Goal: Transaction & Acquisition: Book appointment/travel/reservation

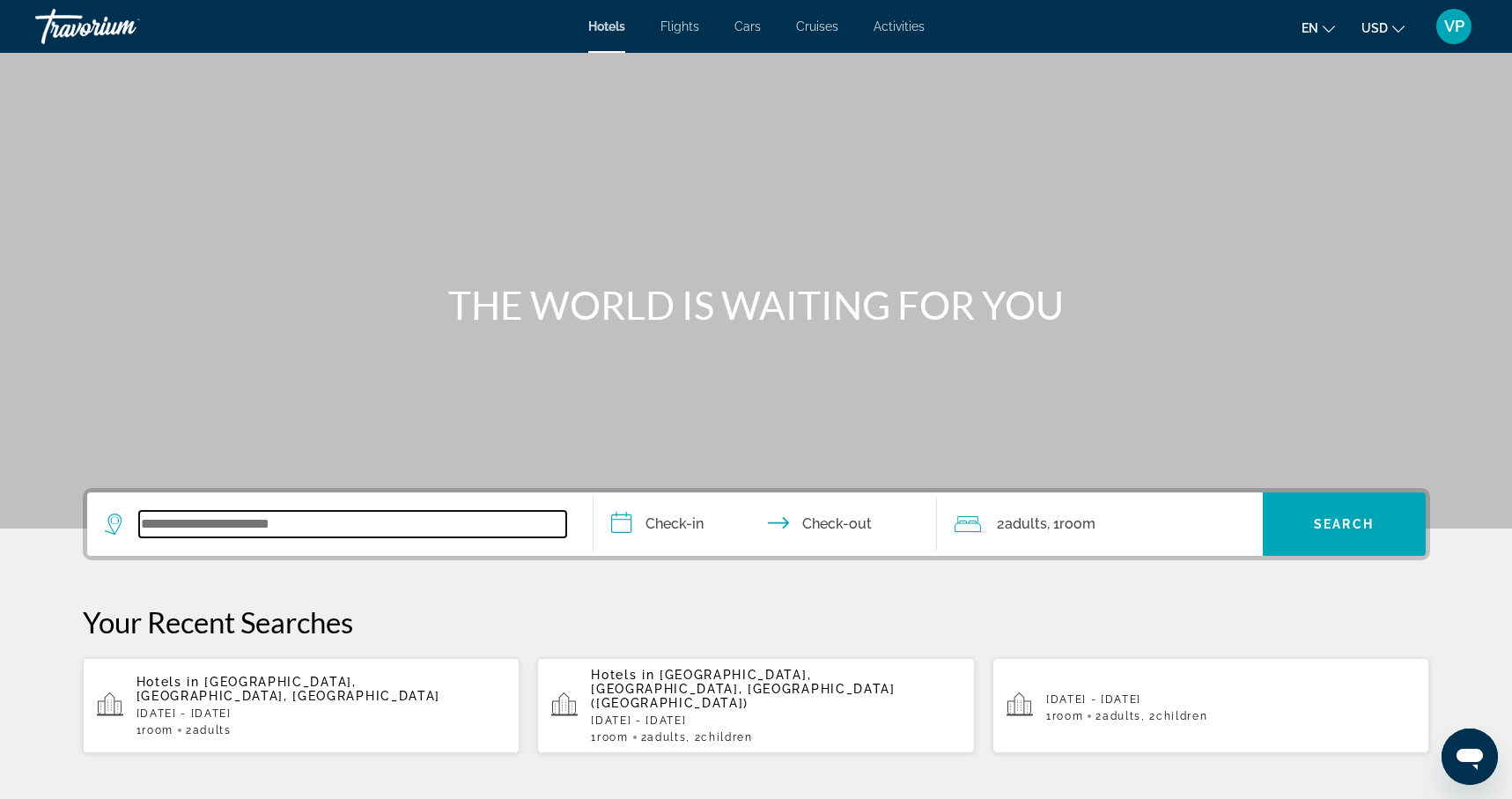
click at [391, 526] on input "Search widget" at bounding box center [352, 523] width 427 height 26
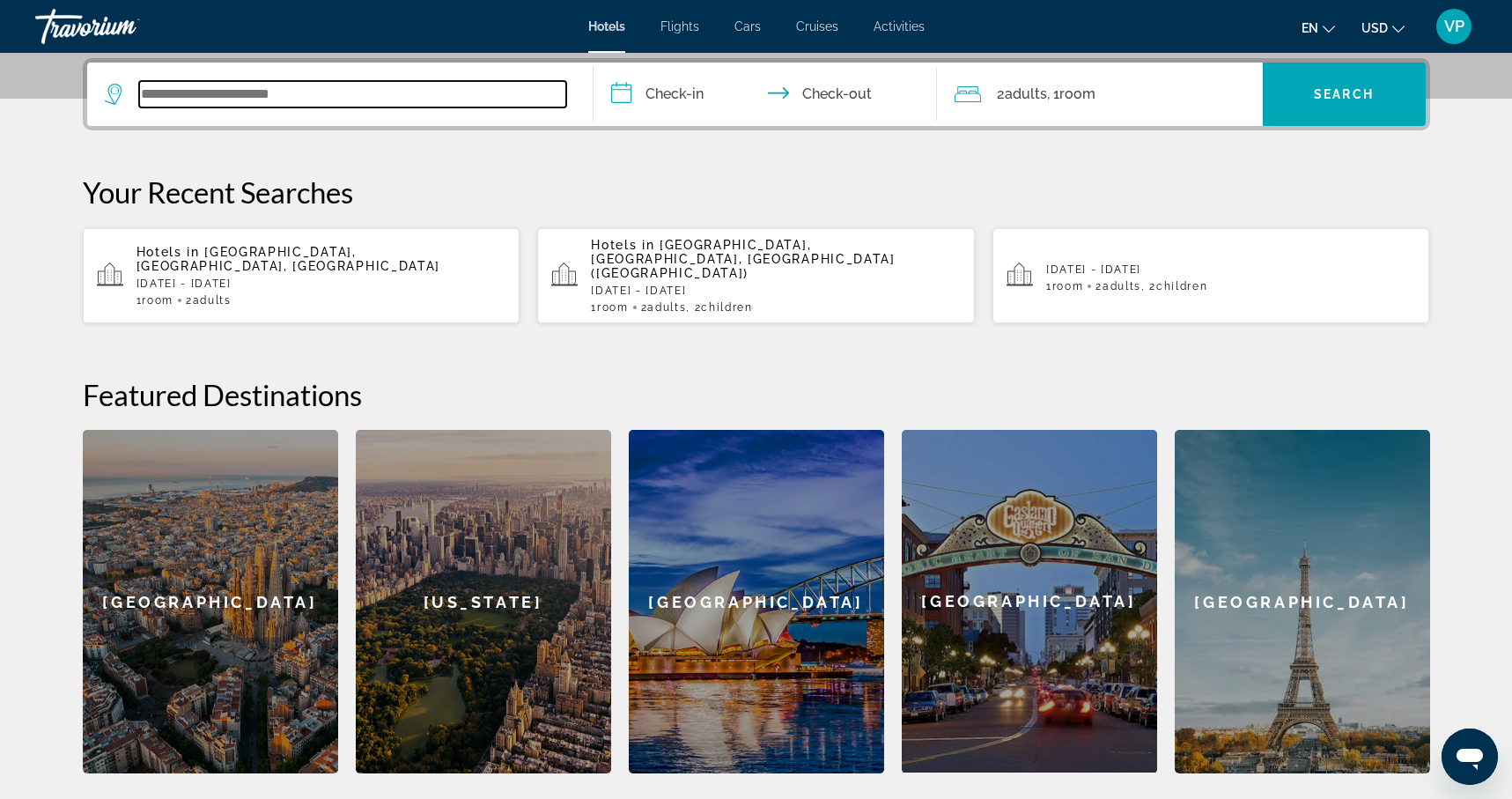
scroll to position [431, 0]
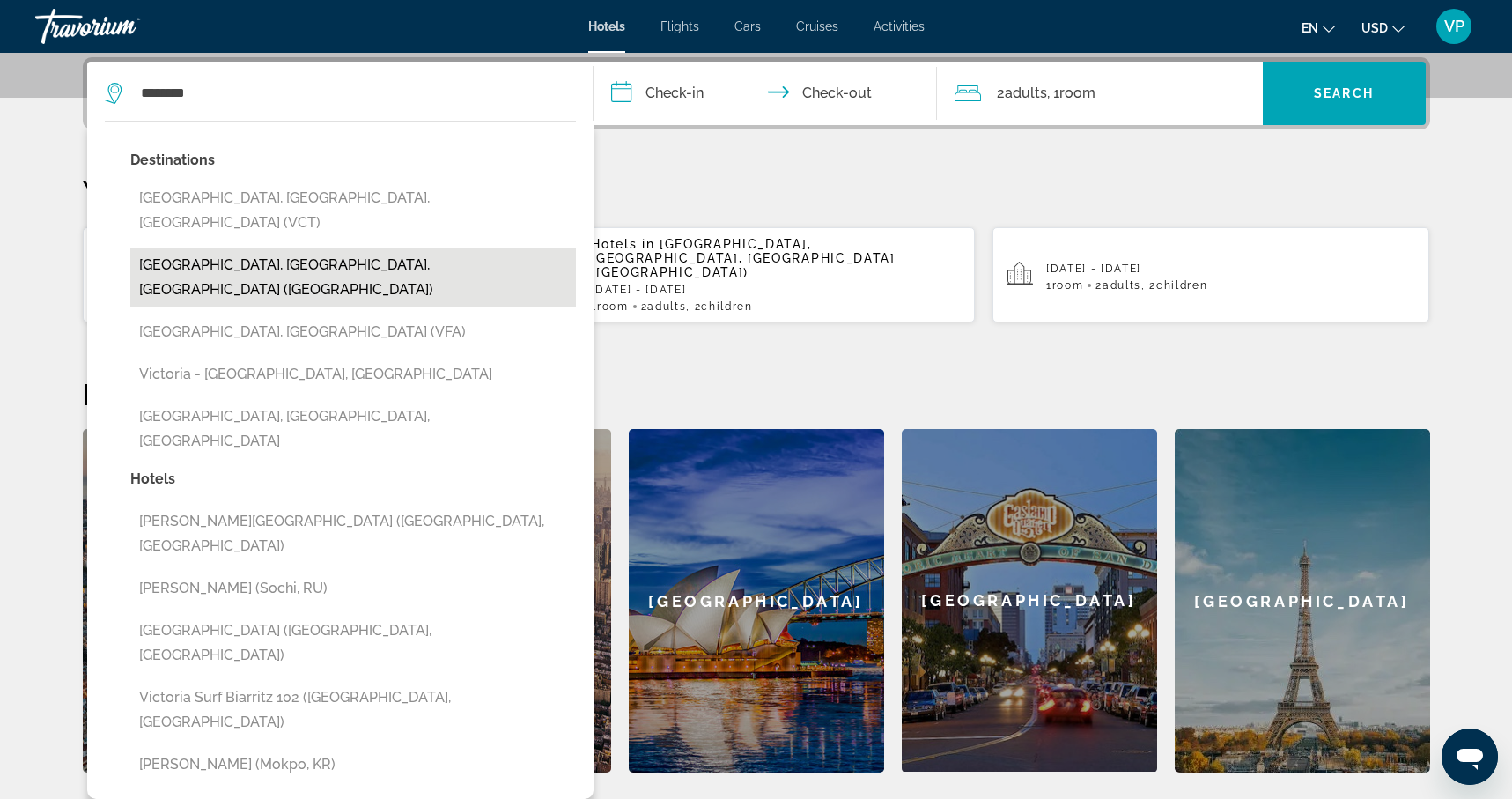
click at [234, 249] on button "[GEOGRAPHIC_DATA], [GEOGRAPHIC_DATA], [GEOGRAPHIC_DATA] ([GEOGRAPHIC_DATA])" at bounding box center [352, 277] width 446 height 58
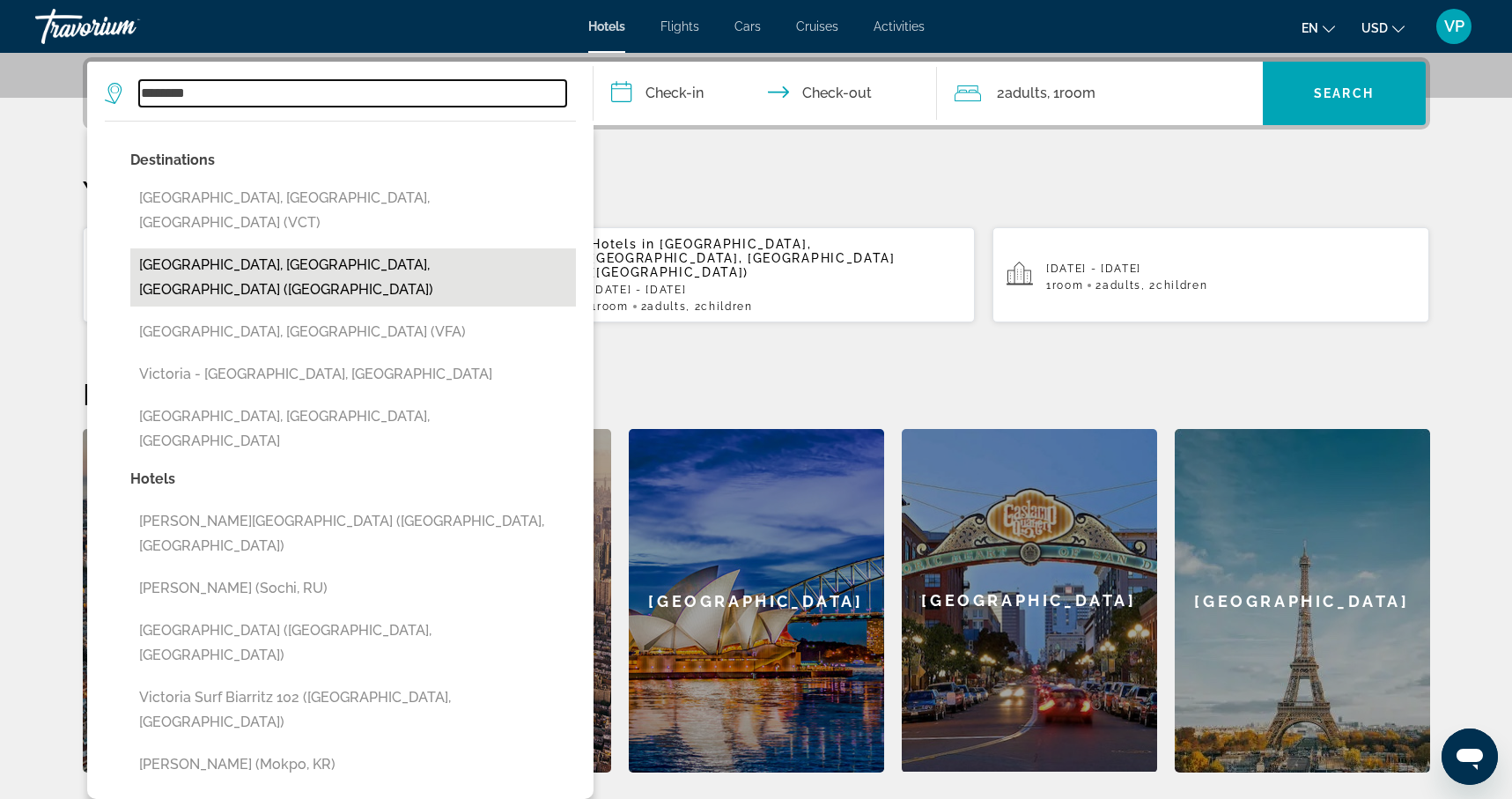
type input "**********"
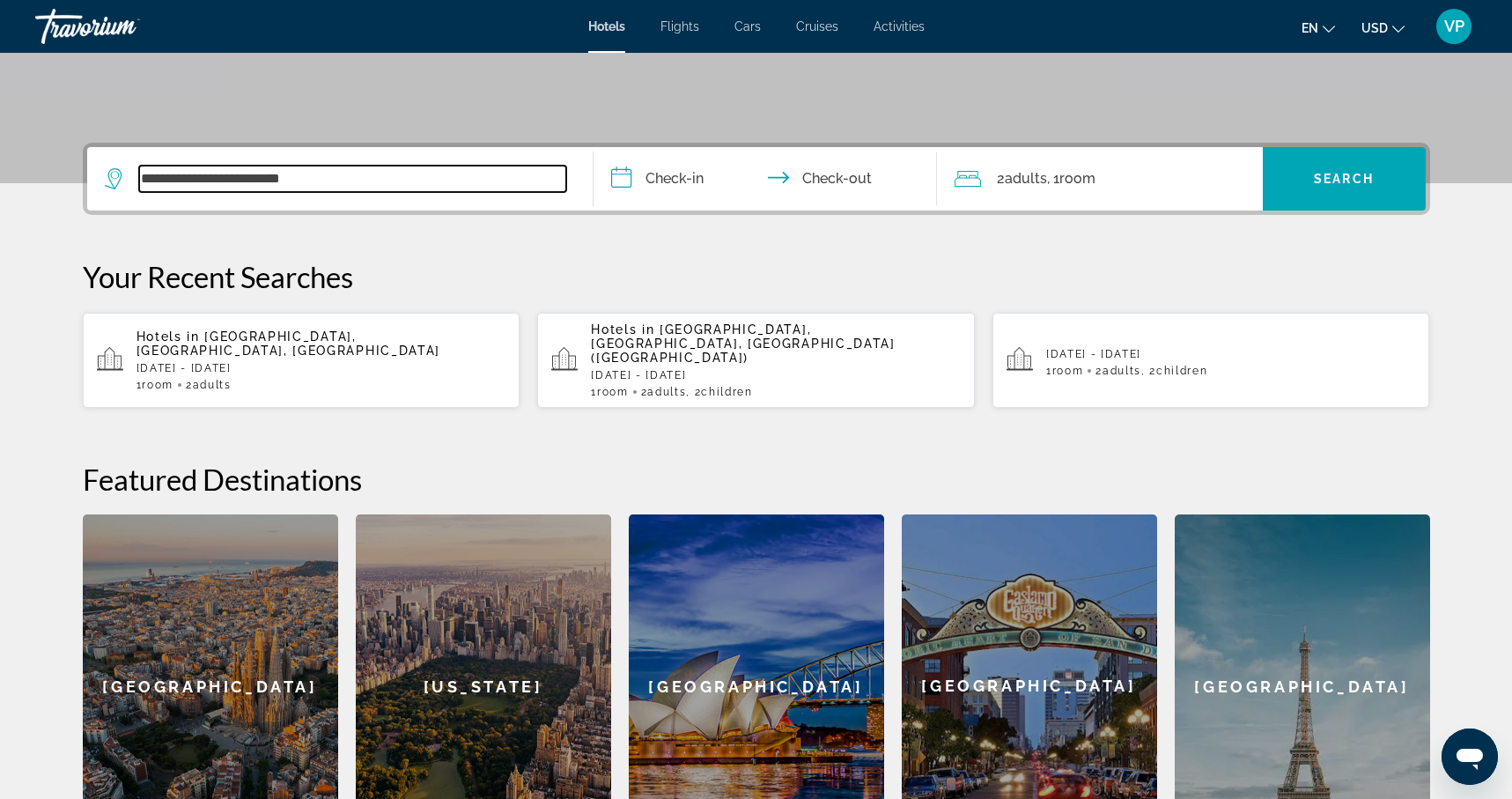
scroll to position [344, 0]
click at [627, 183] on input "**********" at bounding box center [769, 183] width 351 height 69
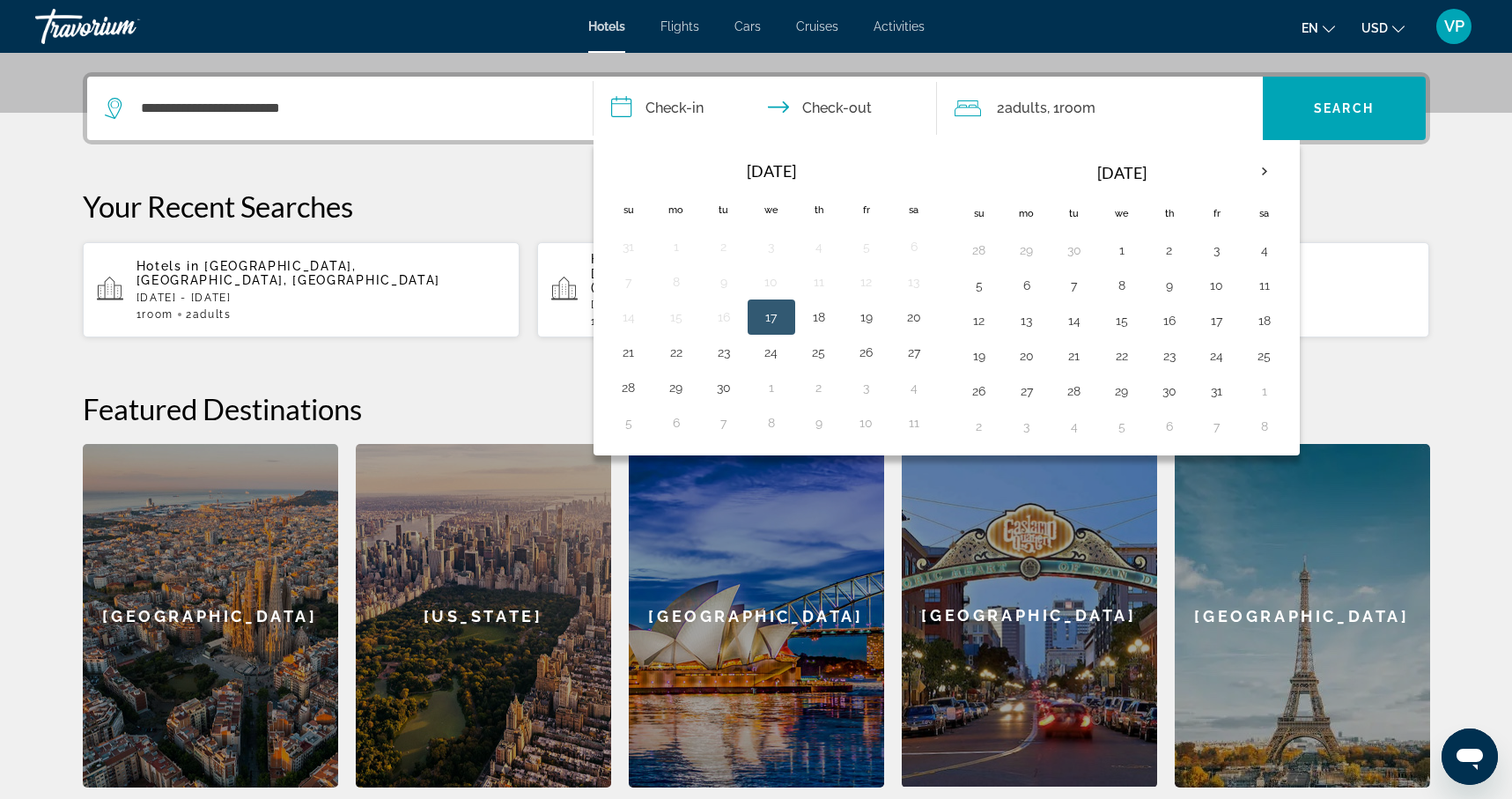
scroll to position [431, 0]
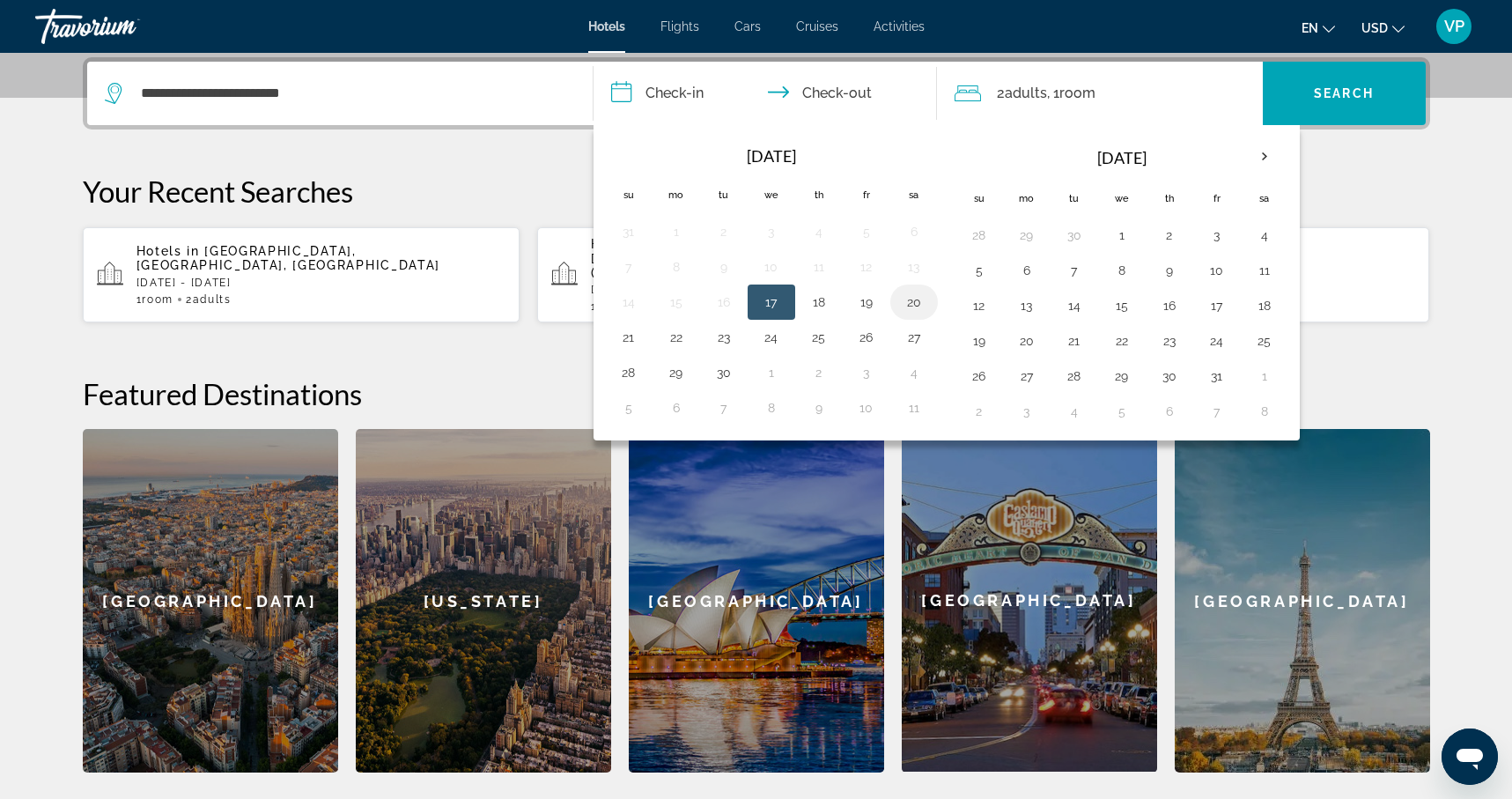
click at [918, 304] on button "20" at bounding box center [914, 302] width 28 height 24
click at [620, 340] on button "21" at bounding box center [628, 337] width 28 height 24
type input "**********"
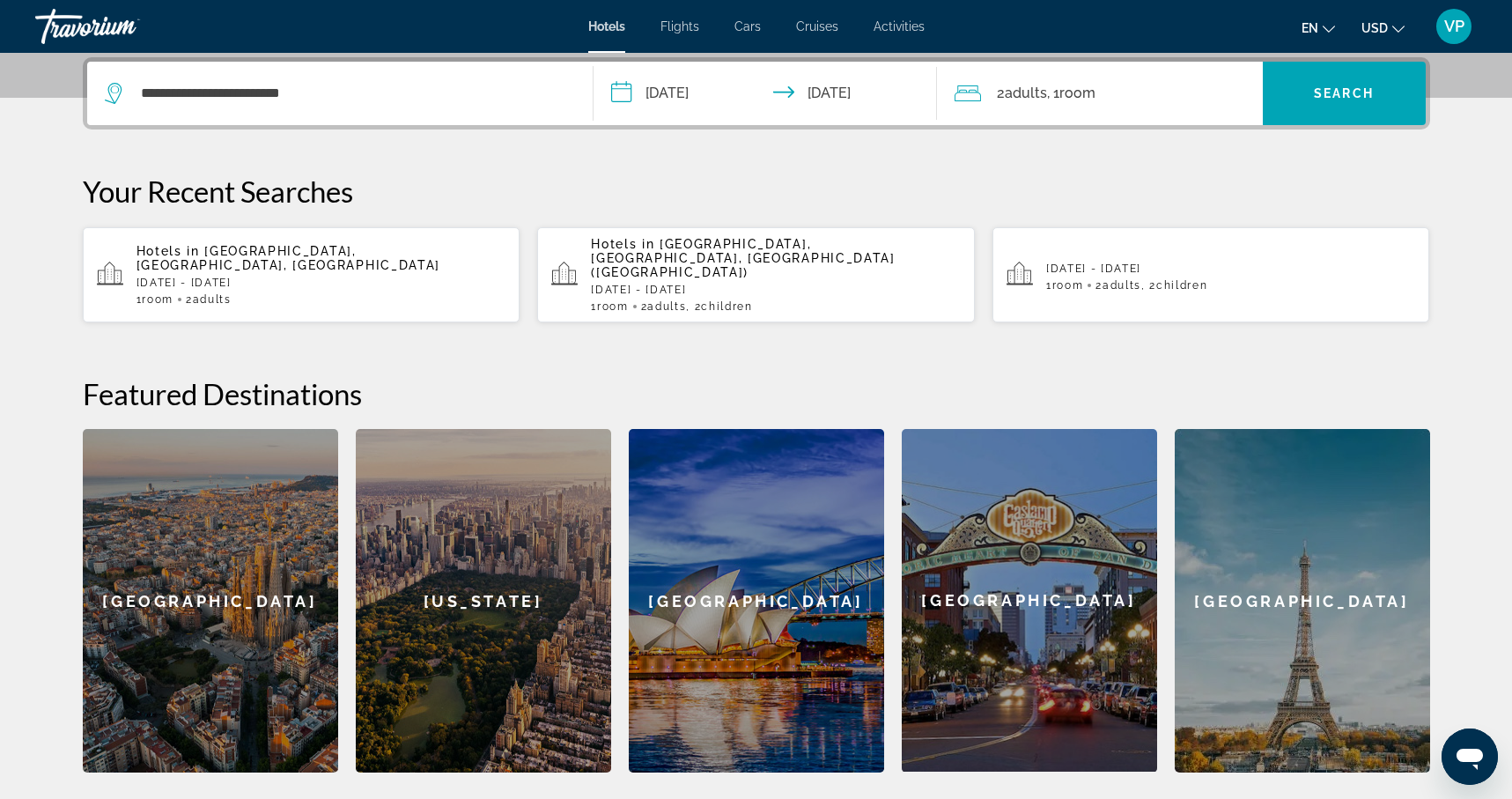
click at [1056, 86] on span ", 1 Room rooms" at bounding box center [1072, 93] width 49 height 24
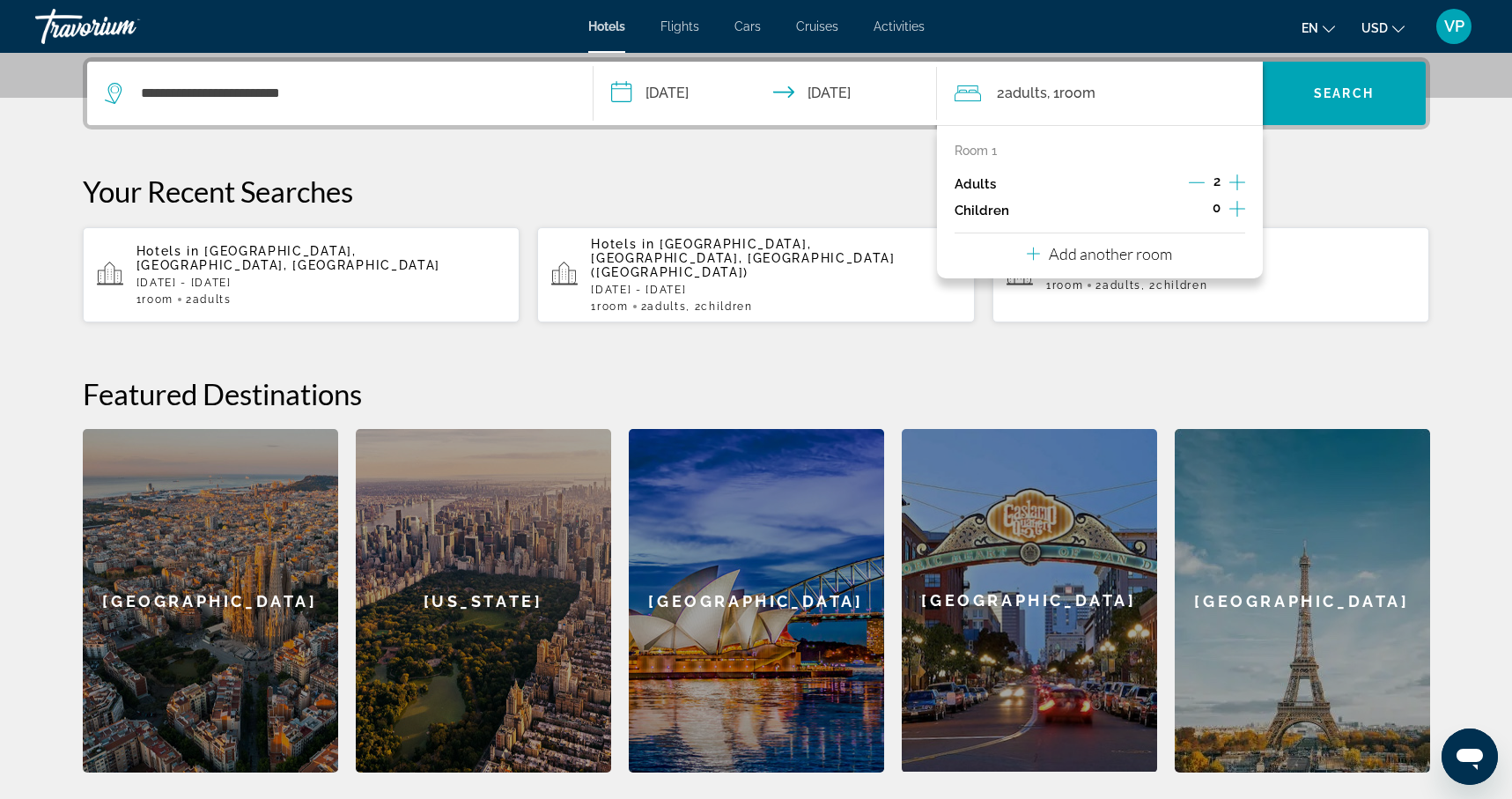
click at [1239, 206] on icon "Increment children" at bounding box center [1237, 208] width 16 height 21
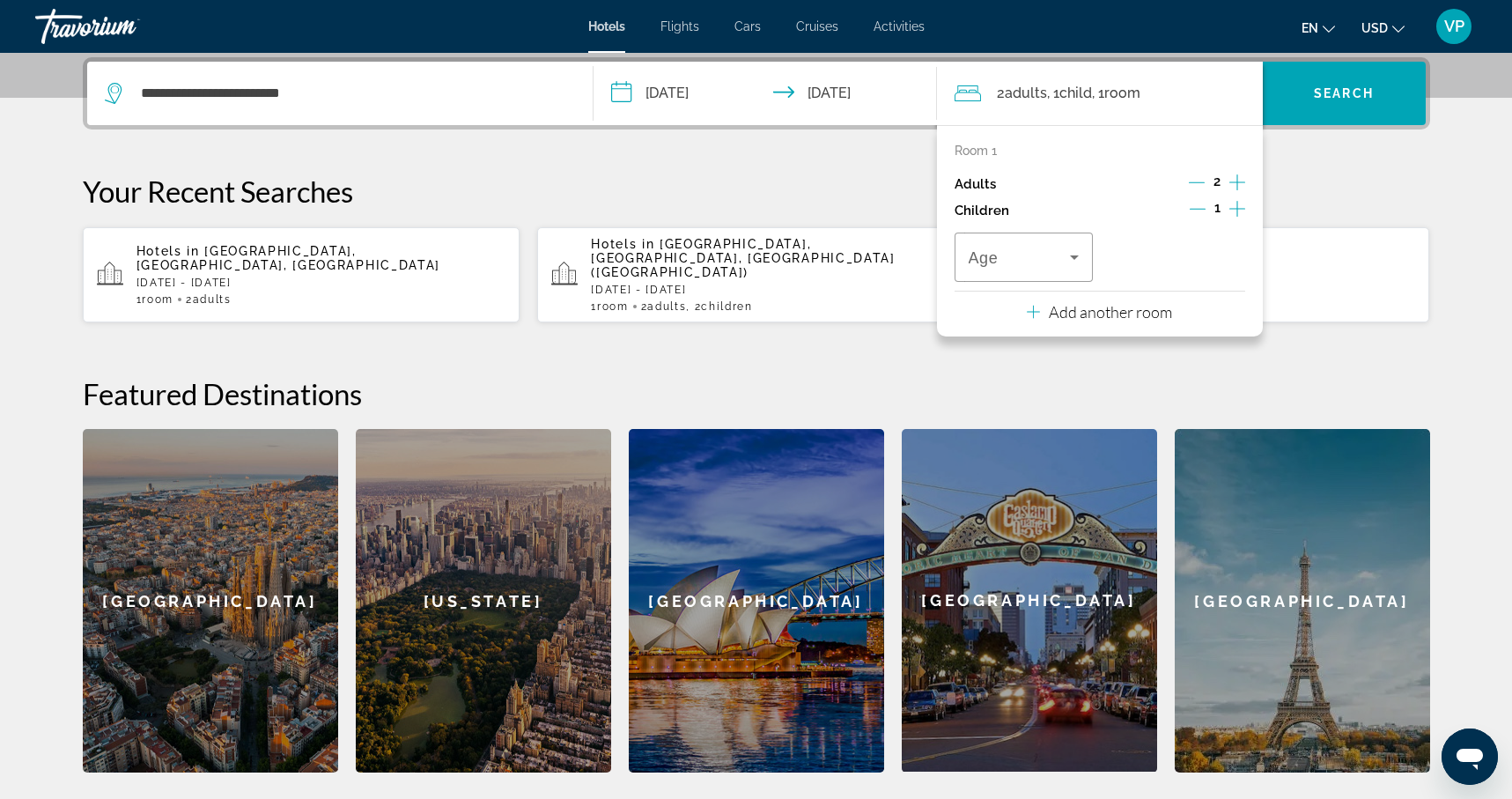
click at [1239, 206] on icon "Increment children" at bounding box center [1237, 208] width 16 height 21
click at [1044, 270] on div "Travelers: 2 adults, 2 children" at bounding box center [1024, 257] width 111 height 50
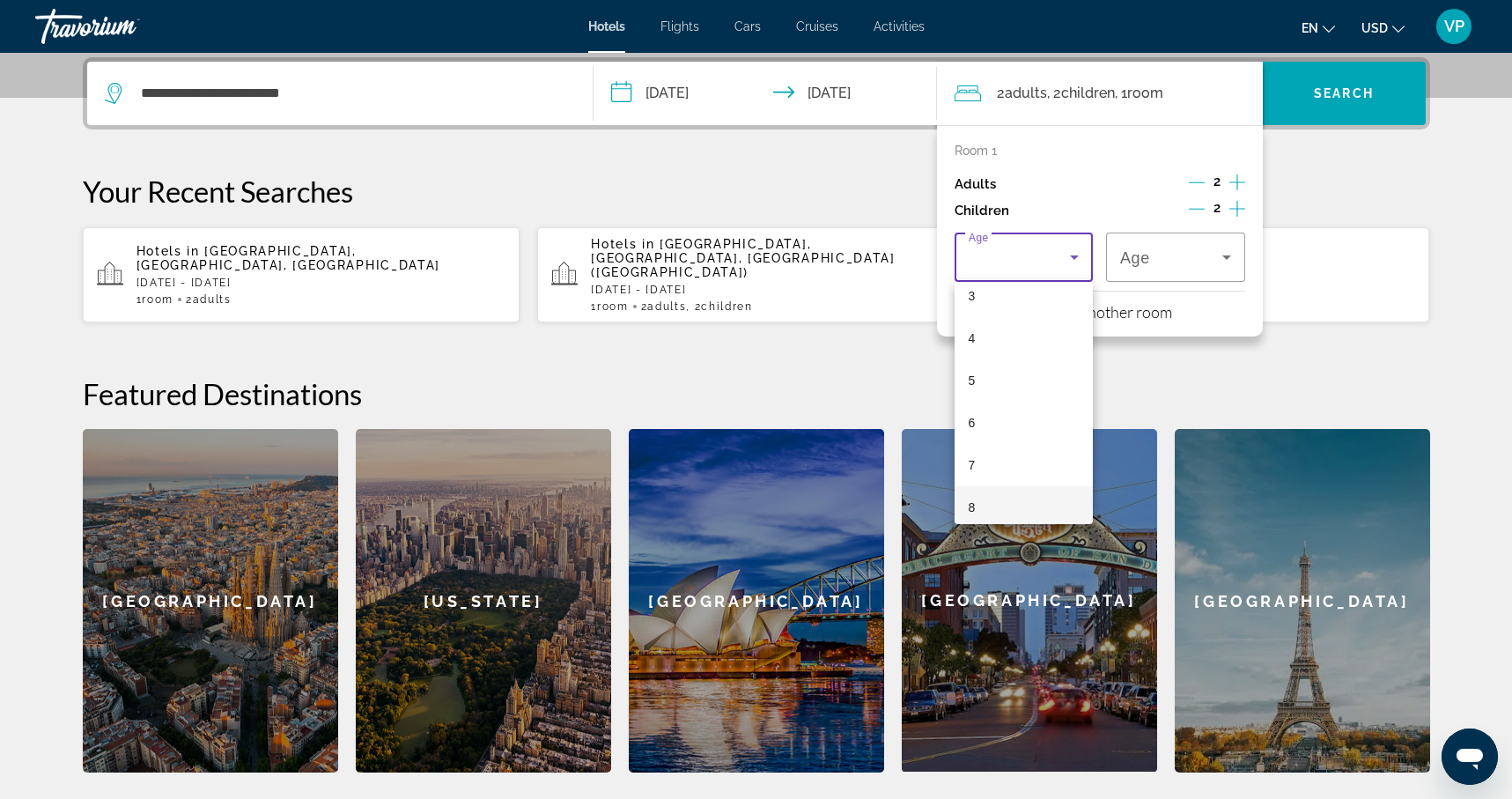
click at [975, 493] on mat-option "8" at bounding box center [1024, 507] width 139 height 42
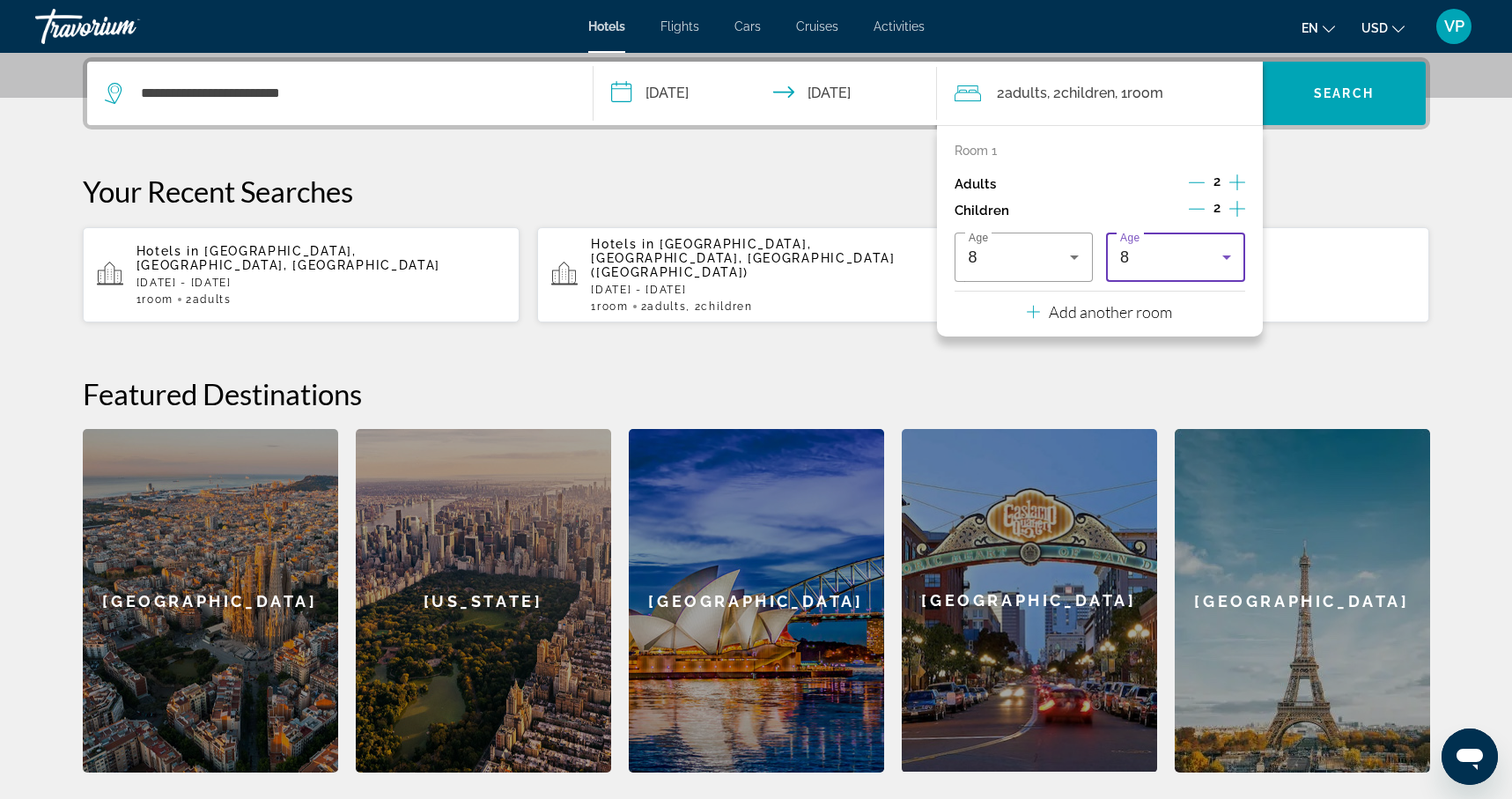
click at [1194, 257] on div "8" at bounding box center [1171, 257] width 102 height 21
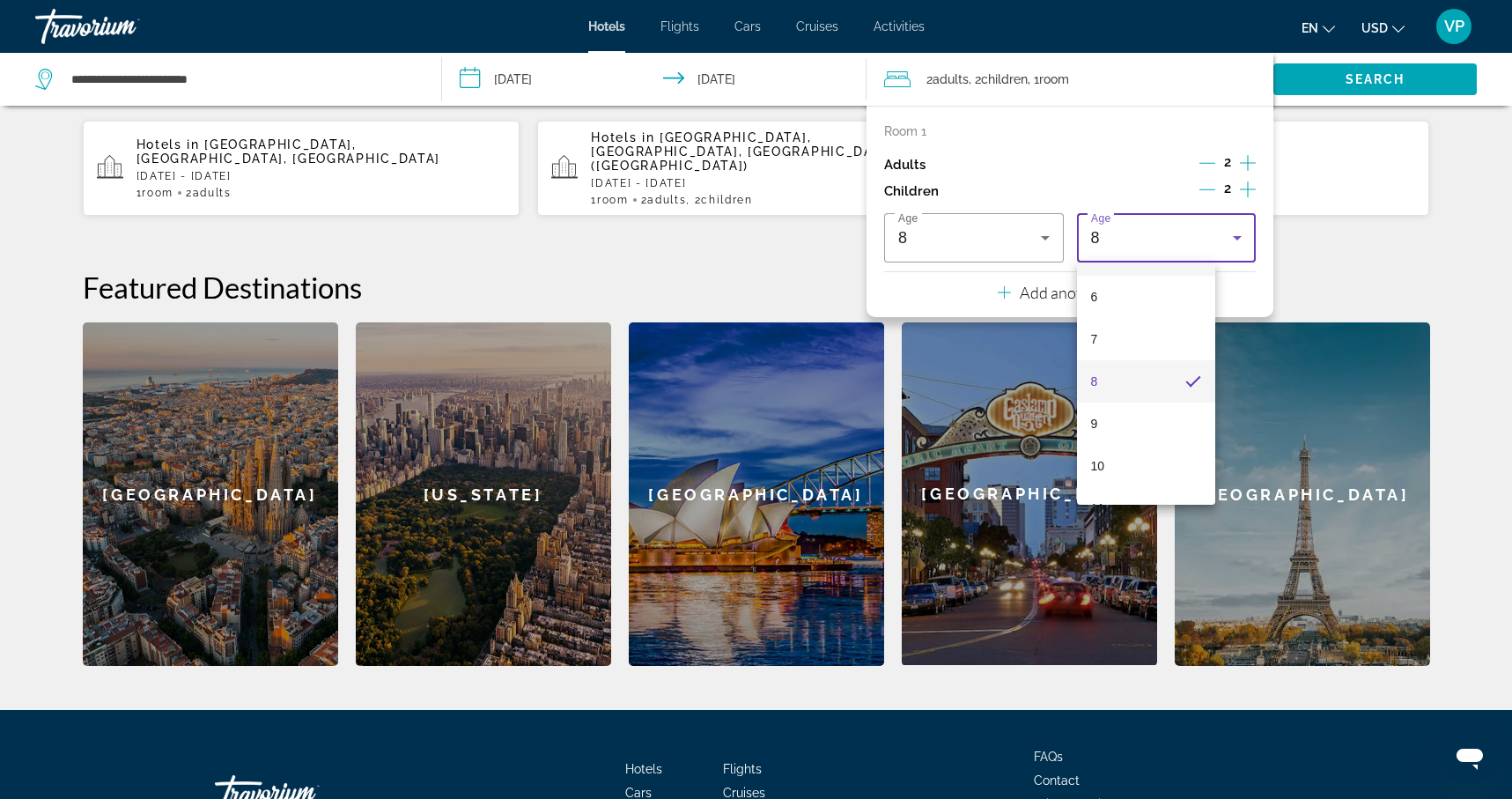
scroll to position [293, 0]
click at [1120, 428] on mat-option "10" at bounding box center [1147, 419] width 139 height 42
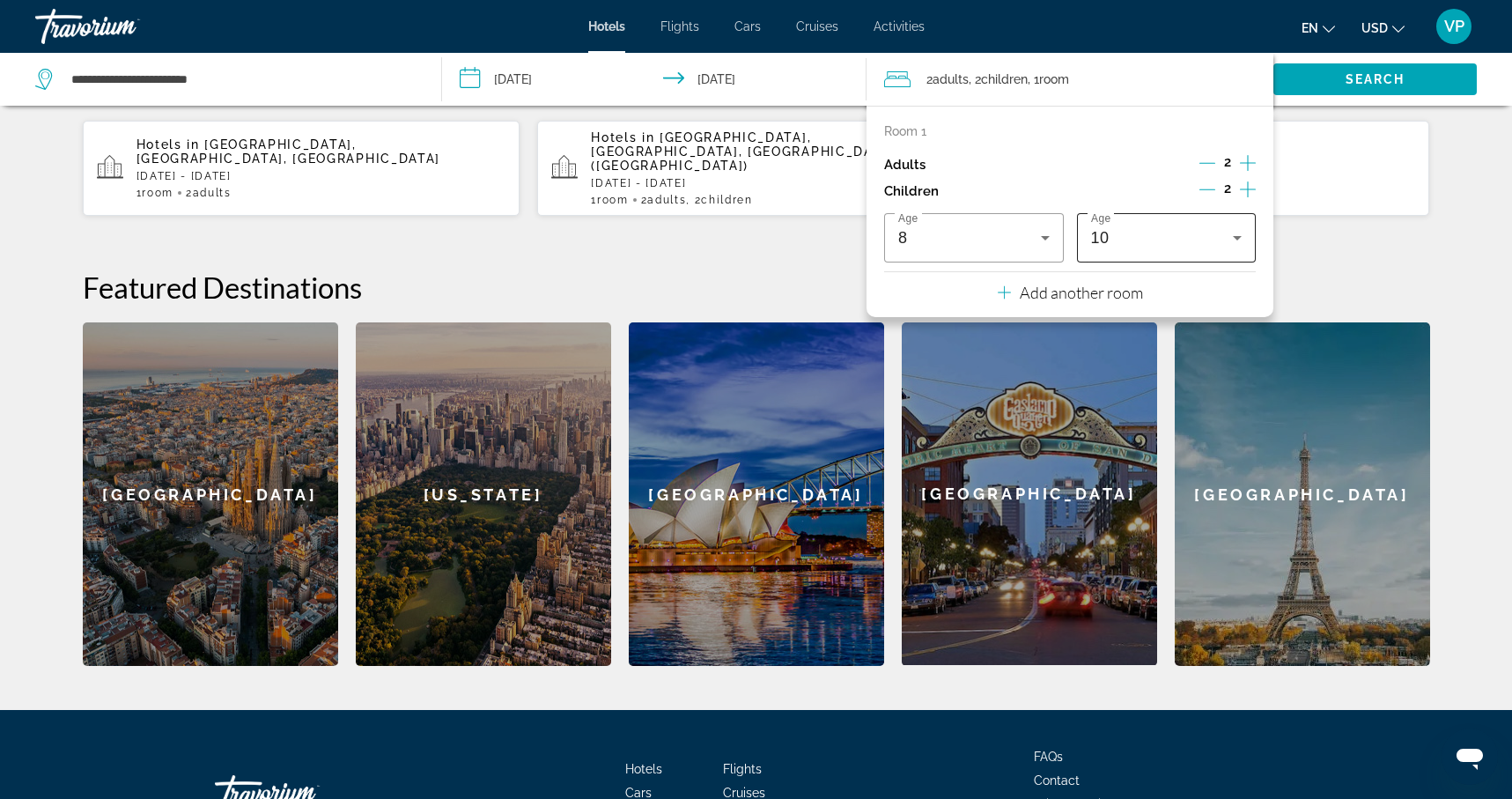
click at [1214, 240] on div "10" at bounding box center [1162, 237] width 143 height 21
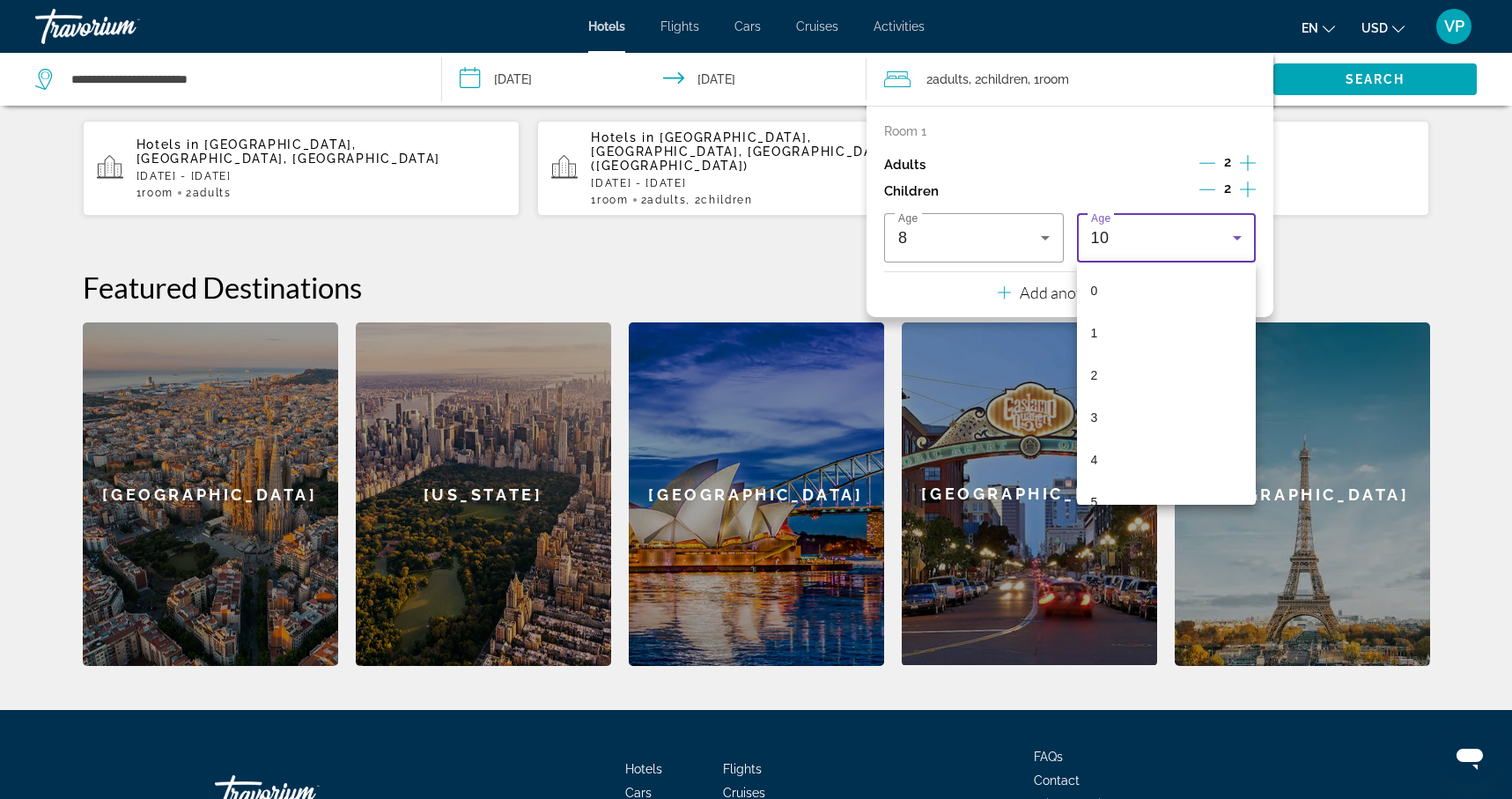
scroll to position [230, 0]
click at [1430, 230] on div at bounding box center [756, 400] width 1512 height 799
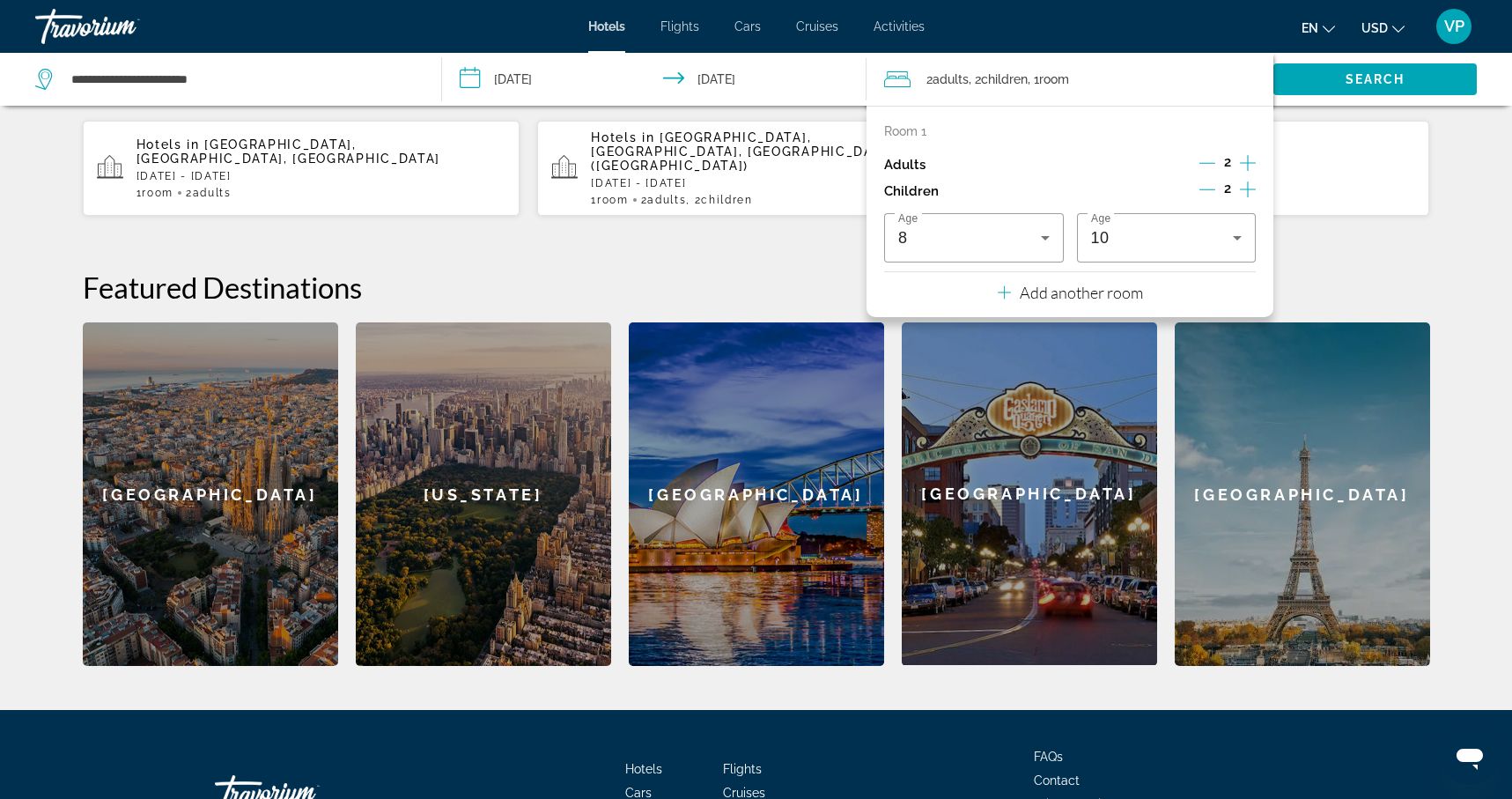
click at [804, 269] on h2 "Featured Destinations" at bounding box center [756, 287] width 1348 height 35
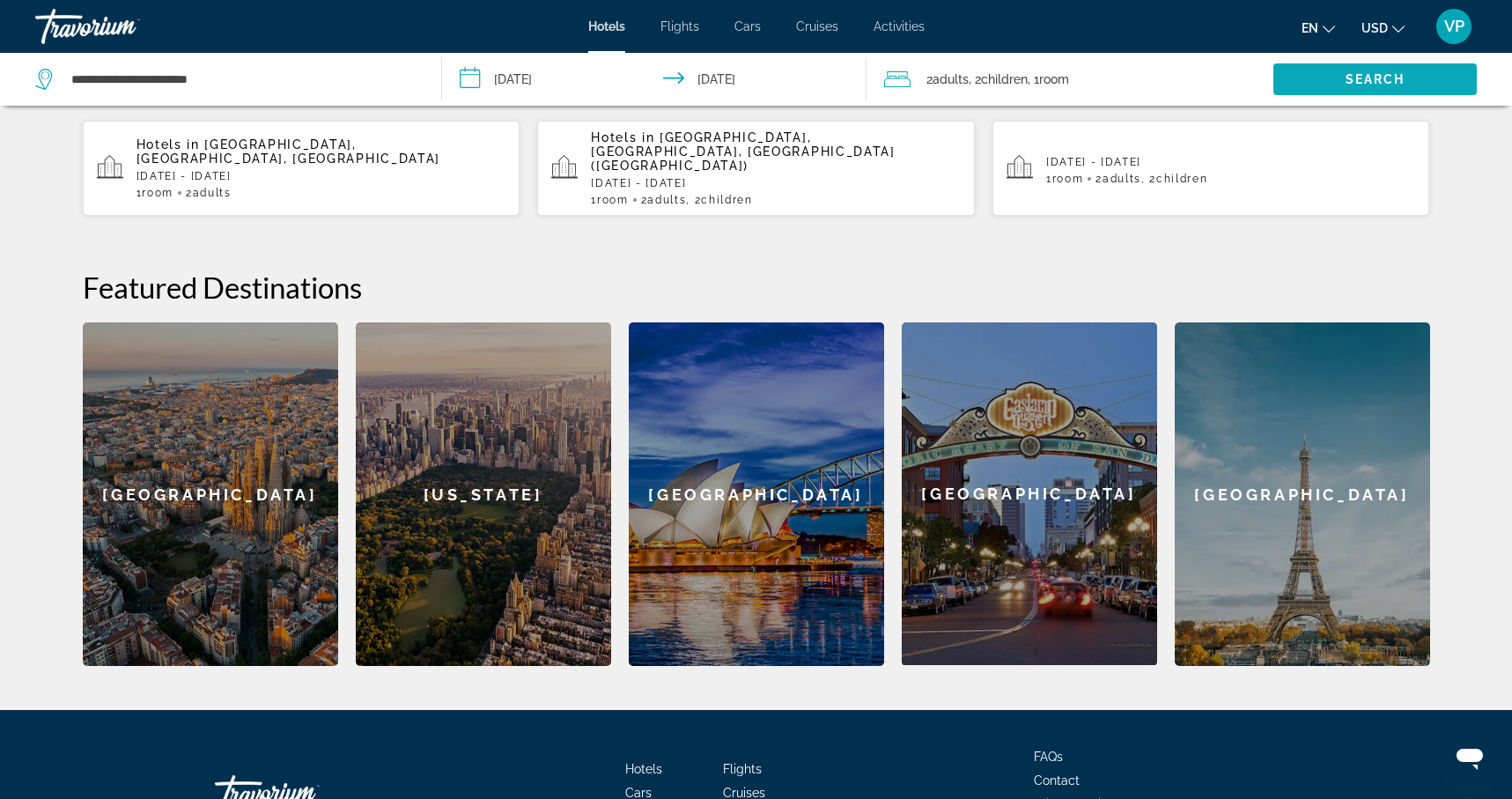
click at [1387, 80] on span "Search" at bounding box center [1376, 80] width 60 height 14
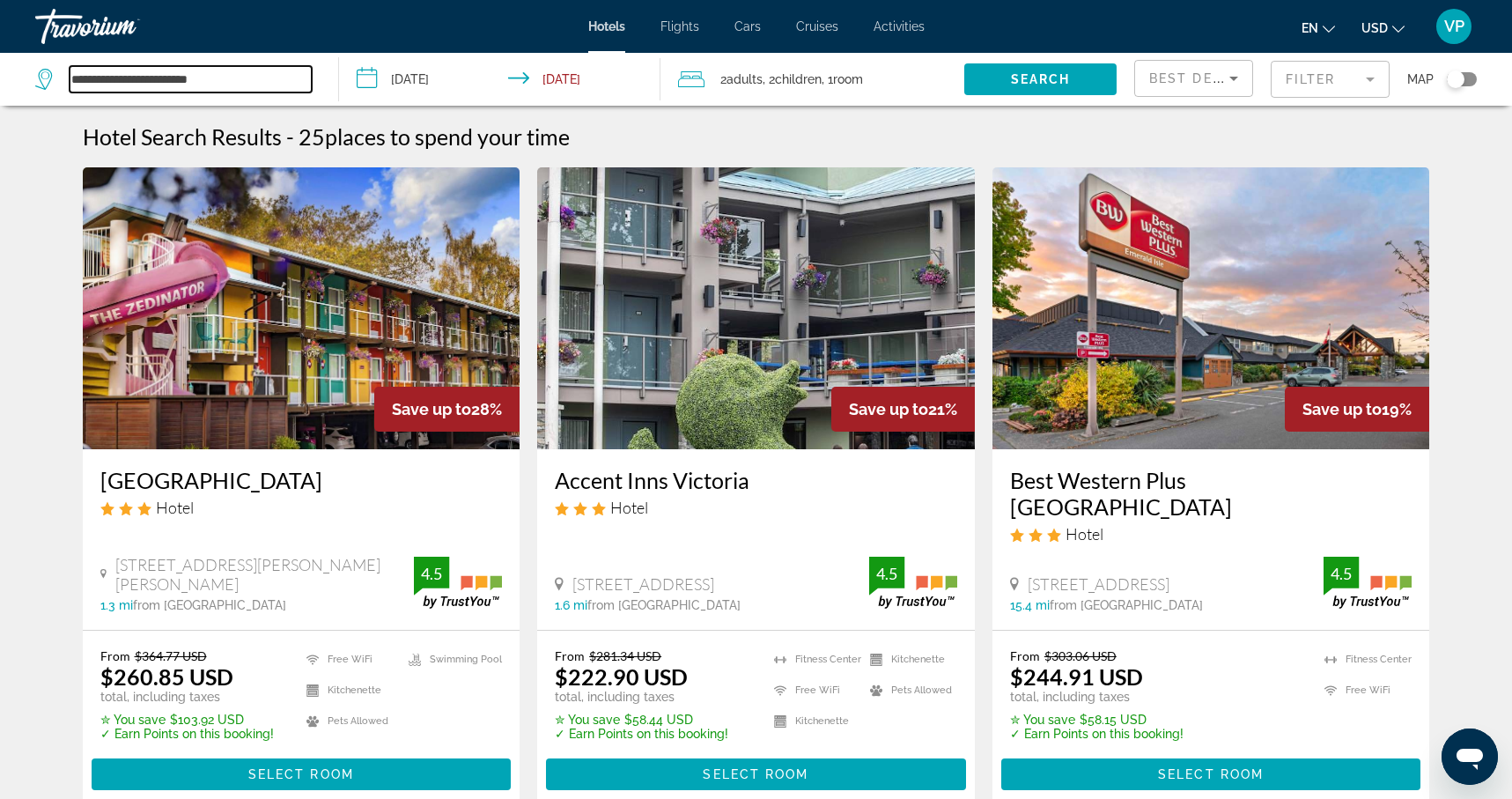
click at [273, 86] on input "**********" at bounding box center [191, 79] width 242 height 26
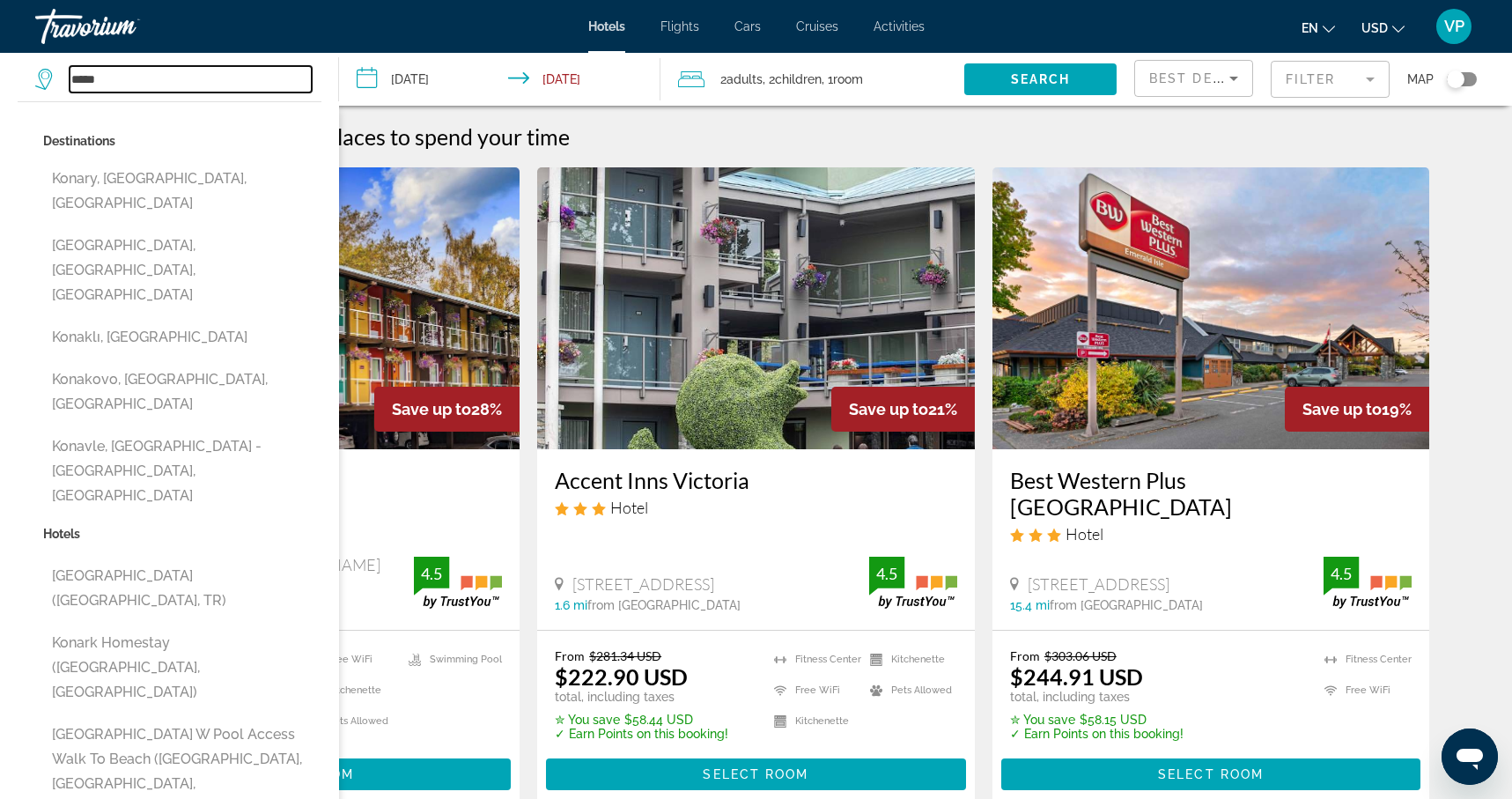
drag, startPoint x: 111, startPoint y: 81, endPoint x: 69, endPoint y: 71, distance: 43.2
click at [70, 71] on input "****" at bounding box center [191, 79] width 242 height 26
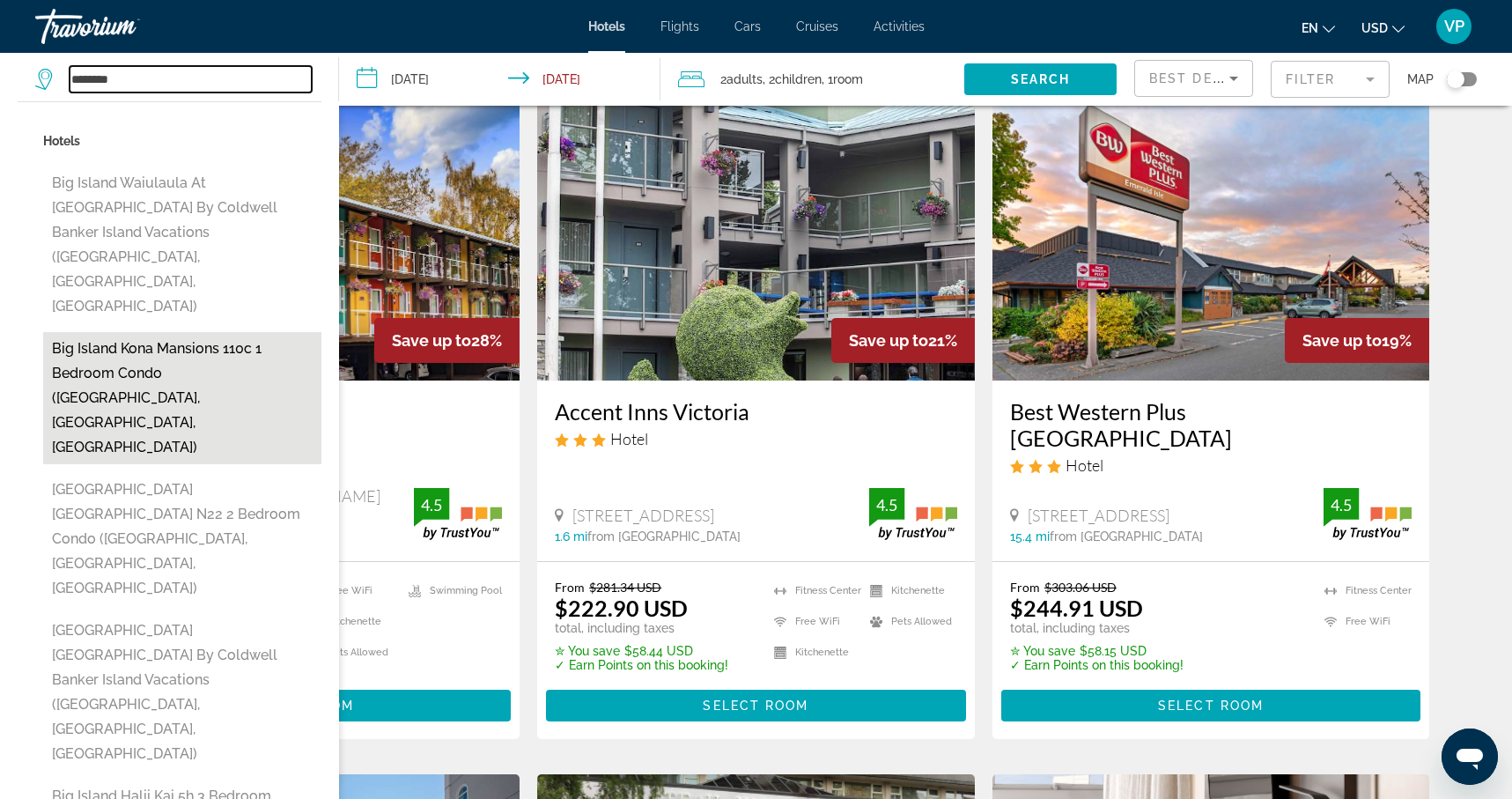
scroll to position [73, 0]
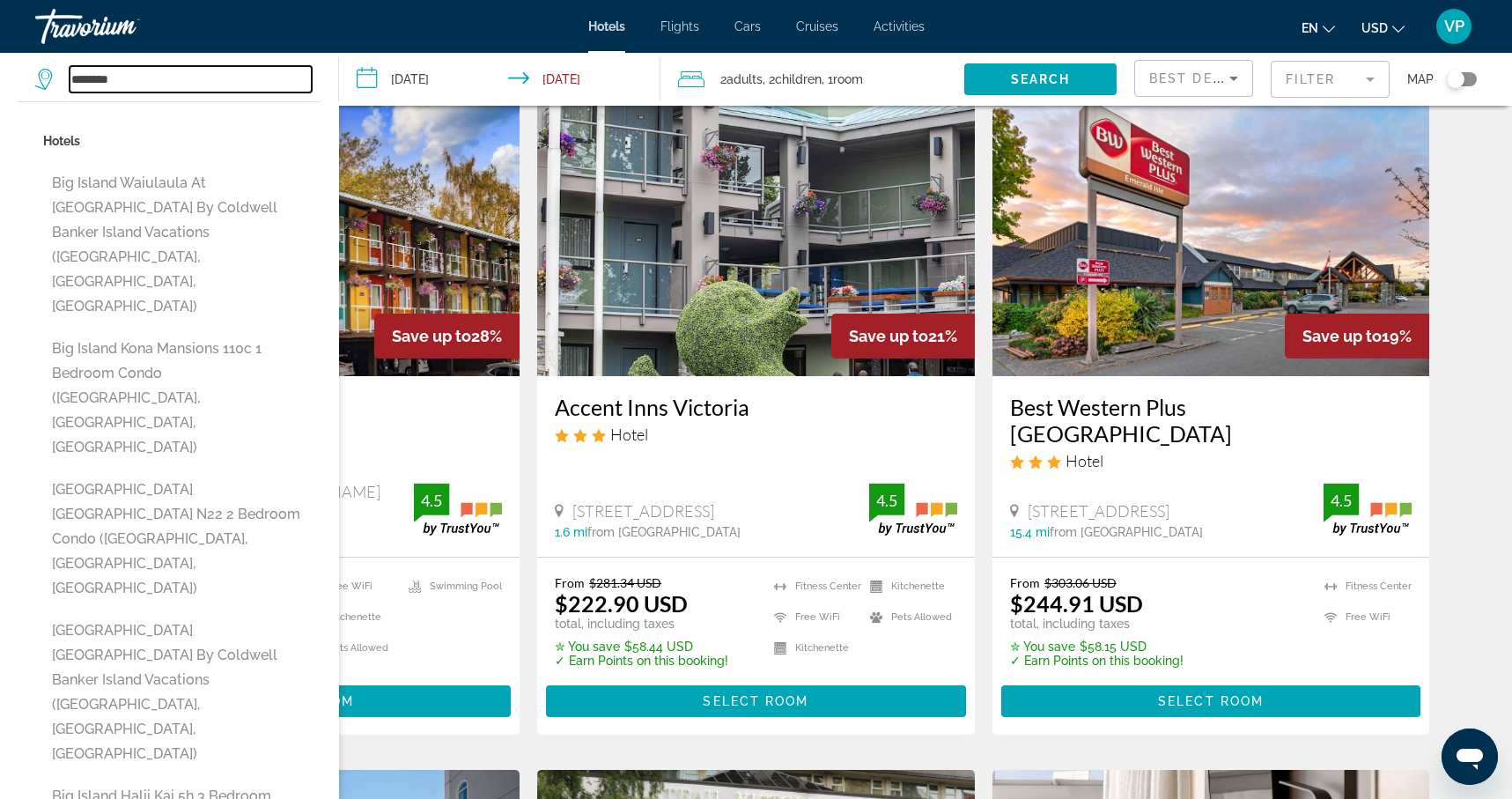
drag, startPoint x: 120, startPoint y: 81, endPoint x: 40, endPoint y: 80, distance: 80.0
click at [40, 80] on div "********" at bounding box center [174, 79] width 277 height 26
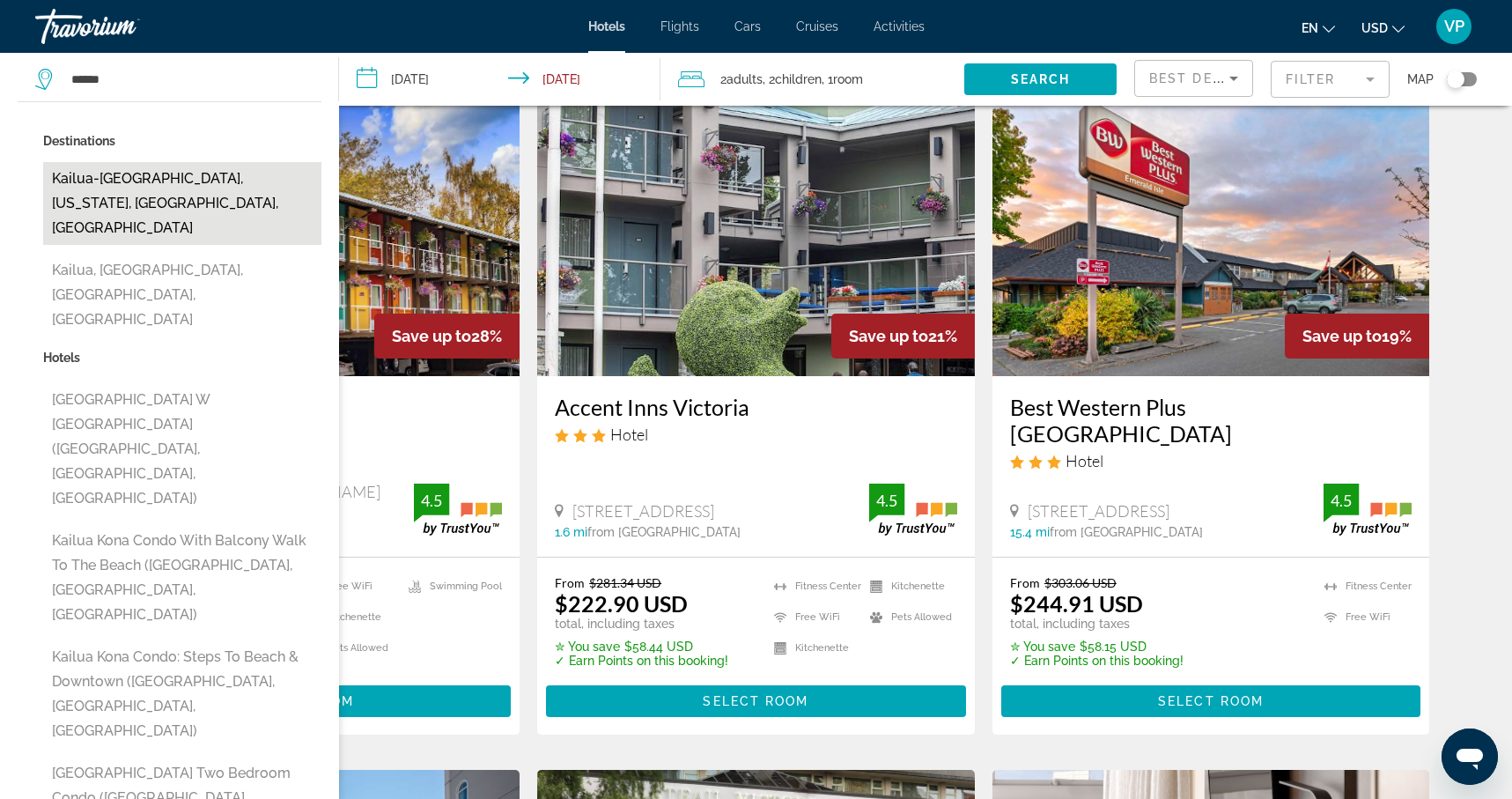
click at [96, 187] on button "Kailua-[GEOGRAPHIC_DATA], [US_STATE], [GEOGRAPHIC_DATA], [GEOGRAPHIC_DATA]" at bounding box center [183, 203] width 278 height 83
type input "**********"
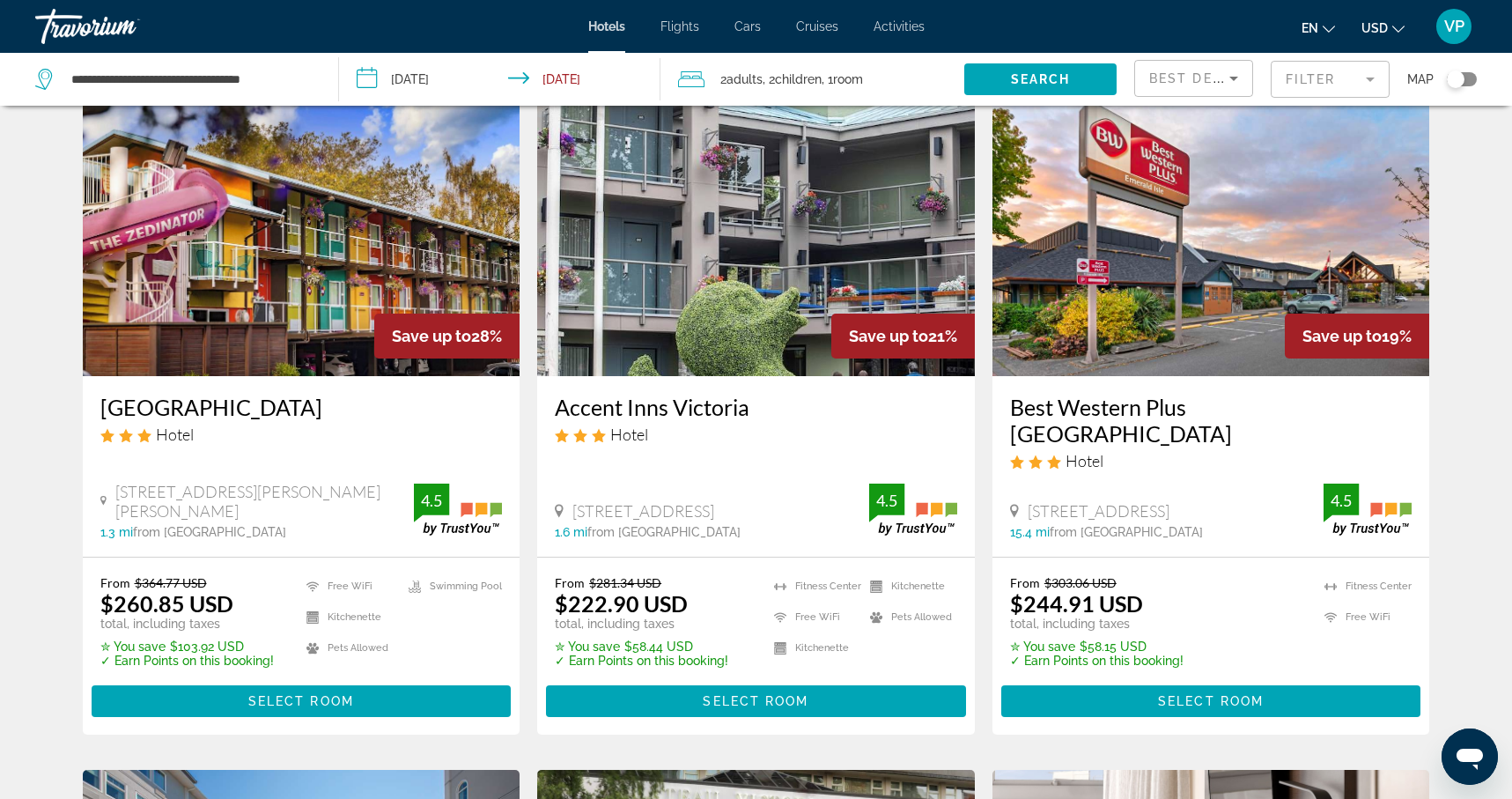
click at [380, 78] on input "**********" at bounding box center [502, 81] width 328 height 58
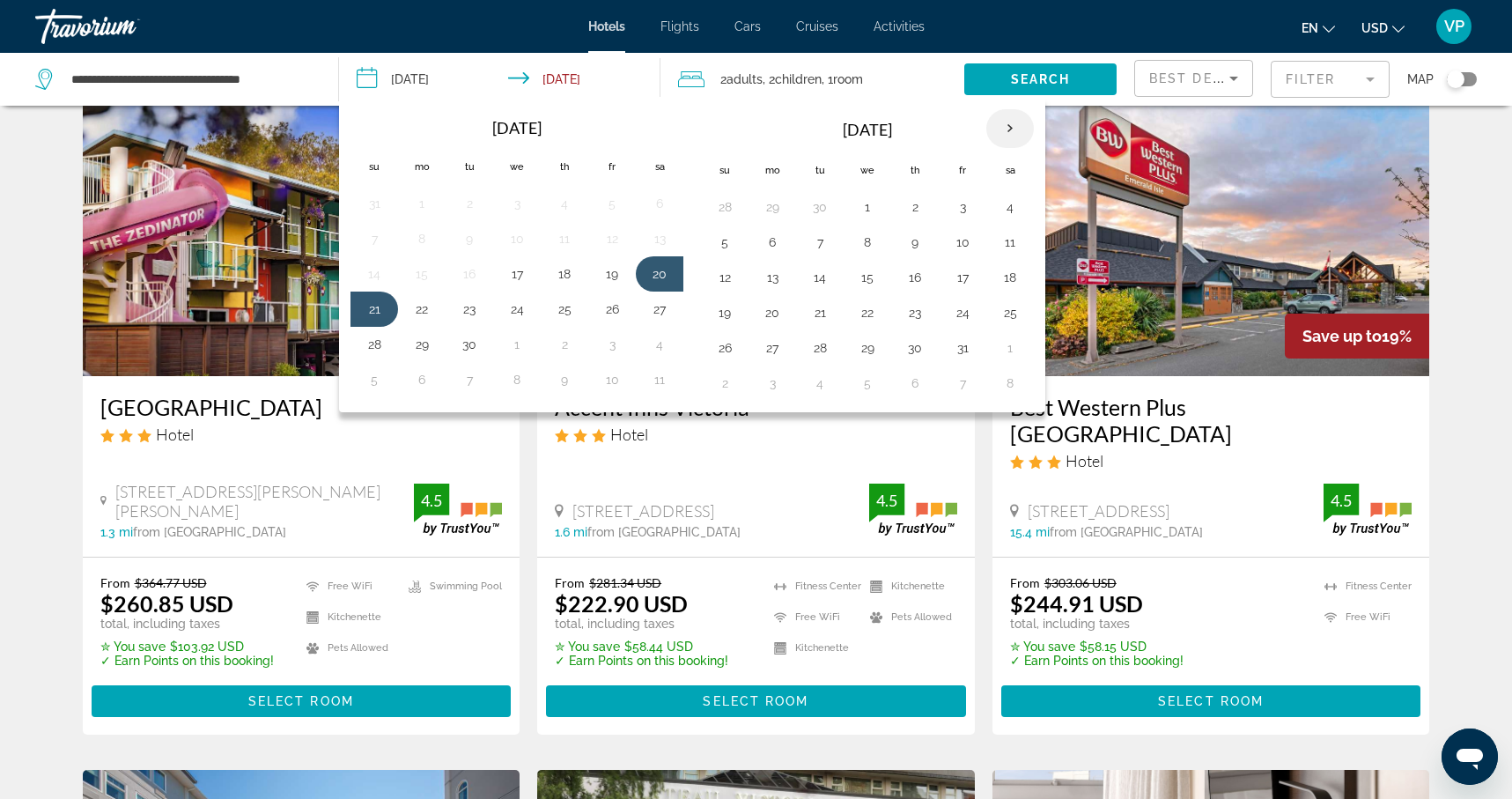
click at [1006, 132] on th "Next month" at bounding box center [1010, 128] width 48 height 39
click at [911, 238] on button "11" at bounding box center [915, 241] width 28 height 24
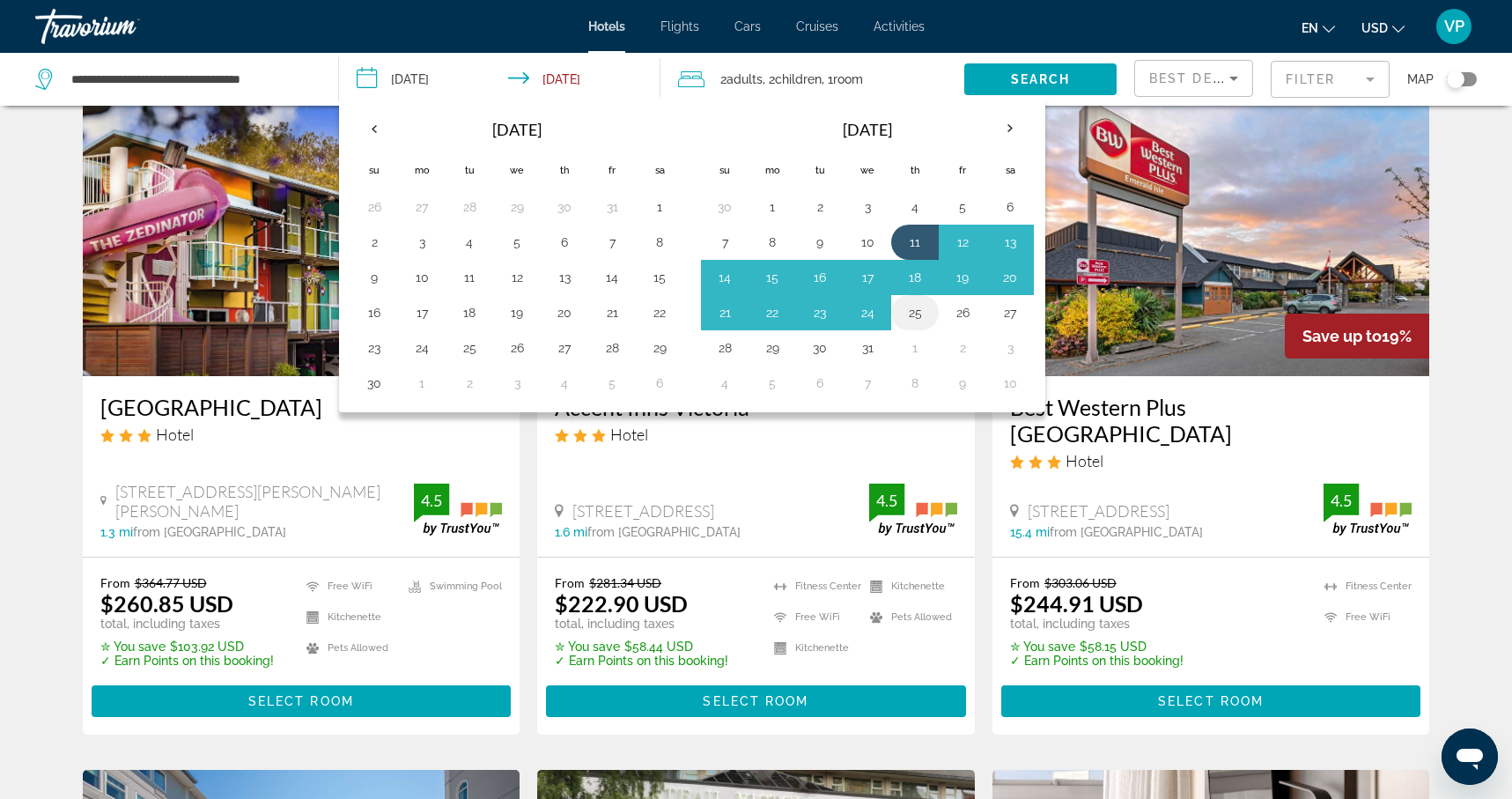
click at [915, 305] on button "25" at bounding box center [915, 312] width 28 height 24
type input "**********"
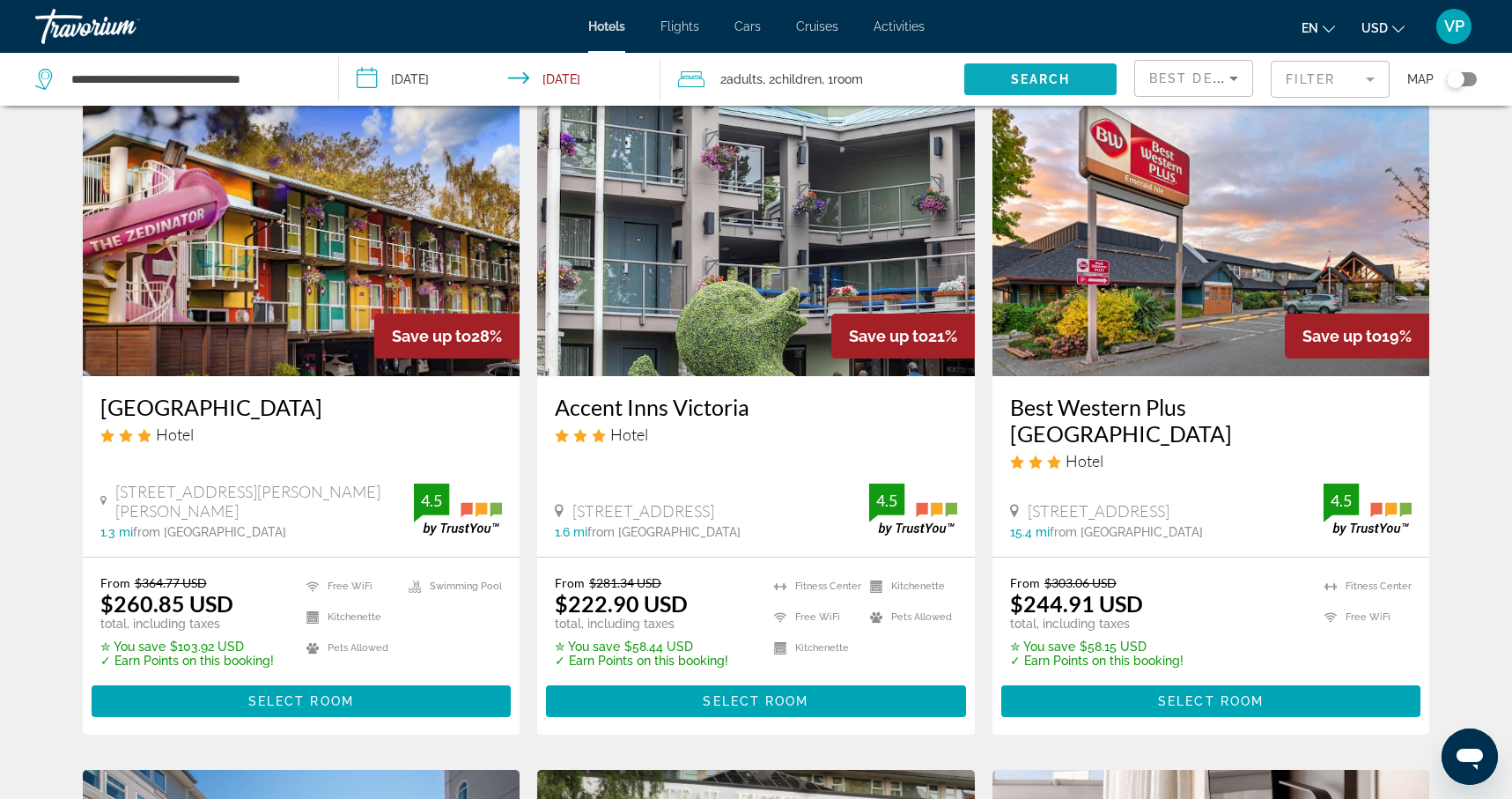
click at [1034, 80] on span "Search" at bounding box center [1041, 80] width 60 height 14
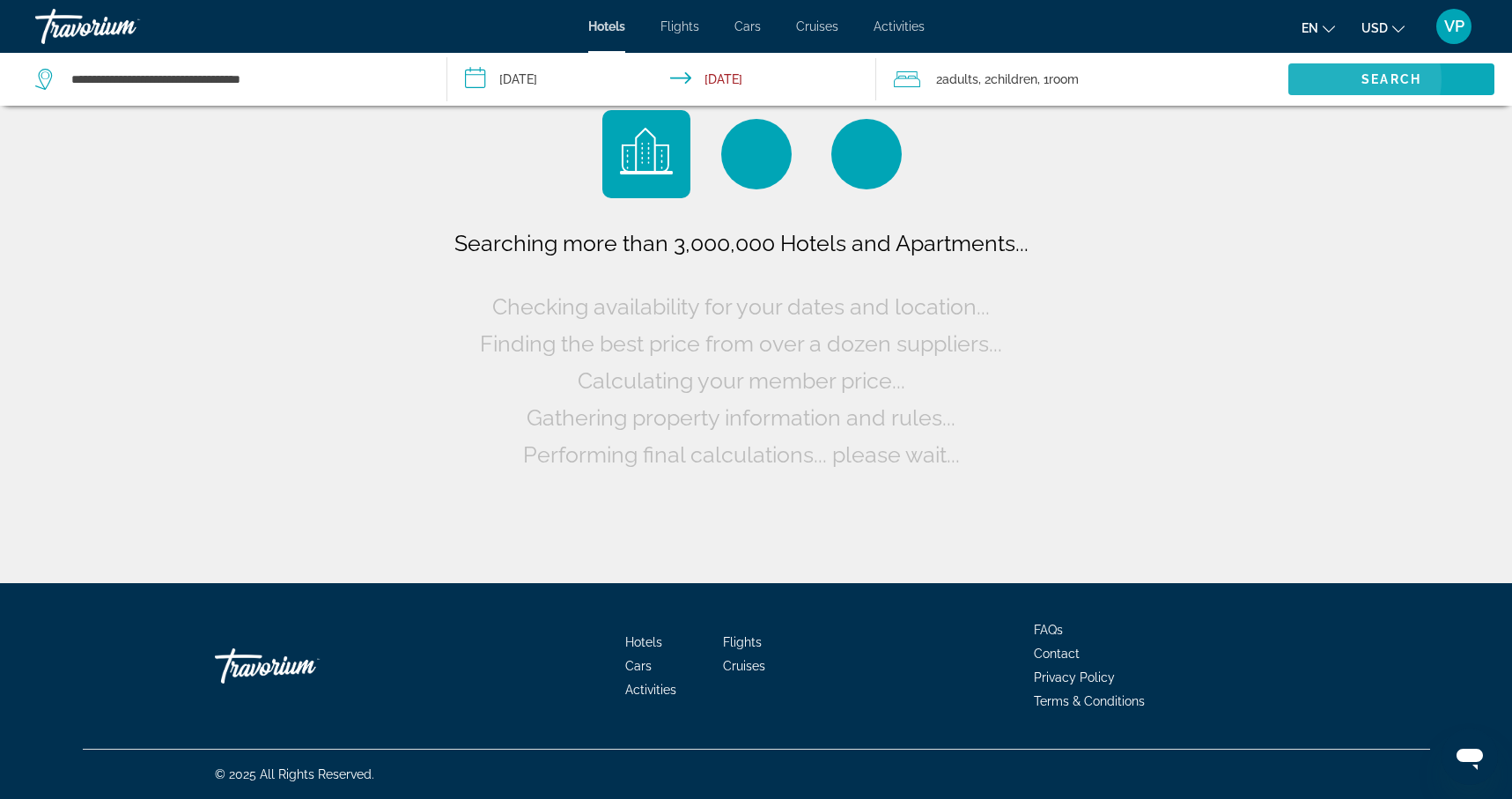
scroll to position [0, 0]
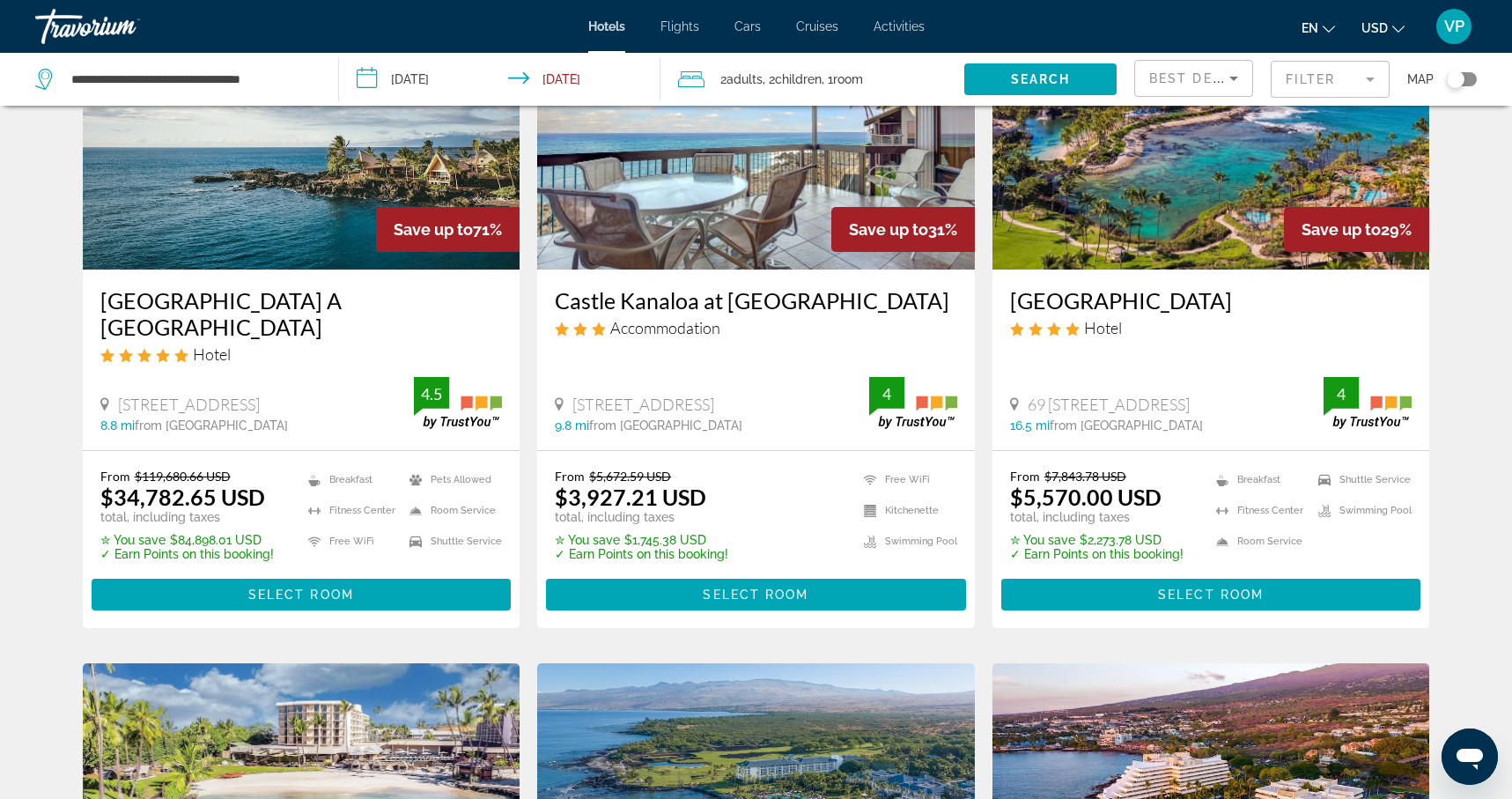
scroll to position [183, 0]
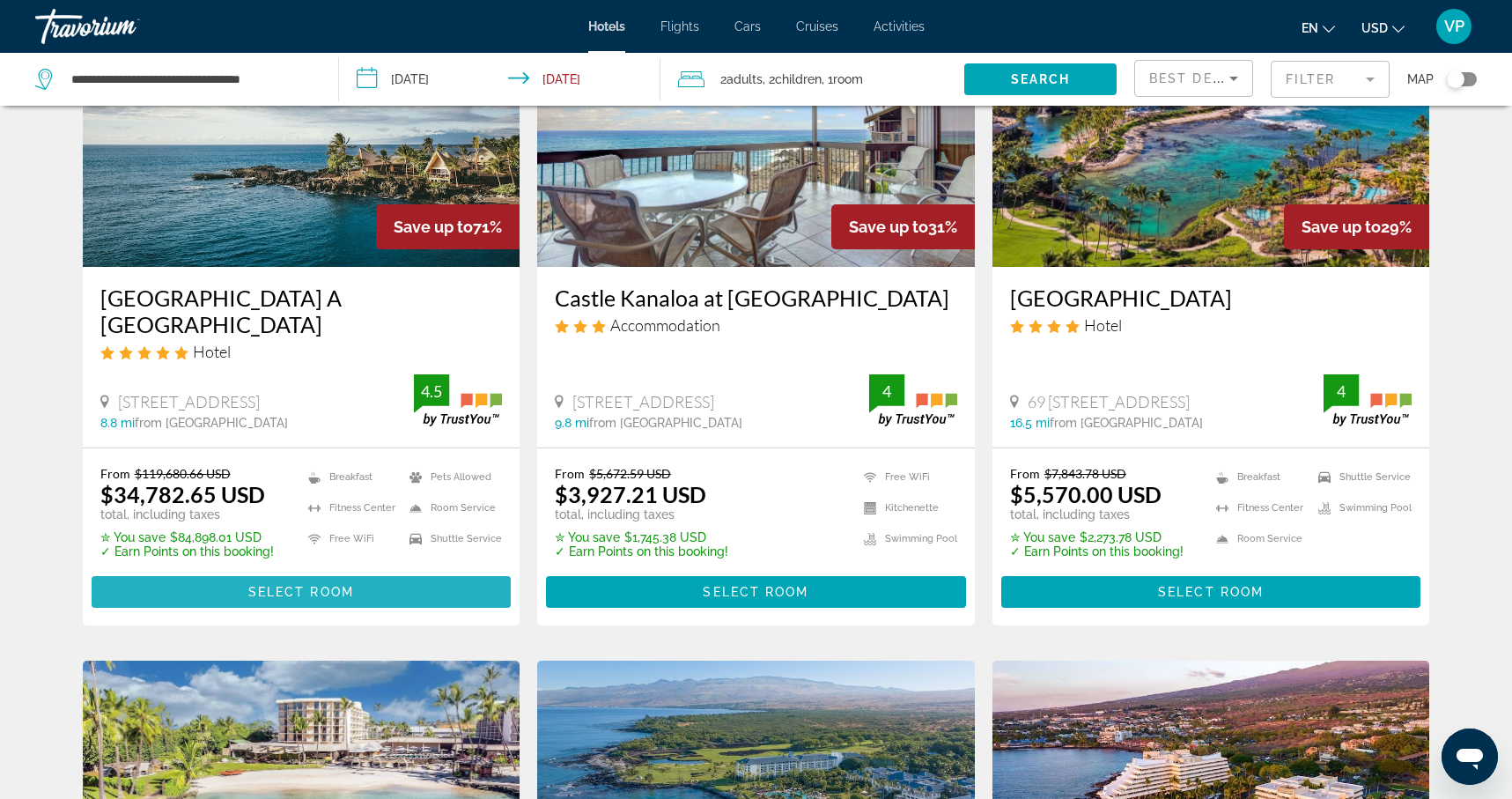
click at [371, 570] on span "Main content" at bounding box center [301, 591] width 420 height 42
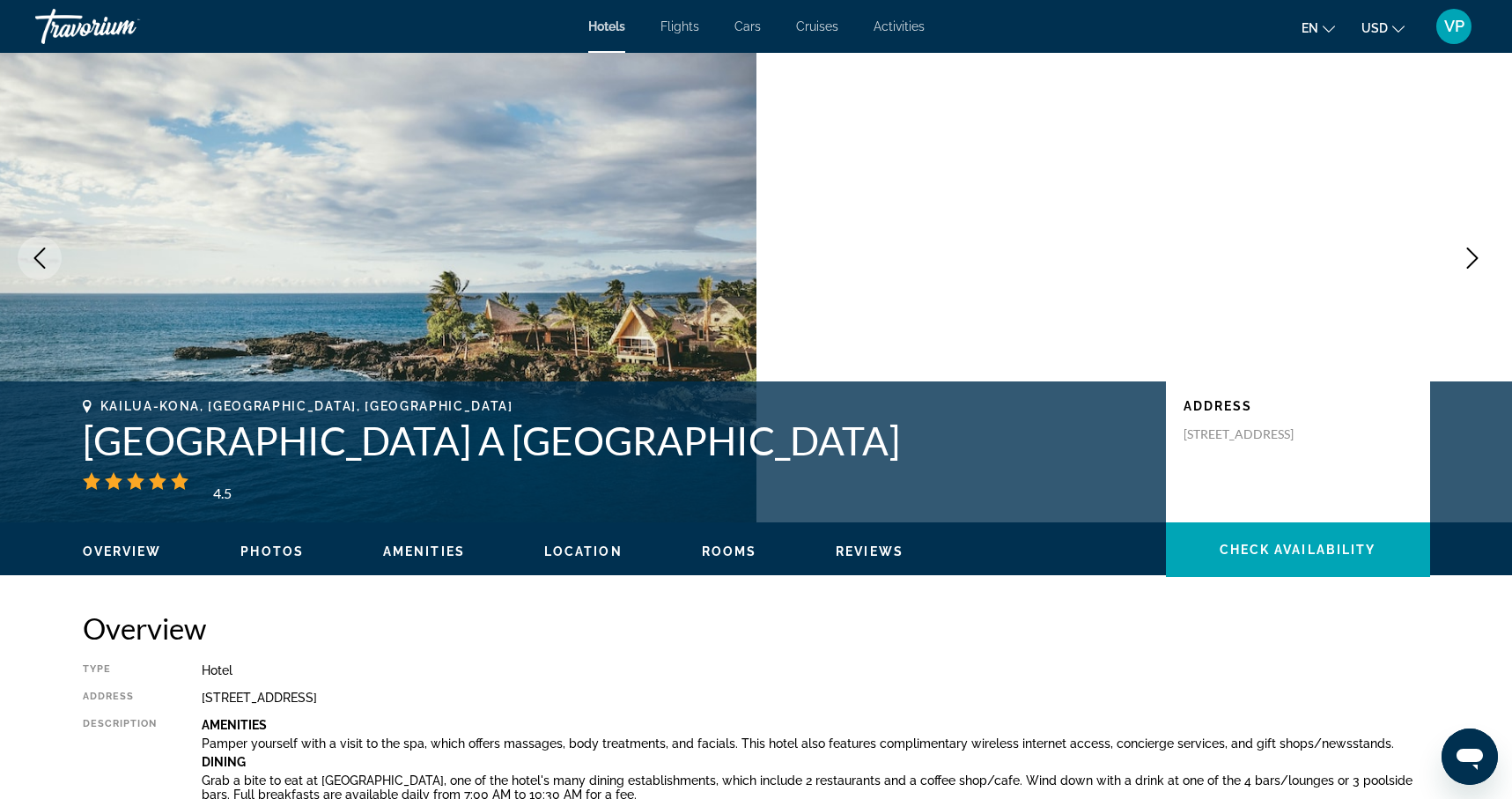
scroll to position [76, 0]
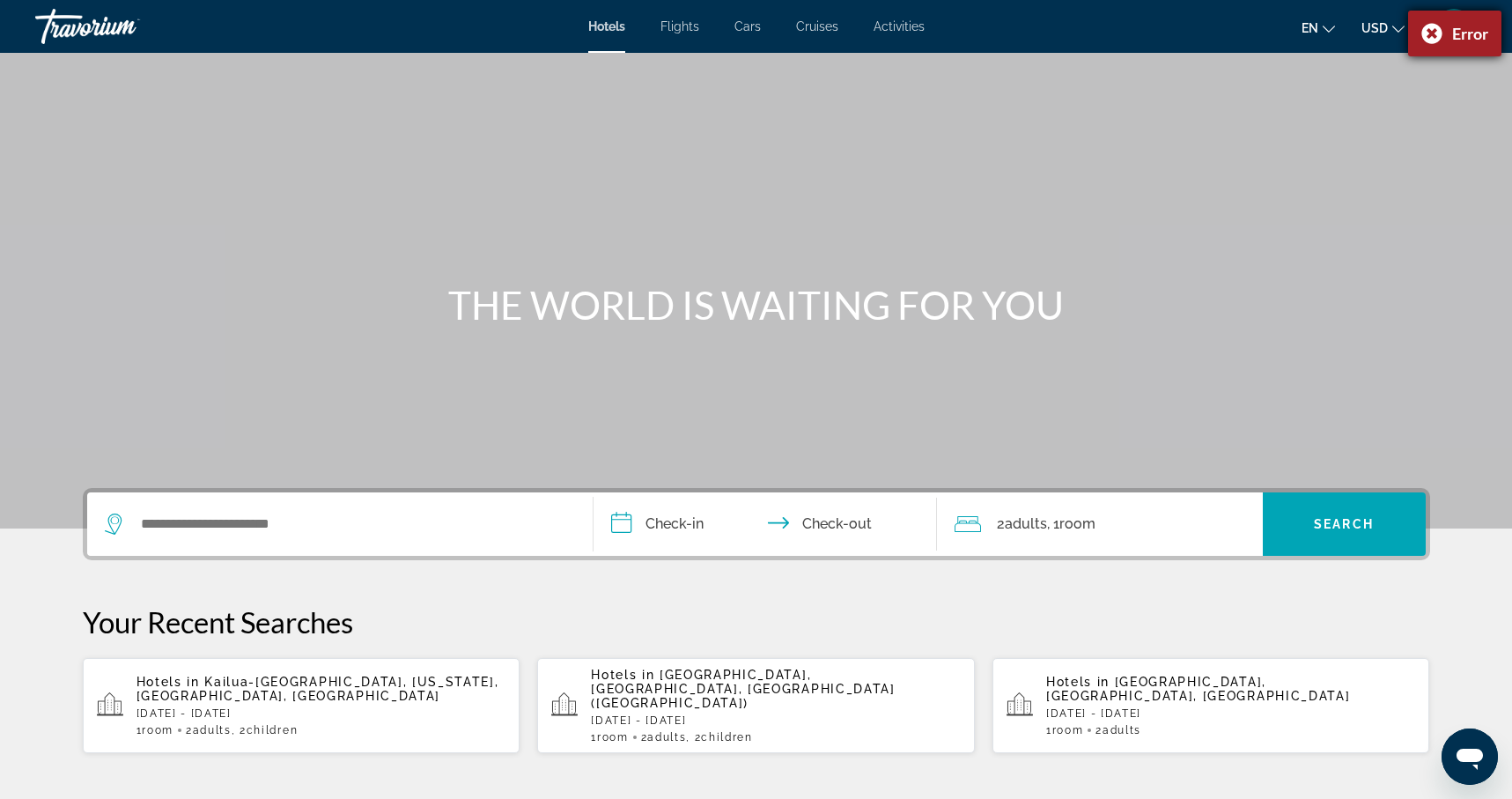
click at [1429, 33] on div "Error" at bounding box center [1454, 33] width 93 height 46
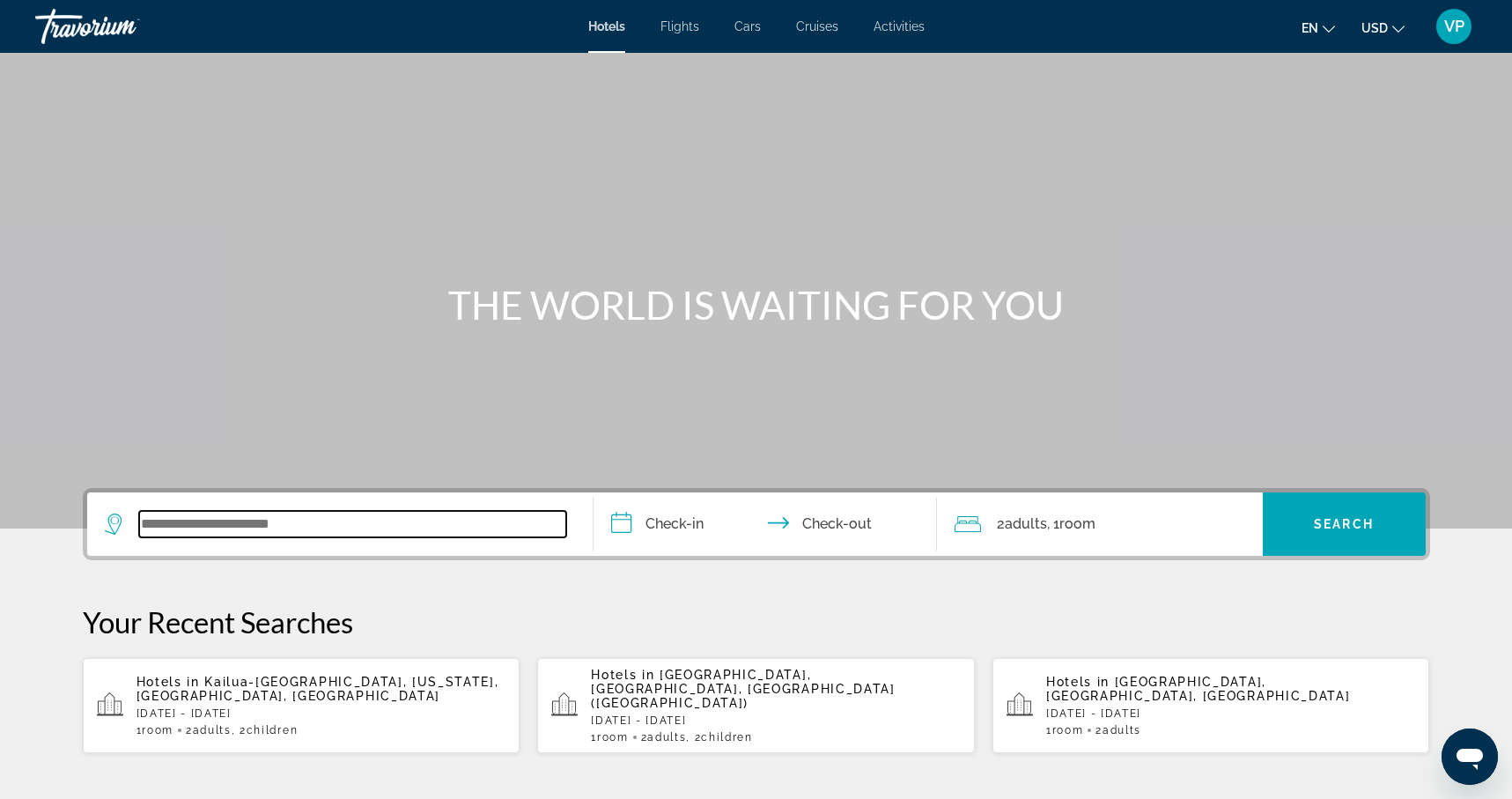
click at [320, 536] on input "Search widget" at bounding box center [352, 523] width 427 height 26
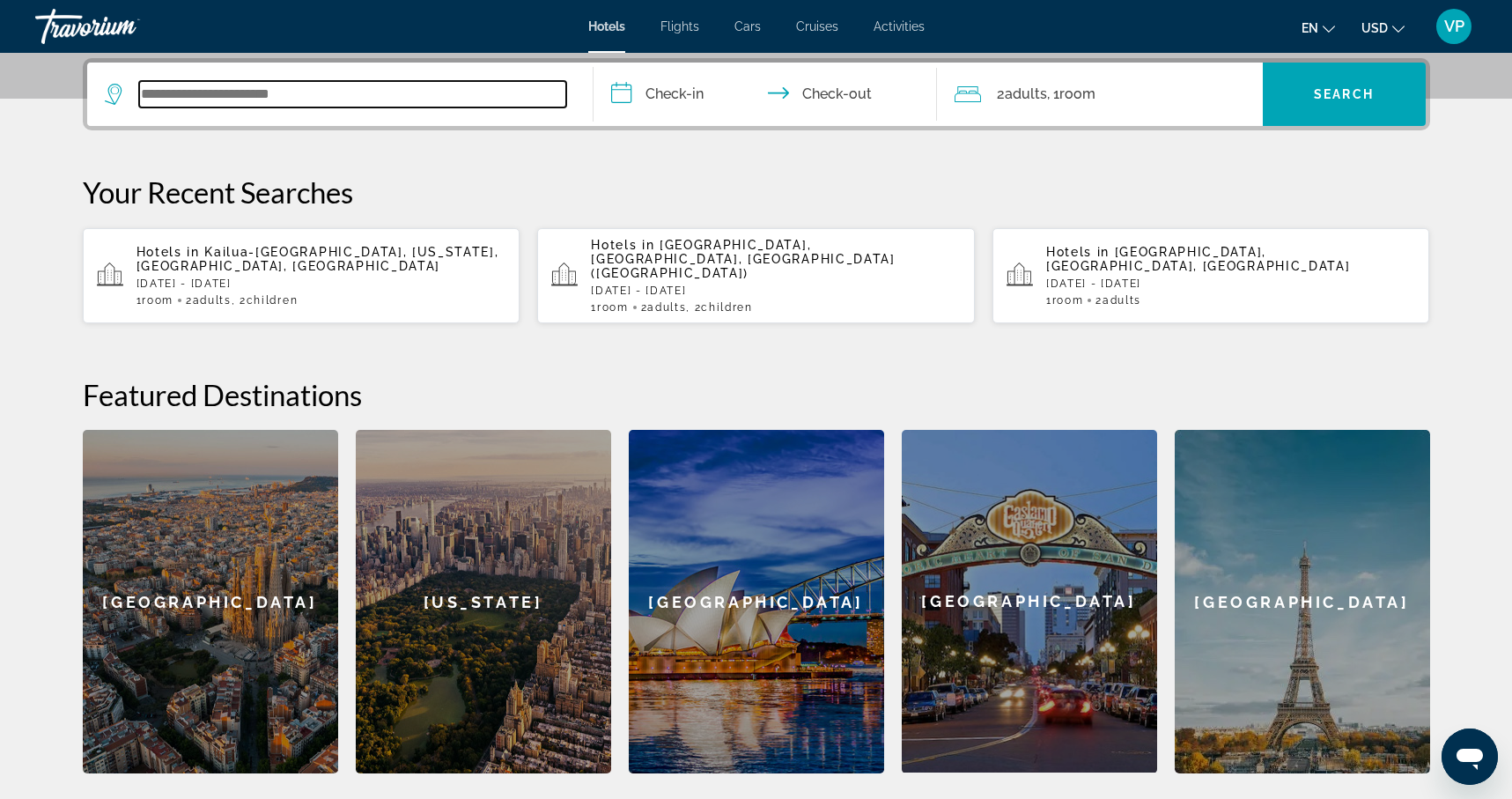
scroll to position [431, 0]
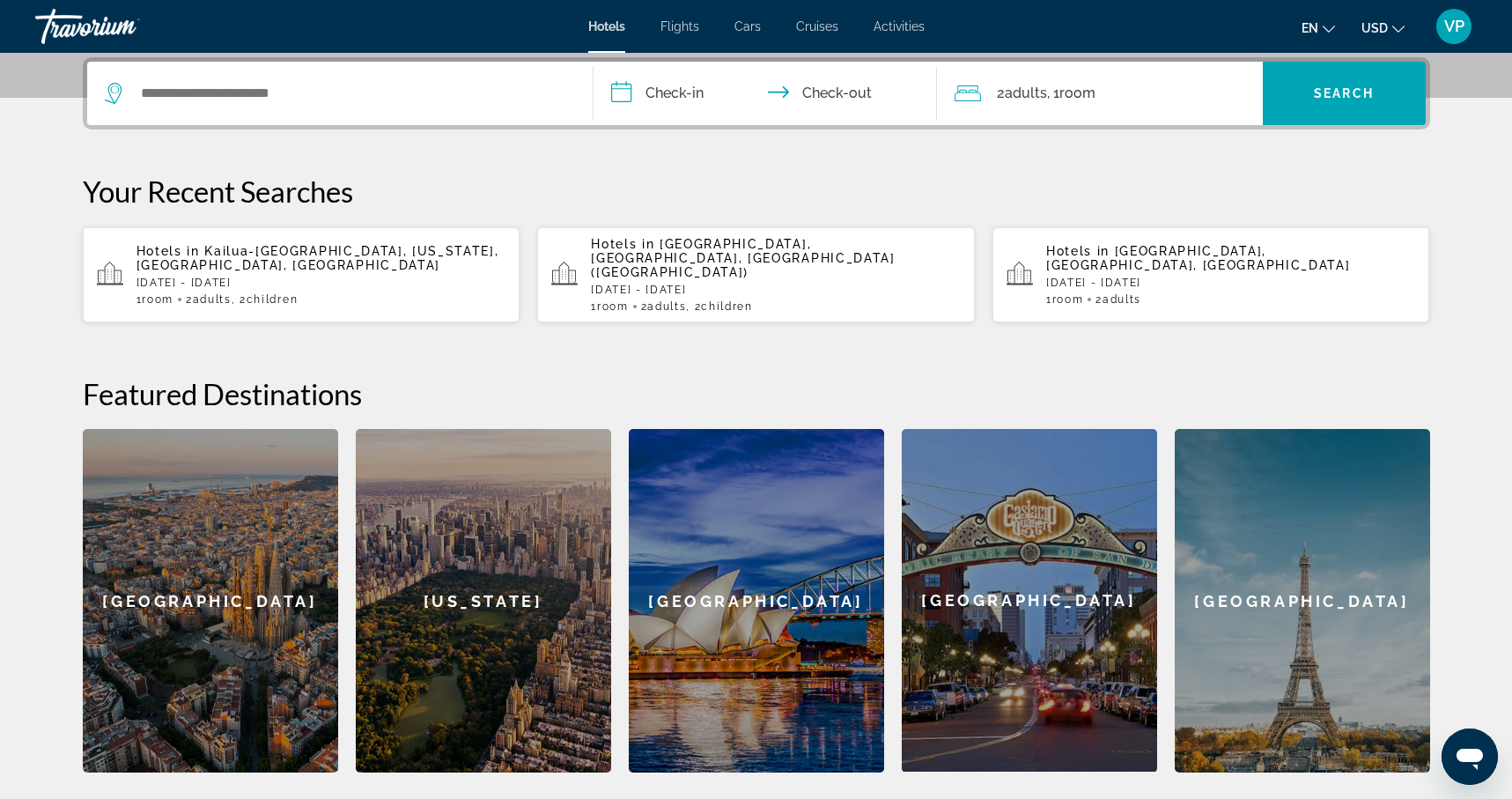
click at [324, 250] on span "Kailua-[GEOGRAPHIC_DATA], [US_STATE], [GEOGRAPHIC_DATA], [GEOGRAPHIC_DATA]" at bounding box center [317, 258] width 362 height 28
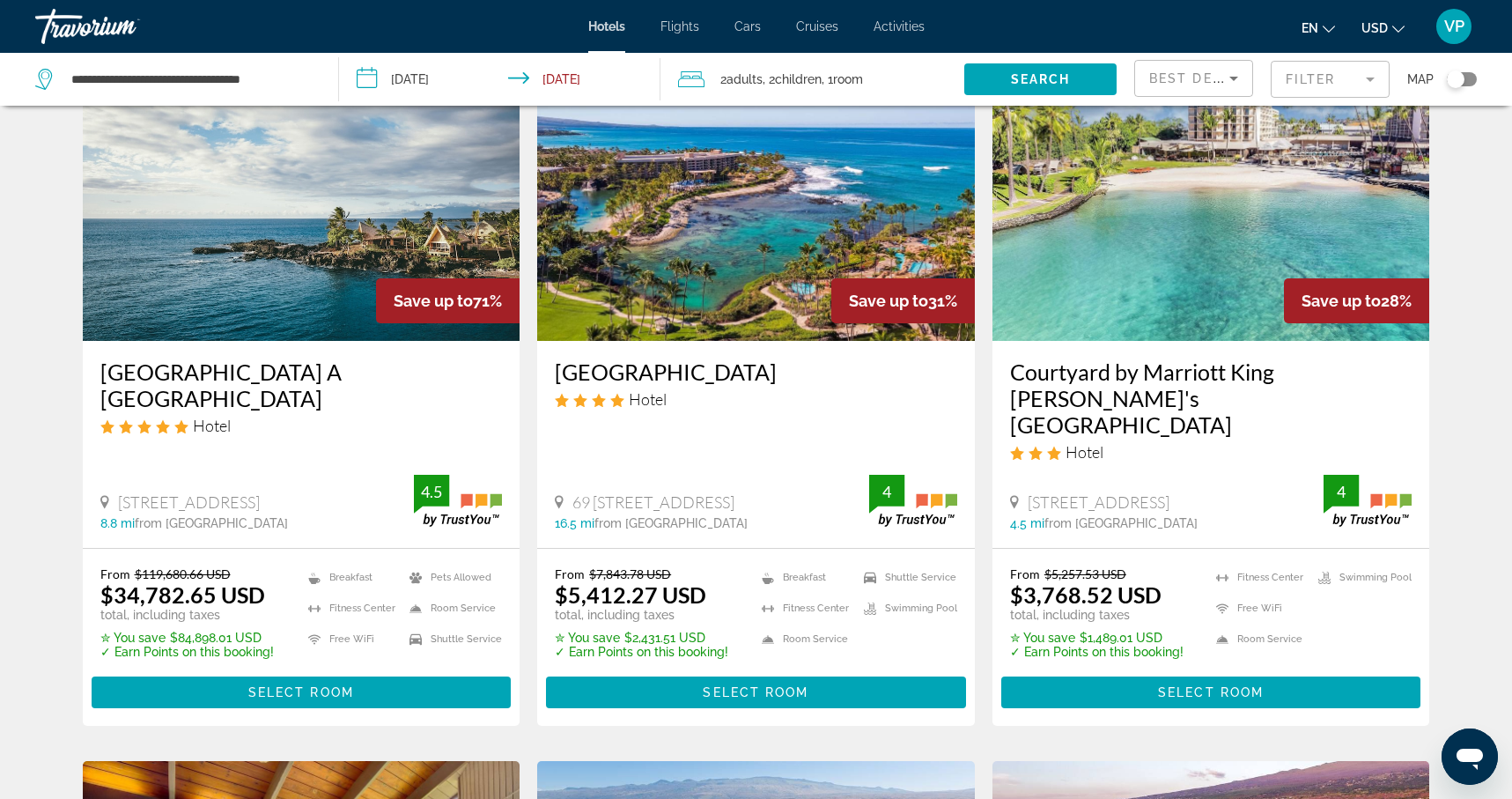
scroll to position [113, 0]
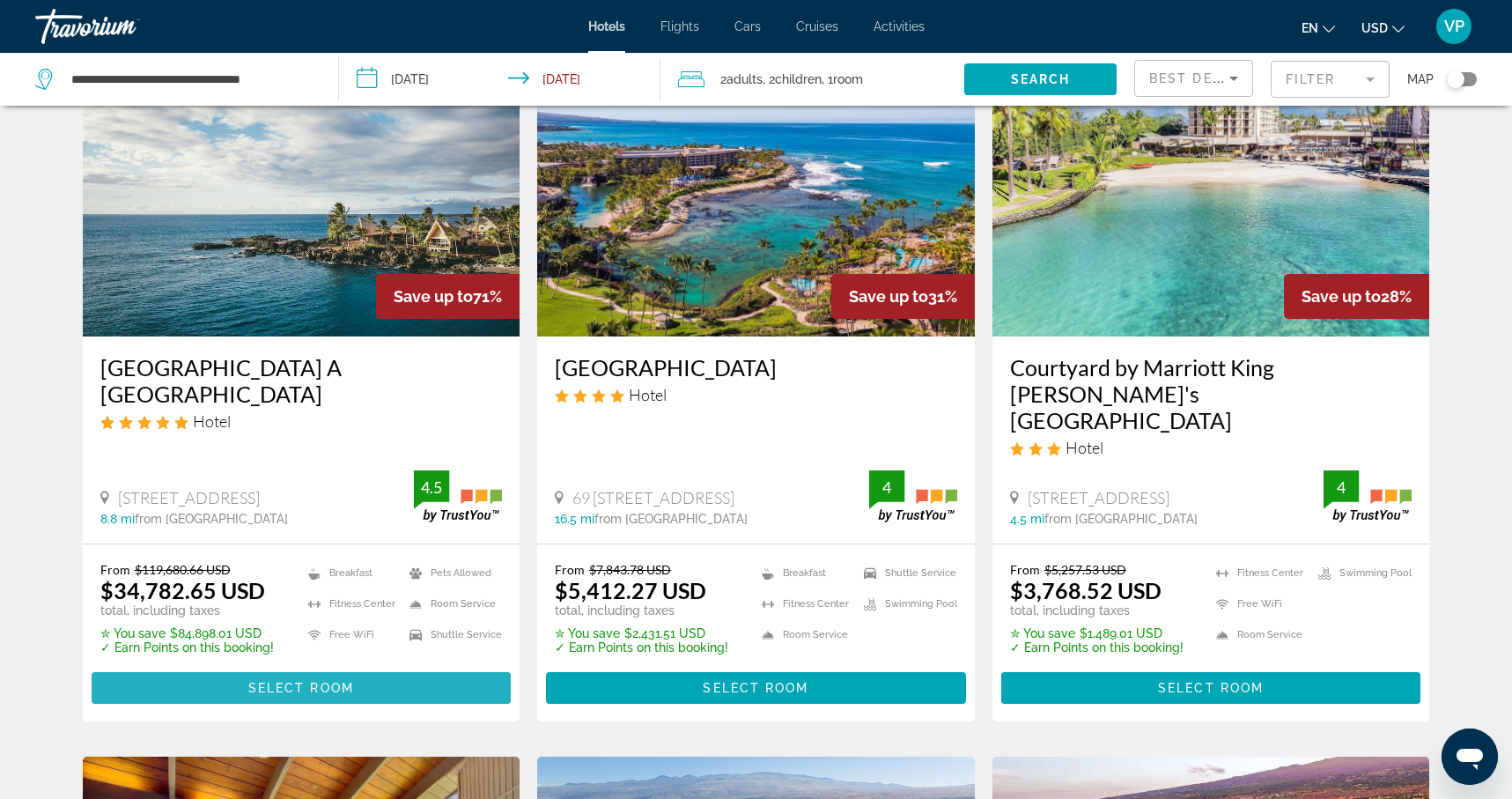
click at [279, 681] on span "Select Room" at bounding box center [301, 688] width 106 height 14
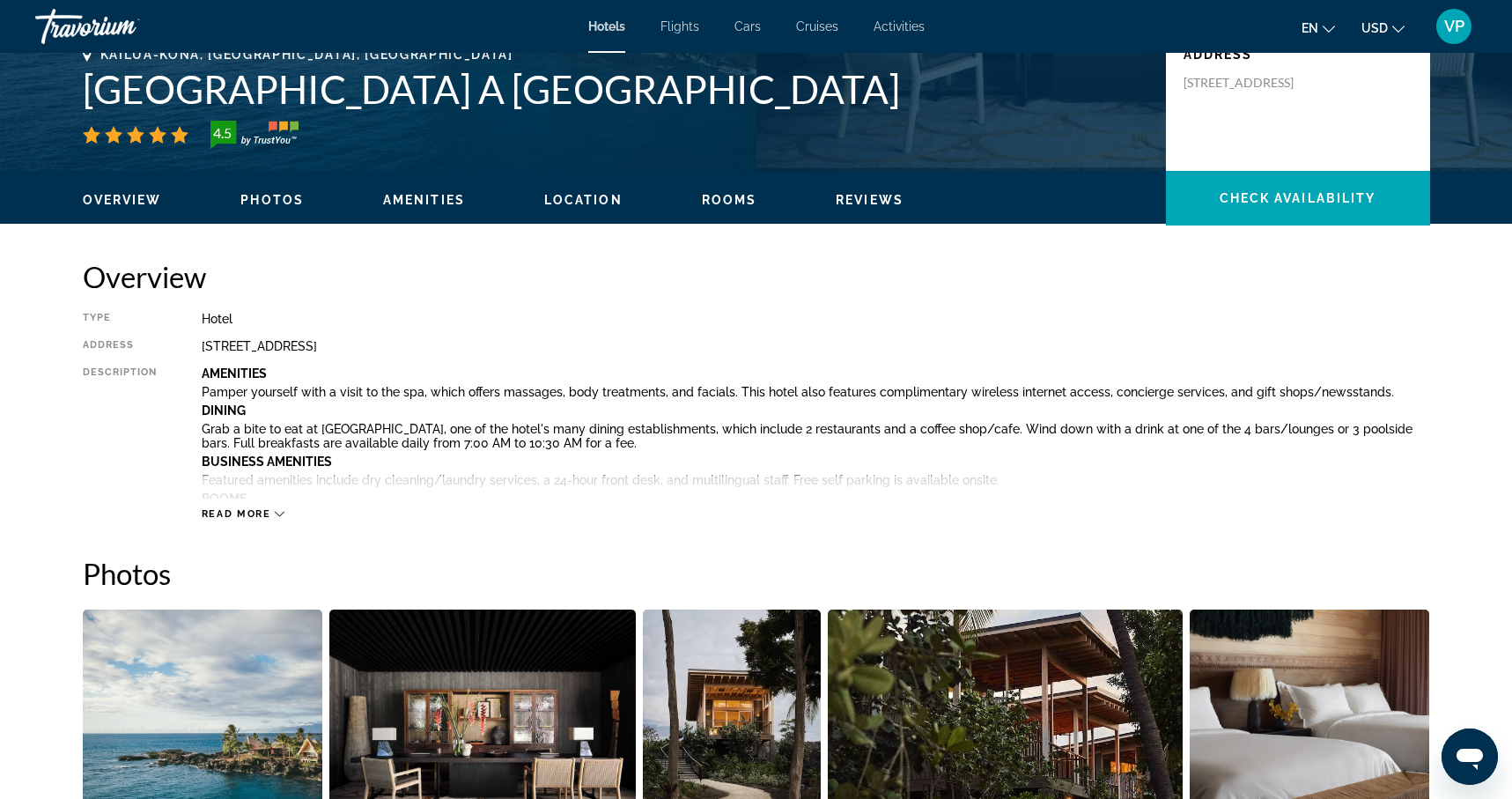
scroll to position [422, 0]
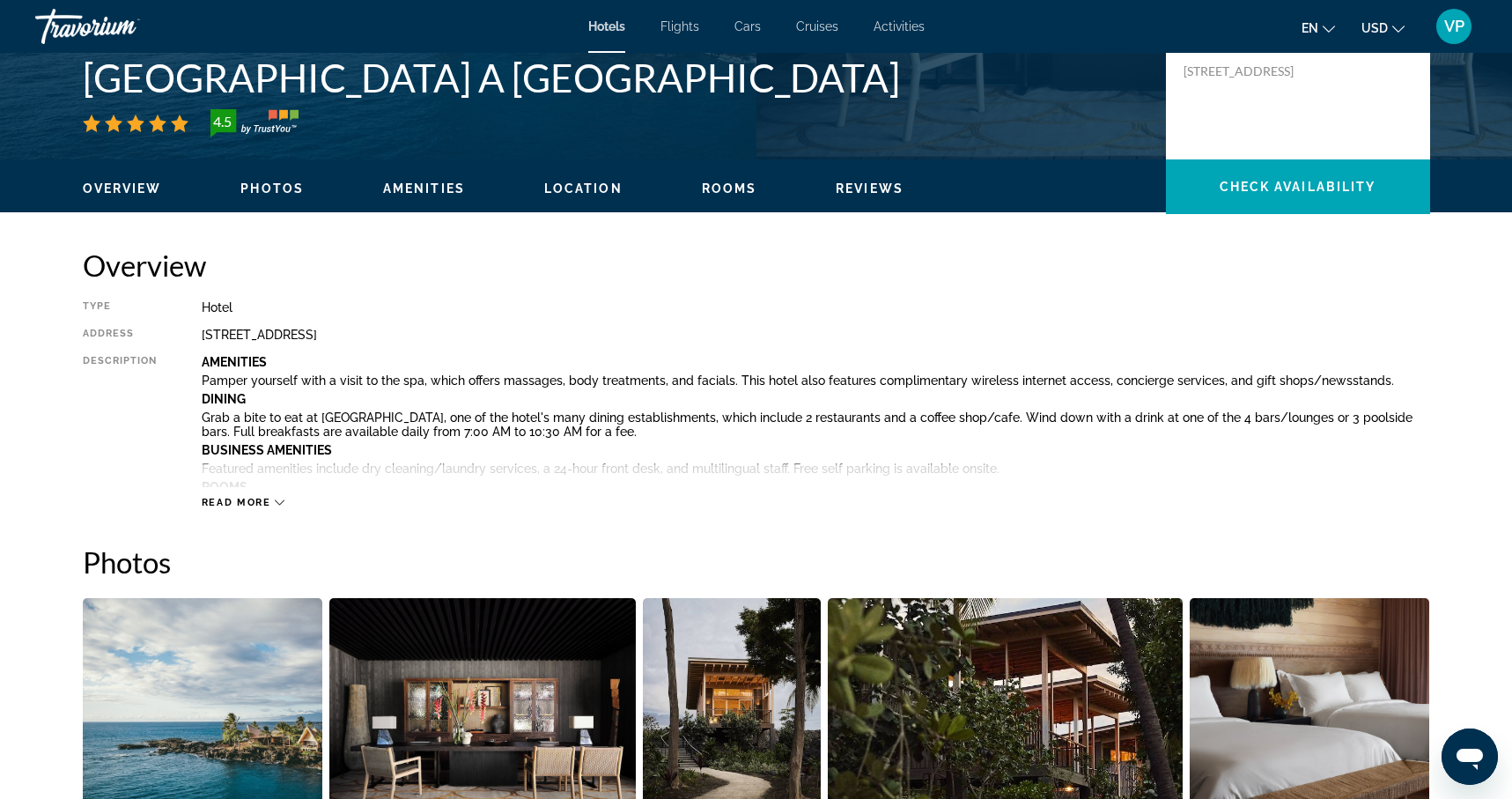
click at [270, 498] on div "Read more" at bounding box center [243, 503] width 84 height 12
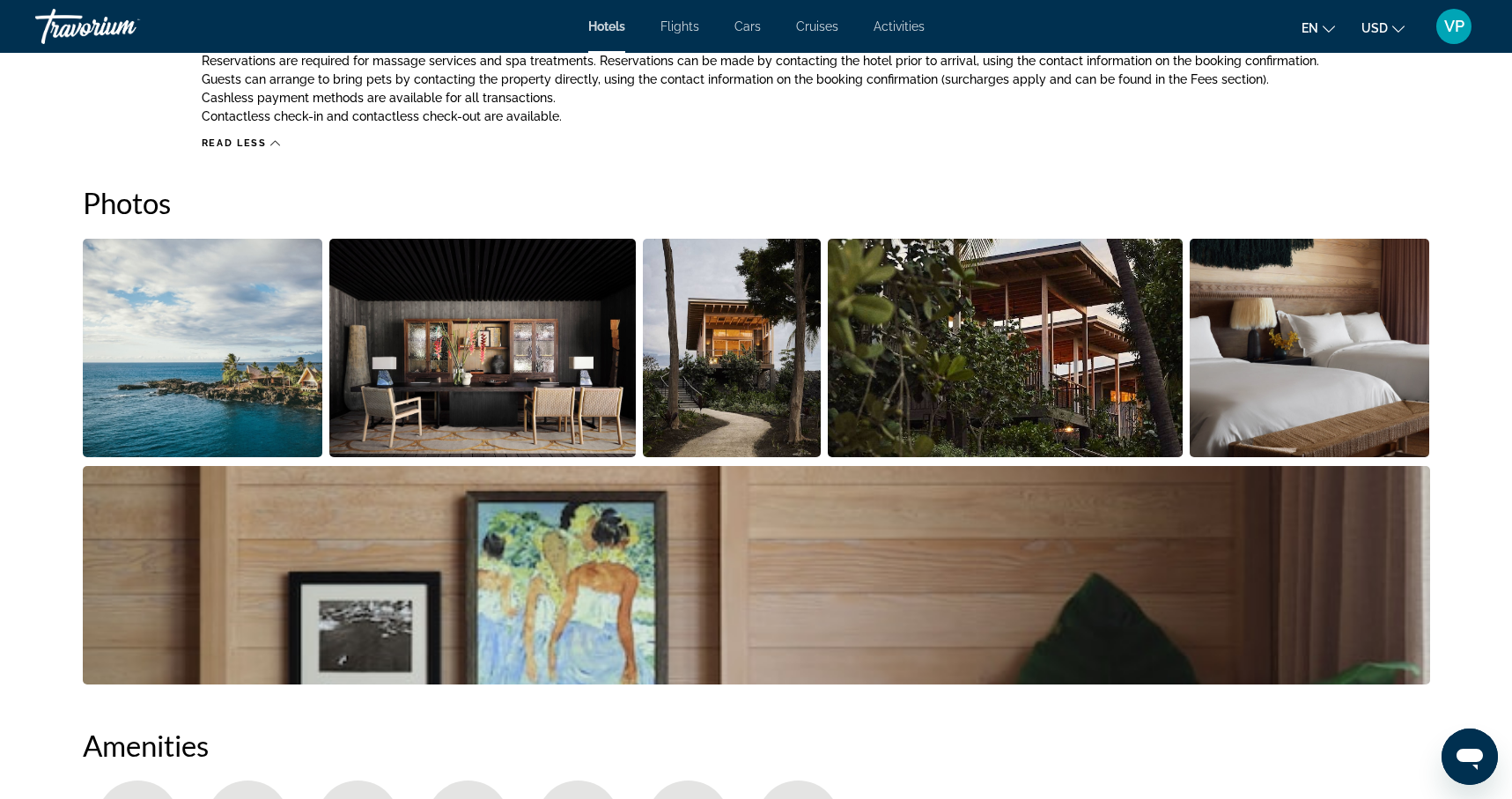
scroll to position [1772, 0]
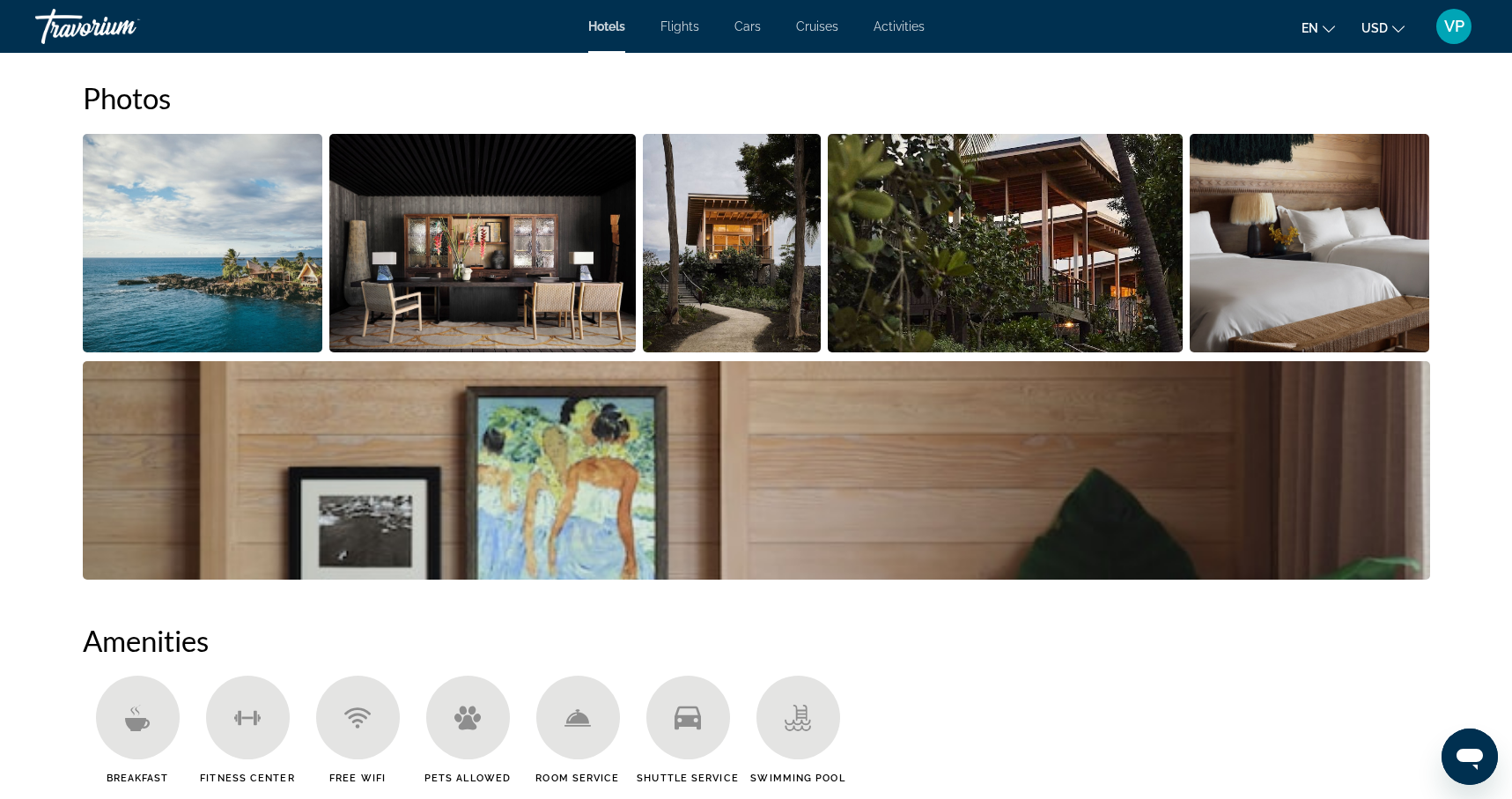
click at [211, 306] on img "Open full-screen image slider" at bounding box center [203, 243] width 240 height 219
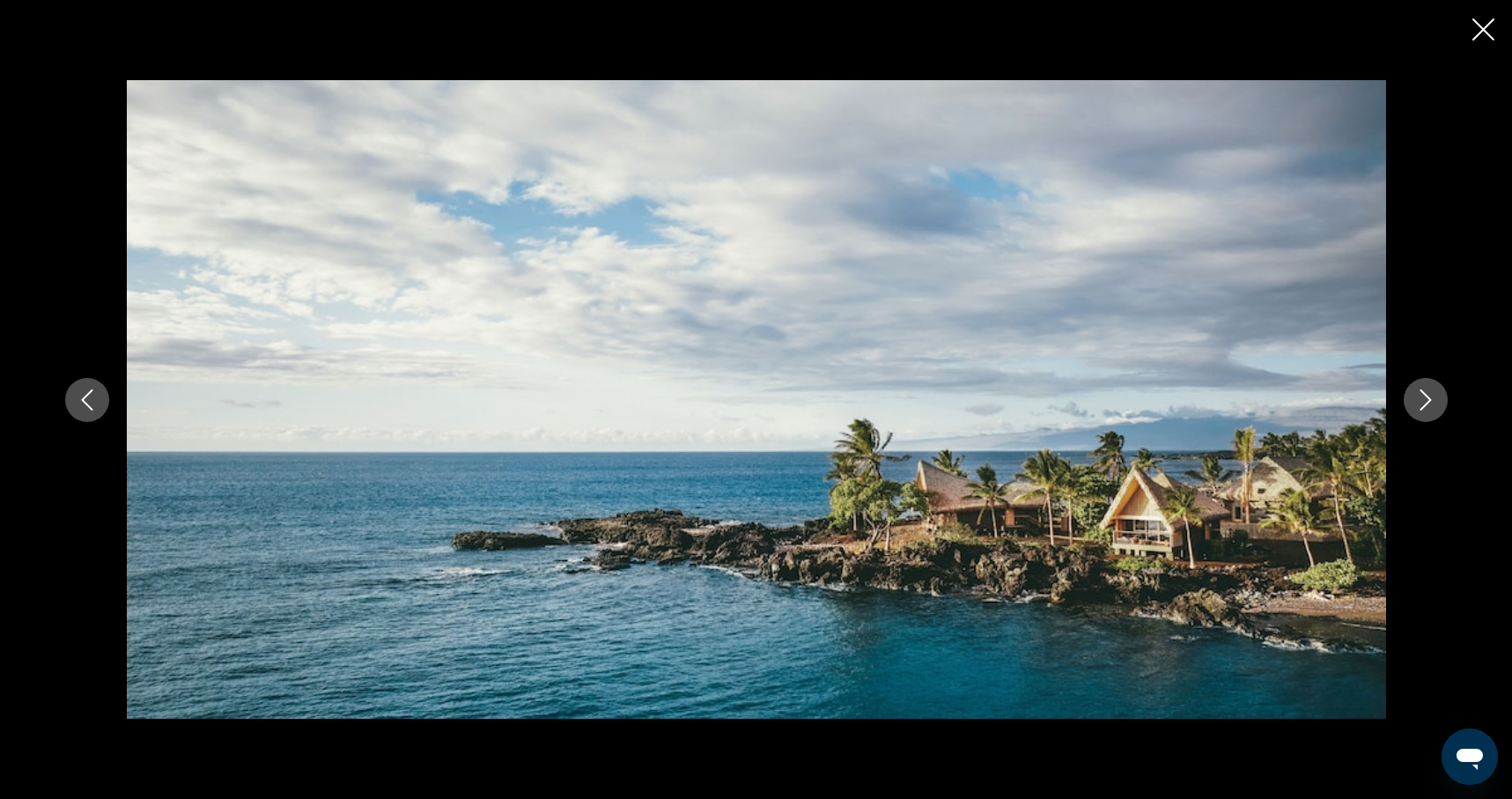
click at [1421, 397] on icon "Next image" at bounding box center [1425, 400] width 21 height 21
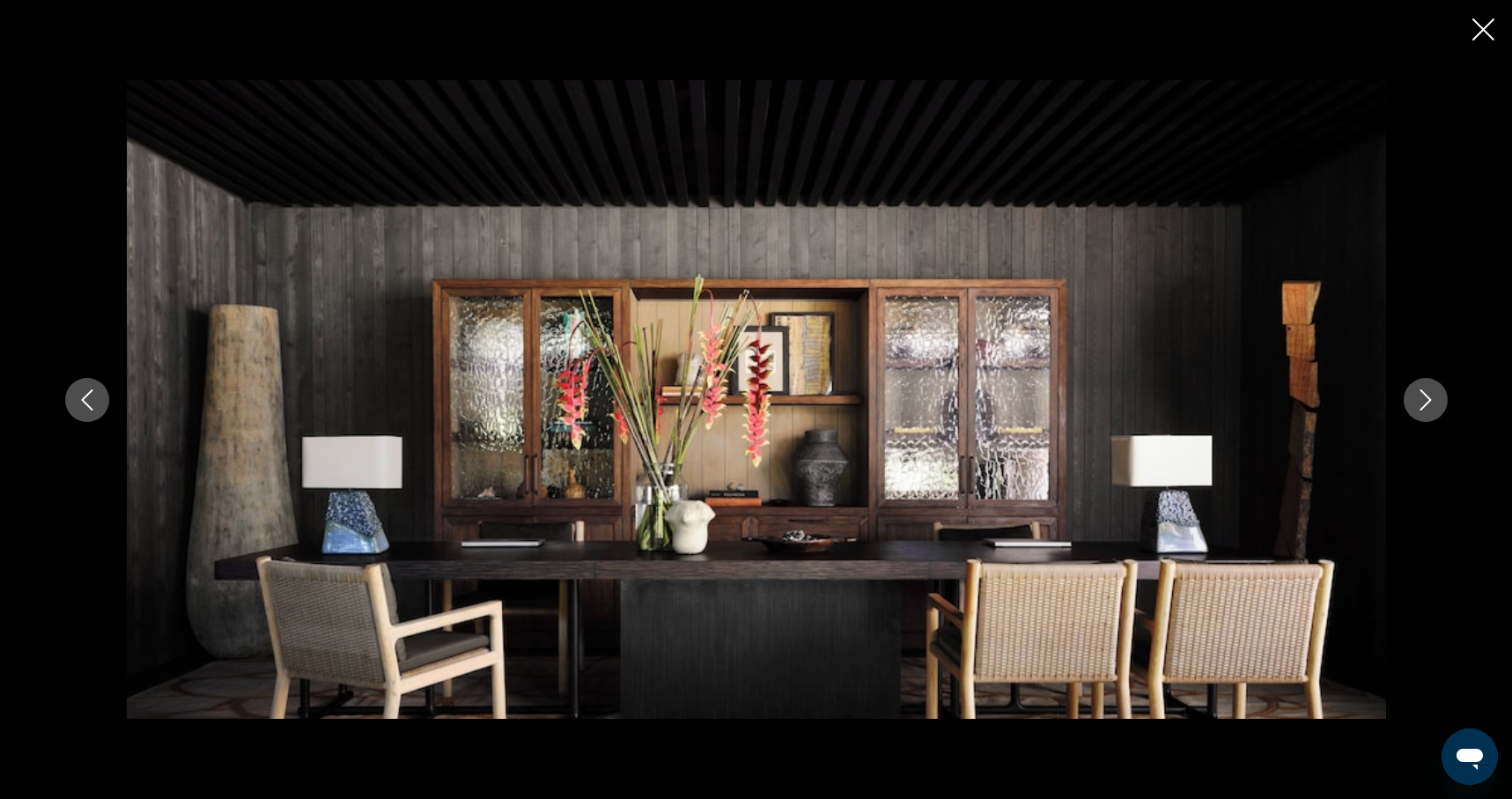
click at [1421, 397] on icon "Next image" at bounding box center [1425, 400] width 21 height 21
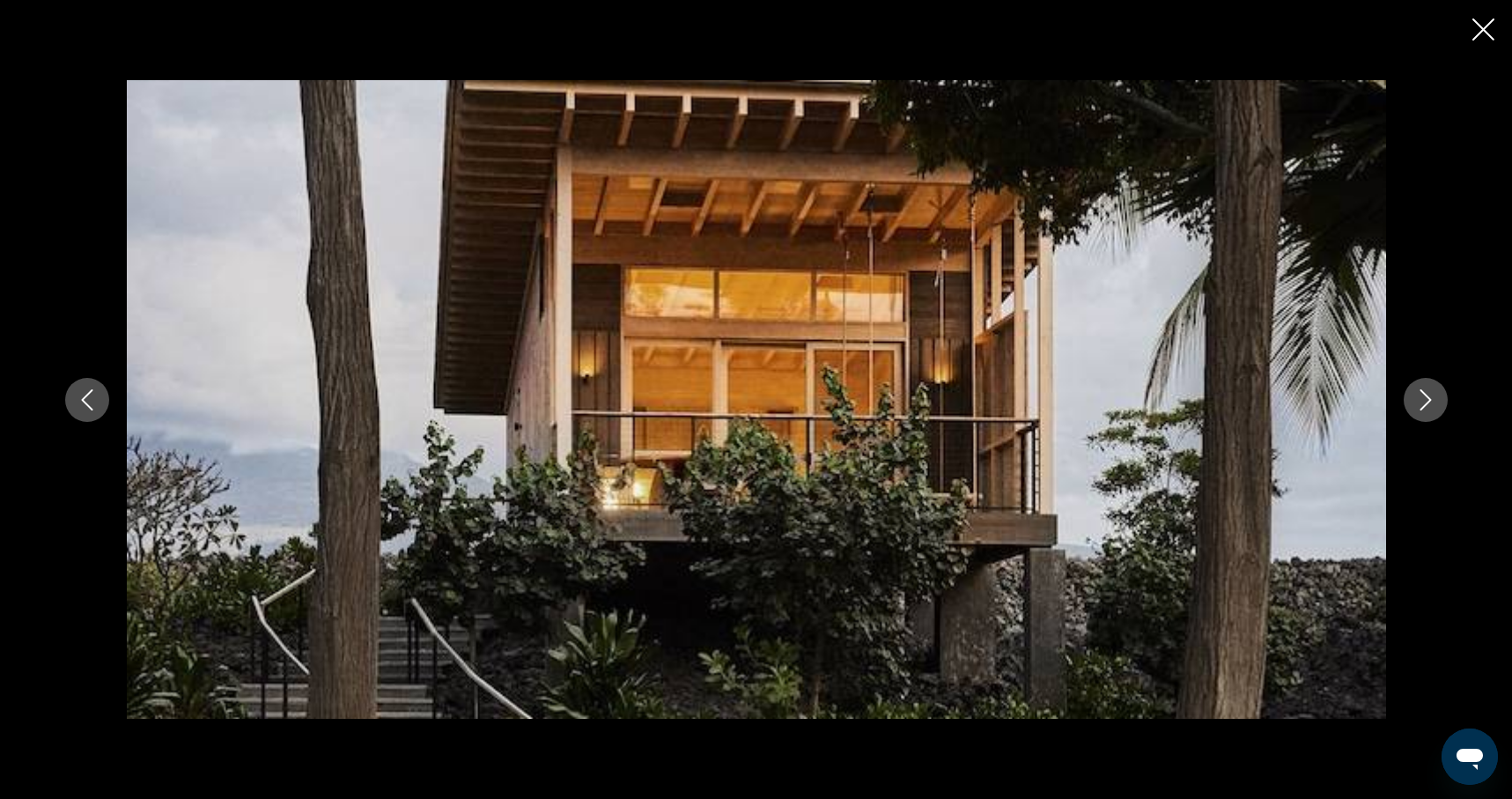
click at [1423, 400] on icon "Next image" at bounding box center [1425, 400] width 21 height 21
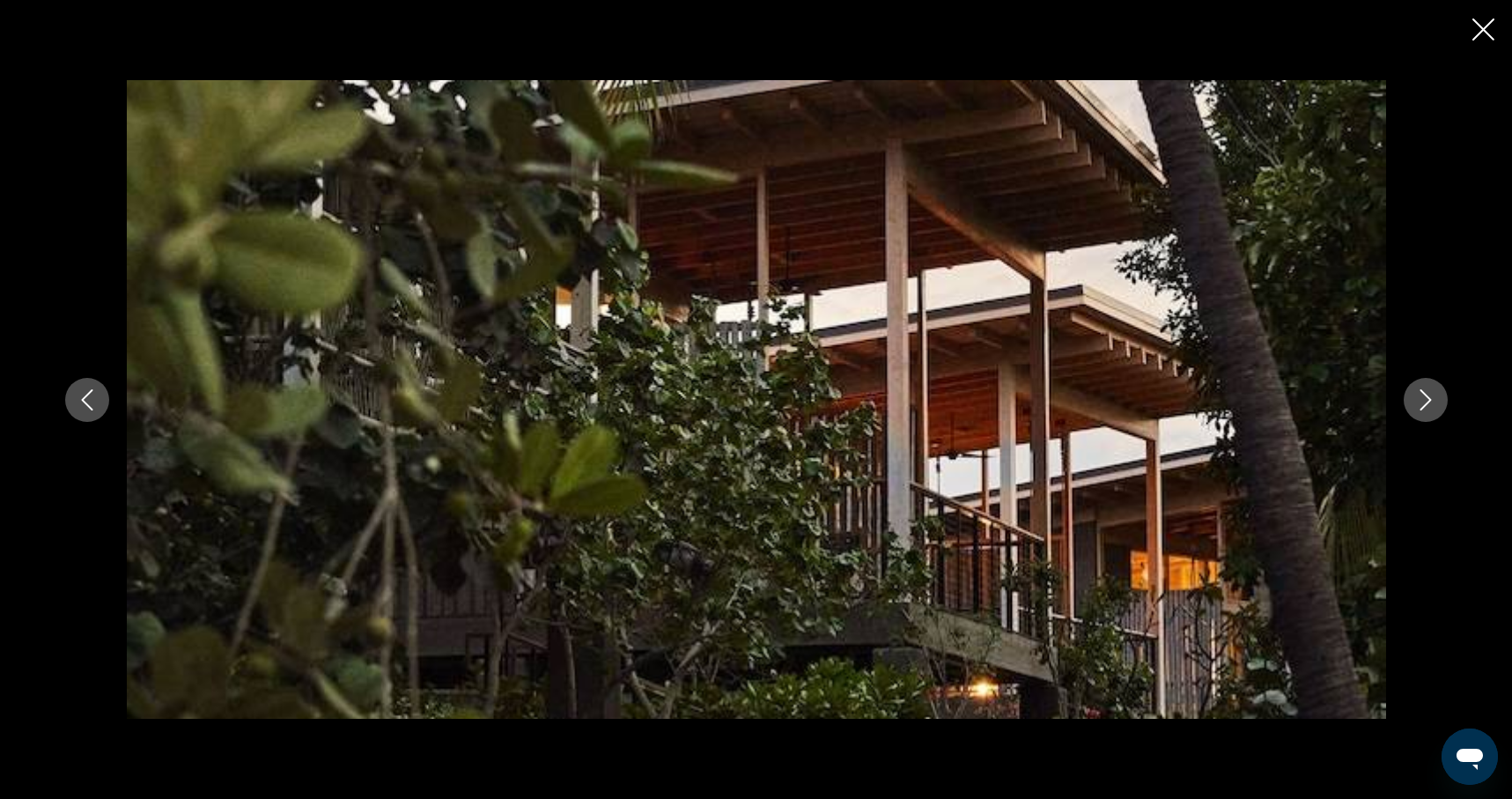
click at [1423, 400] on icon "Next image" at bounding box center [1425, 400] width 21 height 21
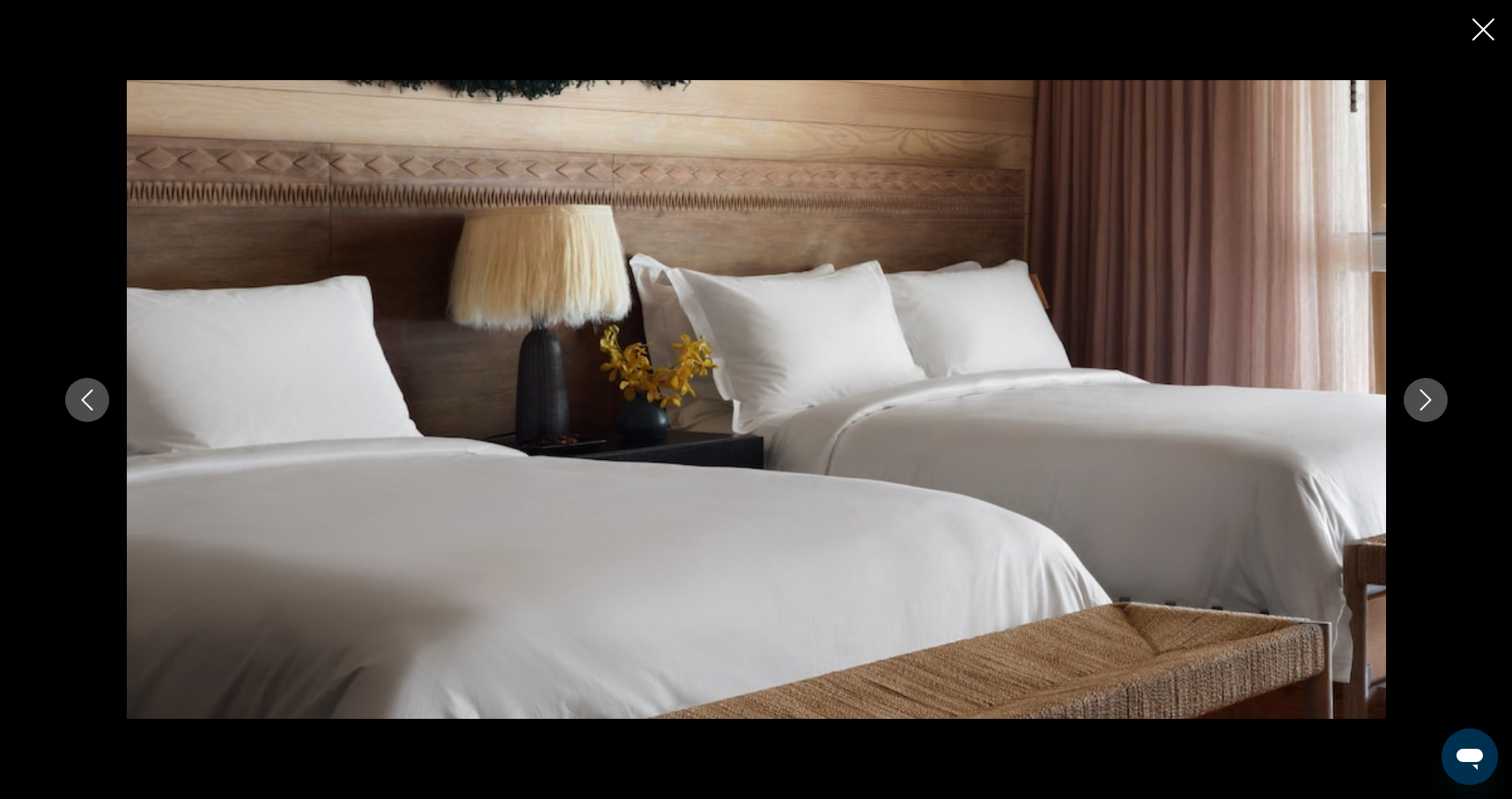
click at [1423, 400] on icon "Next image" at bounding box center [1425, 400] width 21 height 21
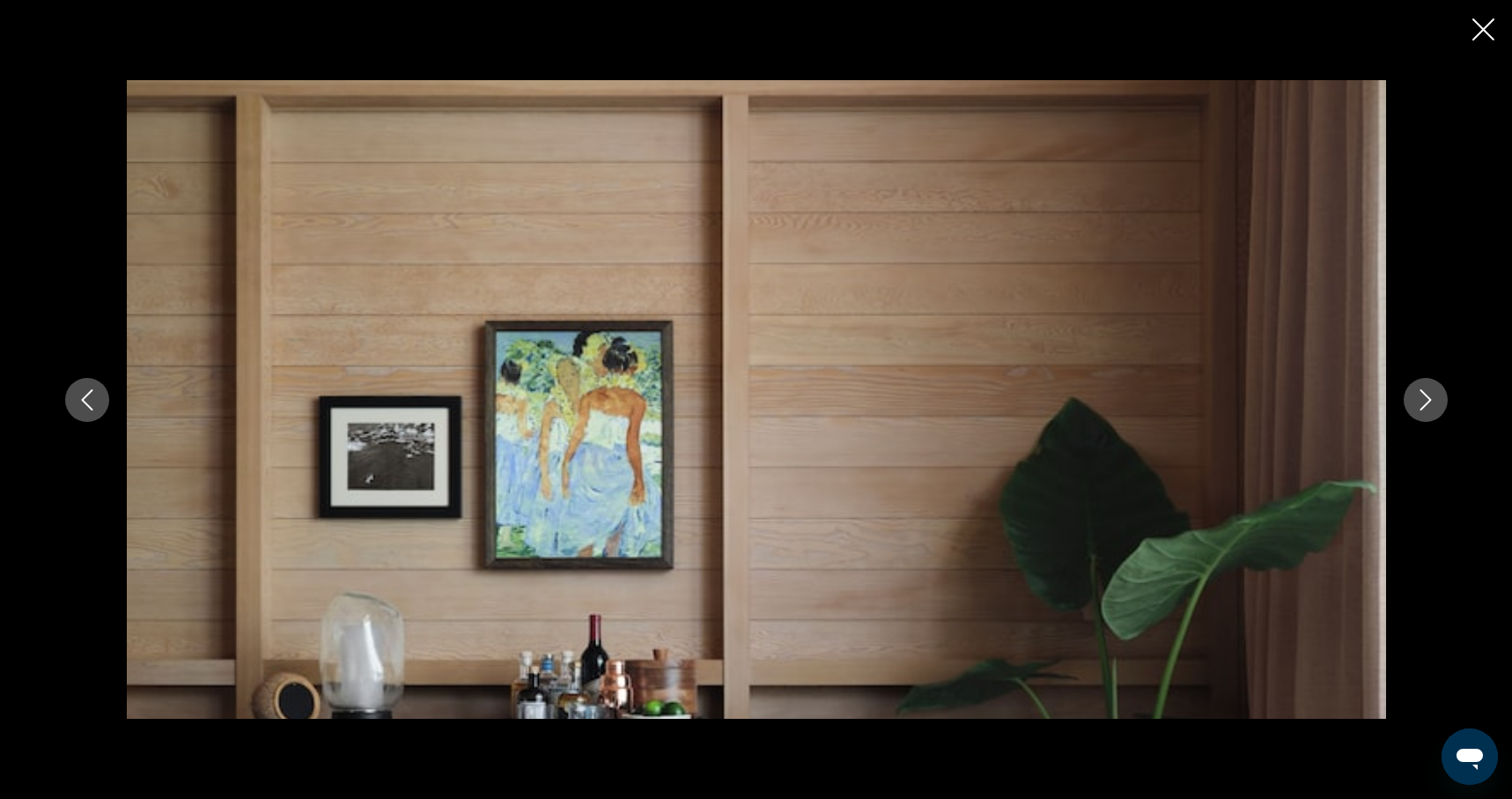
click at [1424, 400] on icon "Next image" at bounding box center [1425, 400] width 21 height 21
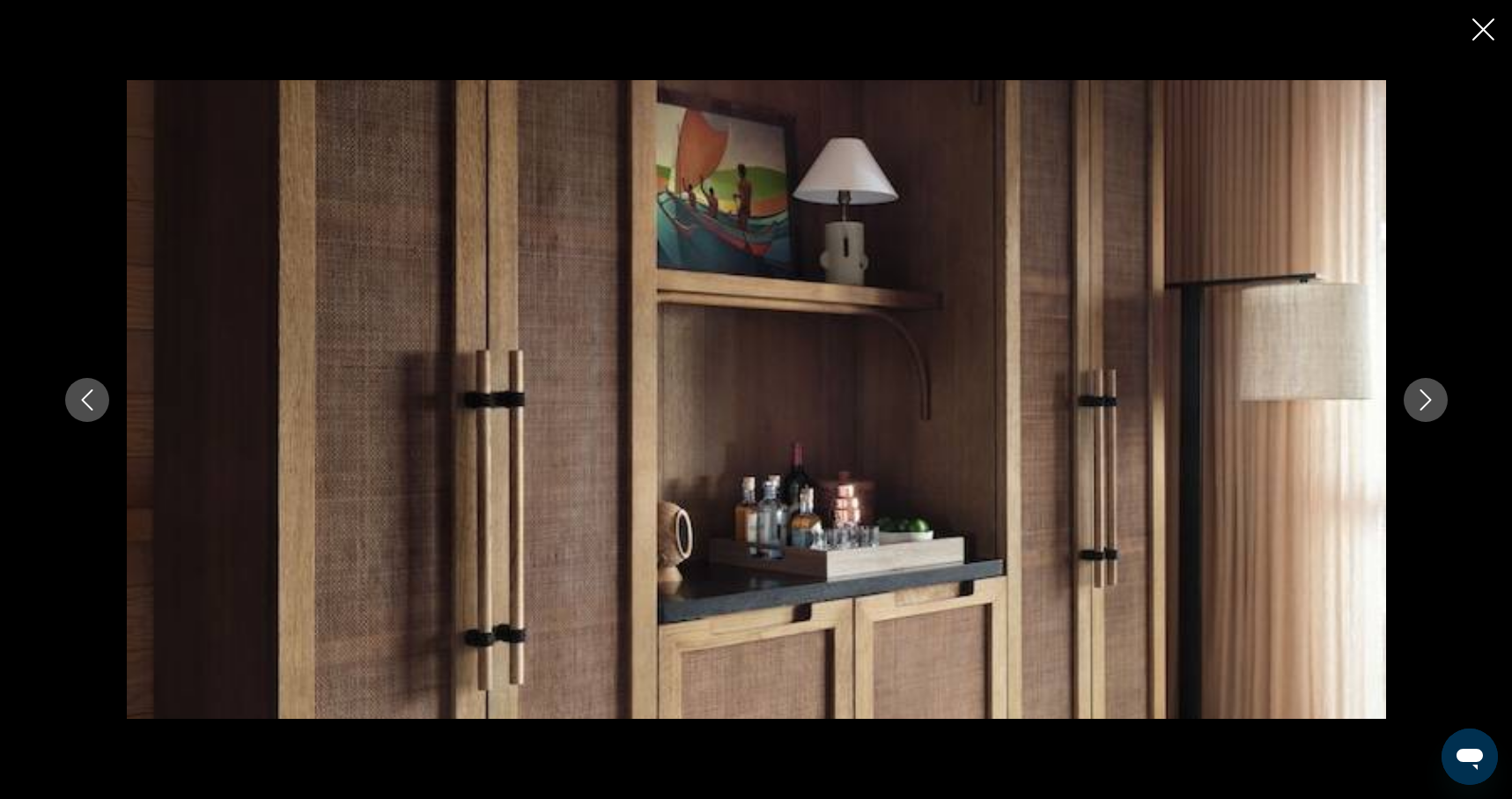
click at [1424, 400] on icon "Next image" at bounding box center [1425, 400] width 21 height 21
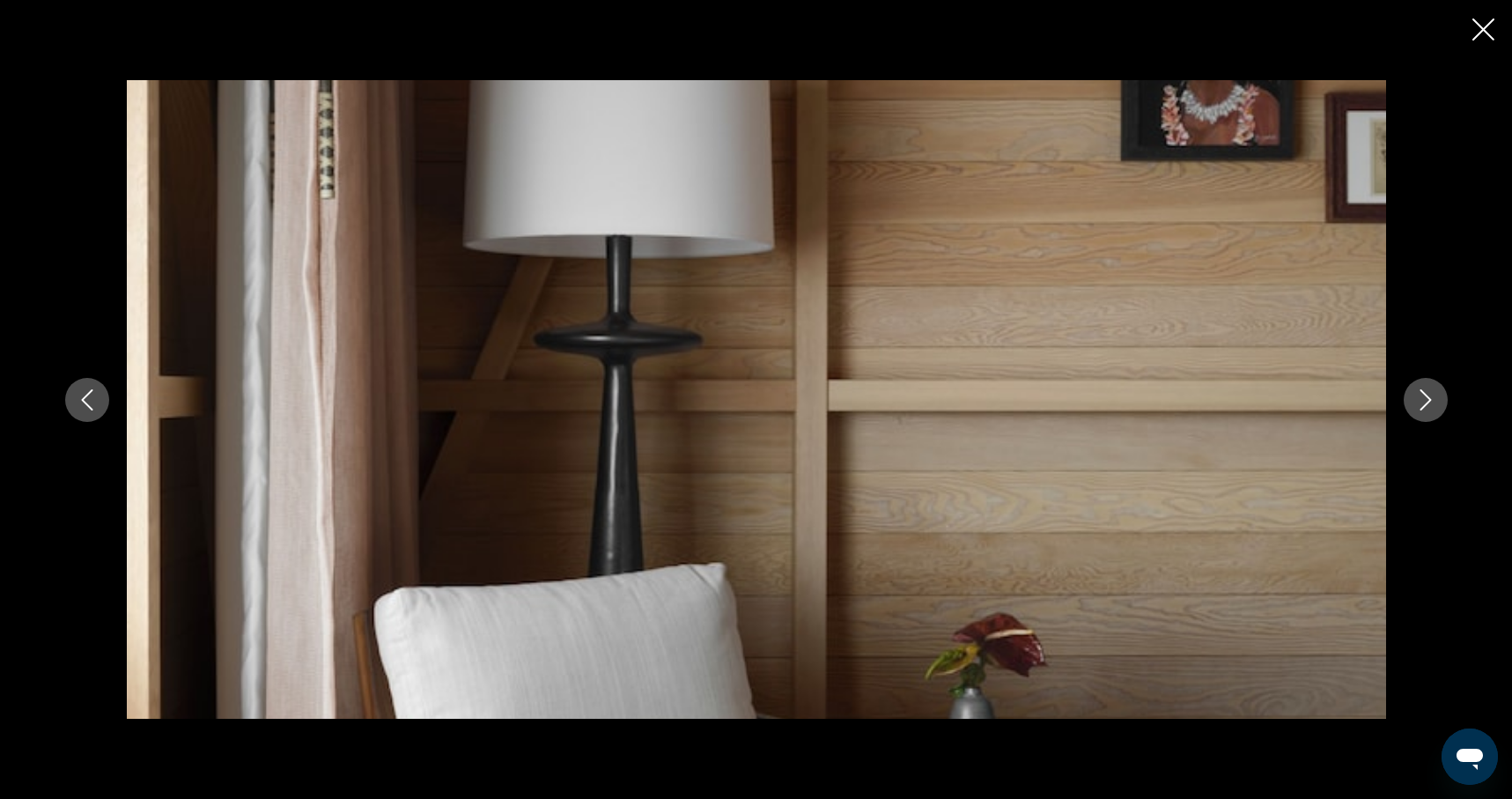
click at [1424, 400] on icon "Next image" at bounding box center [1425, 400] width 21 height 21
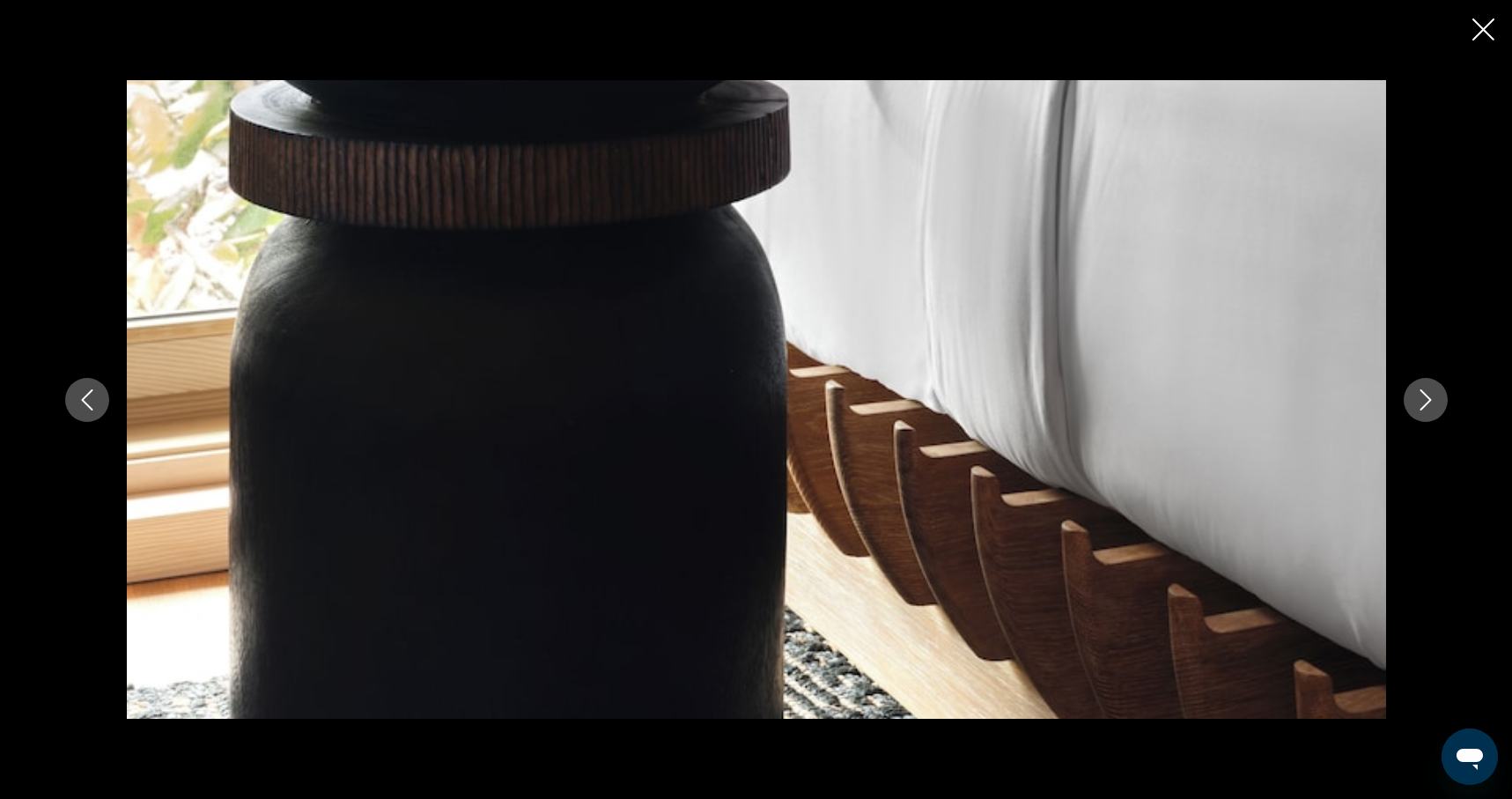
click at [1424, 400] on icon "Next image" at bounding box center [1425, 400] width 21 height 21
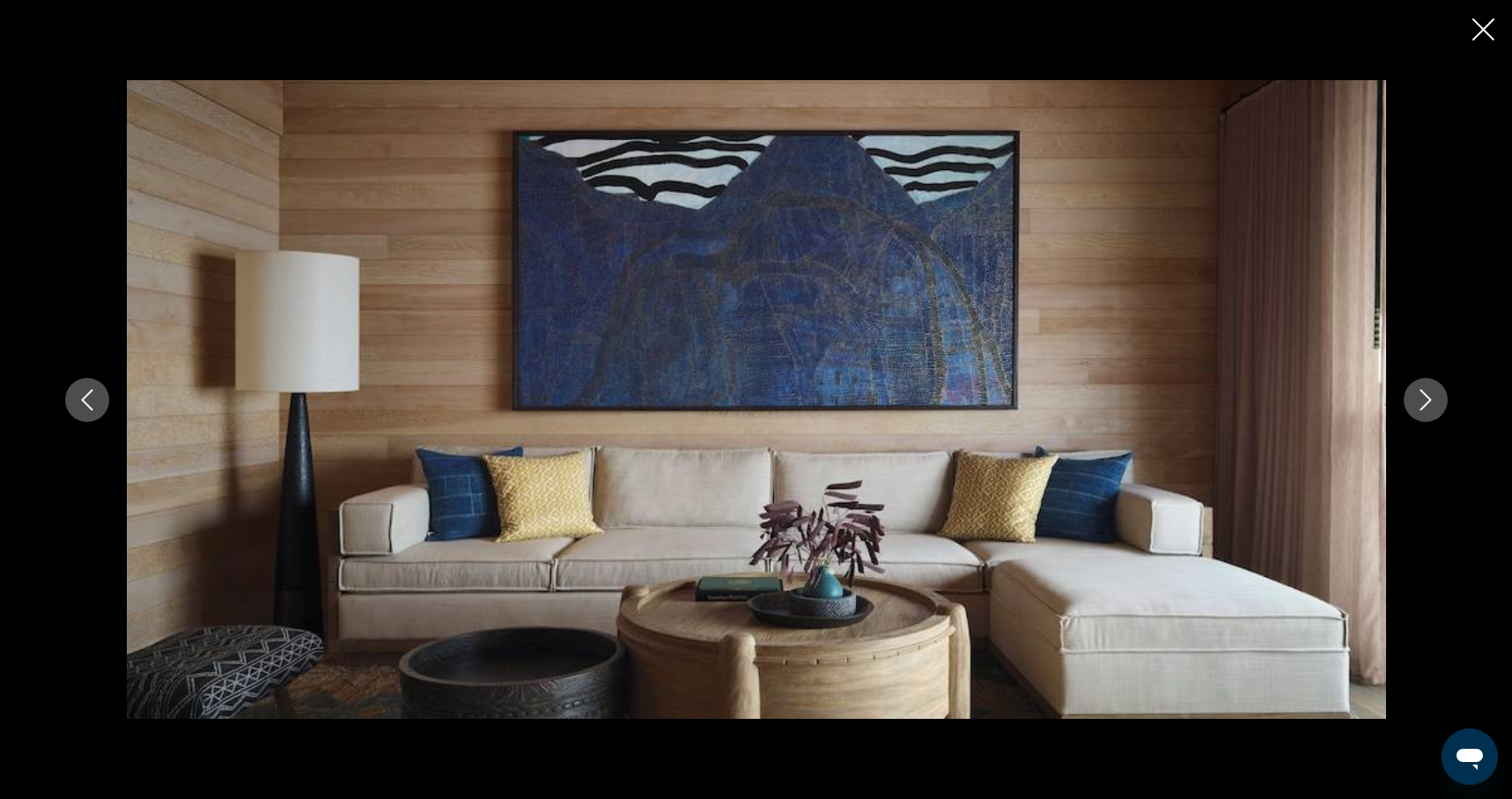
click at [1424, 400] on icon "Next image" at bounding box center [1425, 400] width 21 height 21
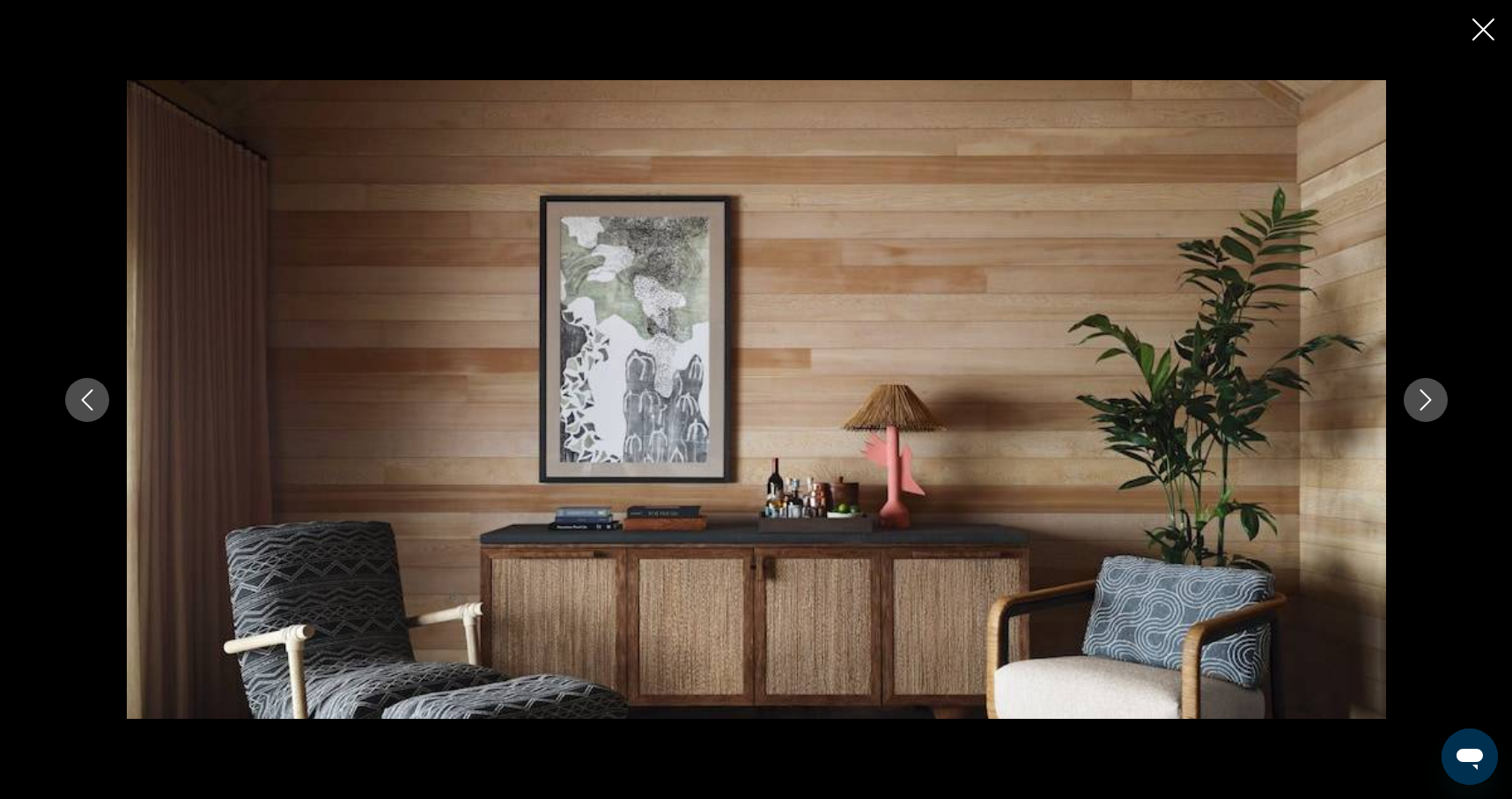
click at [1424, 400] on icon "Next image" at bounding box center [1425, 400] width 21 height 21
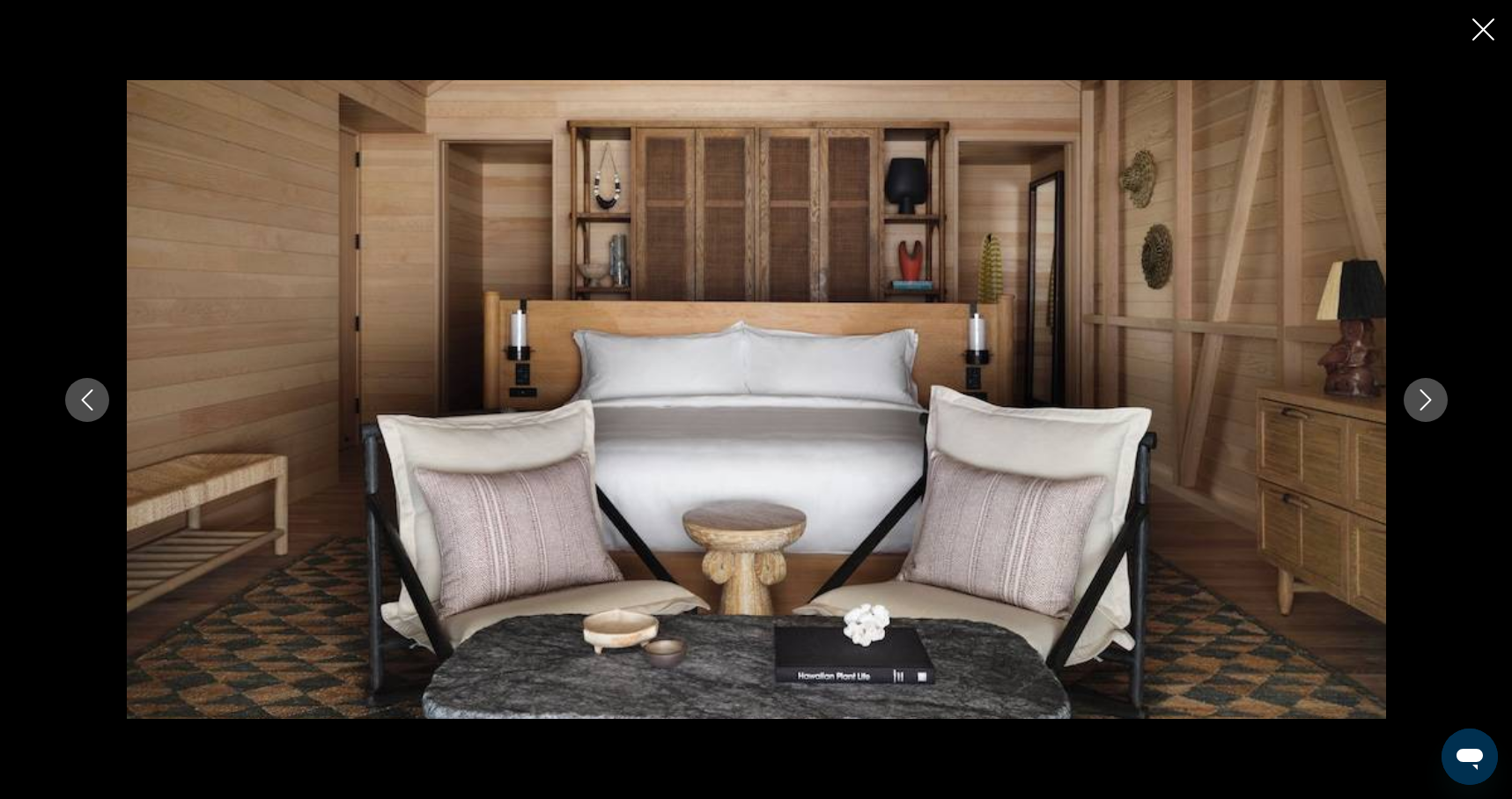
click at [1424, 400] on icon "Next image" at bounding box center [1425, 400] width 21 height 21
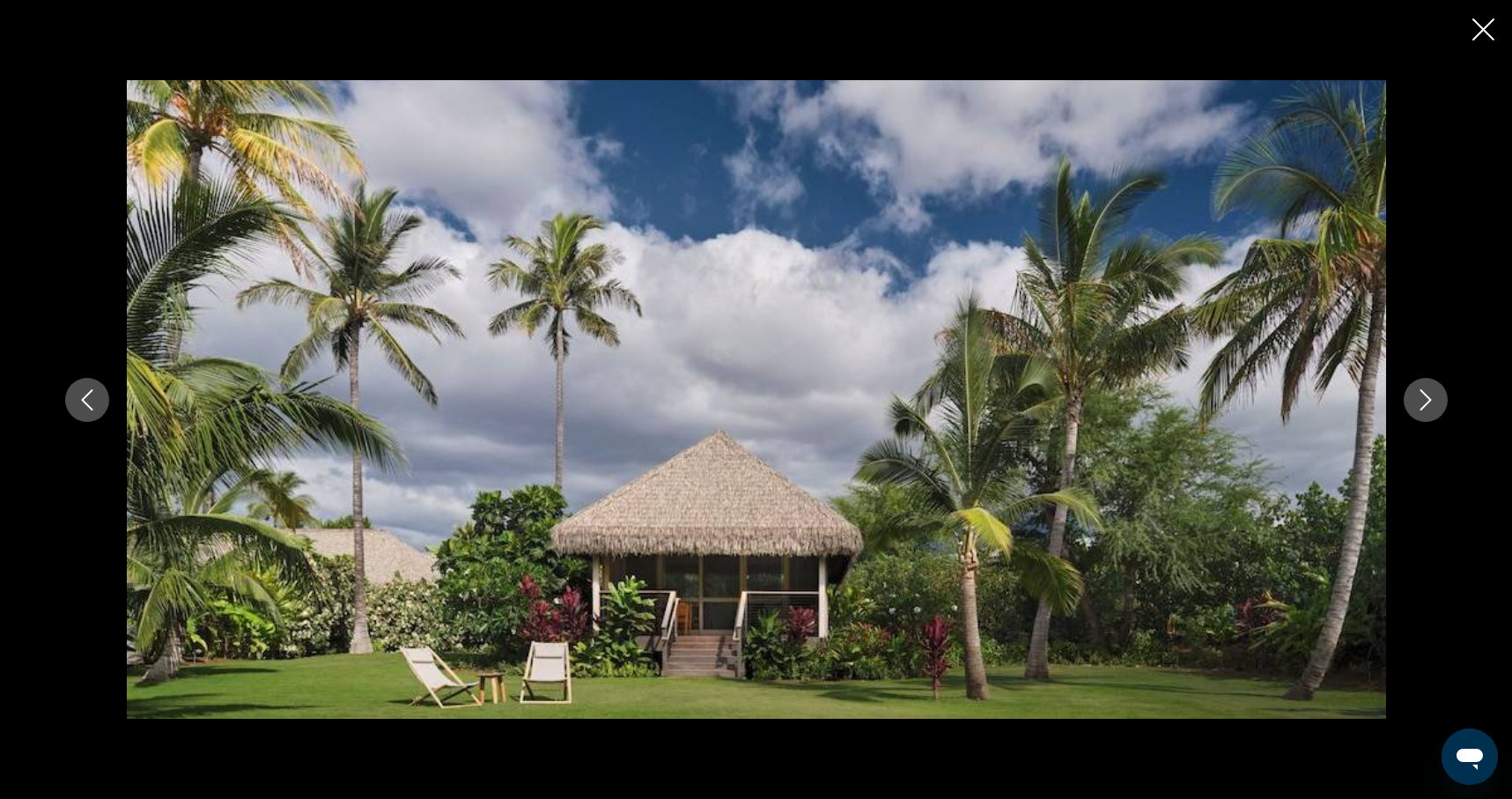
click at [1424, 400] on icon "Next image" at bounding box center [1425, 400] width 21 height 21
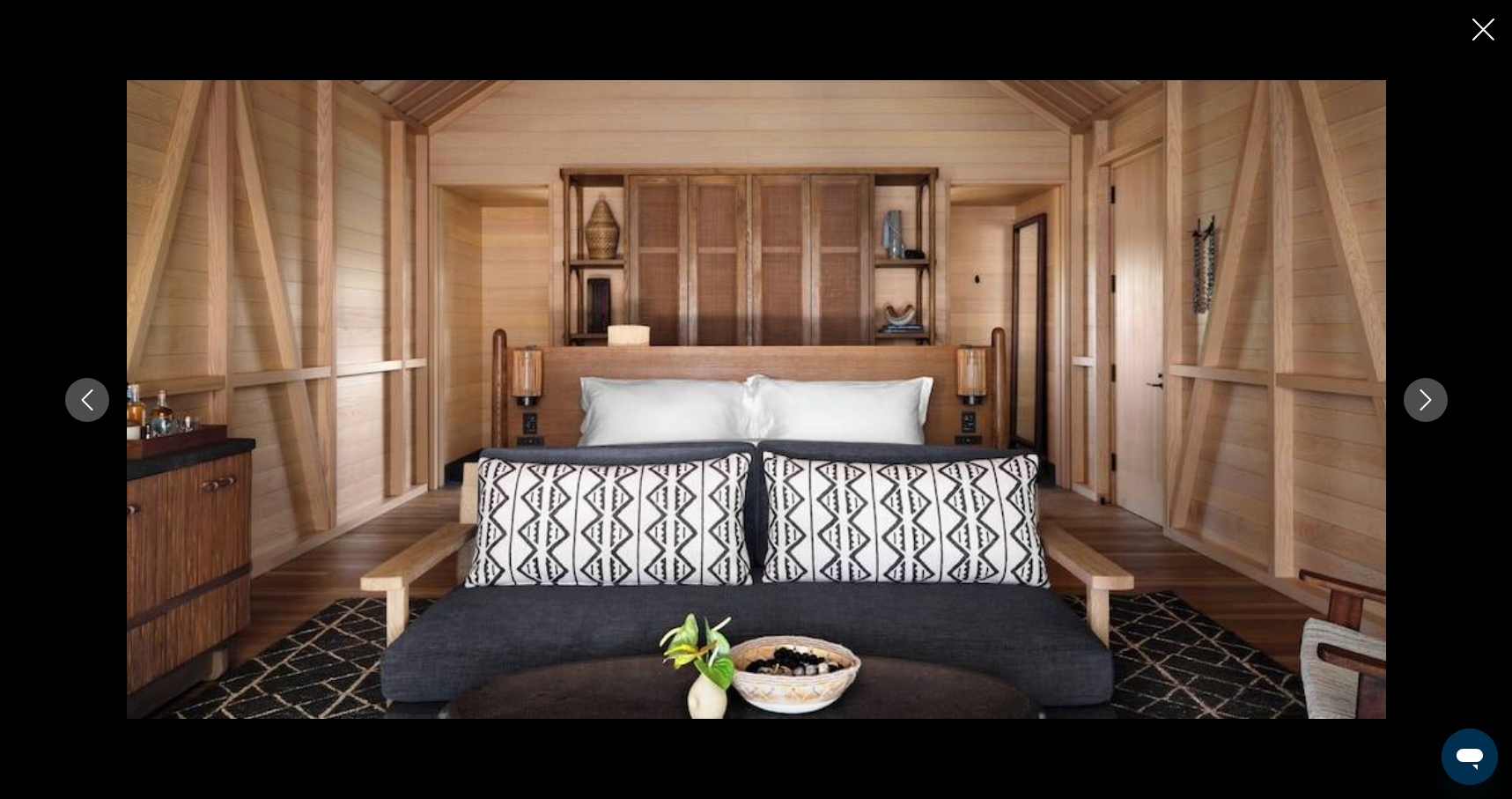
click at [1424, 400] on icon "Next image" at bounding box center [1425, 400] width 21 height 21
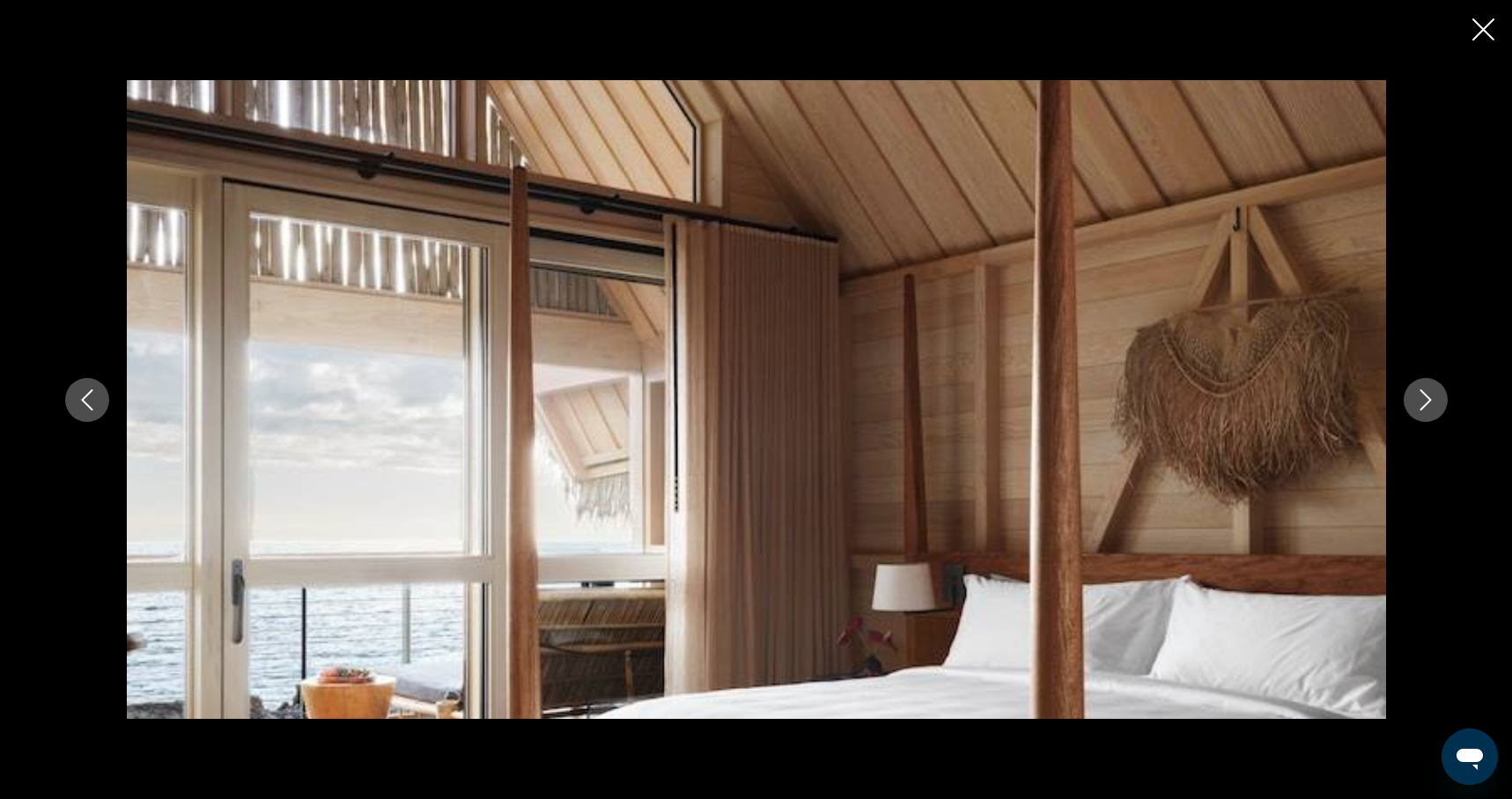
click at [1424, 400] on icon "Next image" at bounding box center [1425, 400] width 21 height 21
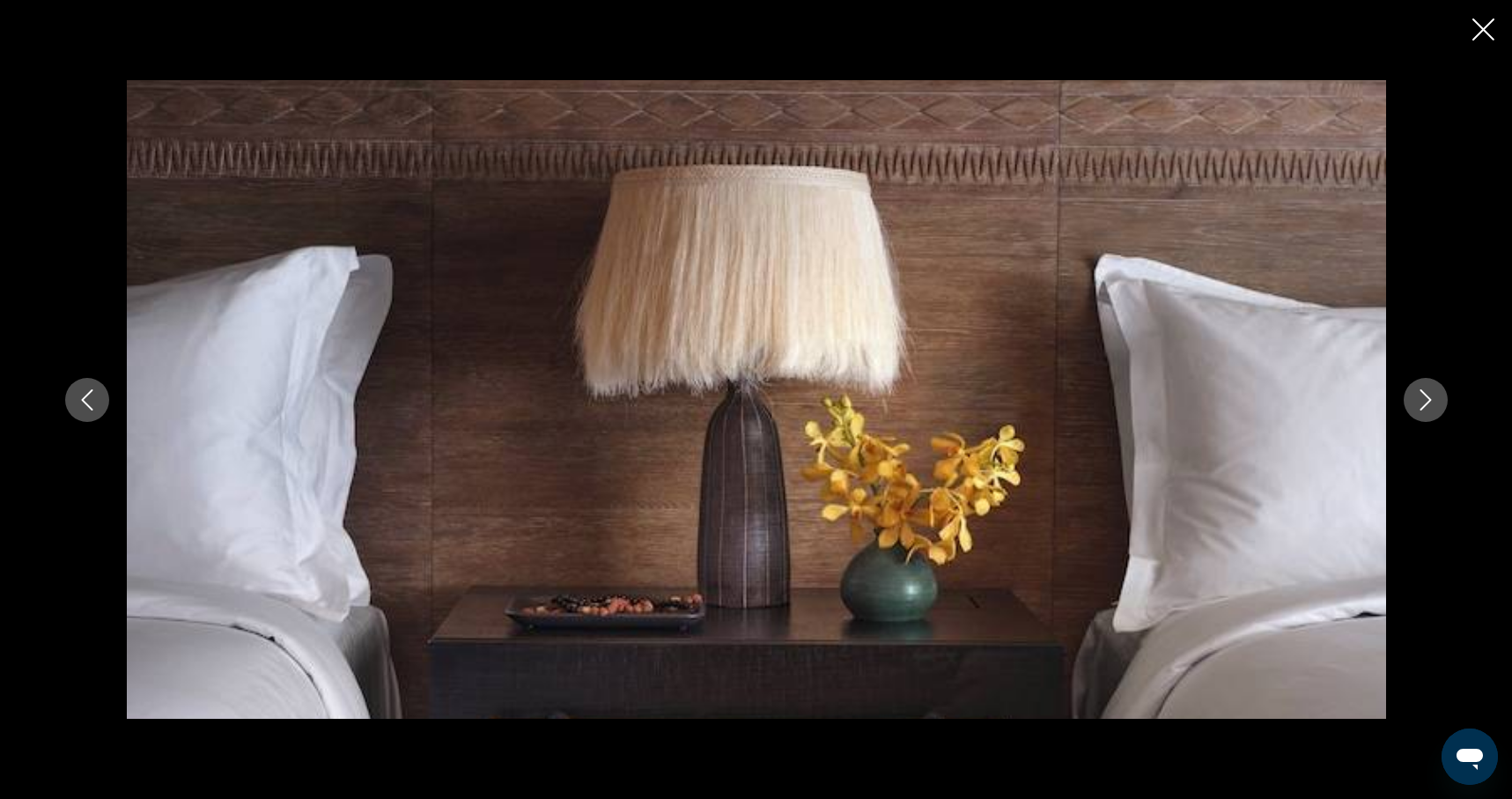
click at [1424, 400] on icon "Next image" at bounding box center [1425, 400] width 21 height 21
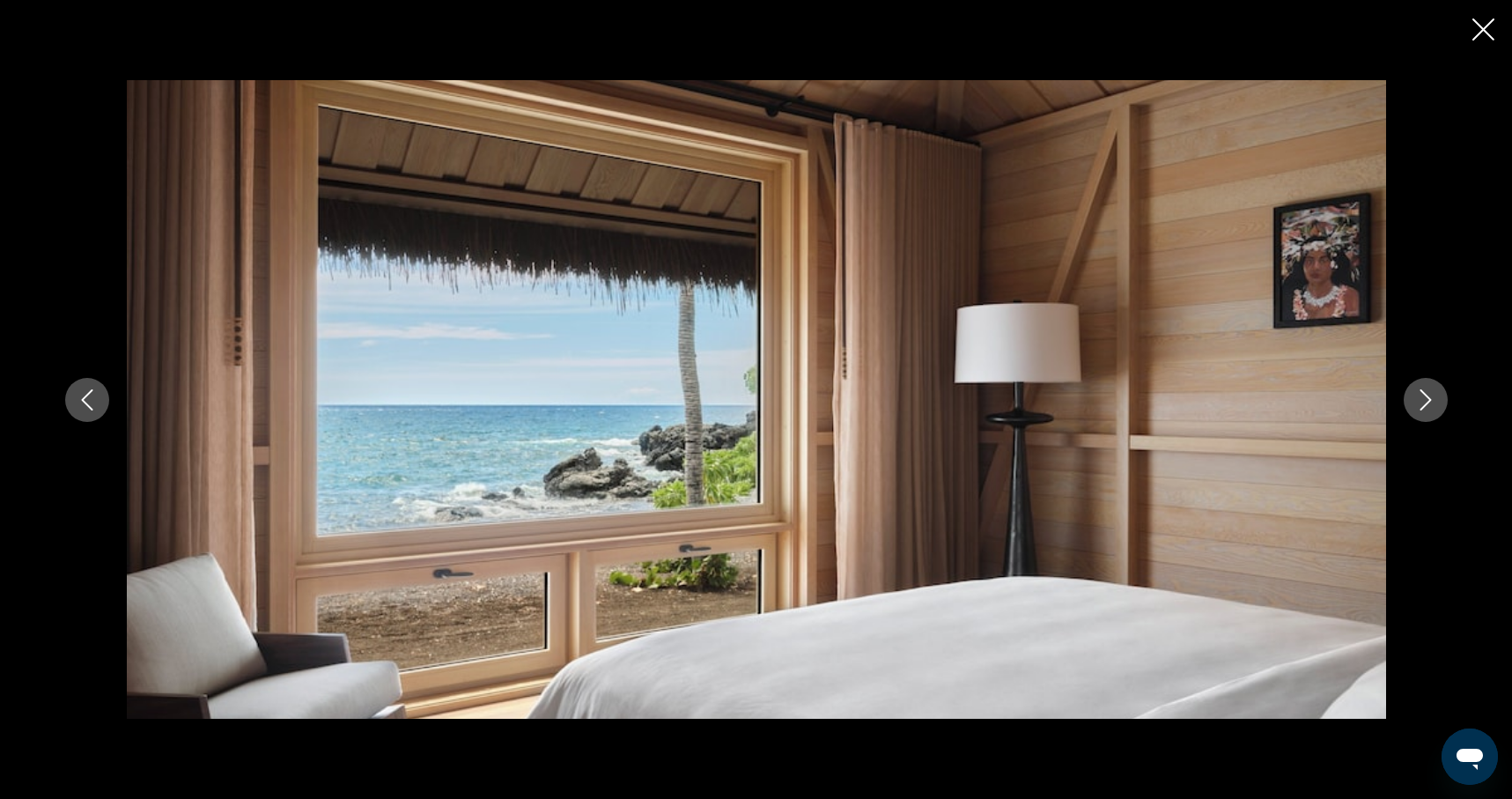
click at [1424, 400] on icon "Next image" at bounding box center [1425, 400] width 21 height 21
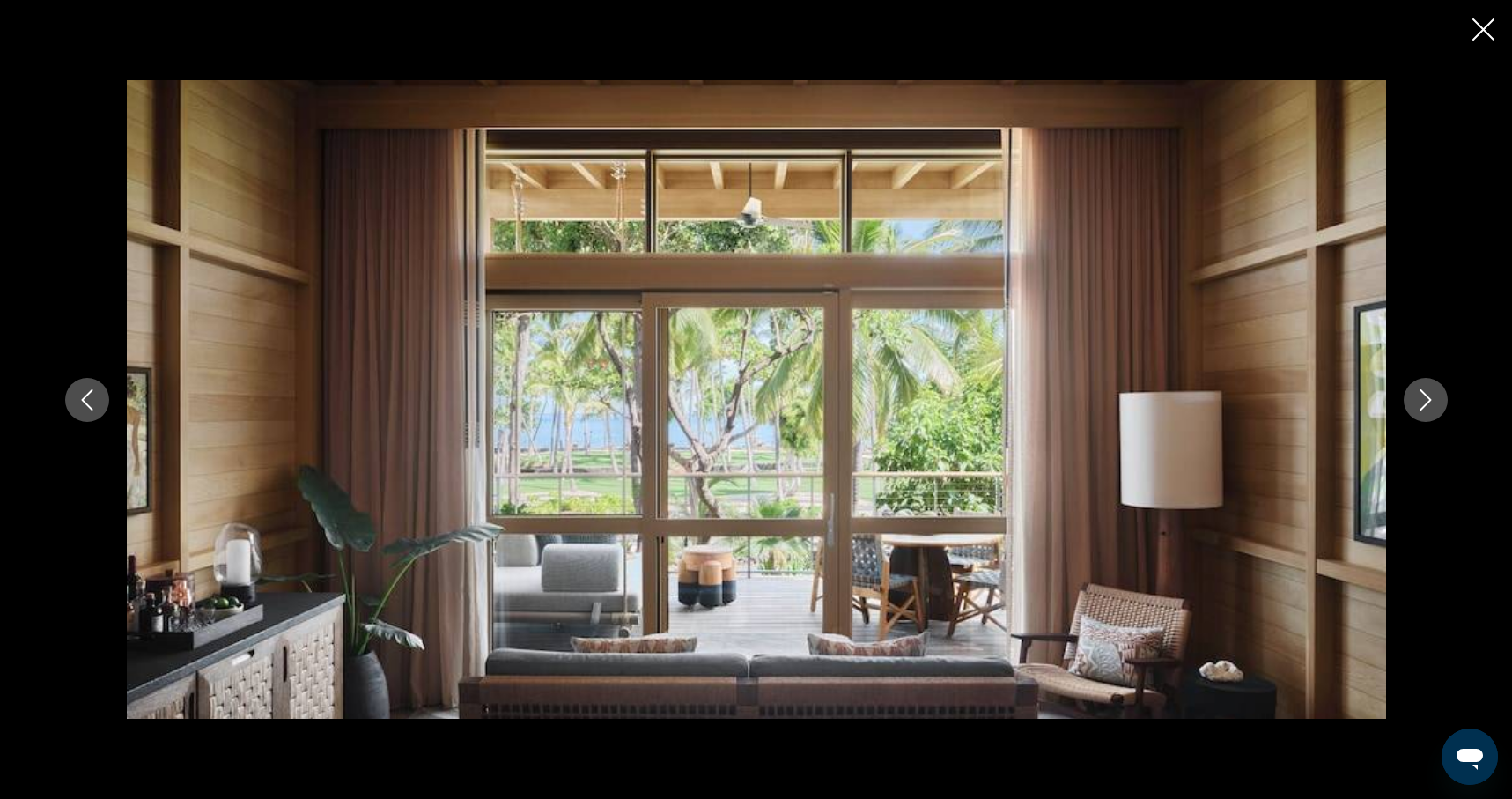
click at [1424, 400] on icon "Next image" at bounding box center [1425, 400] width 21 height 21
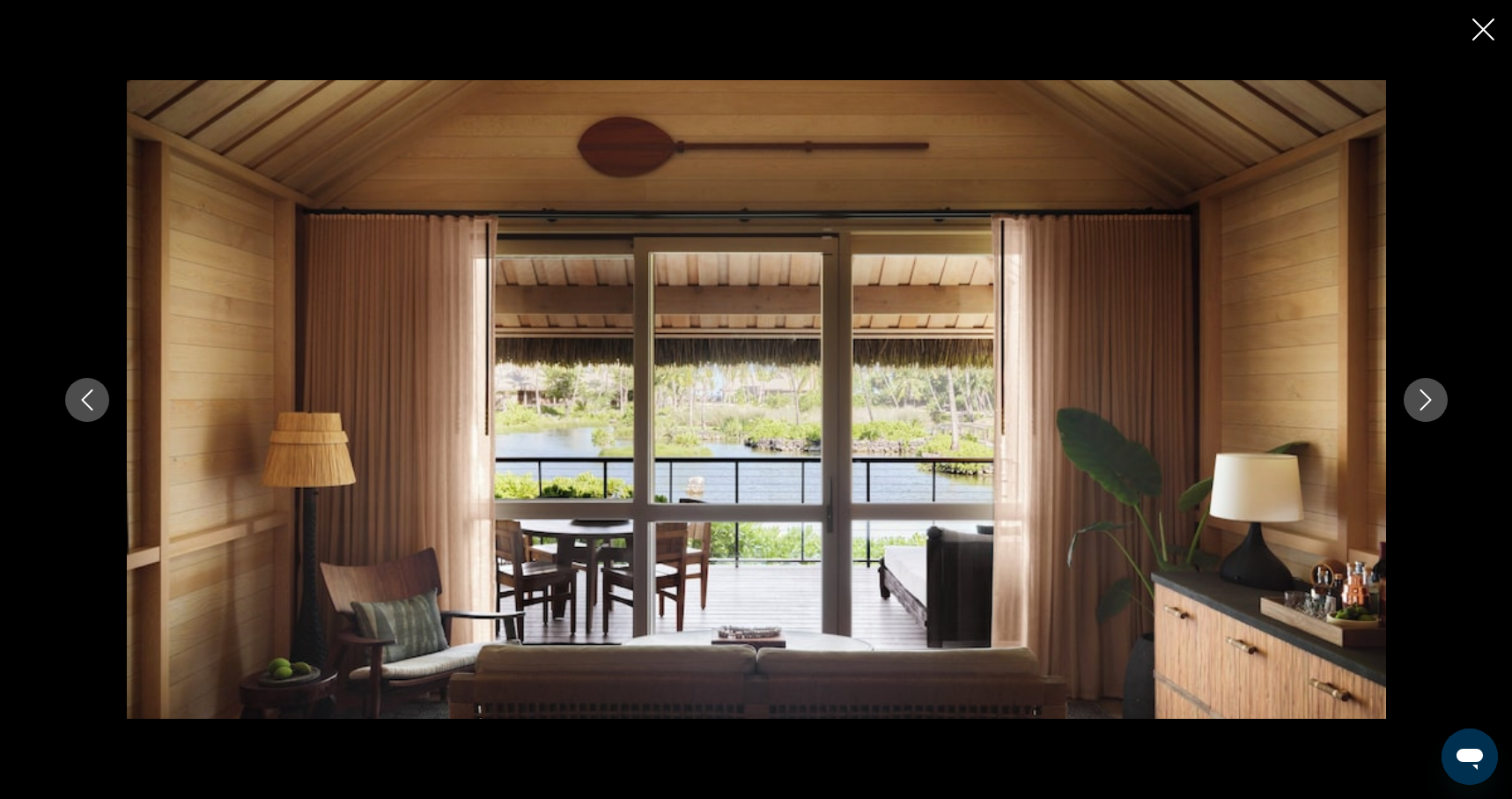
click at [1424, 400] on icon "Next image" at bounding box center [1425, 400] width 21 height 21
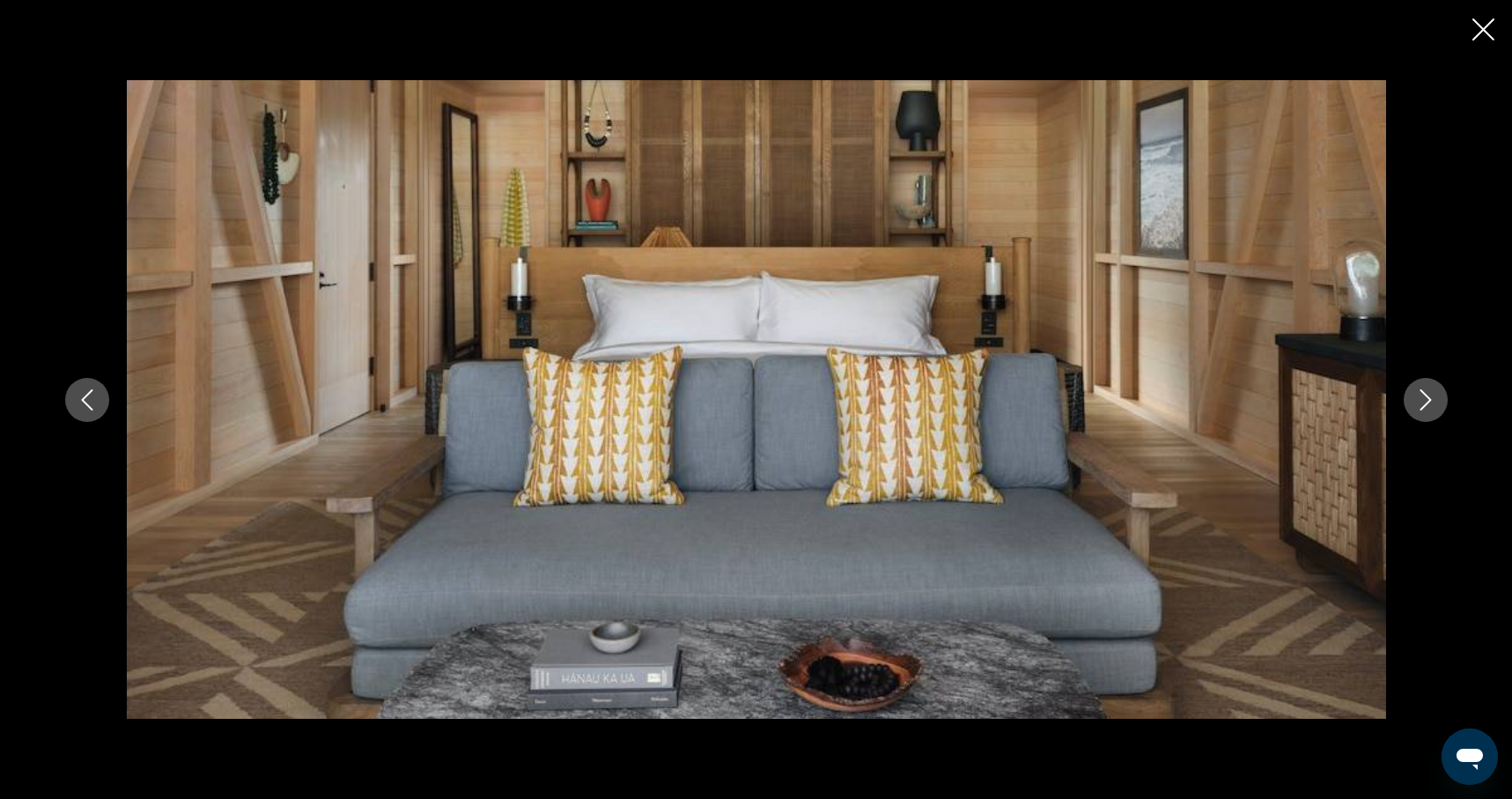
click at [1424, 400] on icon "Next image" at bounding box center [1425, 400] width 21 height 21
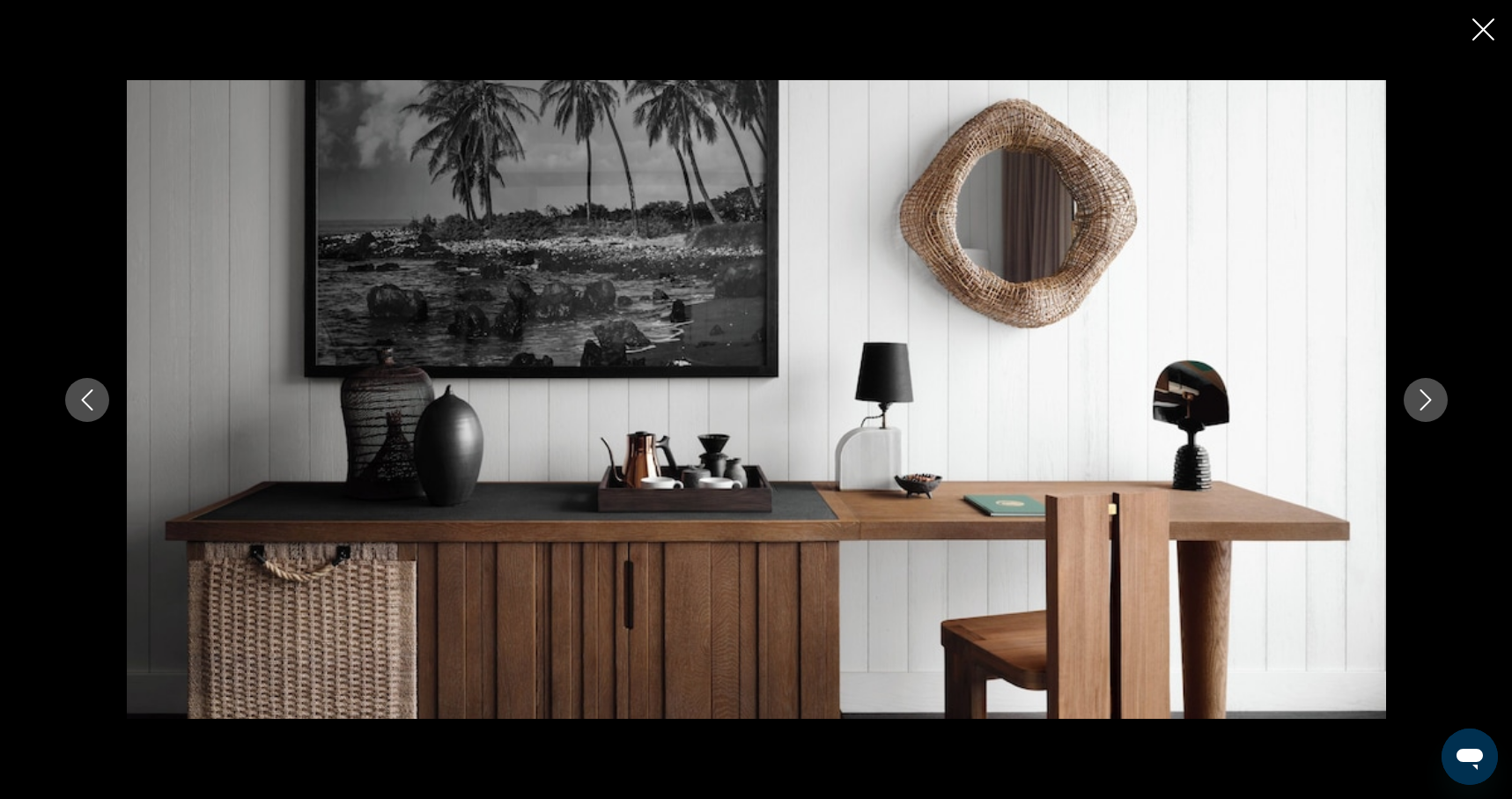
click at [1424, 400] on icon "Next image" at bounding box center [1425, 400] width 21 height 21
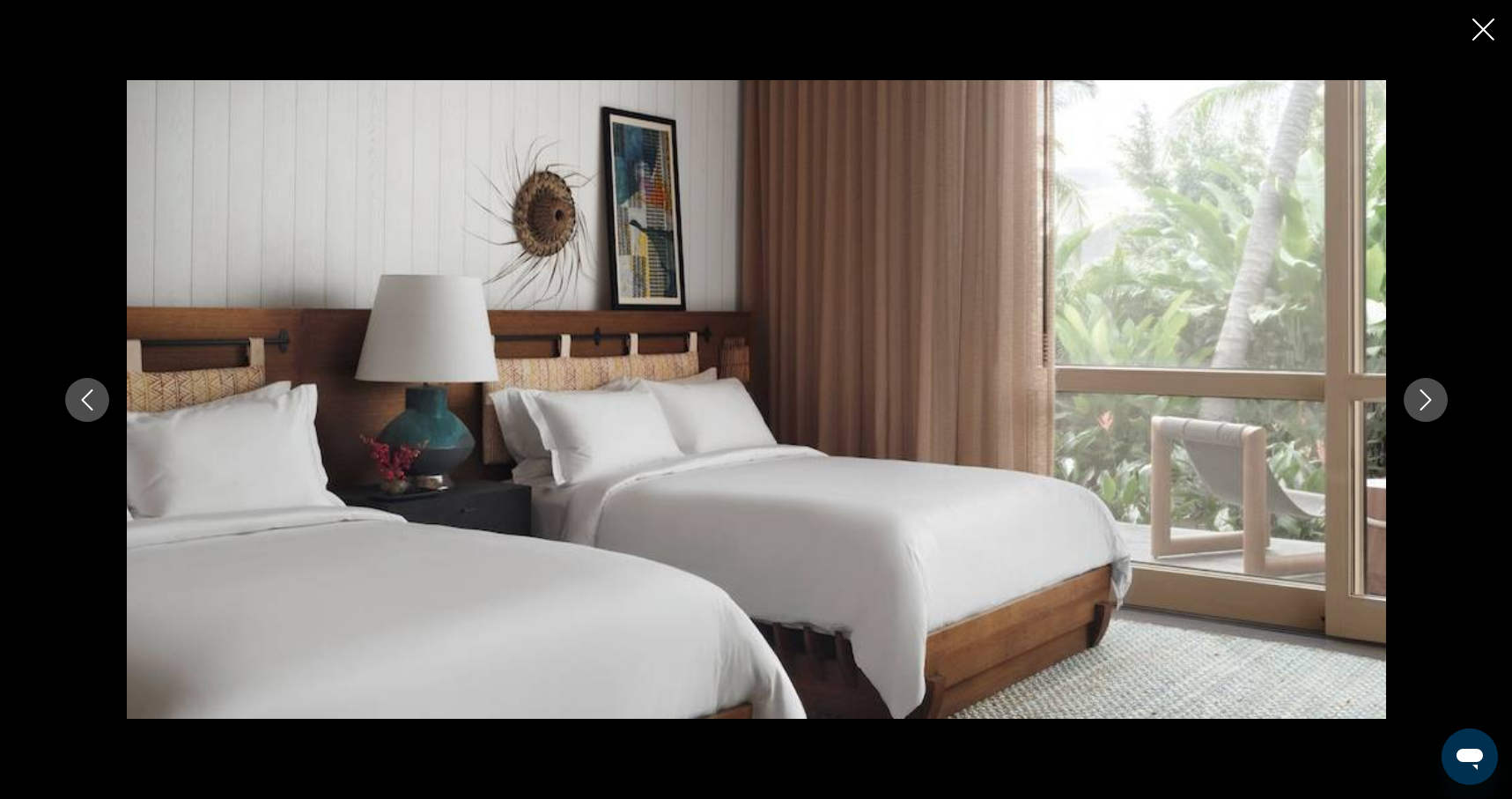
click at [1424, 400] on icon "Next image" at bounding box center [1425, 400] width 21 height 21
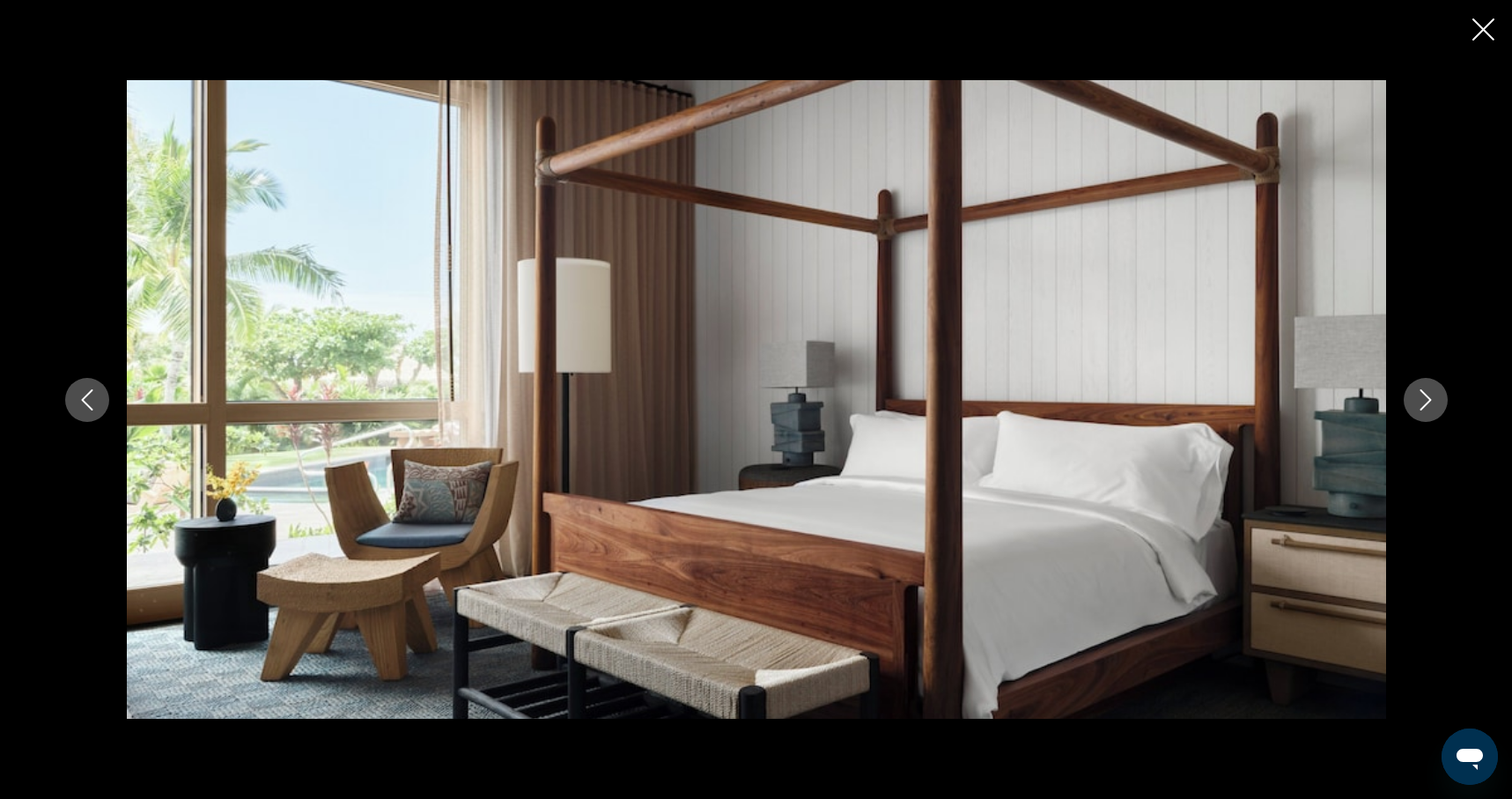
click at [1424, 400] on icon "Next image" at bounding box center [1425, 400] width 21 height 21
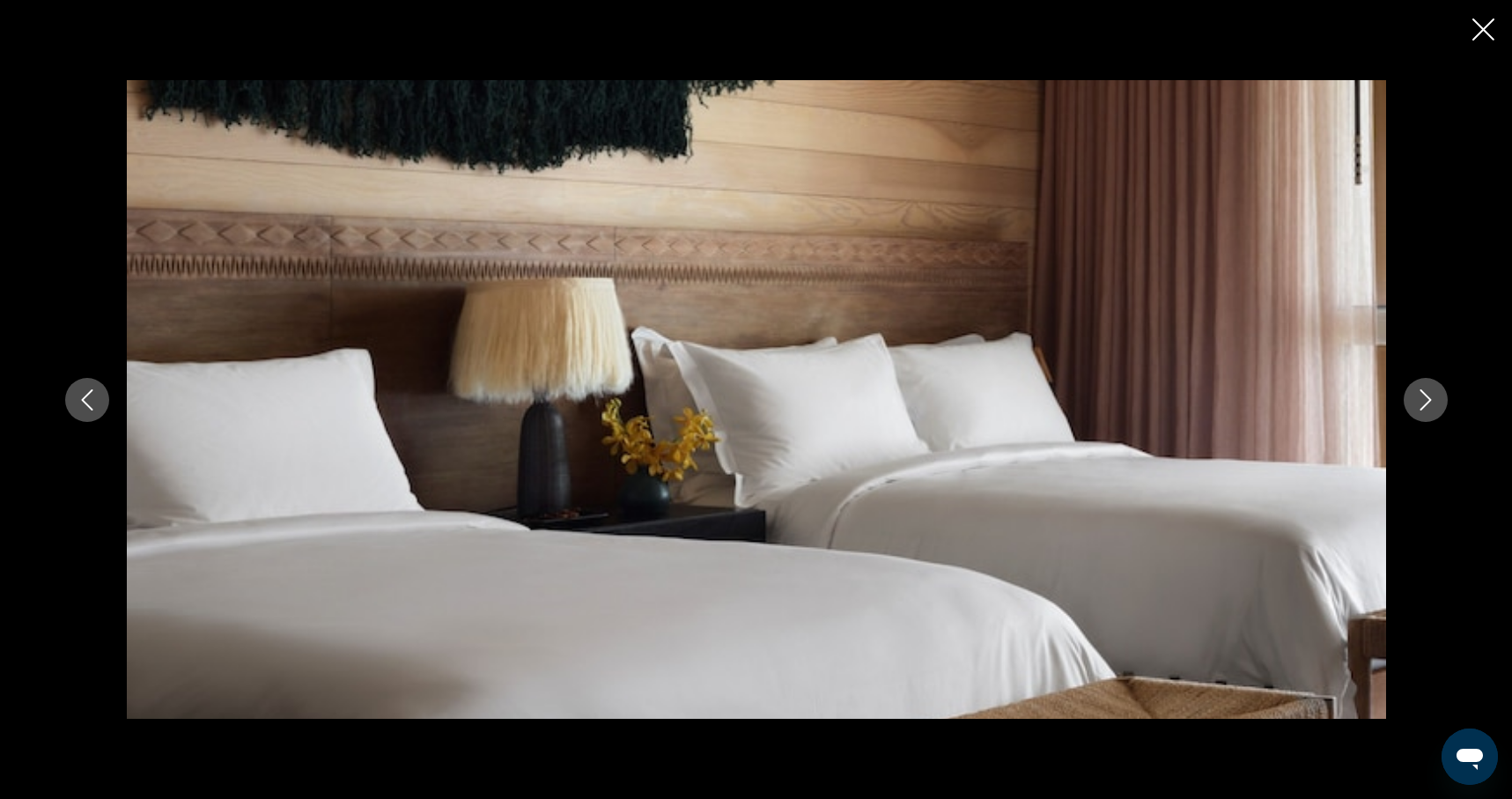
click at [1424, 400] on icon "Next image" at bounding box center [1425, 400] width 21 height 21
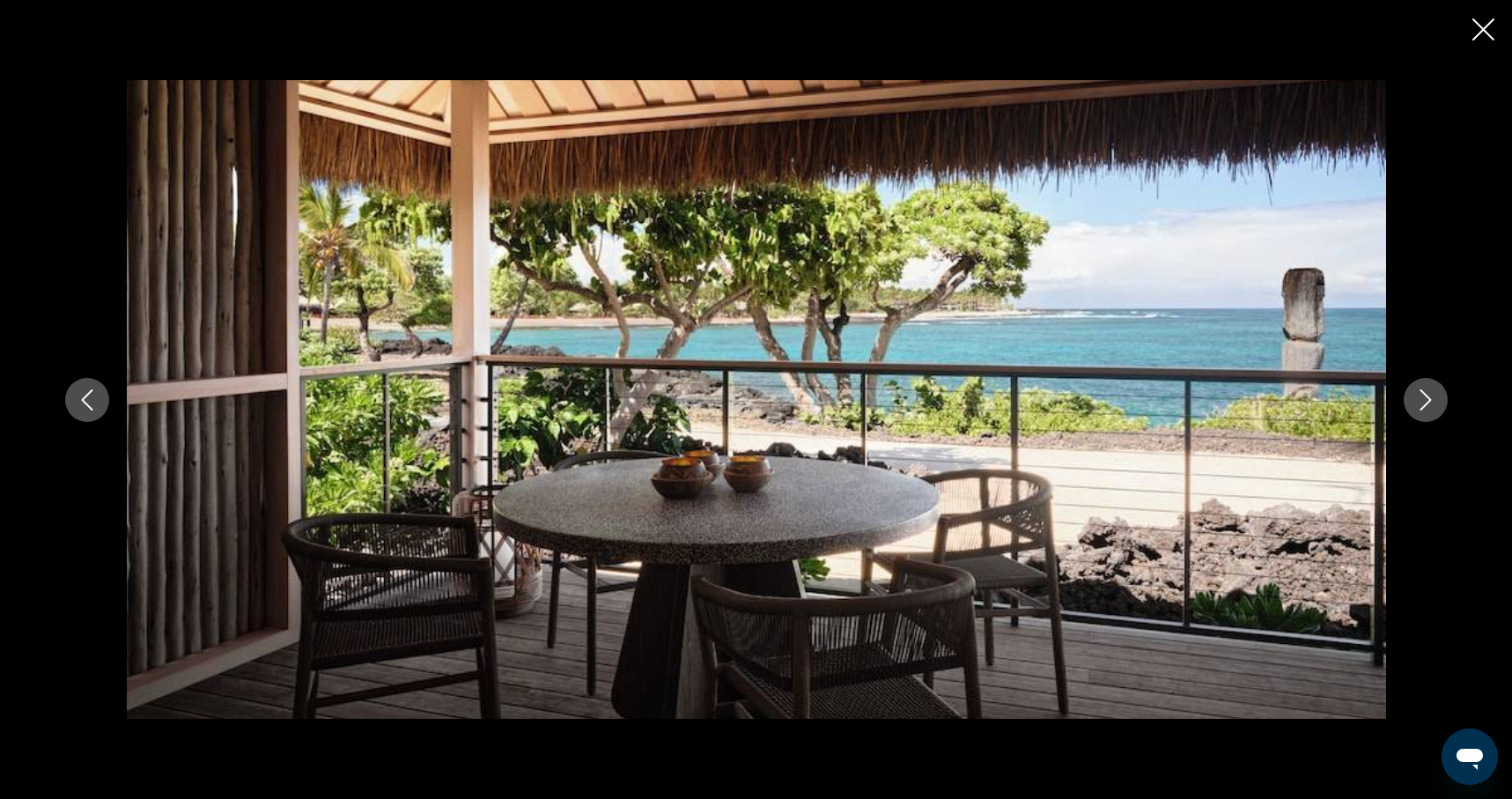
click at [1424, 400] on icon "Next image" at bounding box center [1425, 400] width 21 height 21
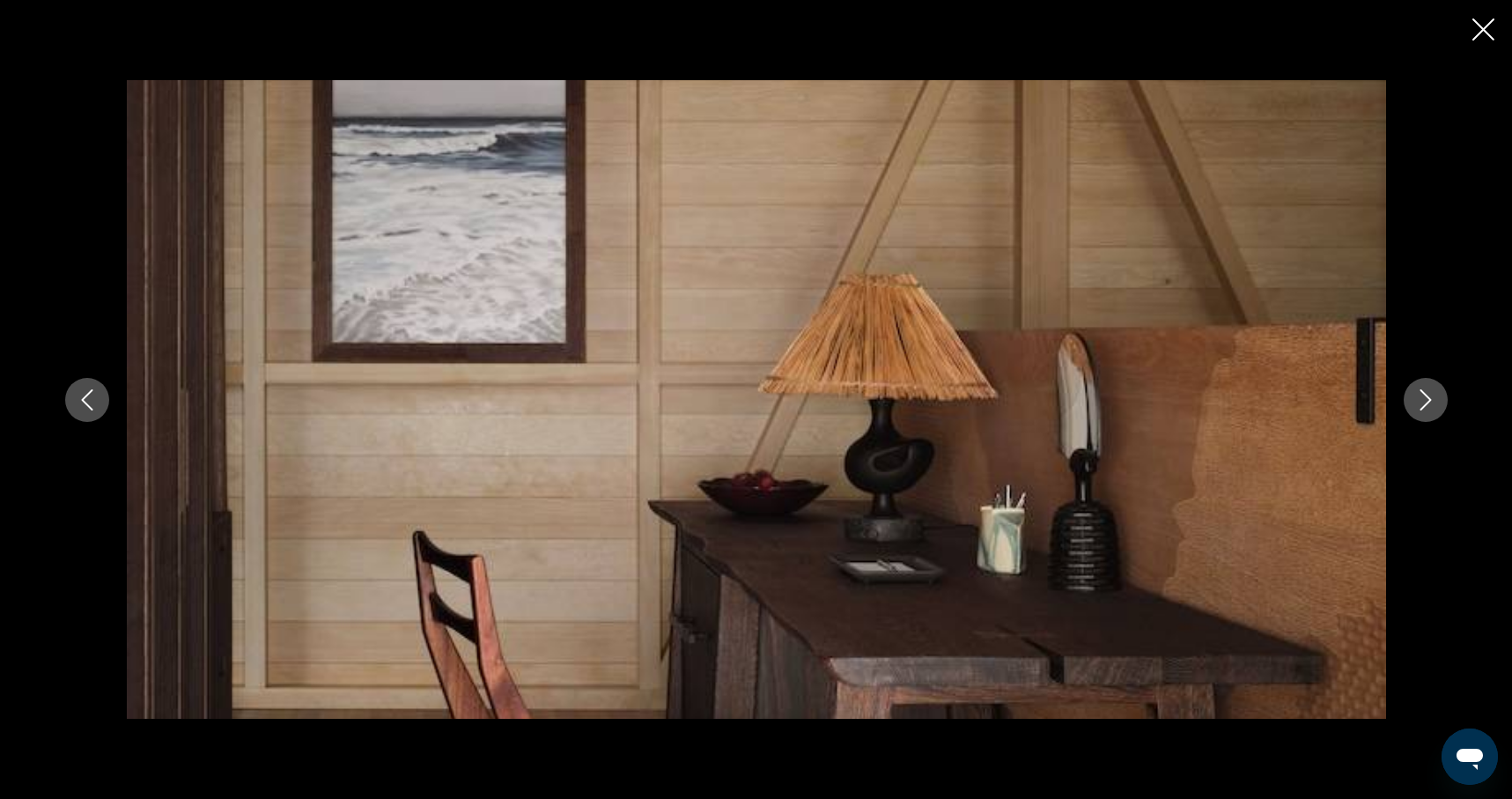
click at [1424, 400] on icon "Next image" at bounding box center [1425, 400] width 21 height 21
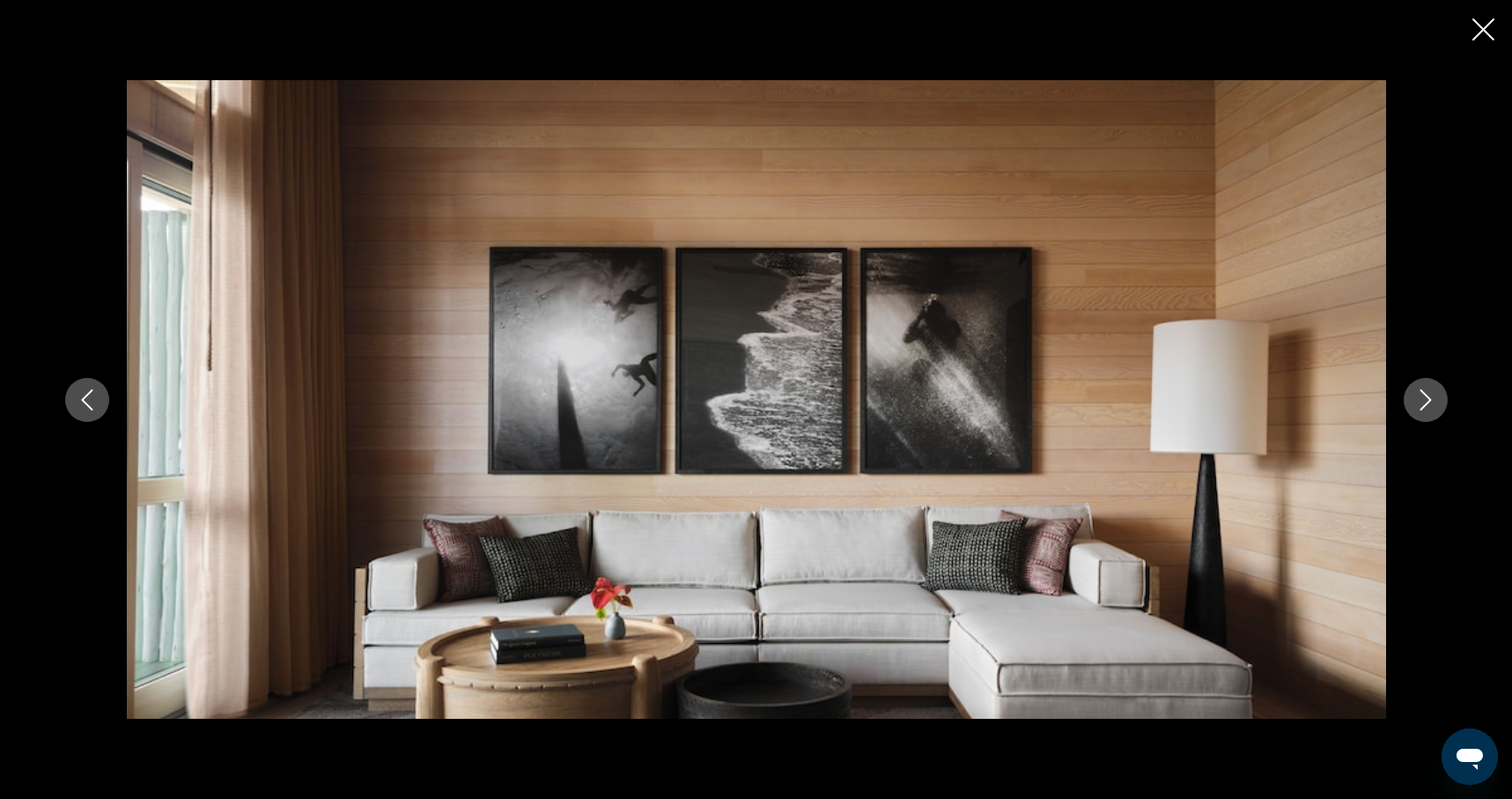
click at [1424, 400] on icon "Next image" at bounding box center [1425, 400] width 21 height 21
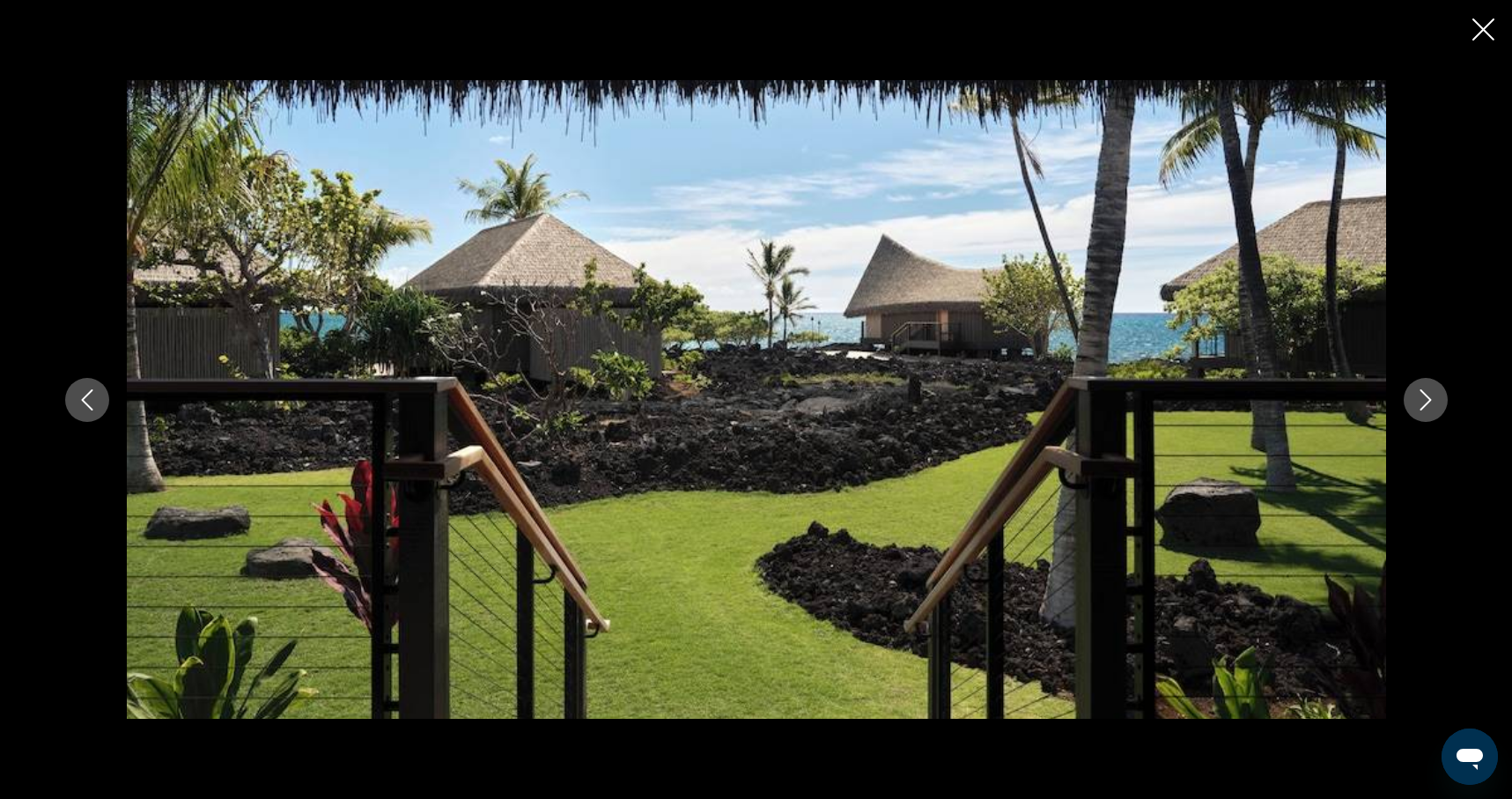
click at [1424, 400] on icon "Next image" at bounding box center [1425, 400] width 21 height 21
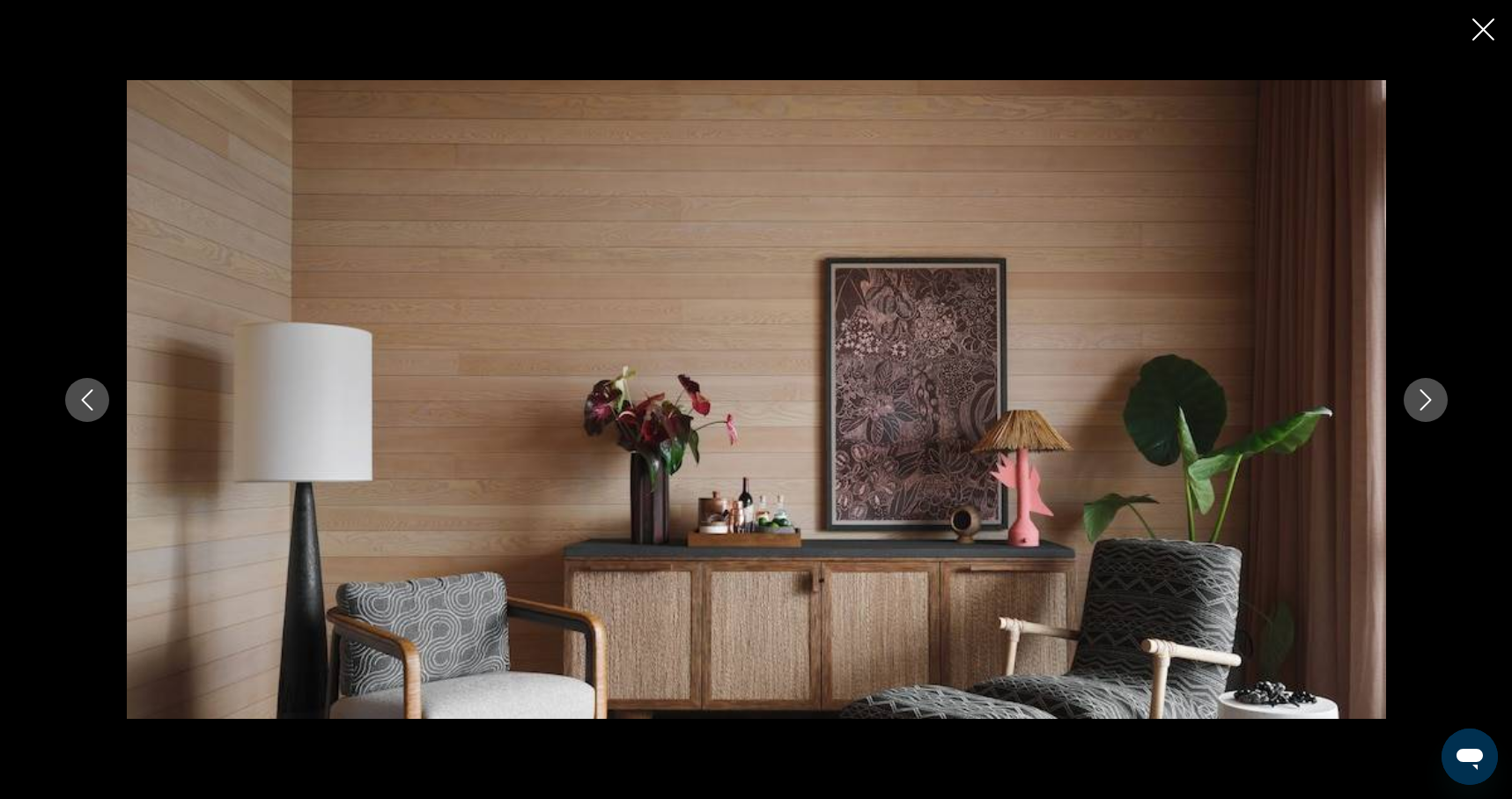
click at [1424, 400] on icon "Next image" at bounding box center [1425, 400] width 21 height 21
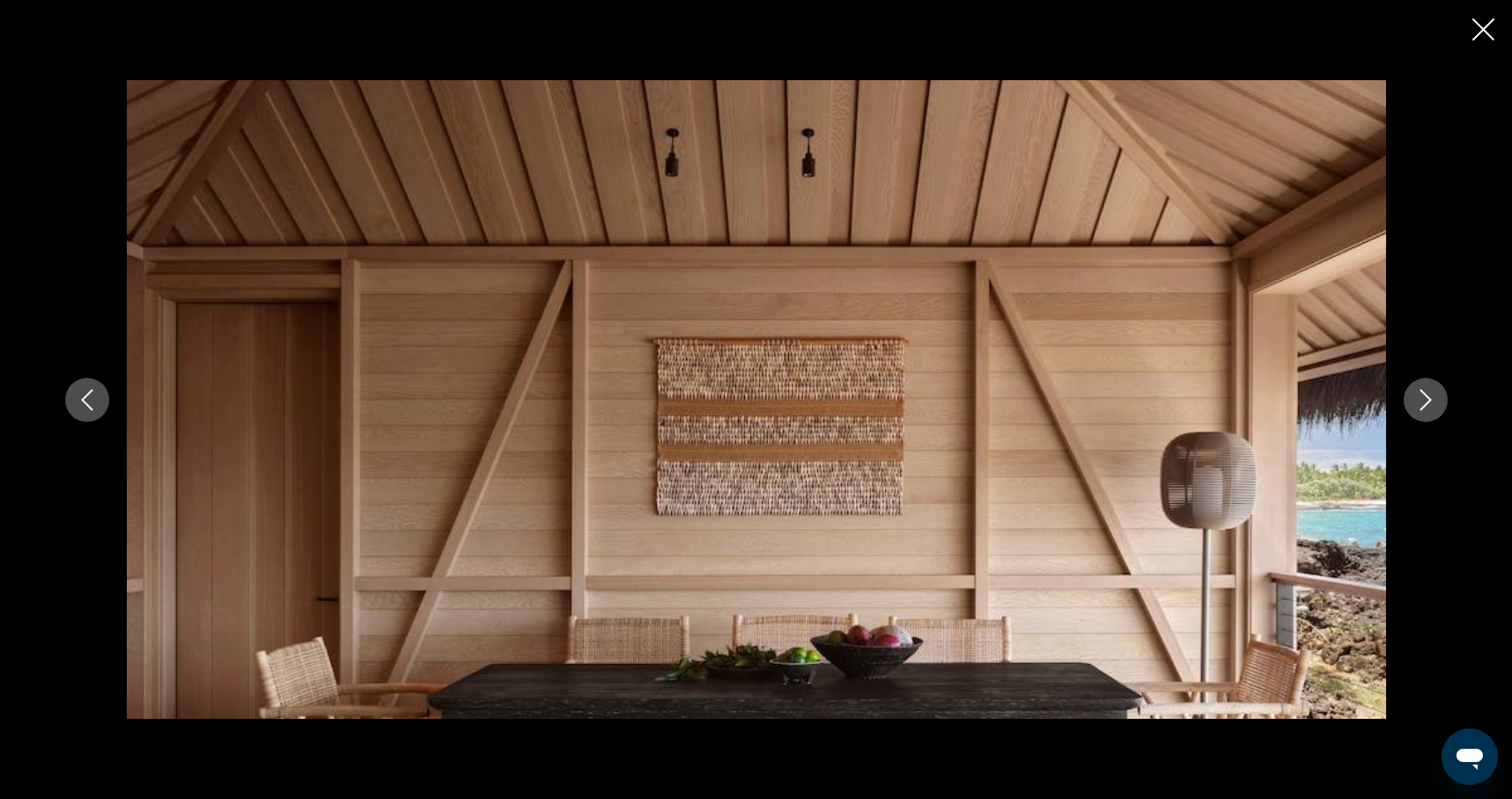
click at [1424, 400] on icon "Next image" at bounding box center [1425, 400] width 21 height 21
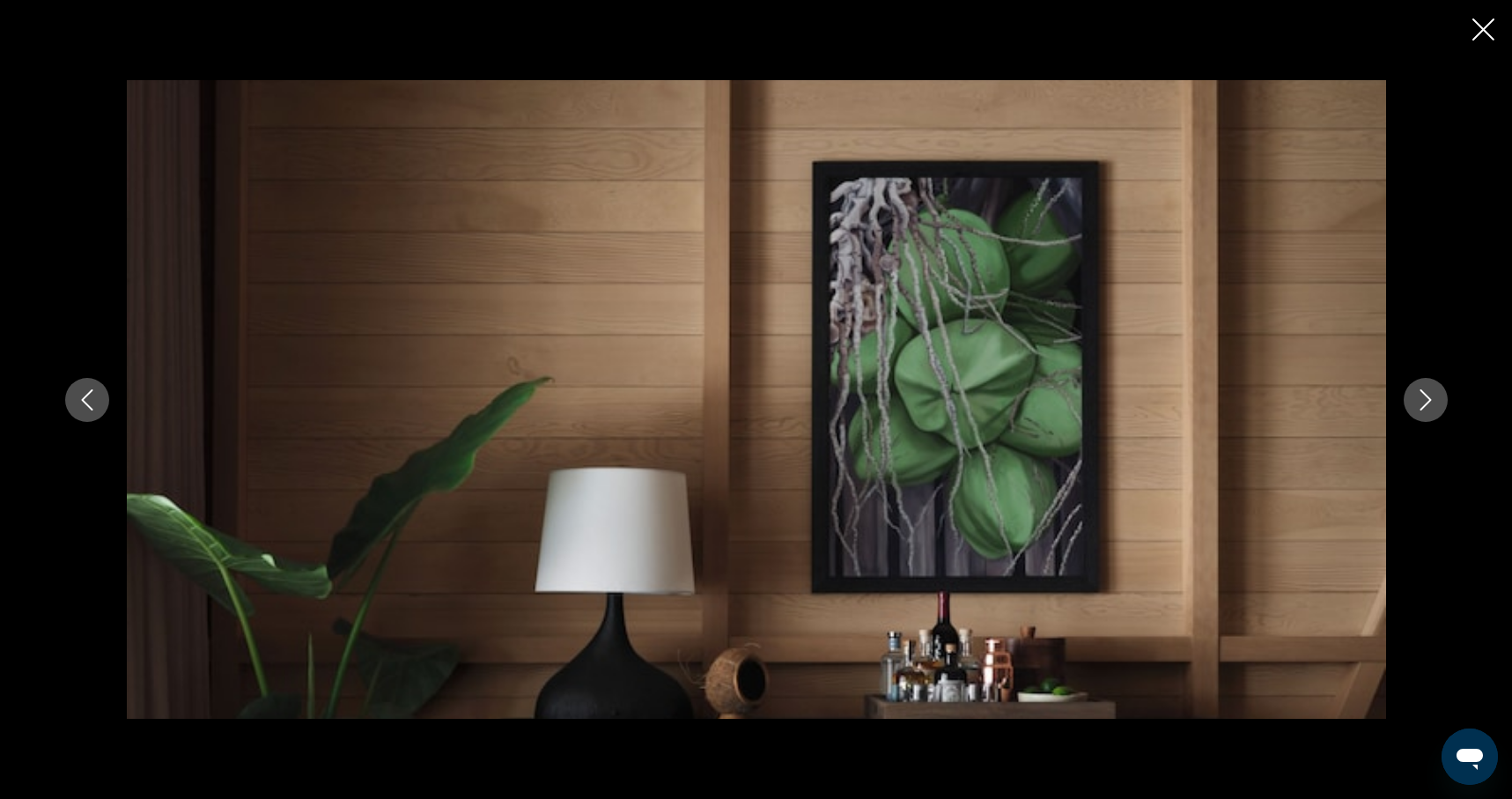
click at [1424, 400] on icon "Next image" at bounding box center [1425, 400] width 21 height 21
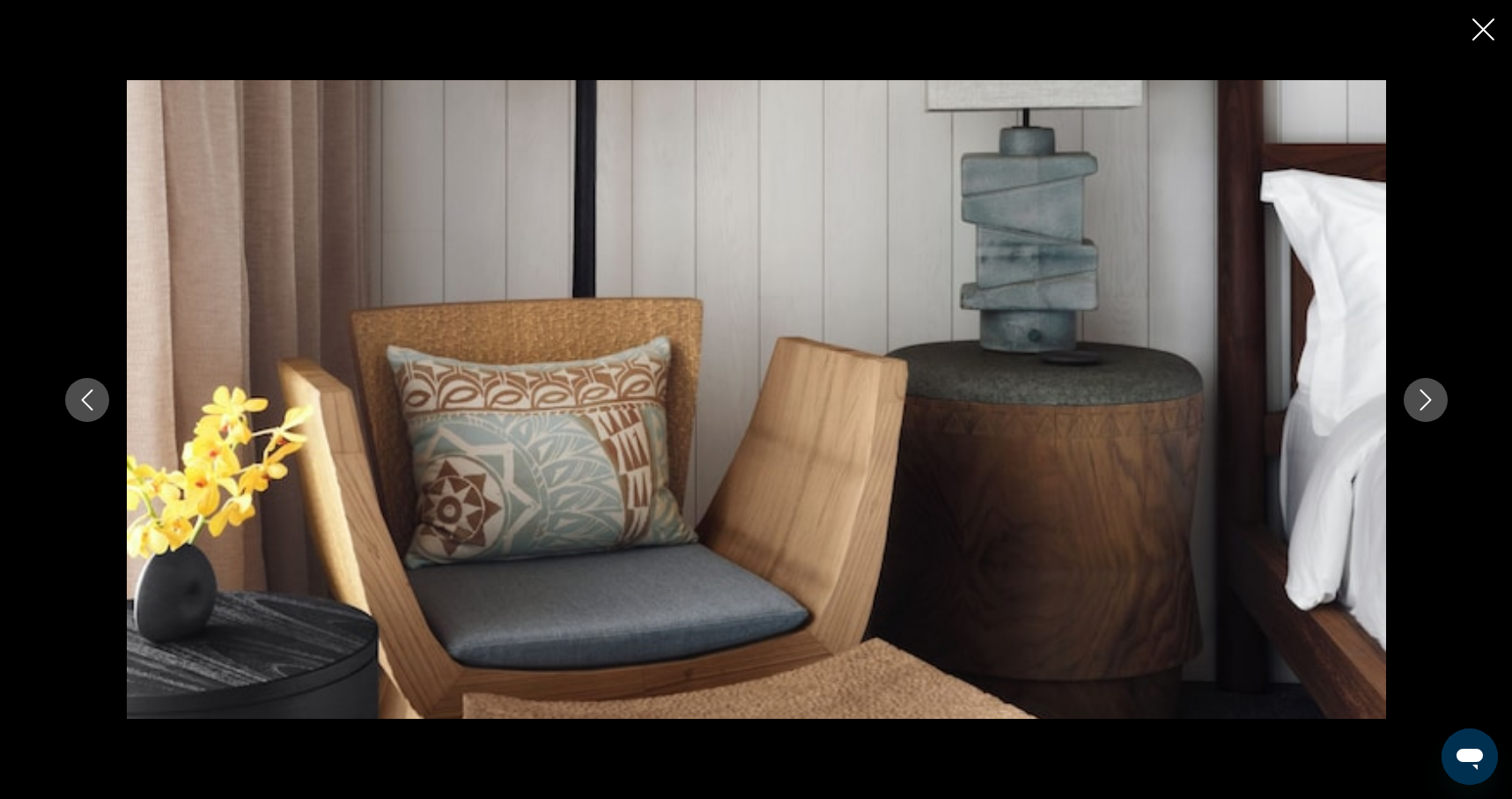
click at [1424, 400] on icon "Next image" at bounding box center [1425, 400] width 21 height 21
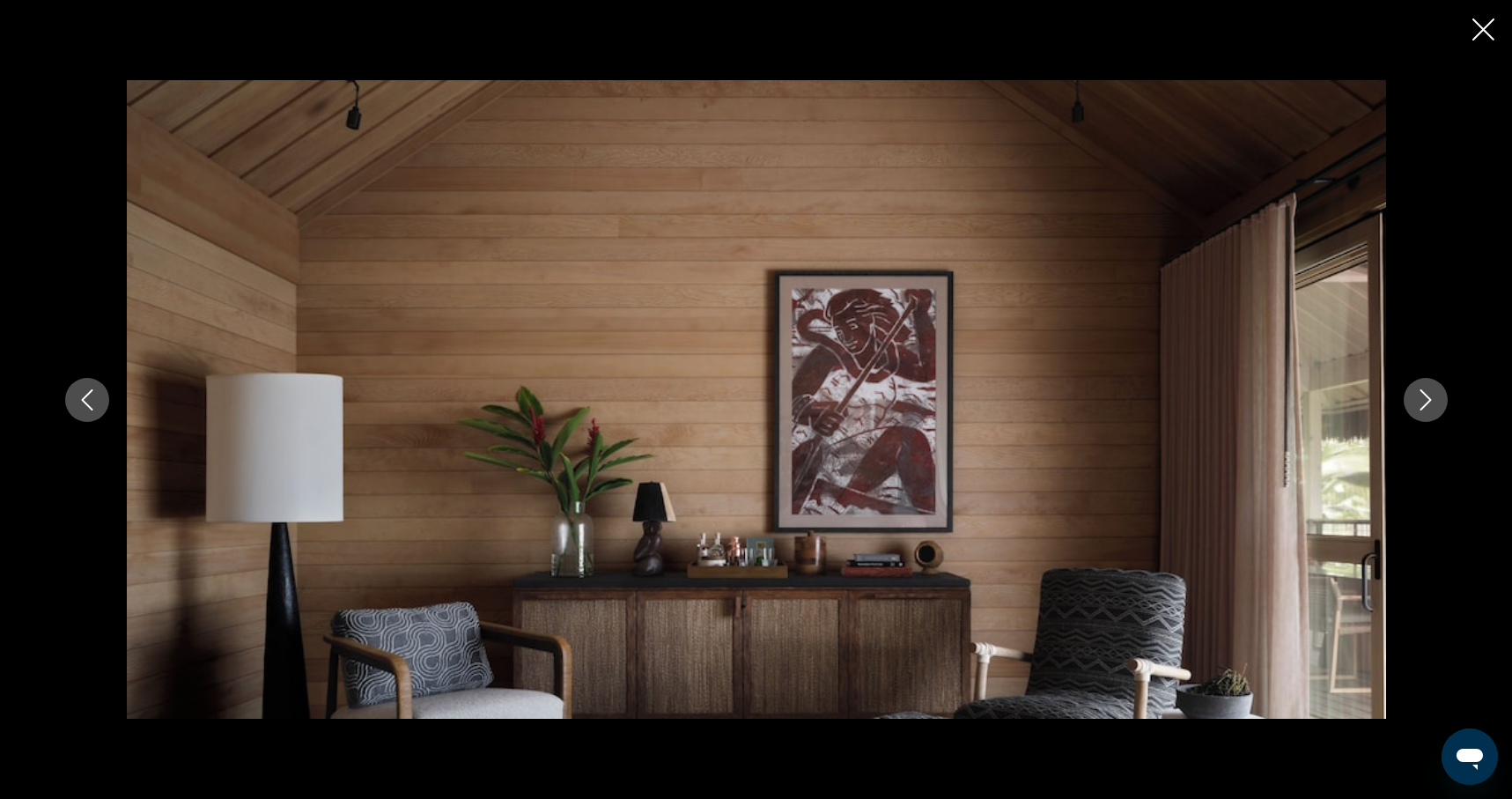
click at [1424, 400] on icon "Next image" at bounding box center [1425, 400] width 21 height 21
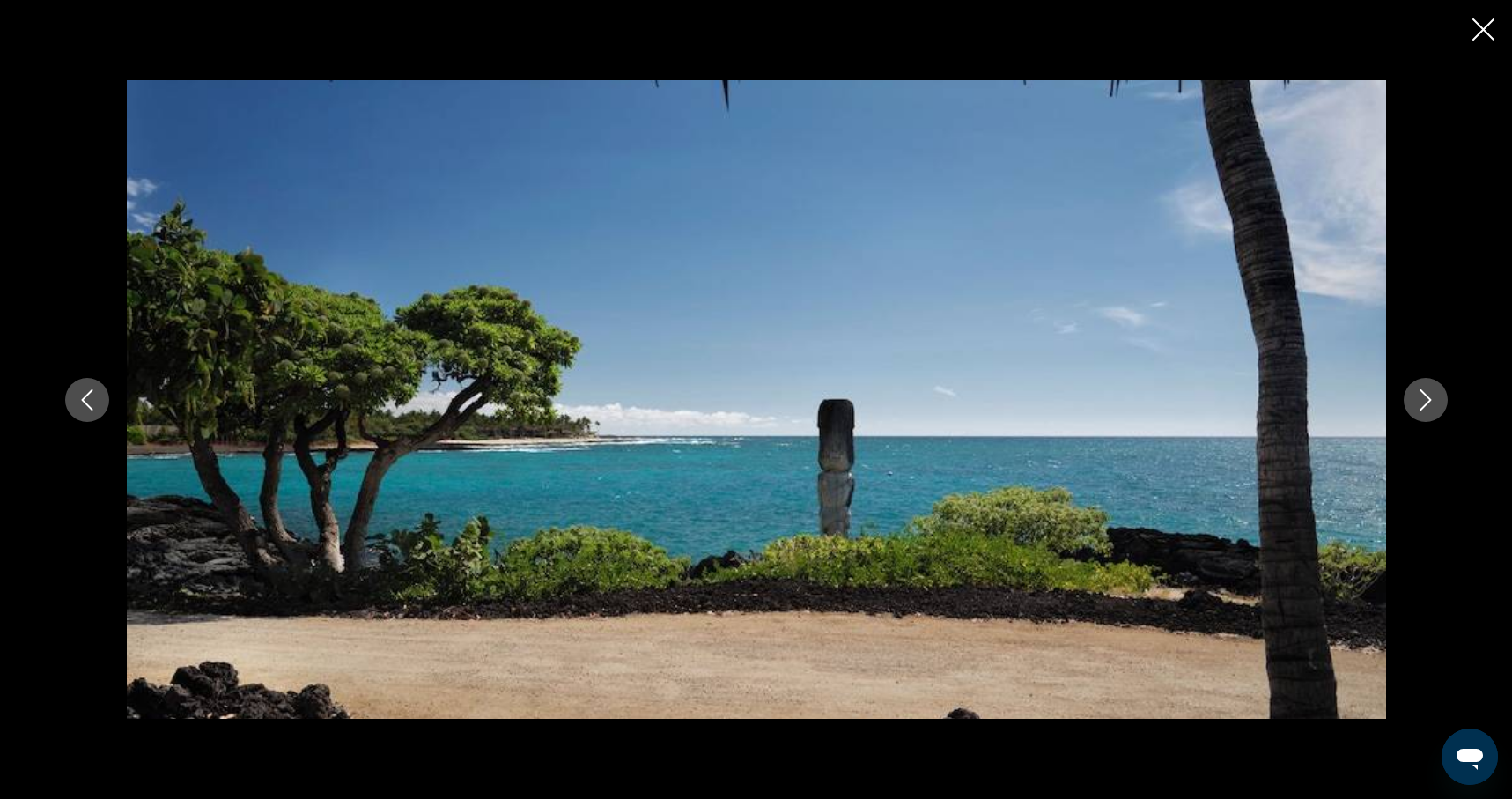
click at [1424, 400] on icon "Next image" at bounding box center [1425, 400] width 21 height 21
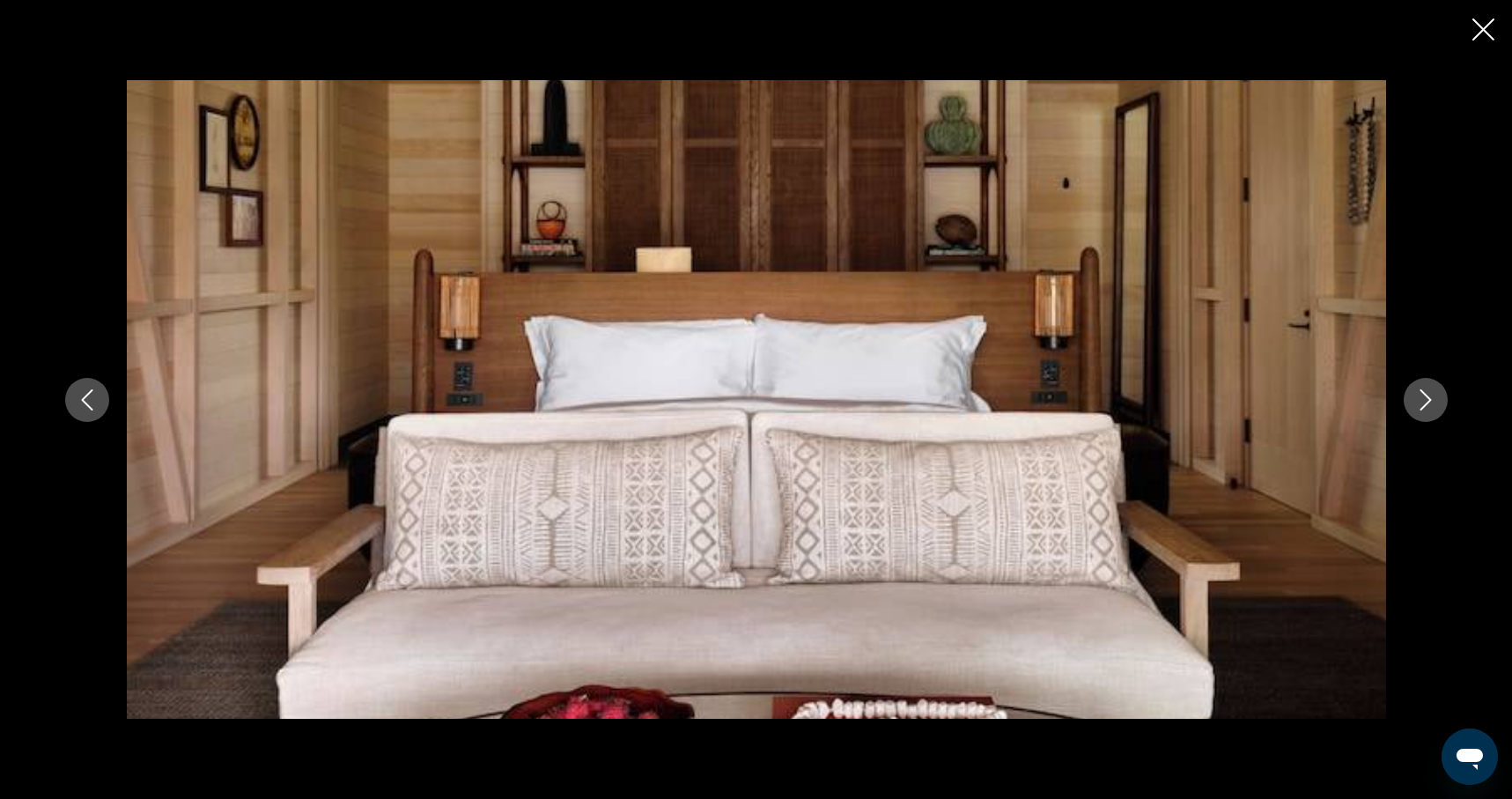
click at [1424, 400] on icon "Next image" at bounding box center [1425, 400] width 21 height 21
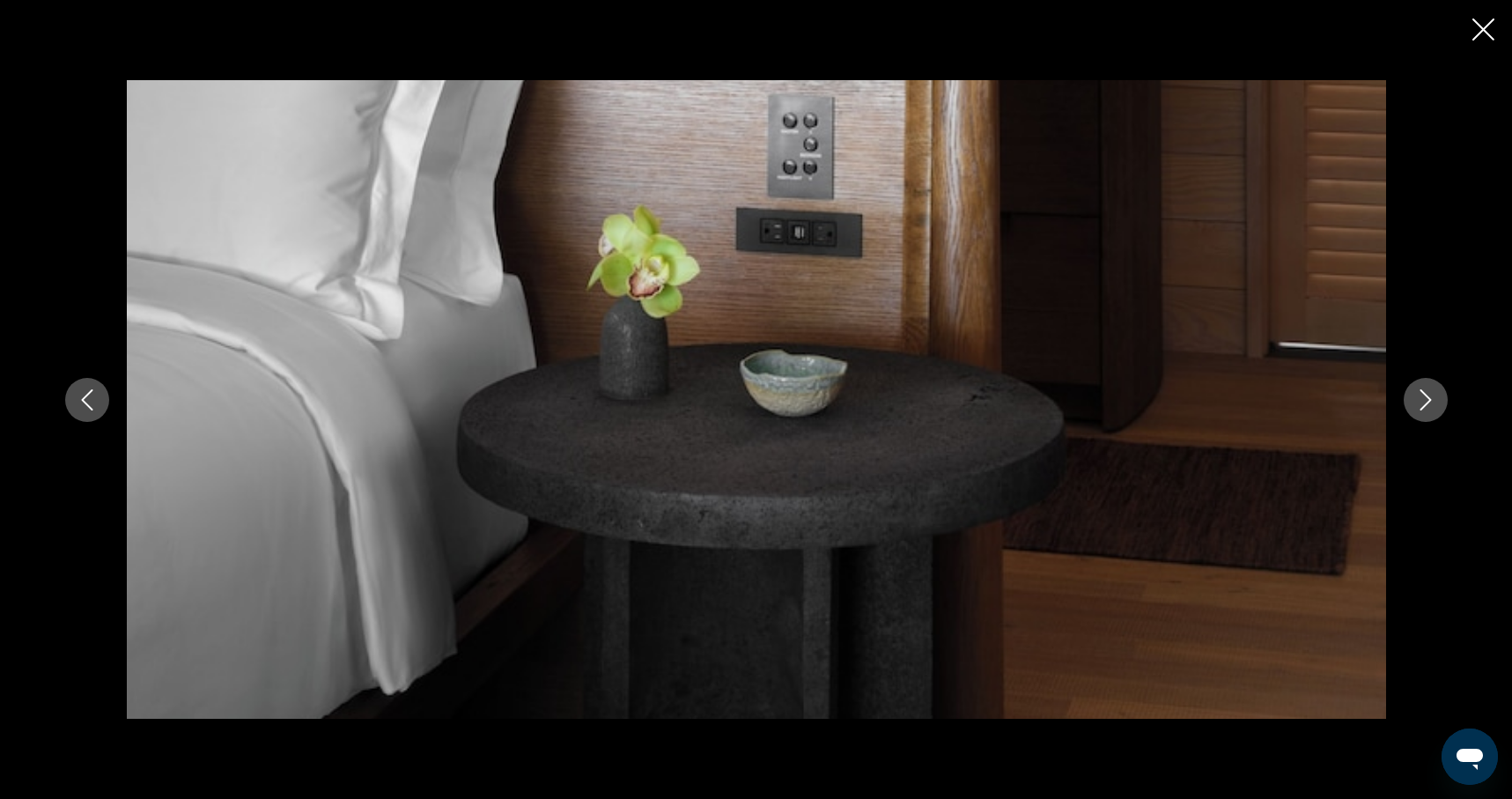
click at [1424, 400] on icon "Next image" at bounding box center [1425, 400] width 21 height 21
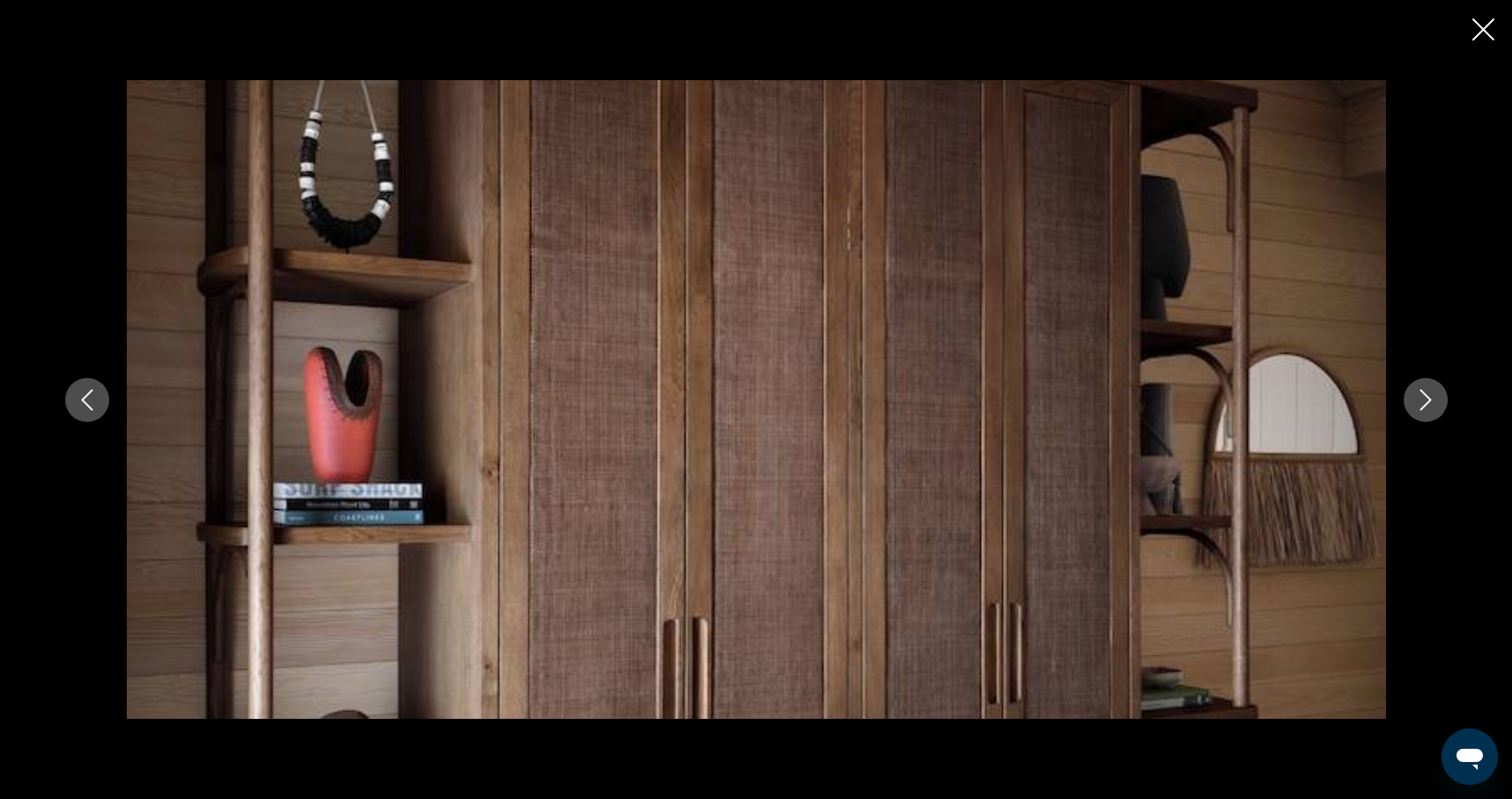
click at [1424, 400] on icon "Next image" at bounding box center [1425, 400] width 21 height 21
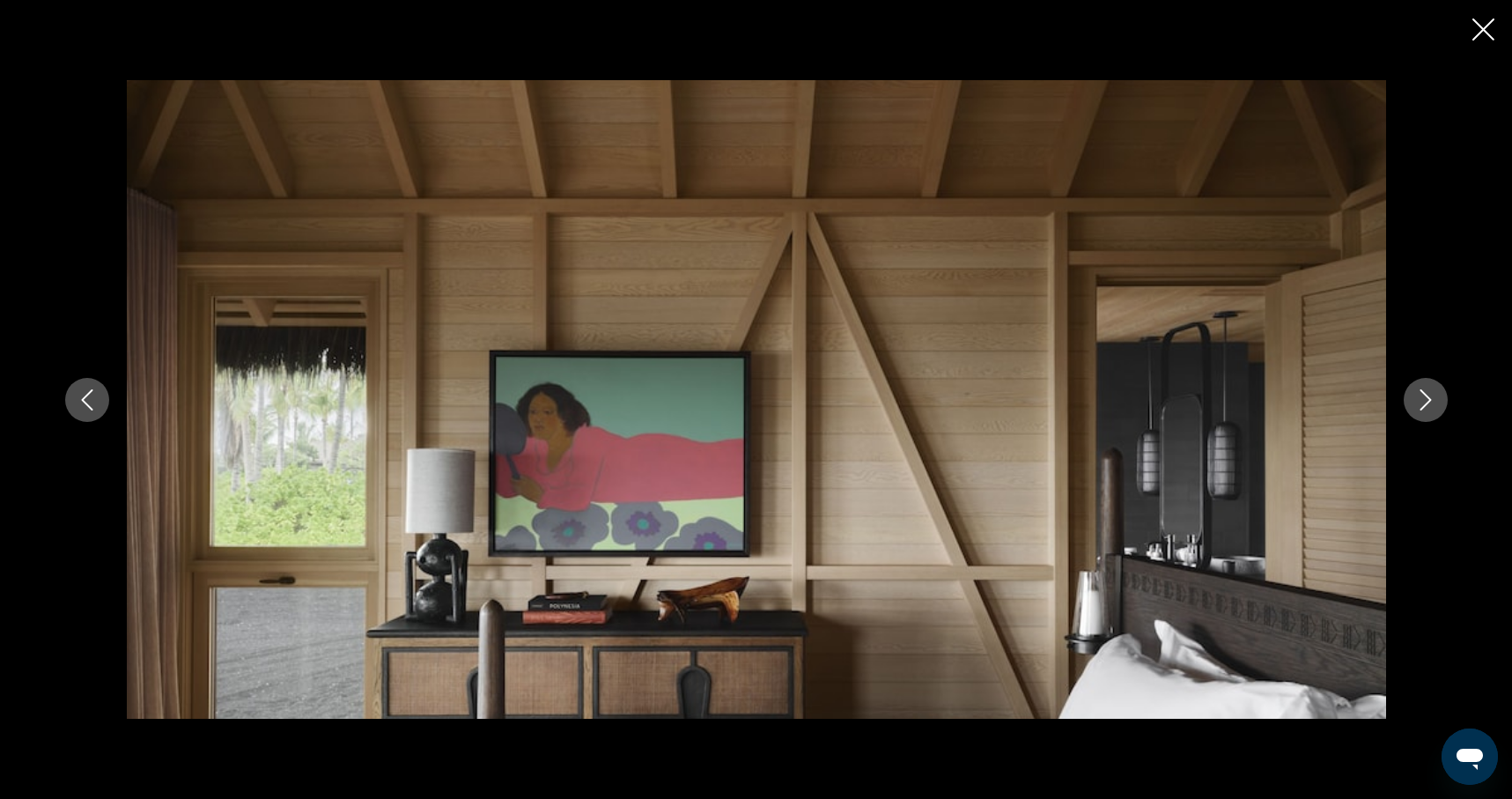
click at [1424, 400] on icon "Next image" at bounding box center [1425, 400] width 21 height 21
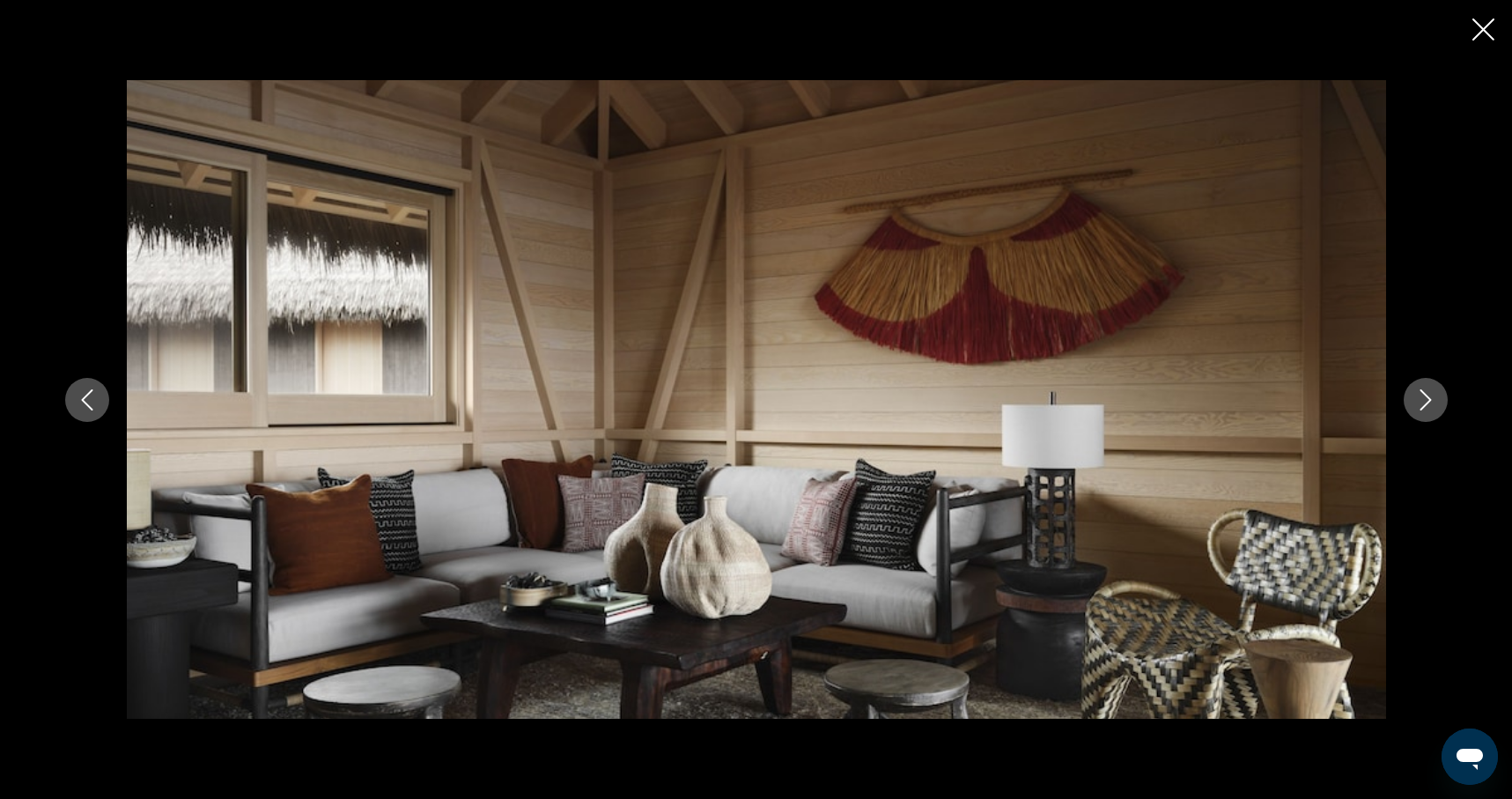
click at [1424, 400] on icon "Next image" at bounding box center [1425, 400] width 21 height 21
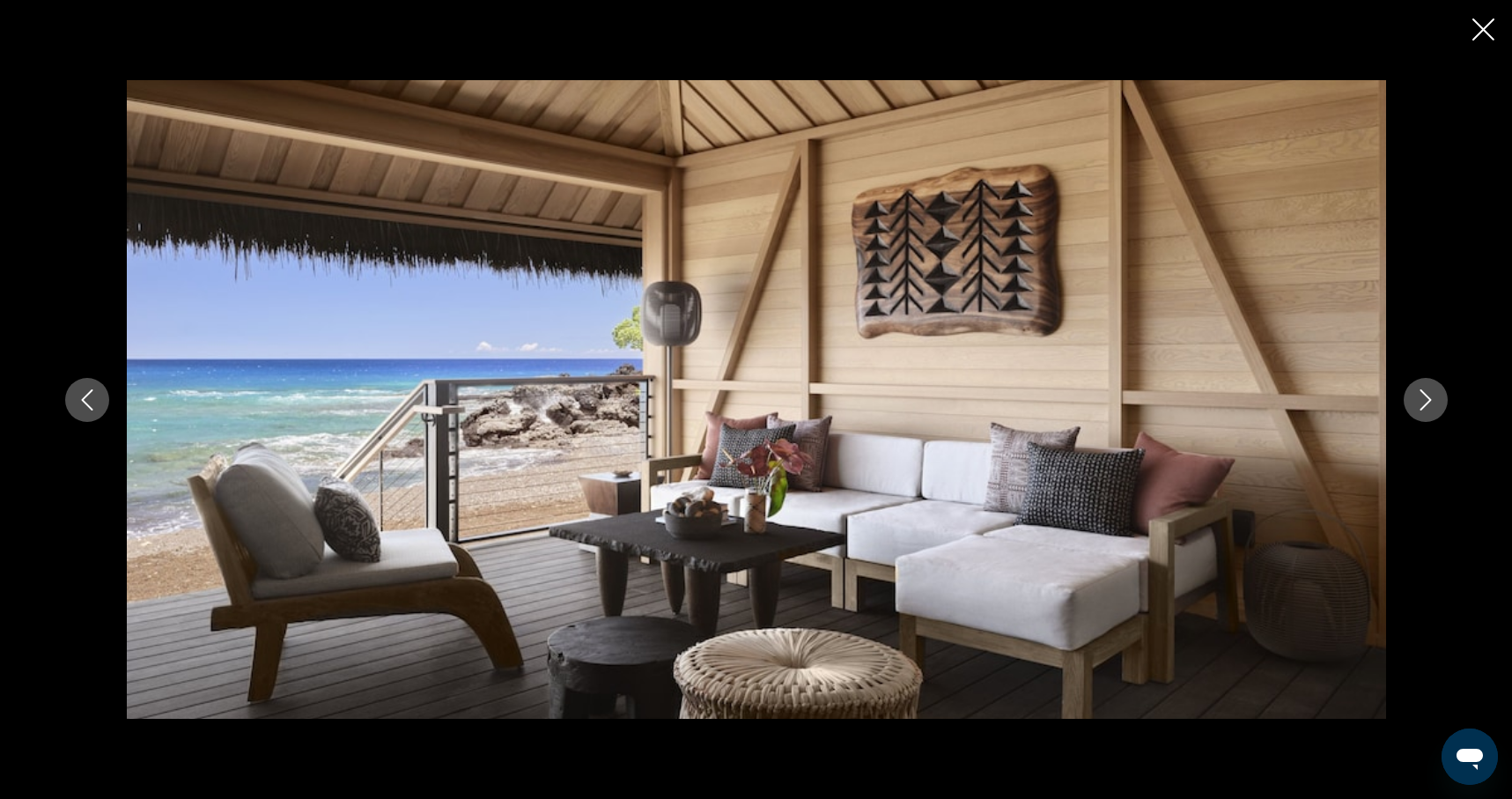
click at [1424, 400] on icon "Next image" at bounding box center [1425, 400] width 21 height 21
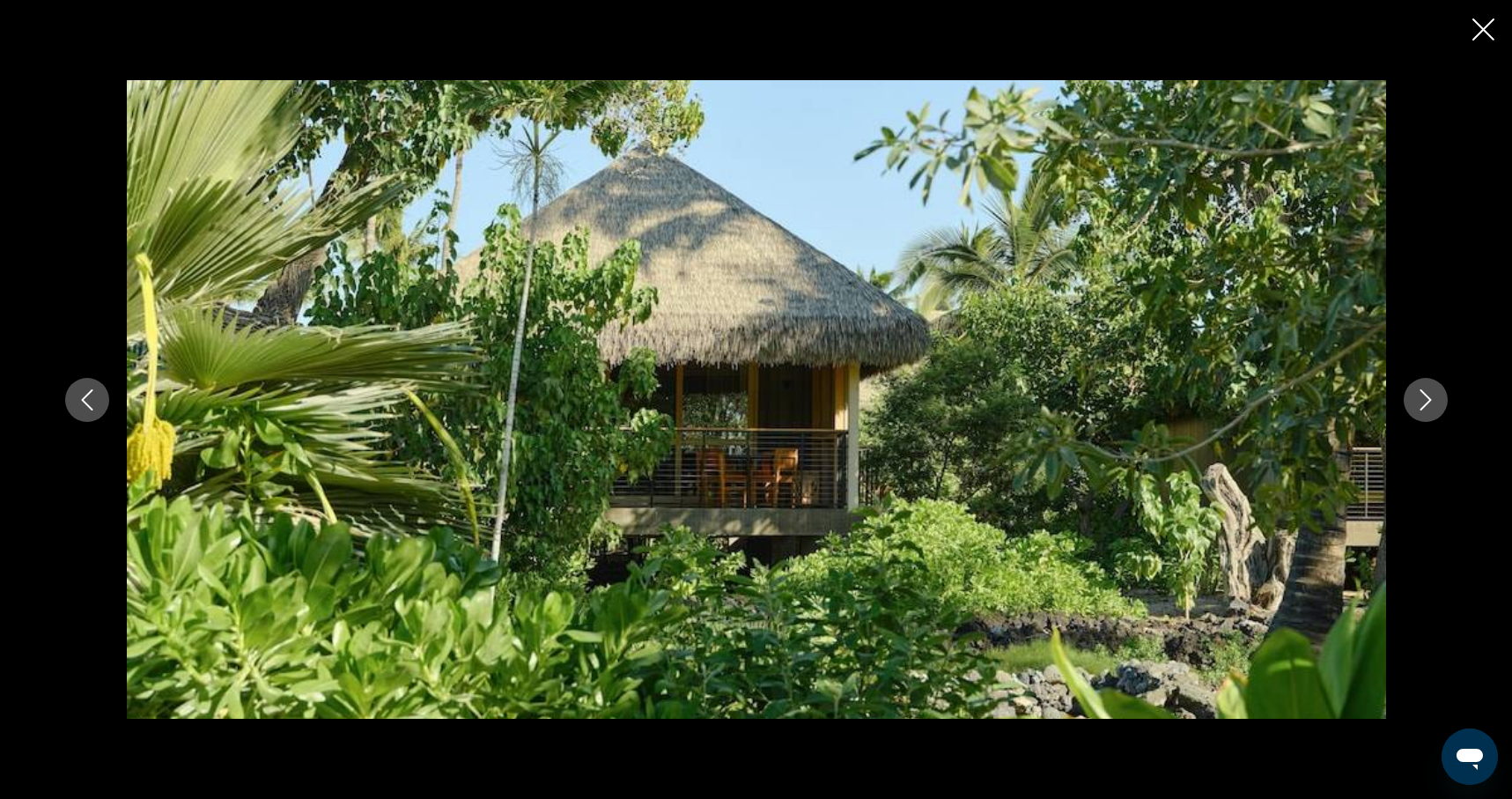
click at [1424, 400] on icon "Next image" at bounding box center [1425, 400] width 21 height 21
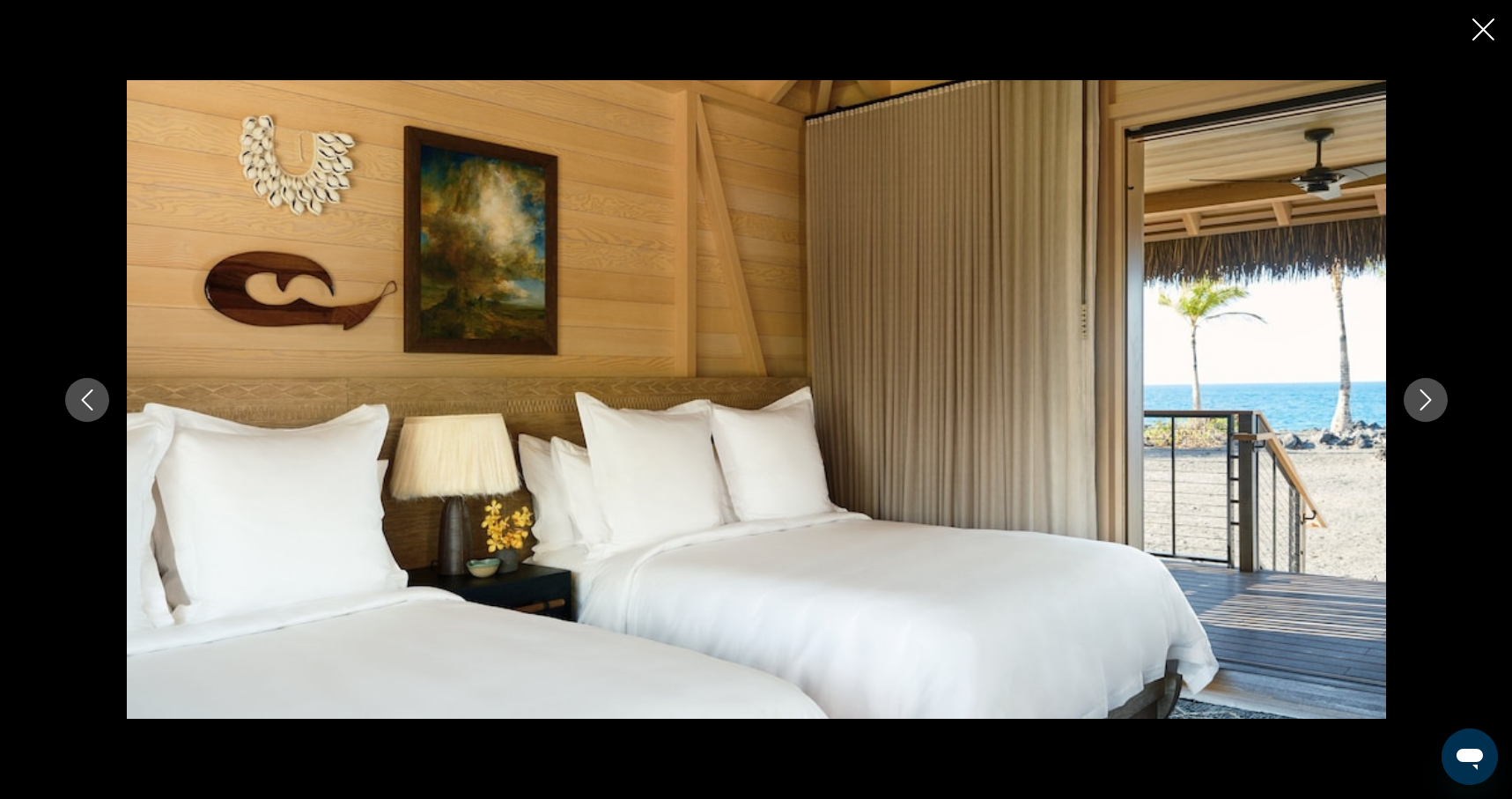
click at [1424, 400] on icon "Next image" at bounding box center [1425, 400] width 21 height 21
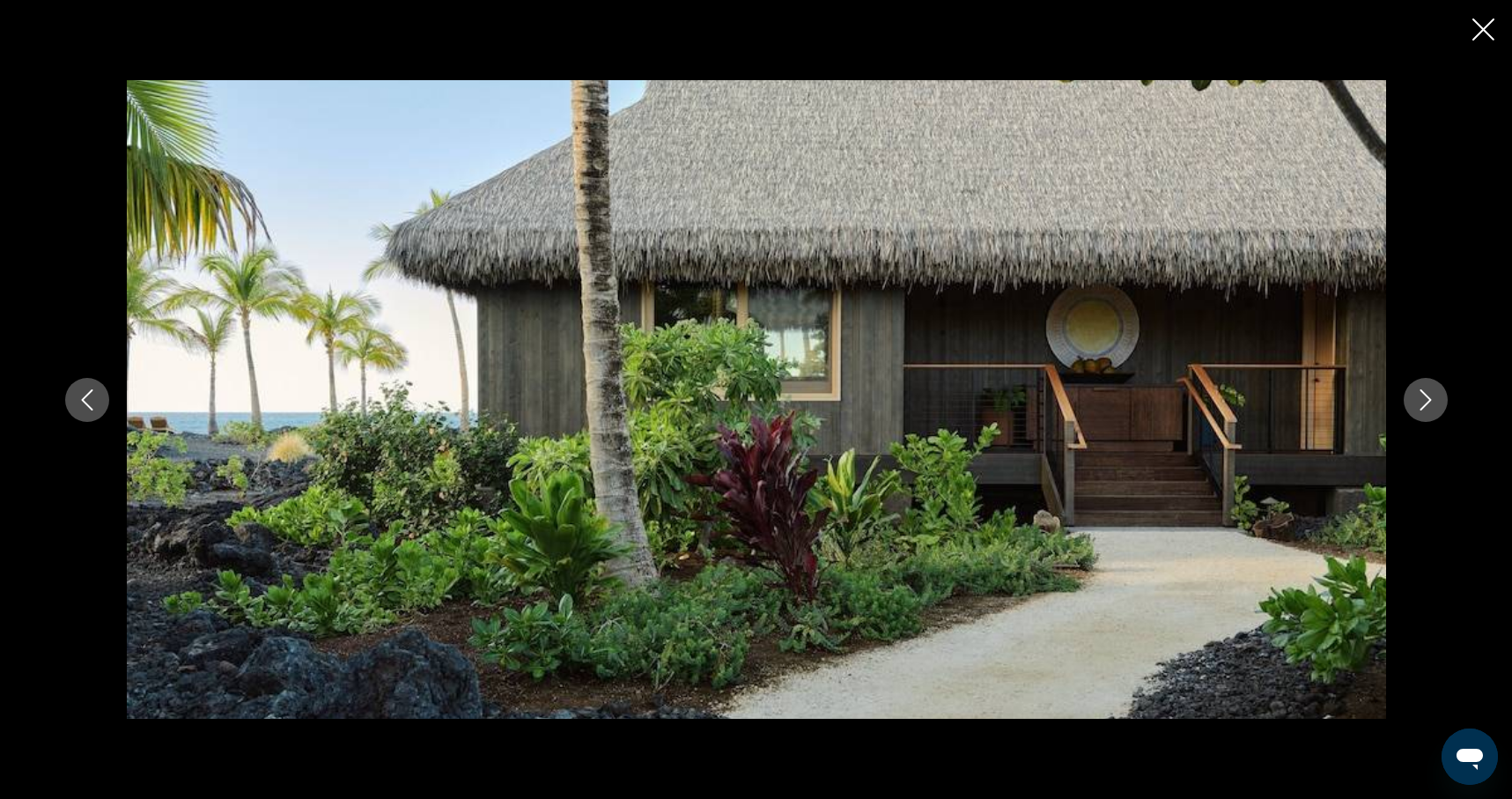
click at [1424, 400] on icon "Next image" at bounding box center [1425, 400] width 21 height 21
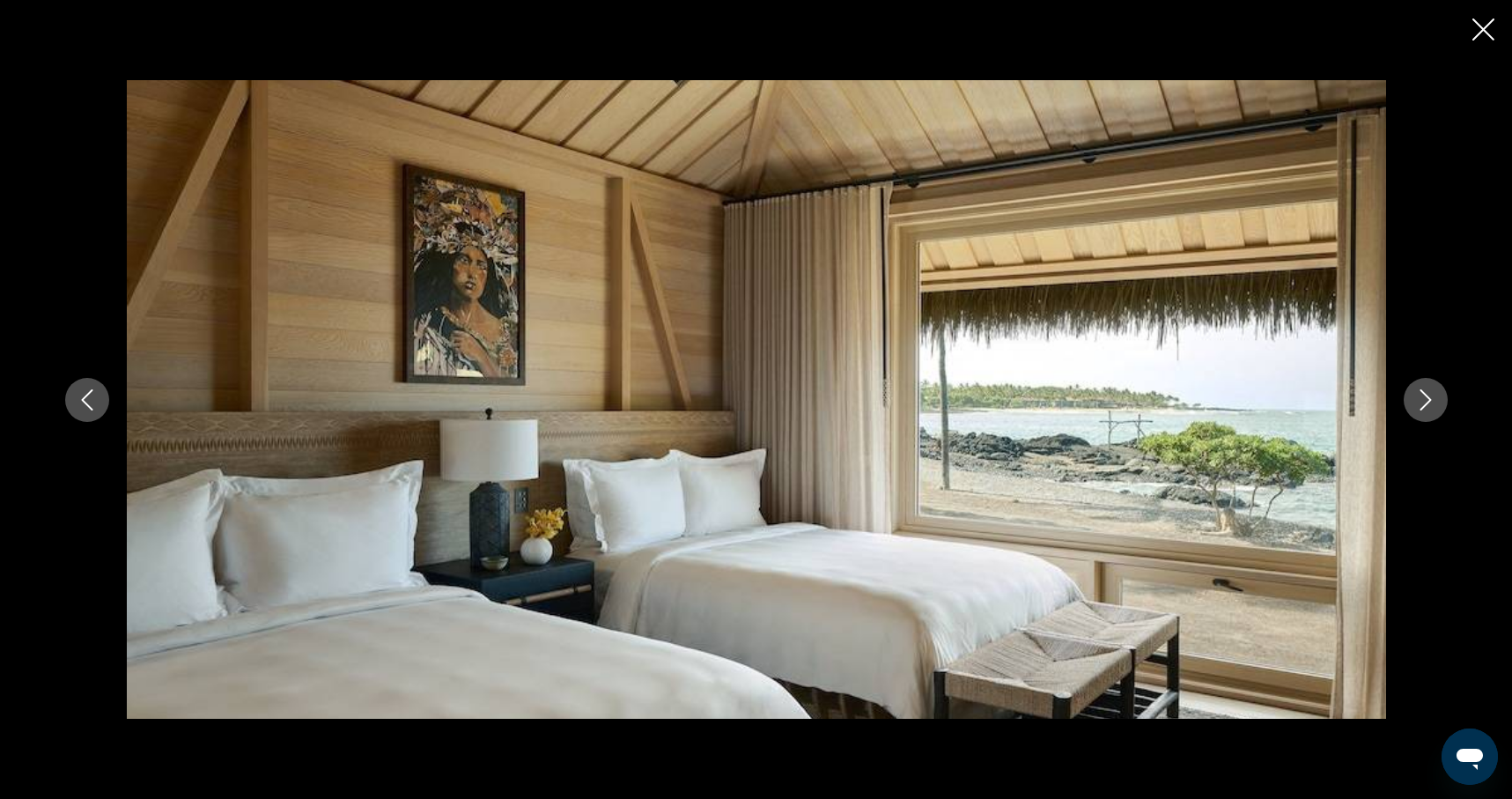
click at [1424, 400] on icon "Next image" at bounding box center [1425, 400] width 21 height 21
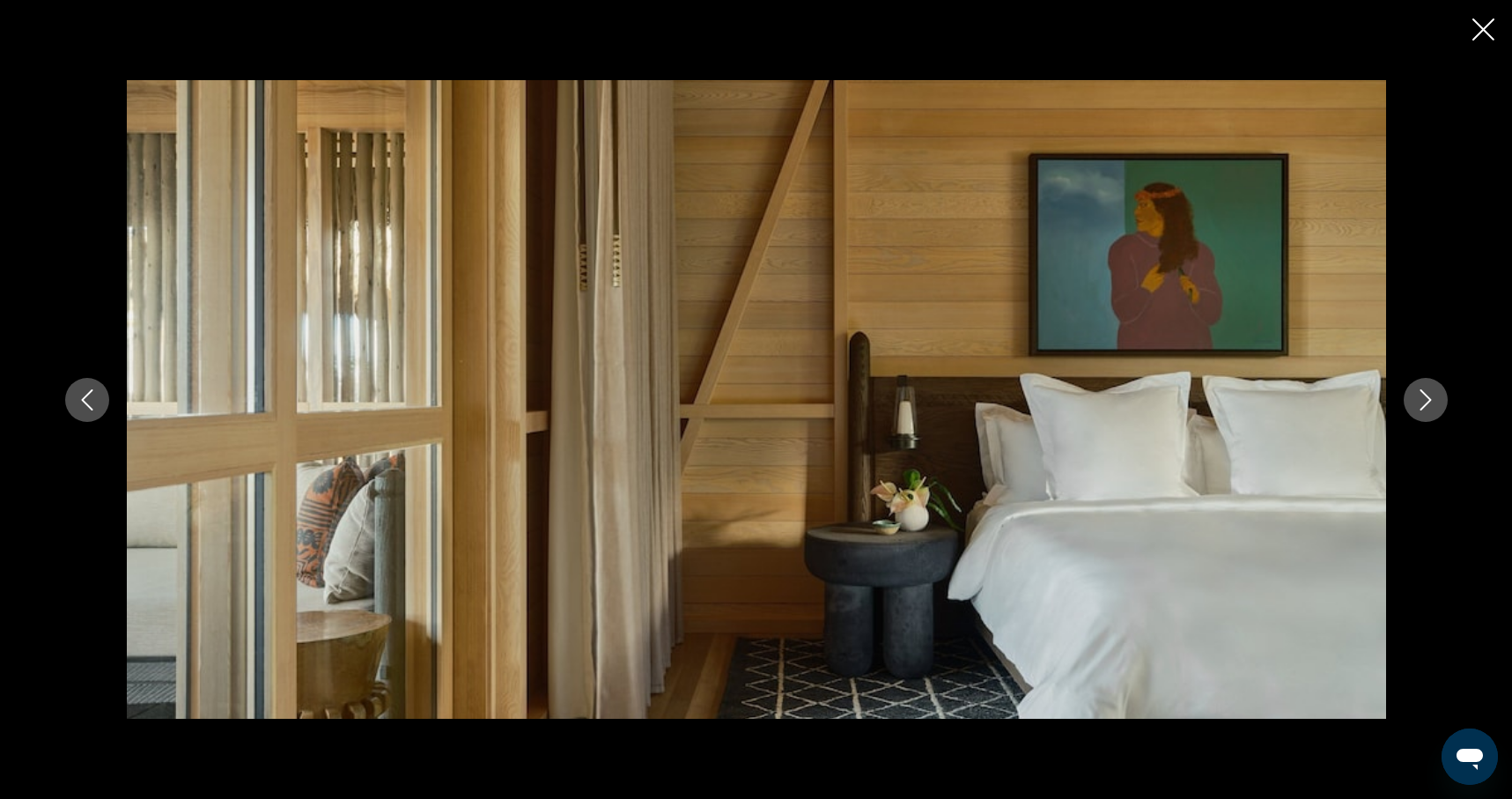
click at [1424, 400] on icon "Next image" at bounding box center [1425, 400] width 21 height 21
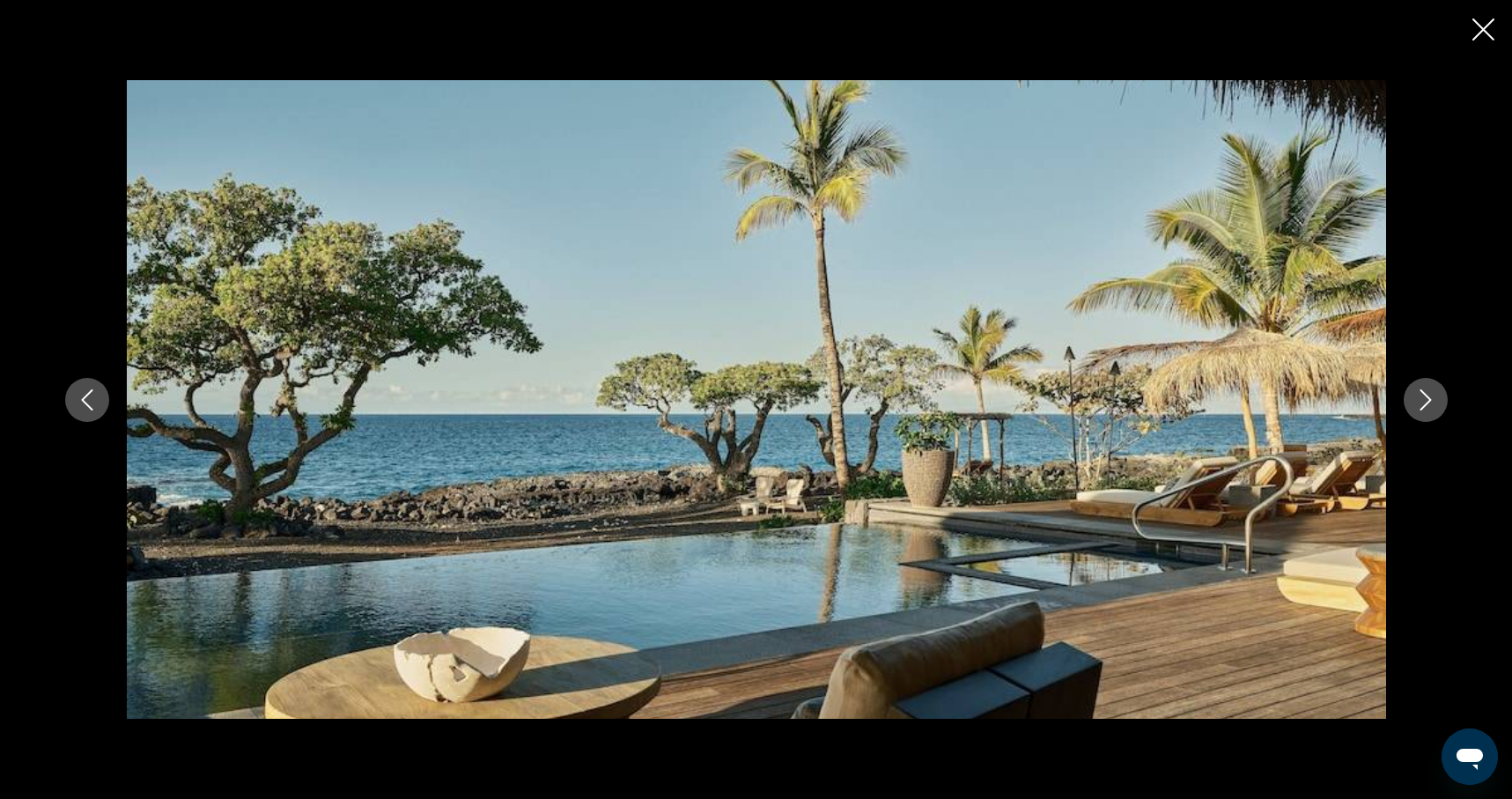
click at [1424, 400] on icon "Next image" at bounding box center [1425, 400] width 21 height 21
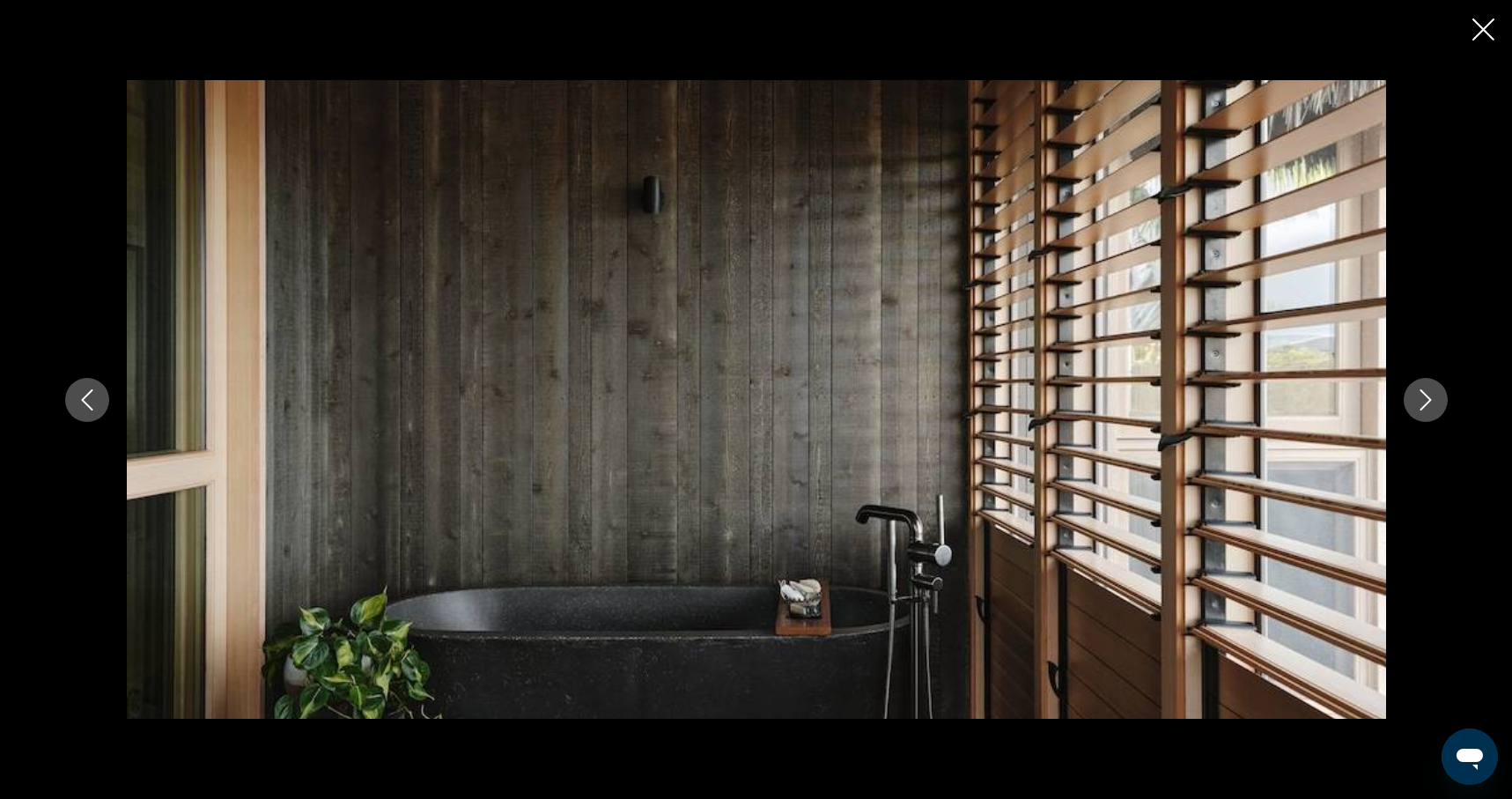
click at [1424, 400] on icon "Next image" at bounding box center [1425, 400] width 21 height 21
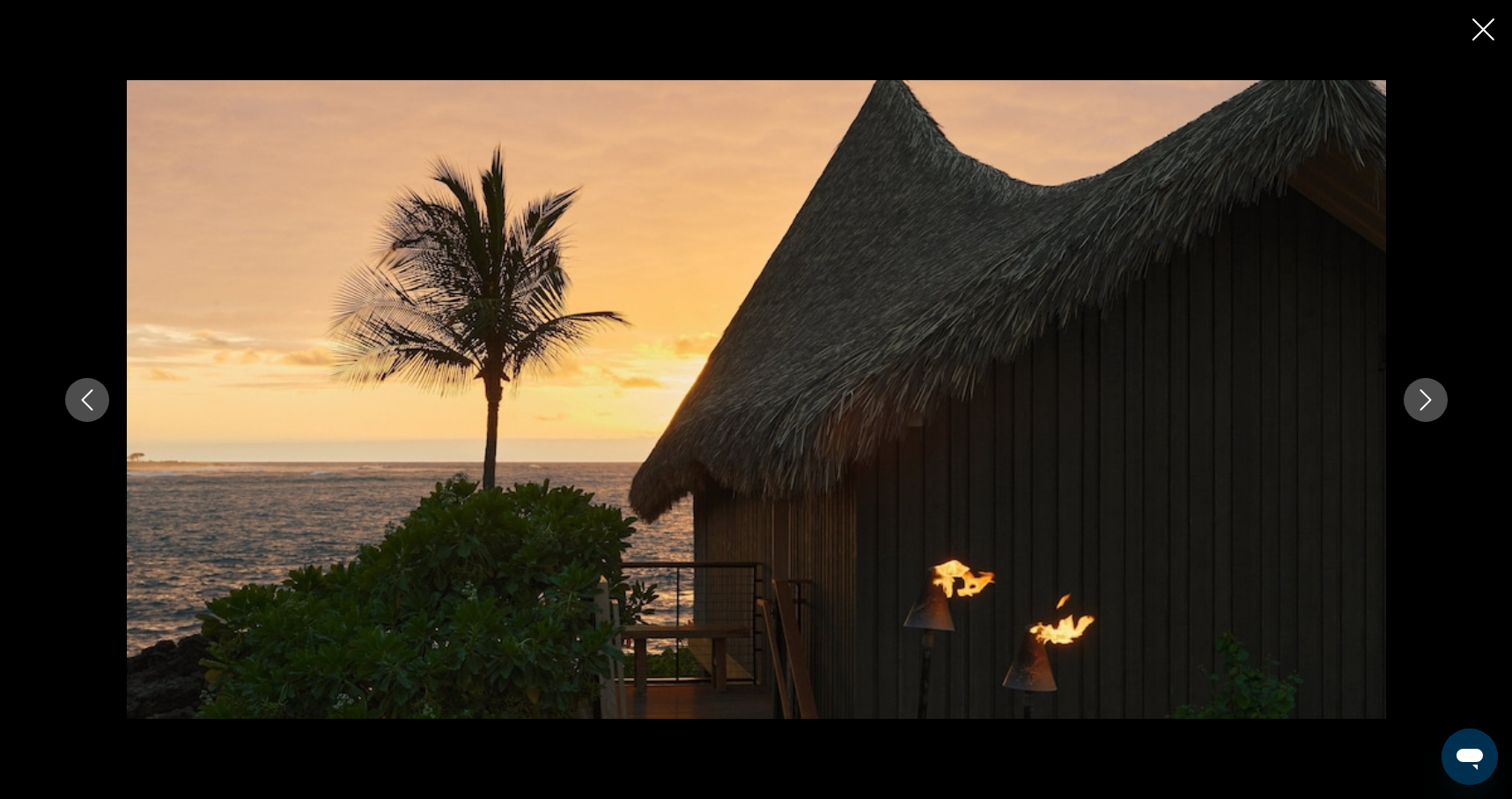
click at [1424, 400] on icon "Next image" at bounding box center [1425, 400] width 21 height 21
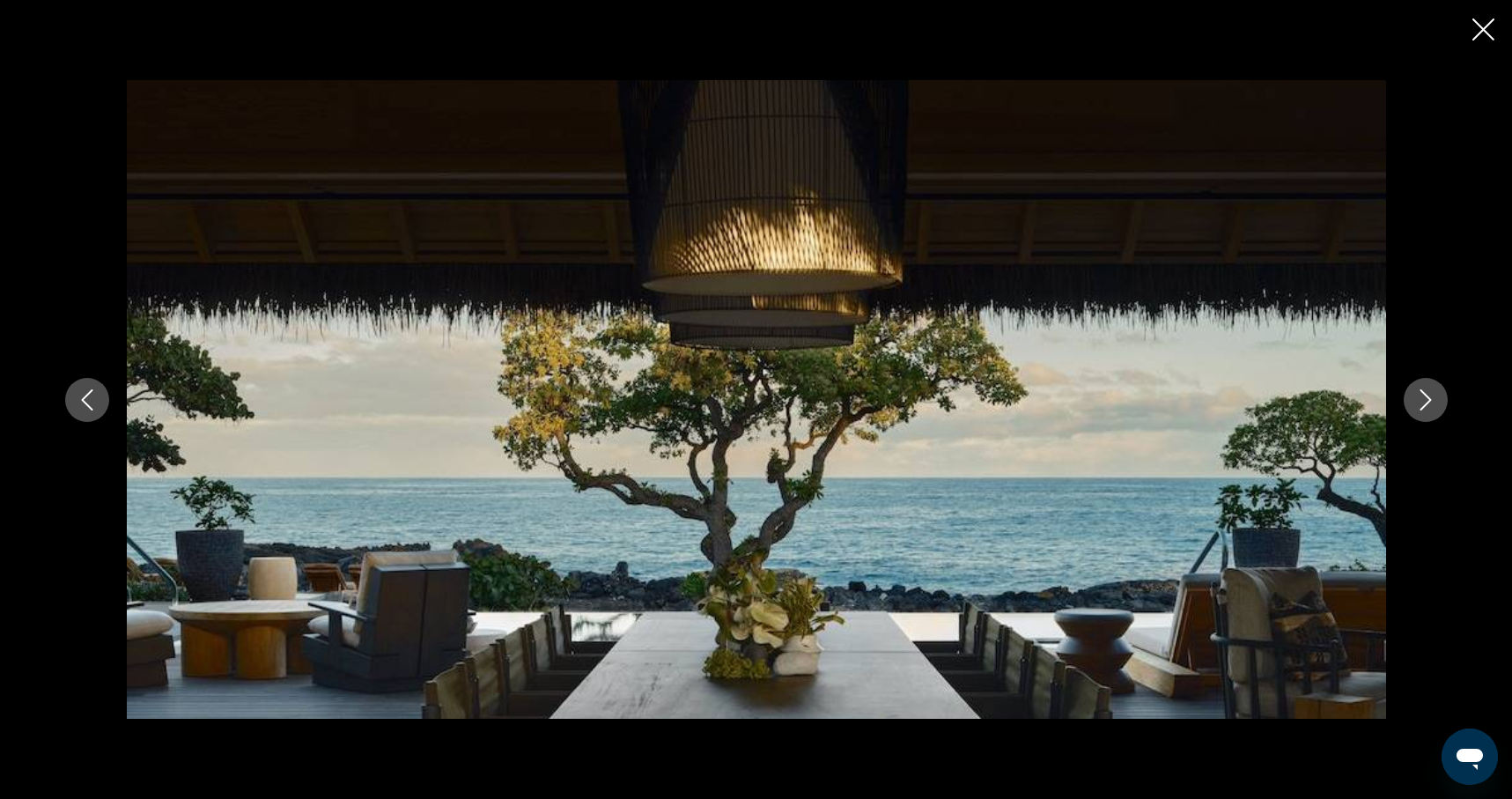
click at [1424, 400] on icon "Next image" at bounding box center [1425, 400] width 21 height 21
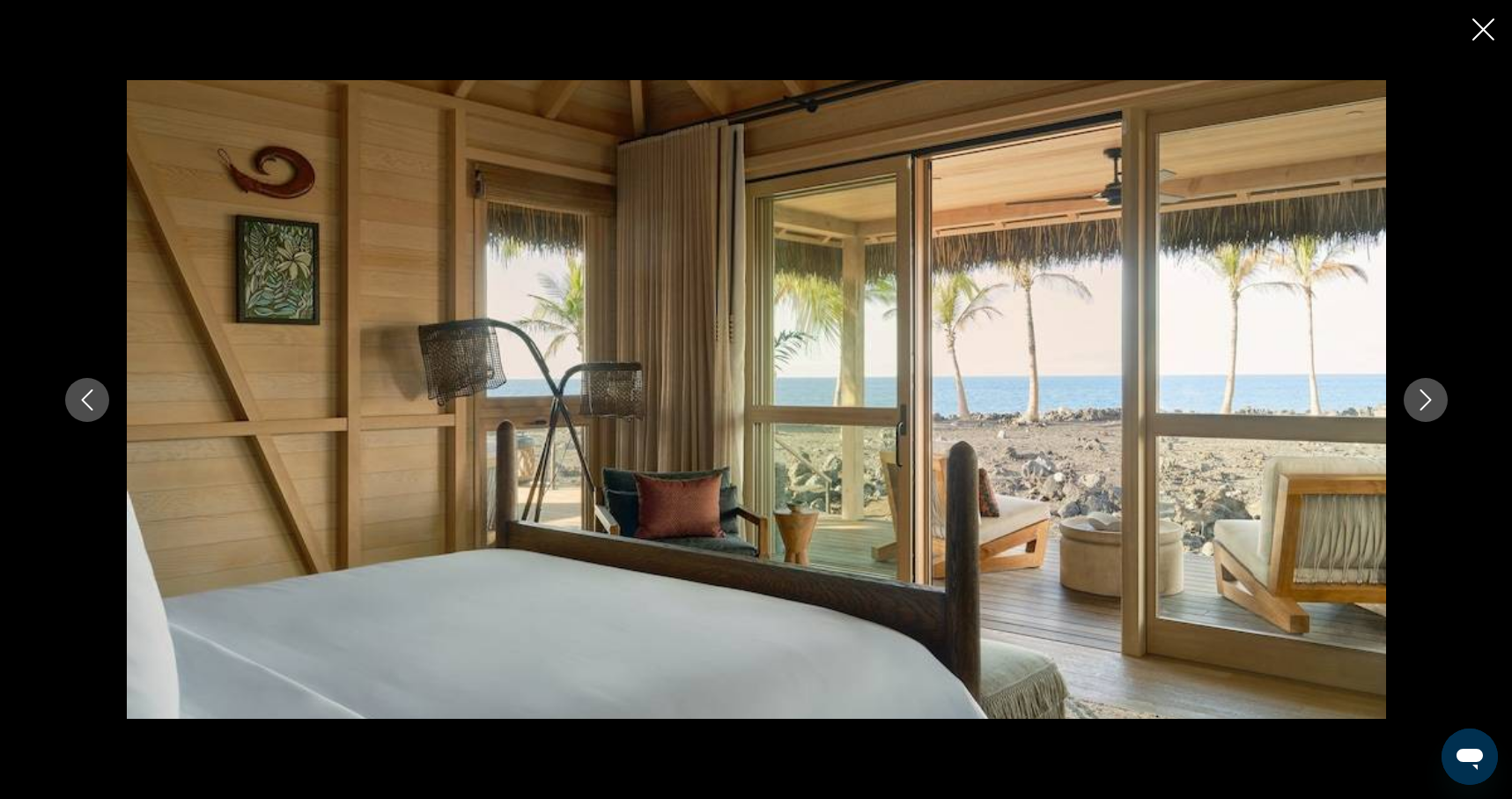
click at [1424, 400] on icon "Next image" at bounding box center [1425, 400] width 21 height 21
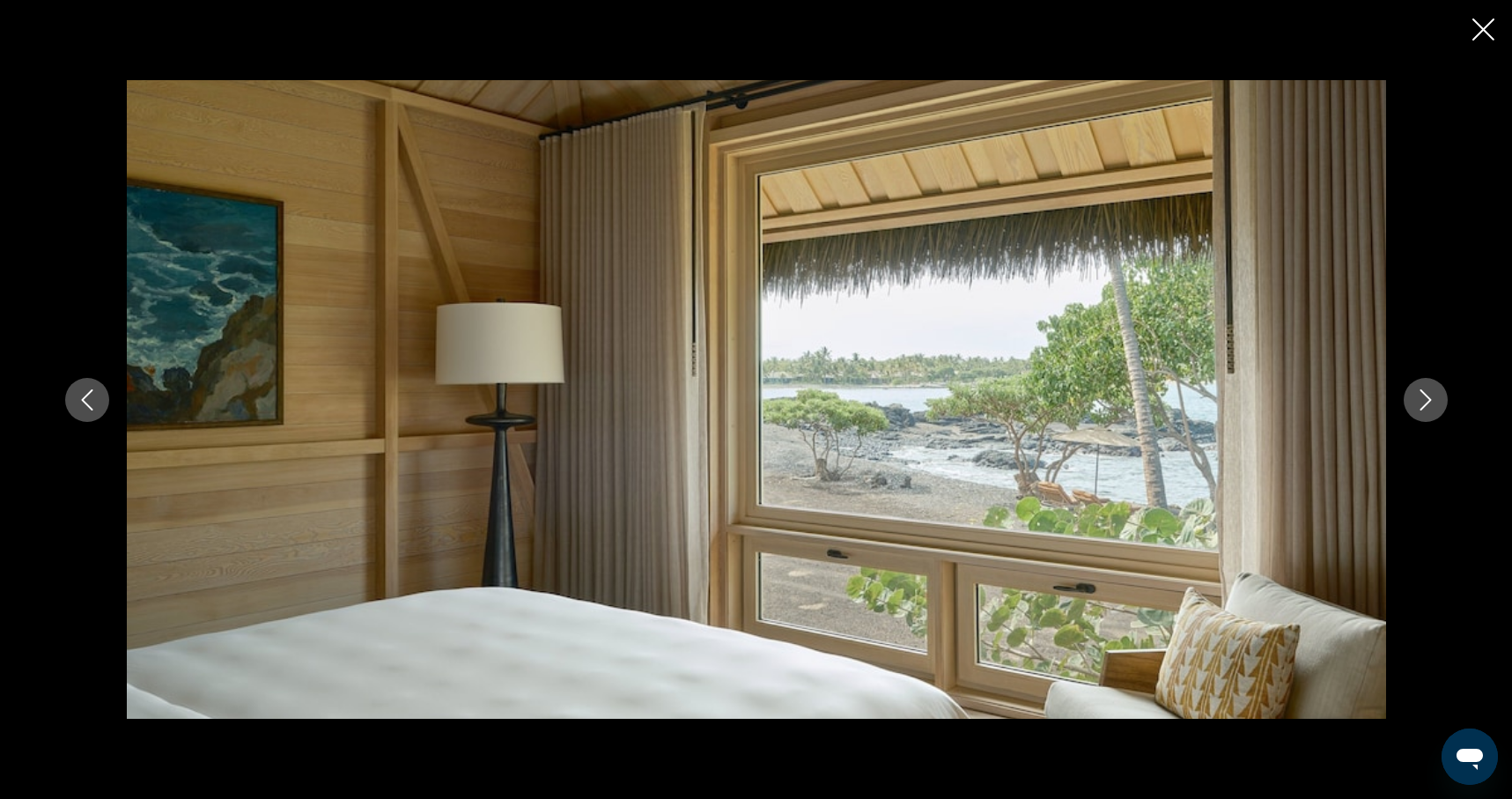
click at [1424, 400] on icon "Next image" at bounding box center [1425, 400] width 21 height 21
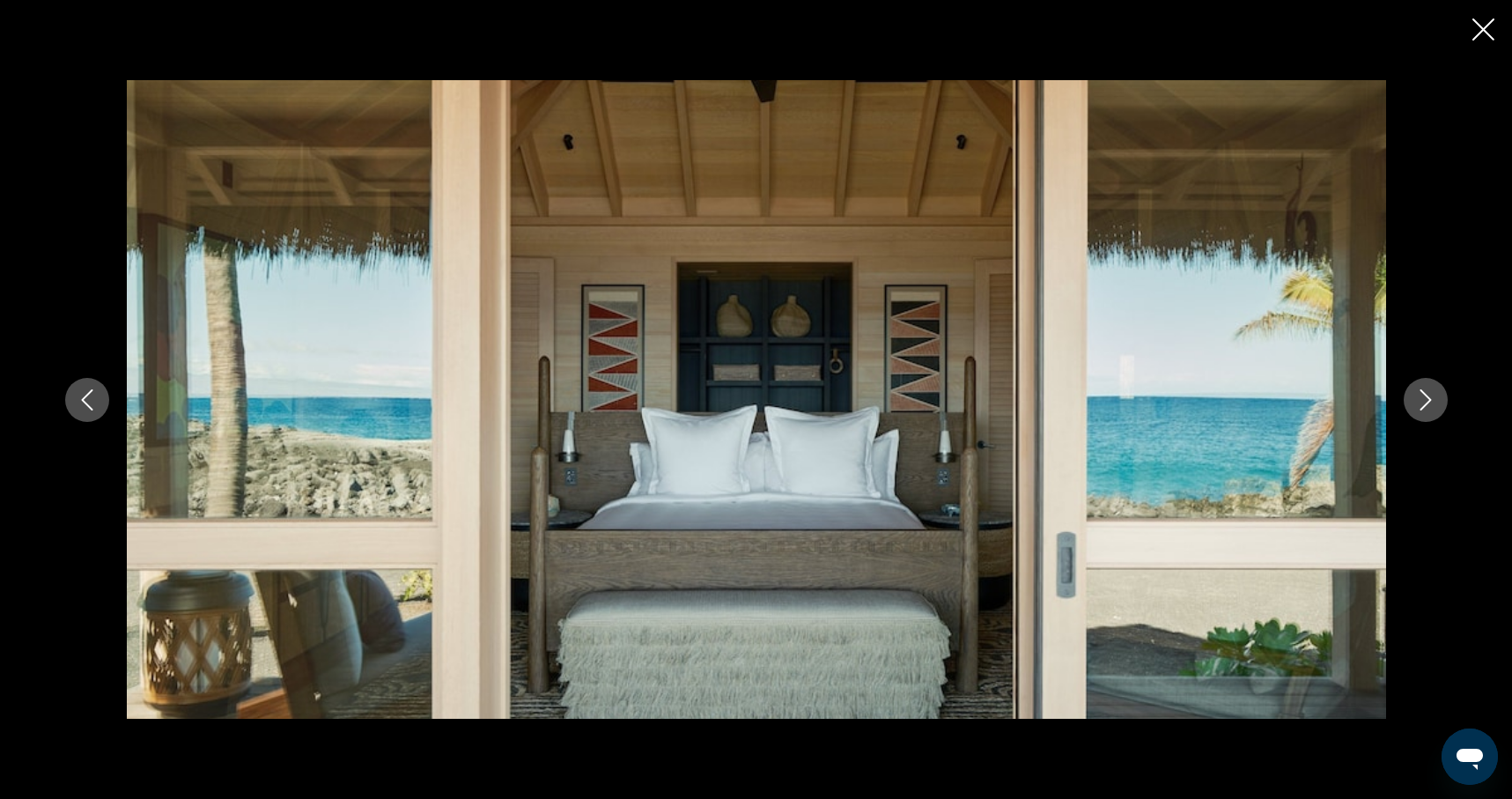
click at [1424, 400] on icon "Next image" at bounding box center [1425, 400] width 21 height 21
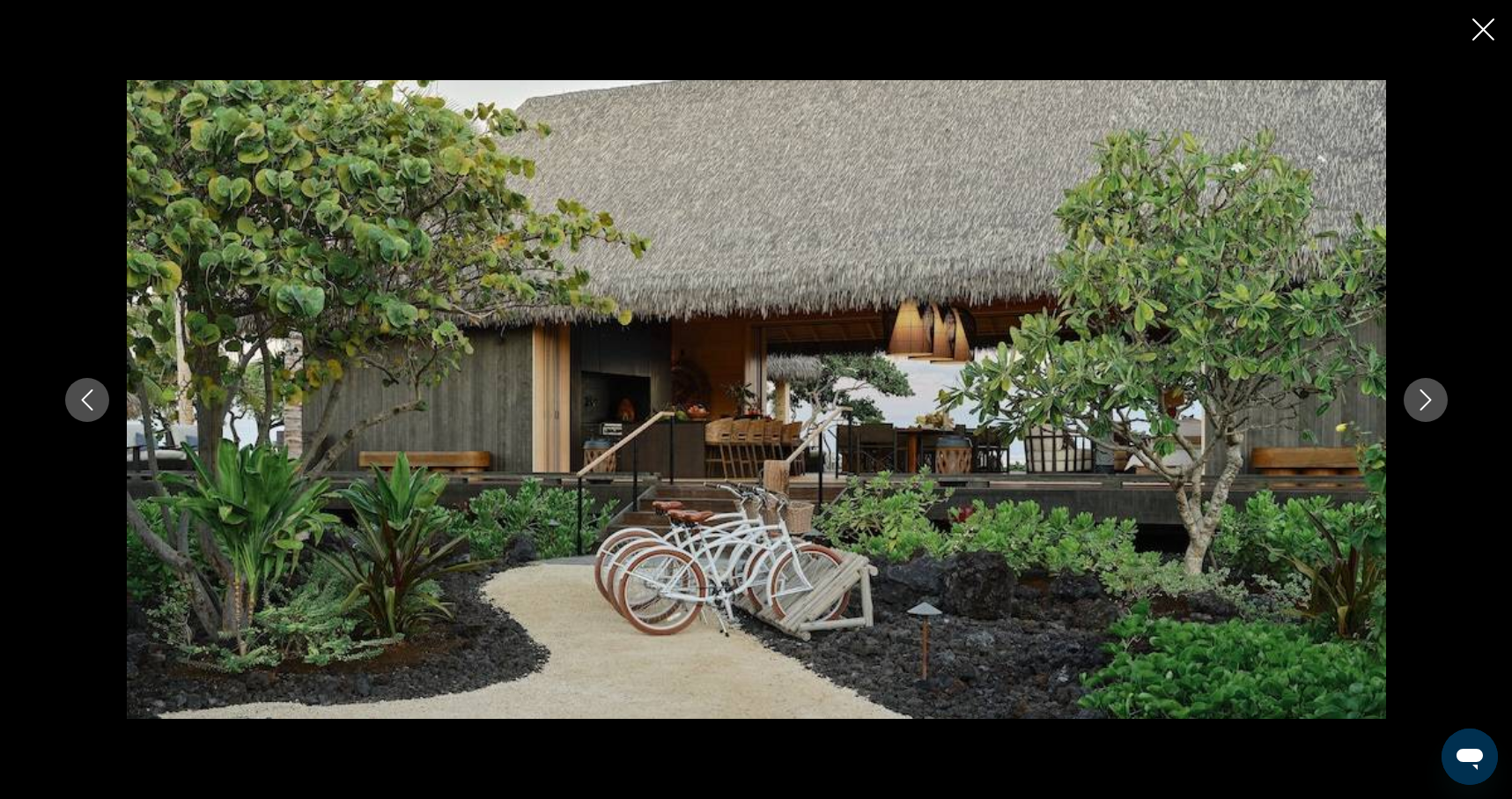
click at [1482, 34] on icon "Close slideshow" at bounding box center [1483, 29] width 22 height 22
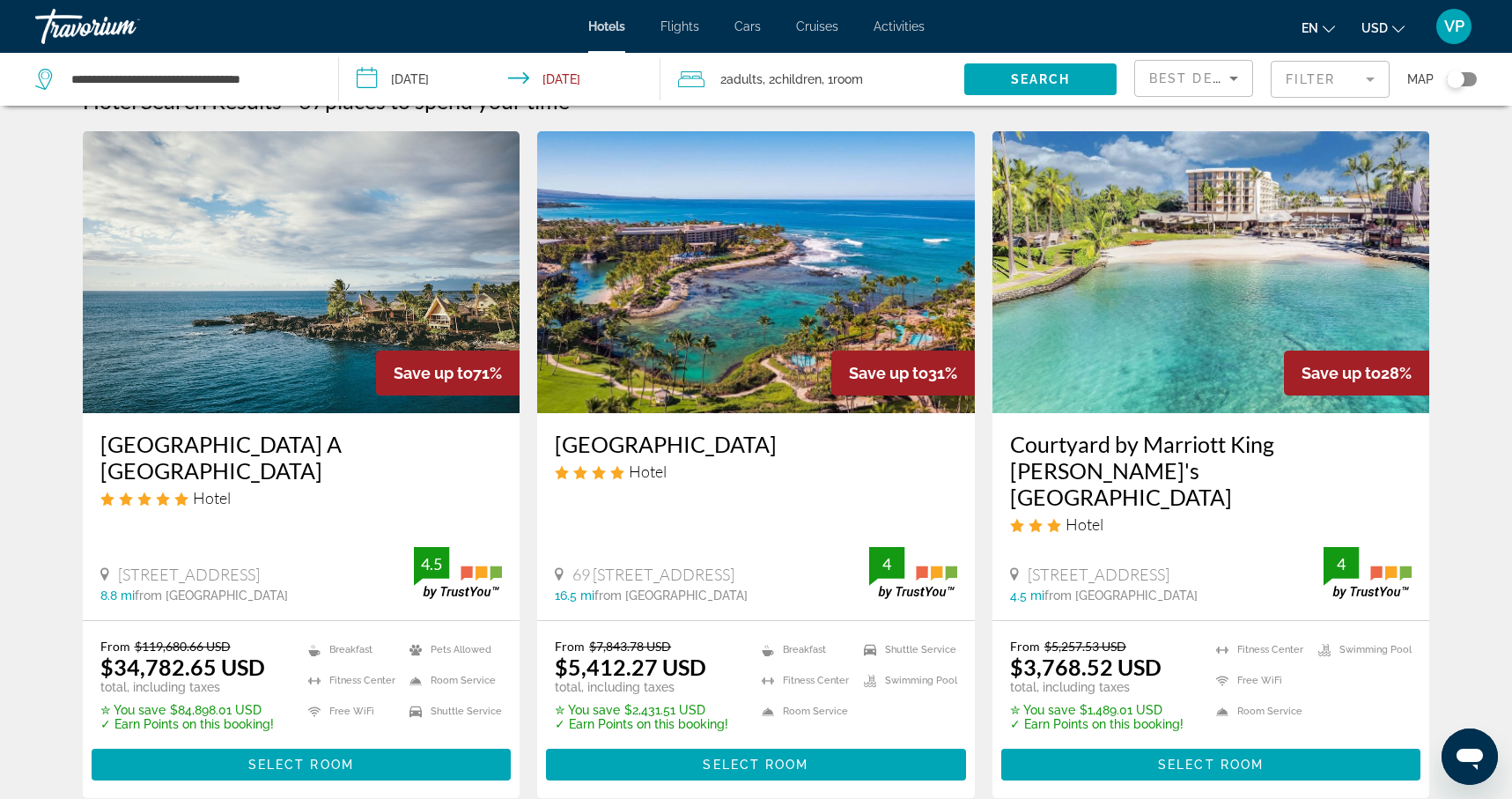
scroll to position [46, 0]
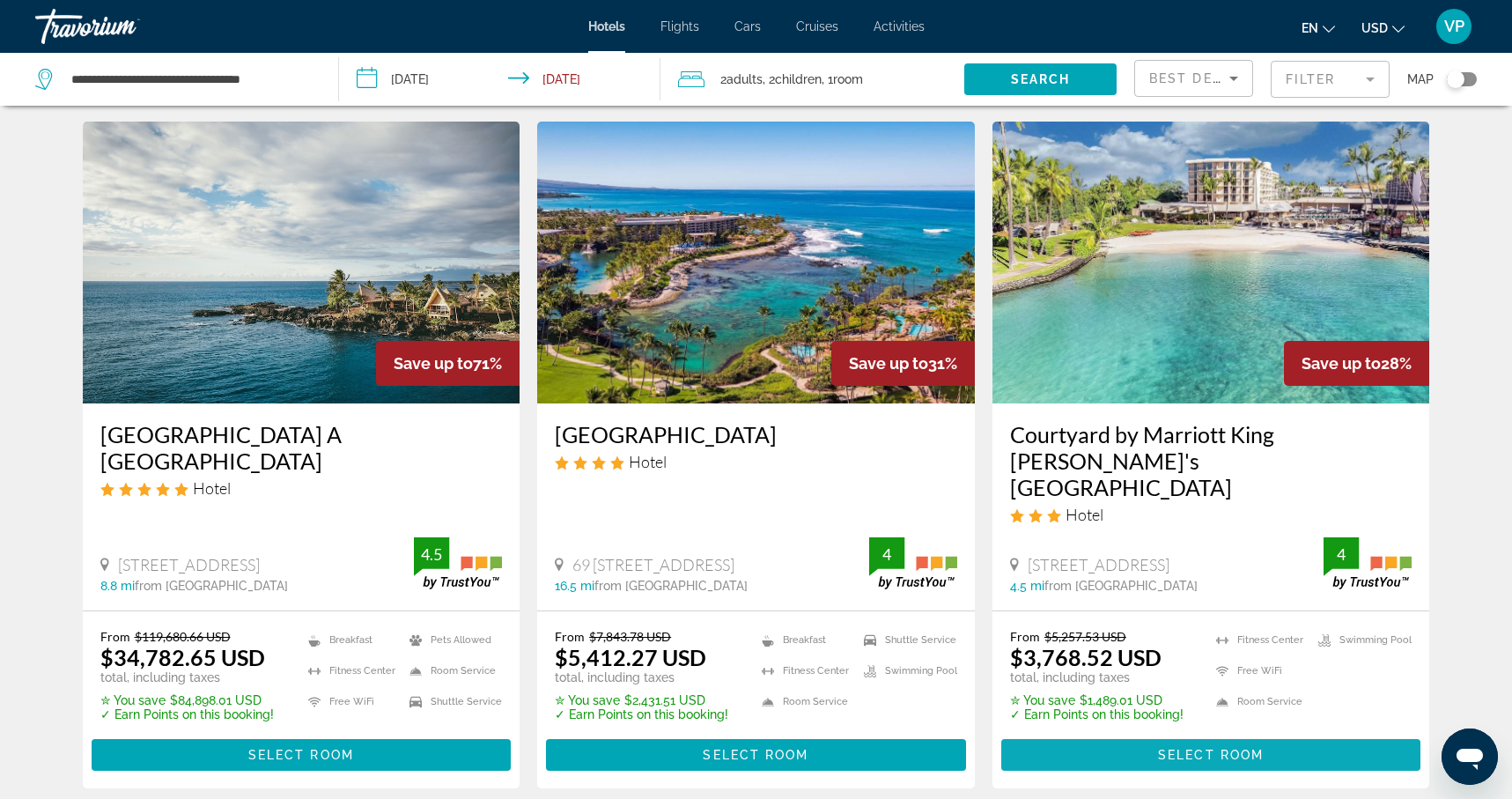
click at [1177, 747] on span "Select Room" at bounding box center [1210, 755] width 106 height 14
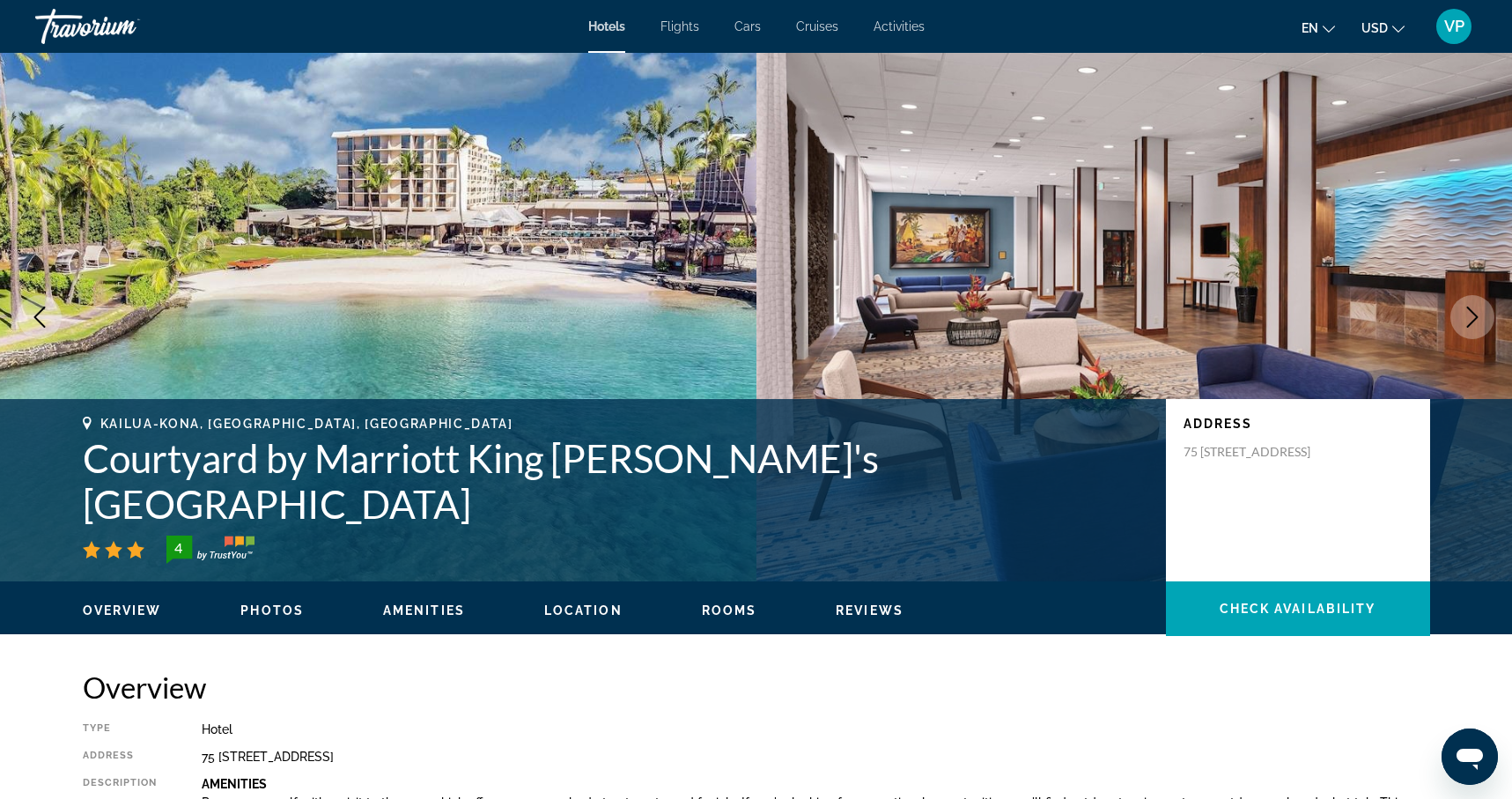
click at [596, 316] on img "Main content" at bounding box center [378, 316] width 756 height 529
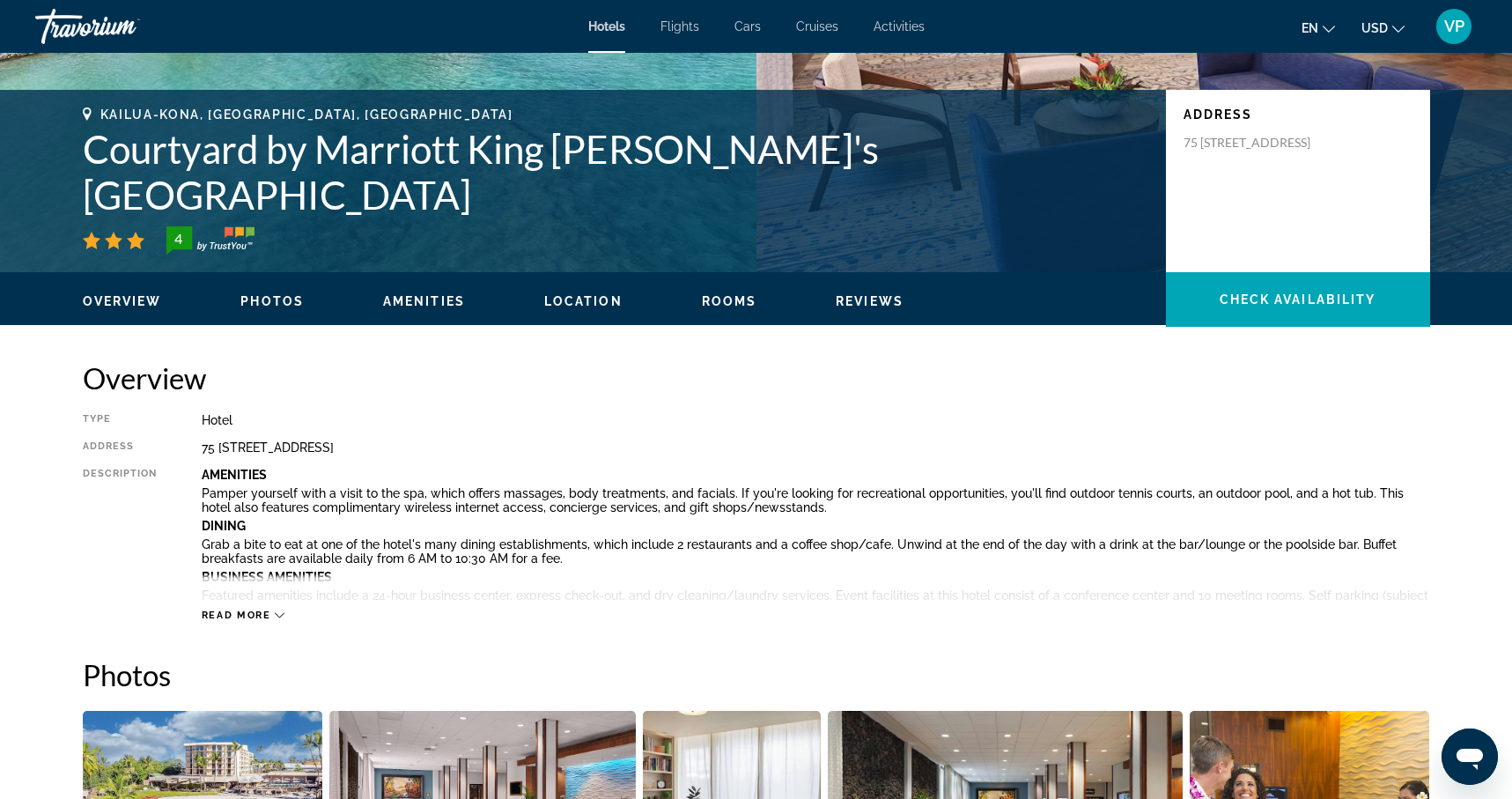
scroll to position [310, 0]
drag, startPoint x: 203, startPoint y: 447, endPoint x: 531, endPoint y: 439, distance: 328.1
click at [531, 439] on div "75 5660 Palani Road, Kailua-Kona HI 96740, United States" at bounding box center [815, 446] width 1228 height 14
copy div "Address 75 5660 Palani Road, Kailua-Kona HI 96740, United States"
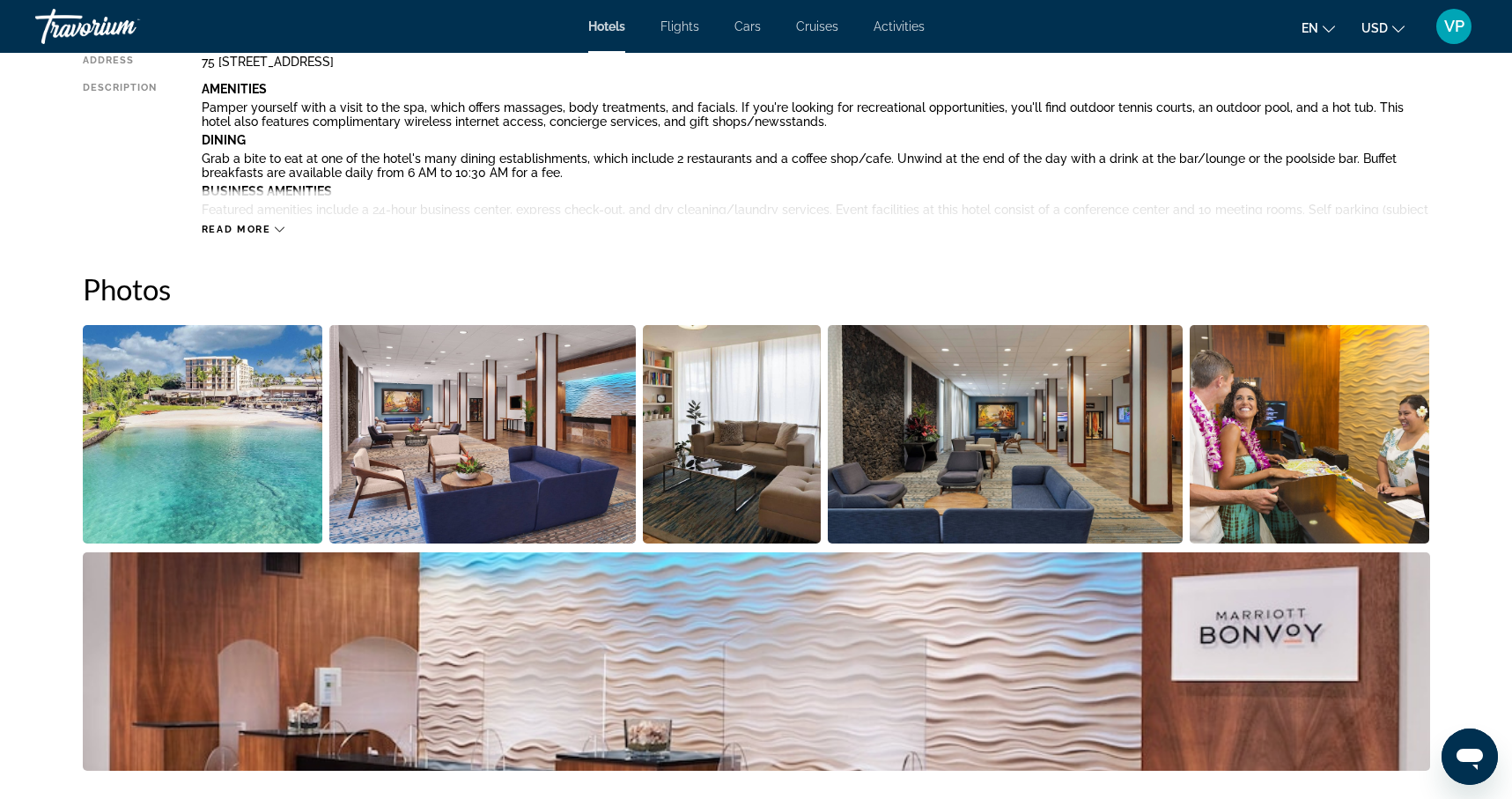
scroll to position [709, 0]
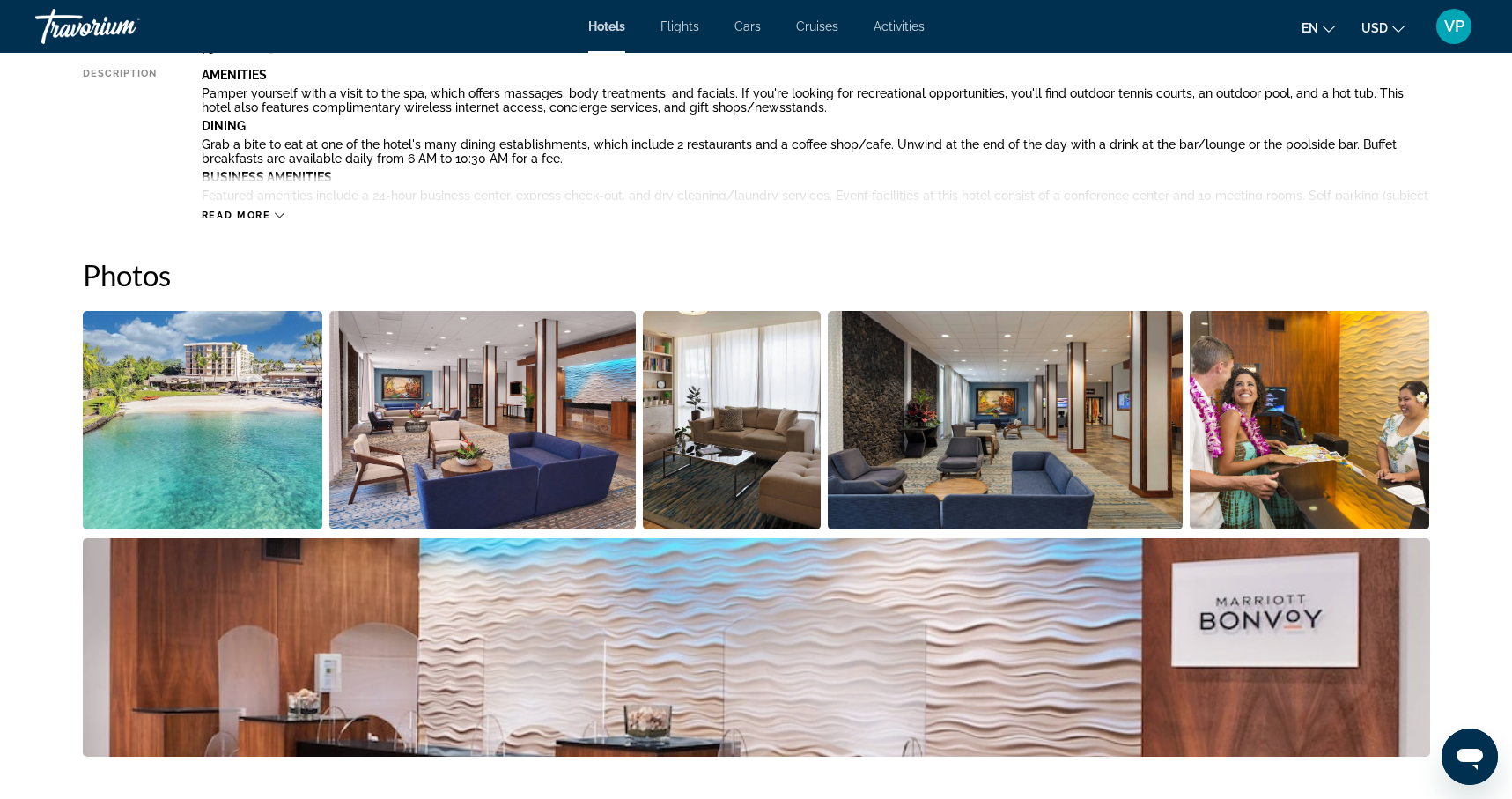
click at [278, 443] on img "Open full-screen image slider" at bounding box center [203, 420] width 240 height 219
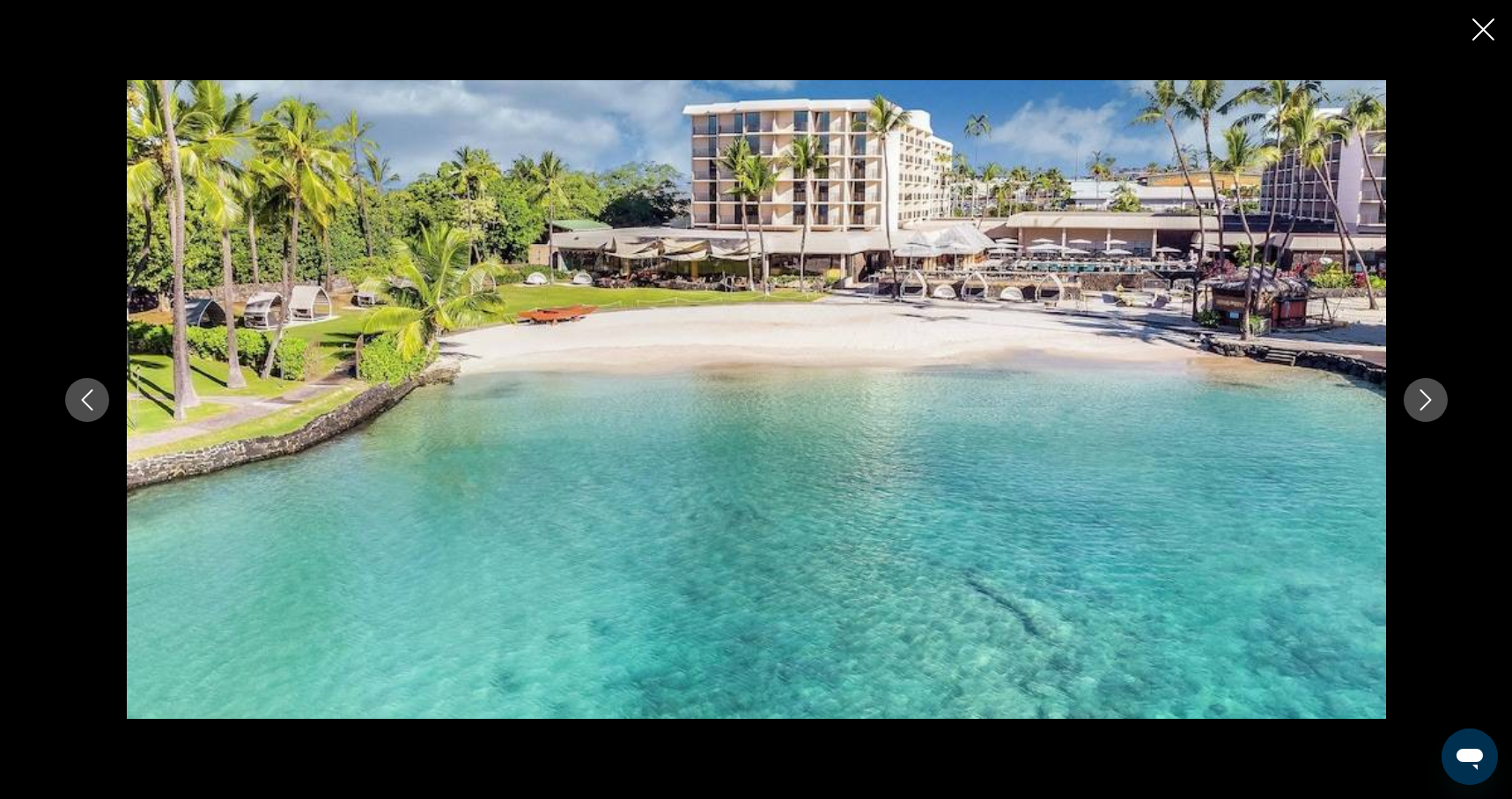
click at [1425, 384] on button "Next image" at bounding box center [1425, 400] width 44 height 44
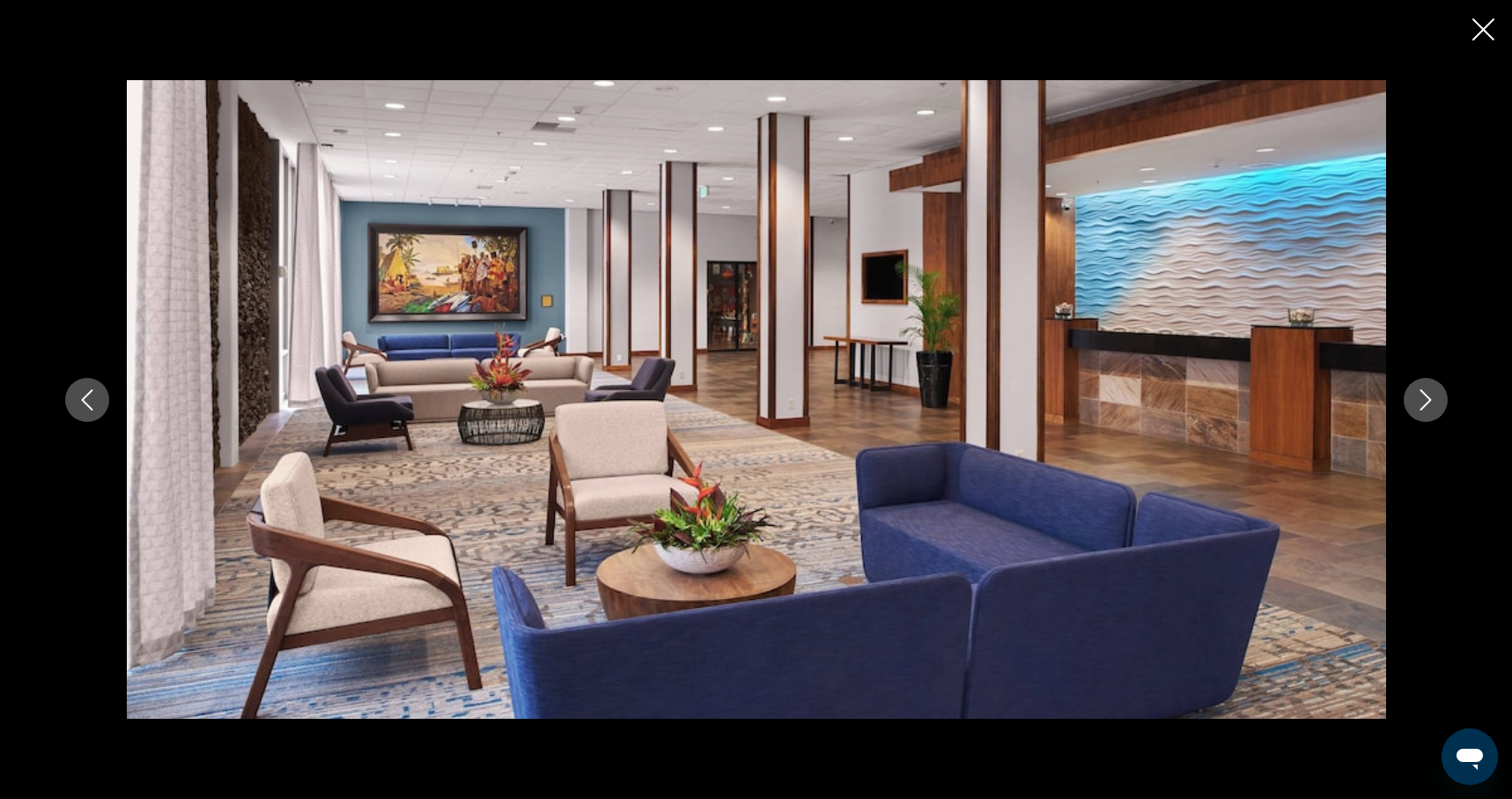
click at [1407, 394] on button "Next image" at bounding box center [1425, 400] width 44 height 44
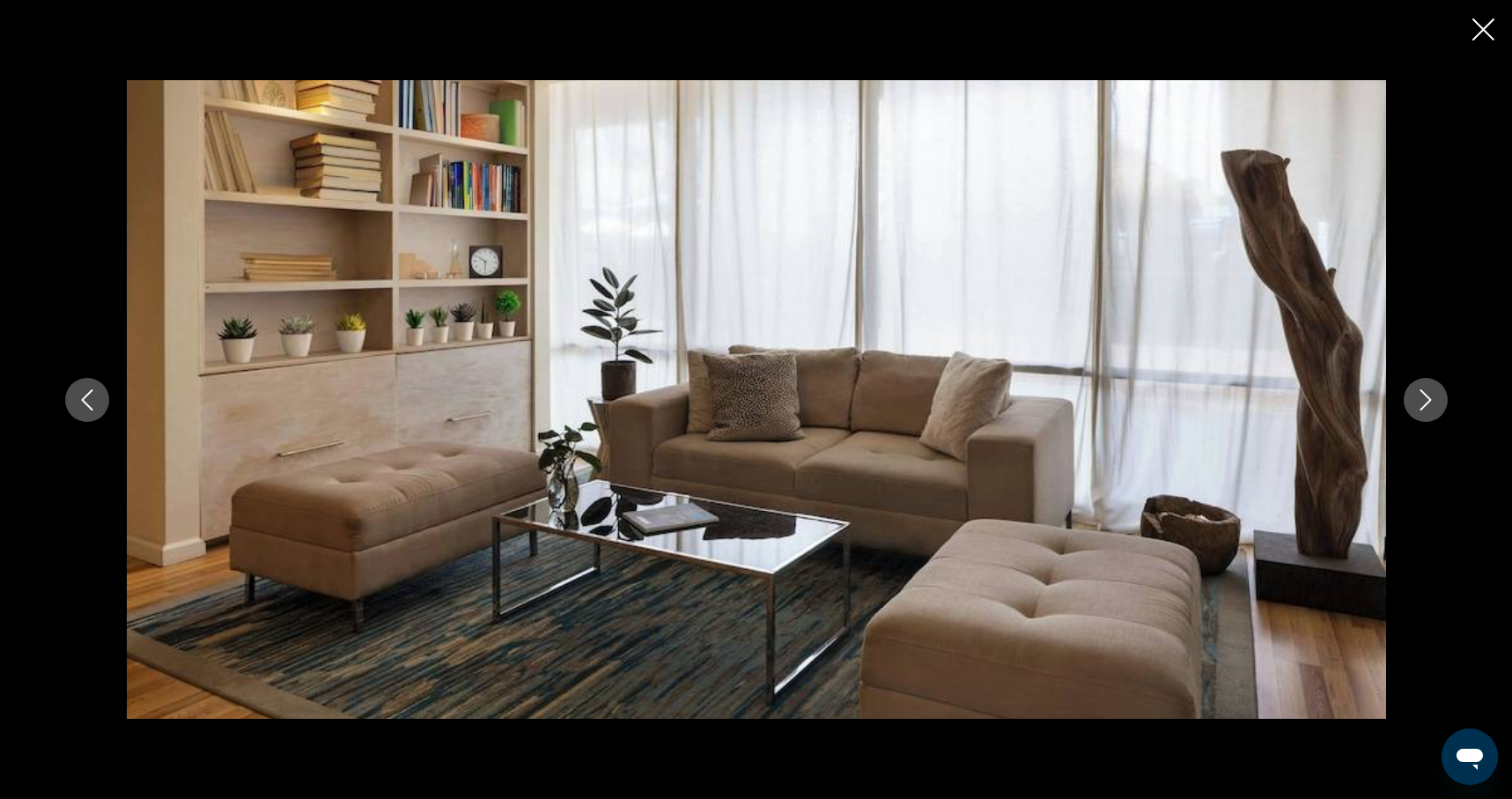
click at [1407, 394] on button "Next image" at bounding box center [1425, 400] width 44 height 44
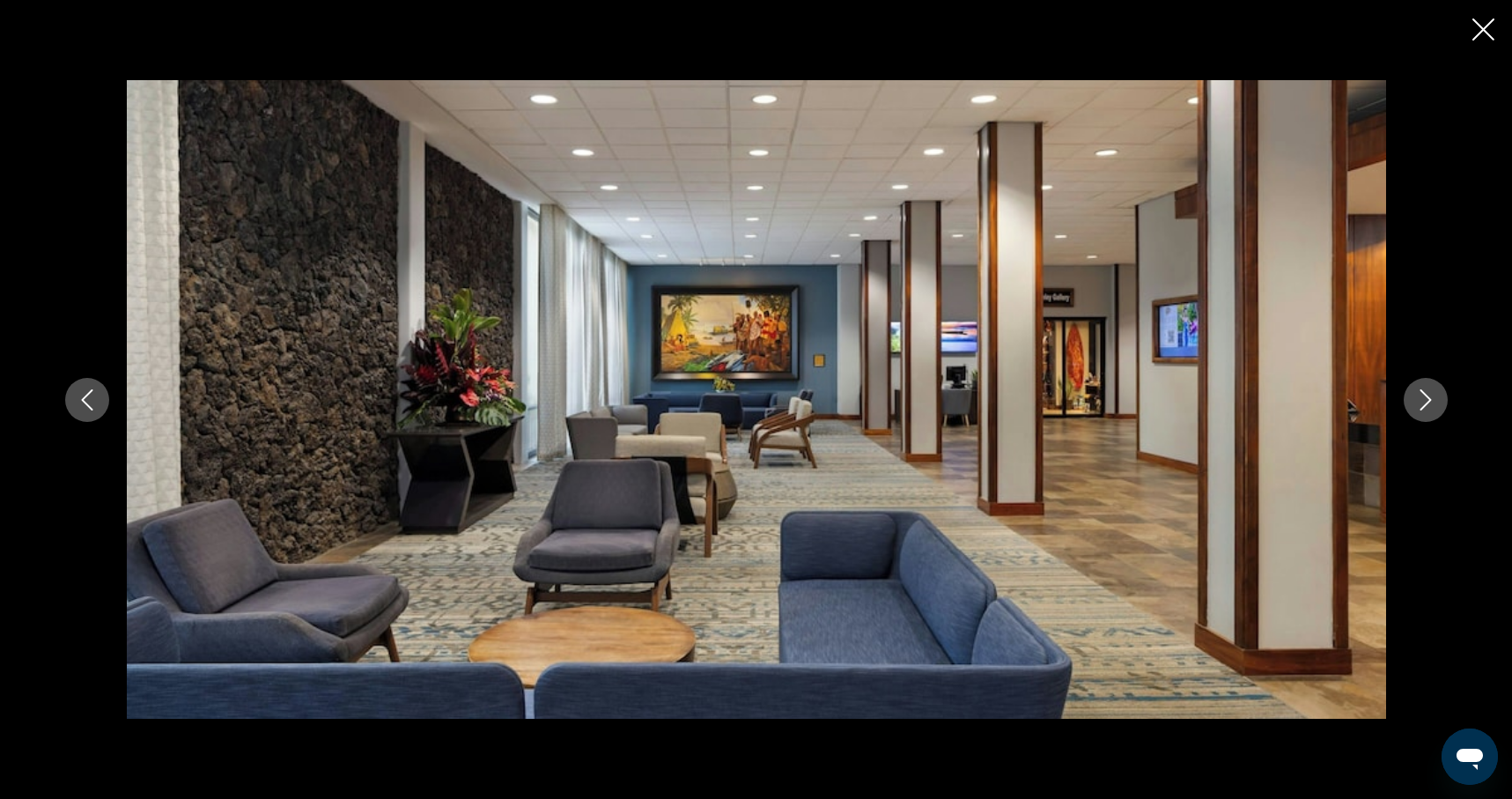
click at [1415, 394] on icon "Next image" at bounding box center [1425, 400] width 21 height 21
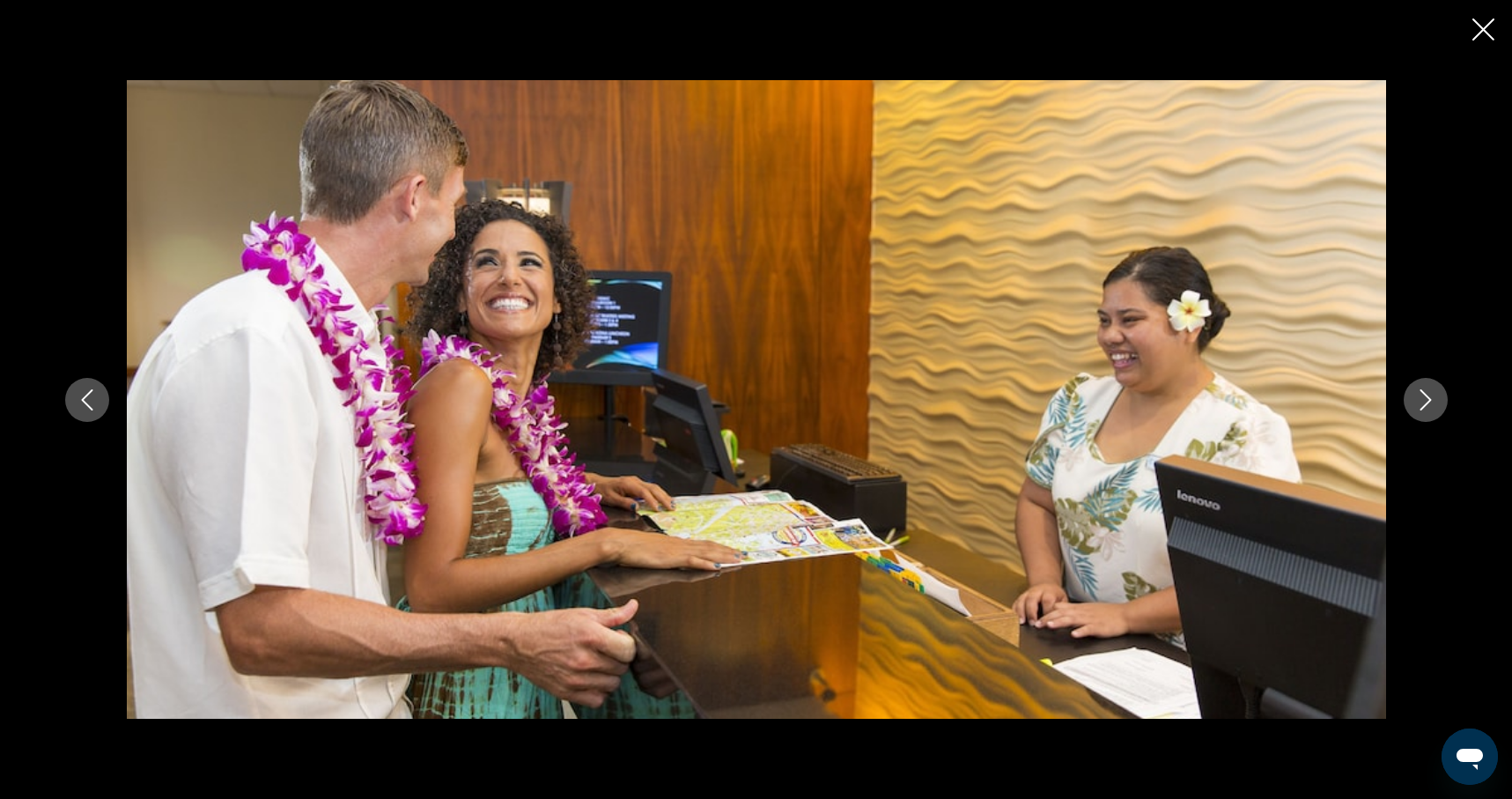
click at [1415, 394] on icon "Next image" at bounding box center [1425, 400] width 21 height 21
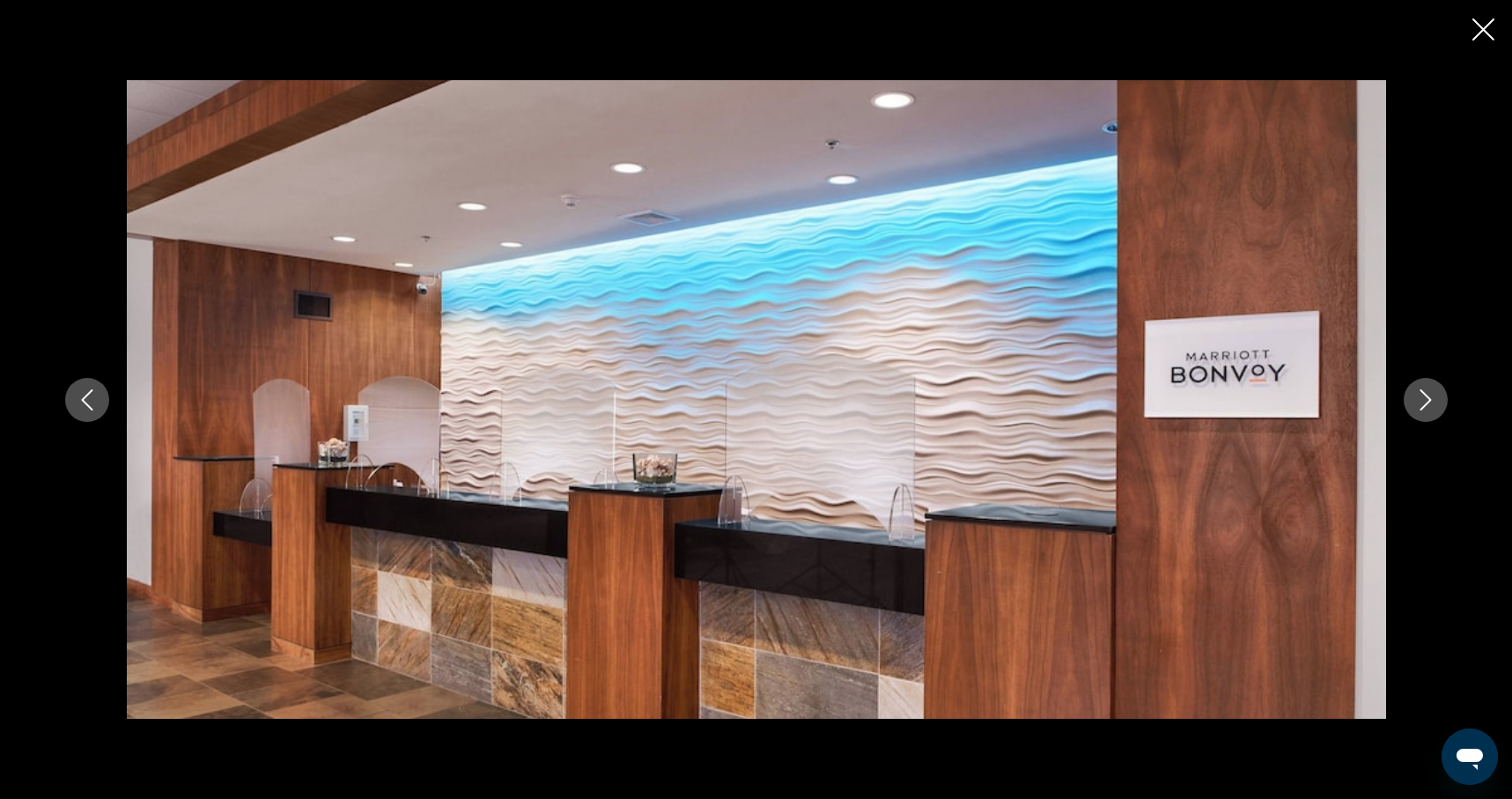
click at [1415, 394] on icon "Next image" at bounding box center [1425, 400] width 21 height 21
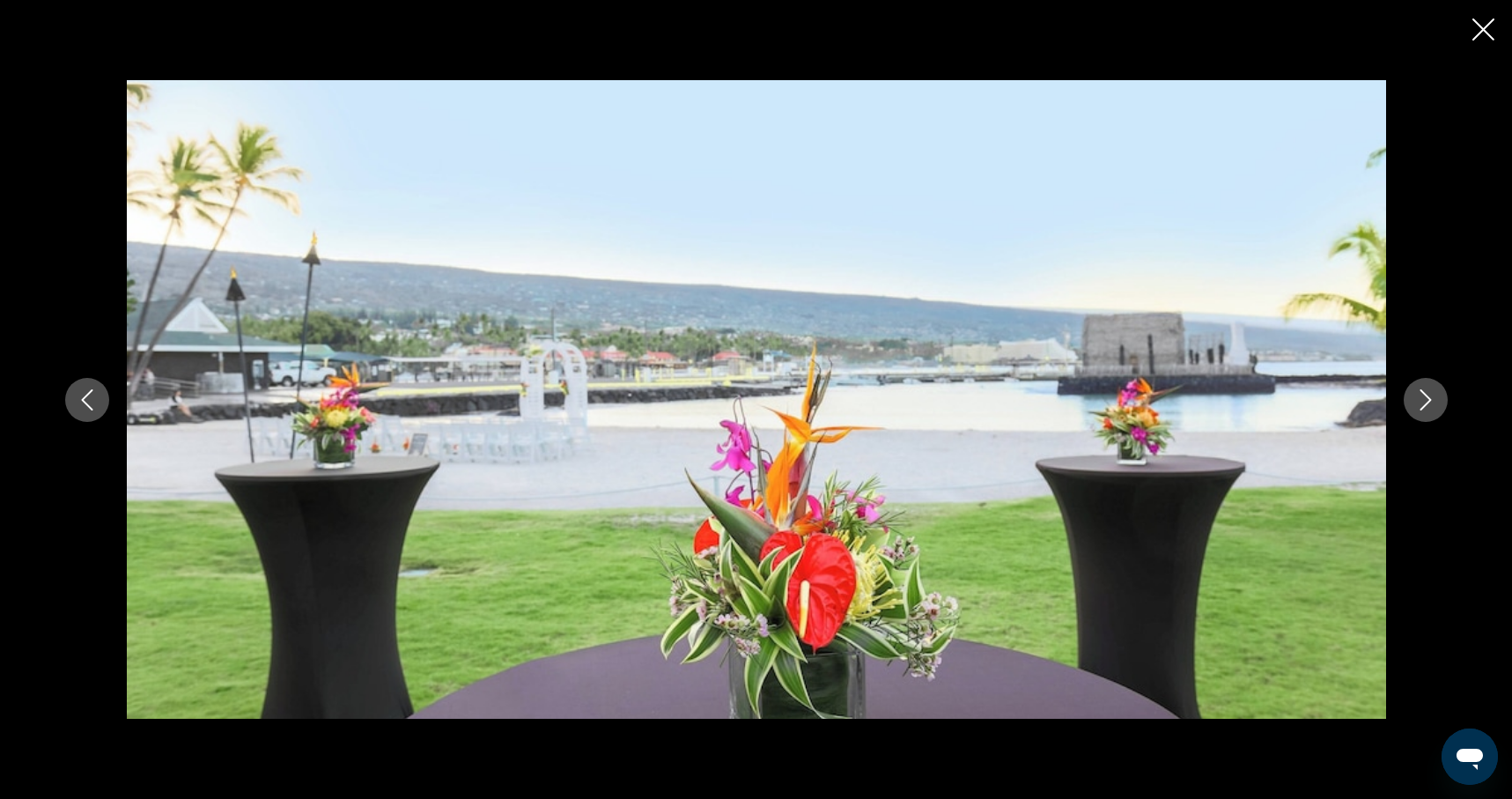
click at [1415, 394] on icon "Next image" at bounding box center [1425, 400] width 21 height 21
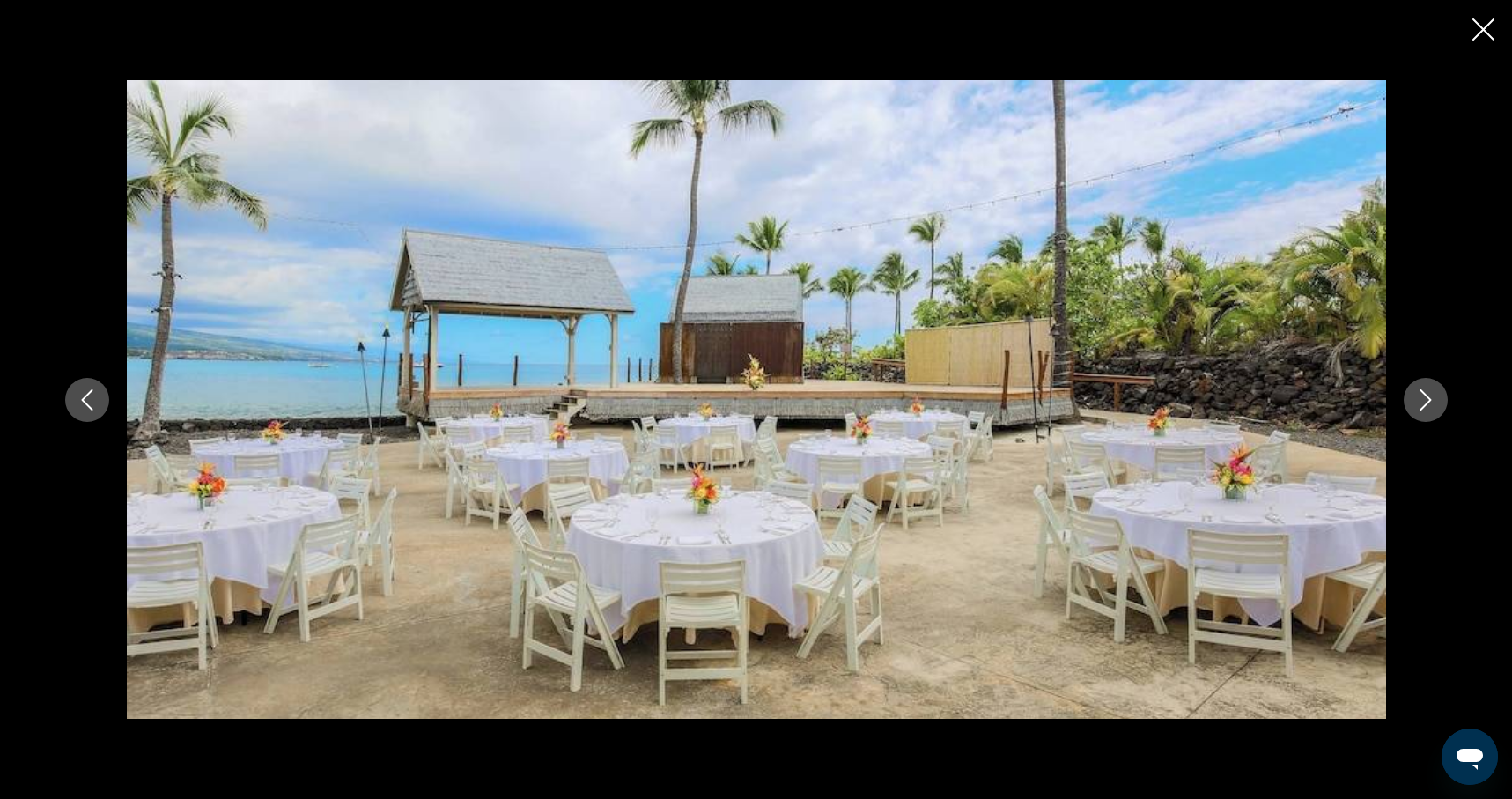
click at [1415, 394] on icon "Next image" at bounding box center [1425, 400] width 21 height 21
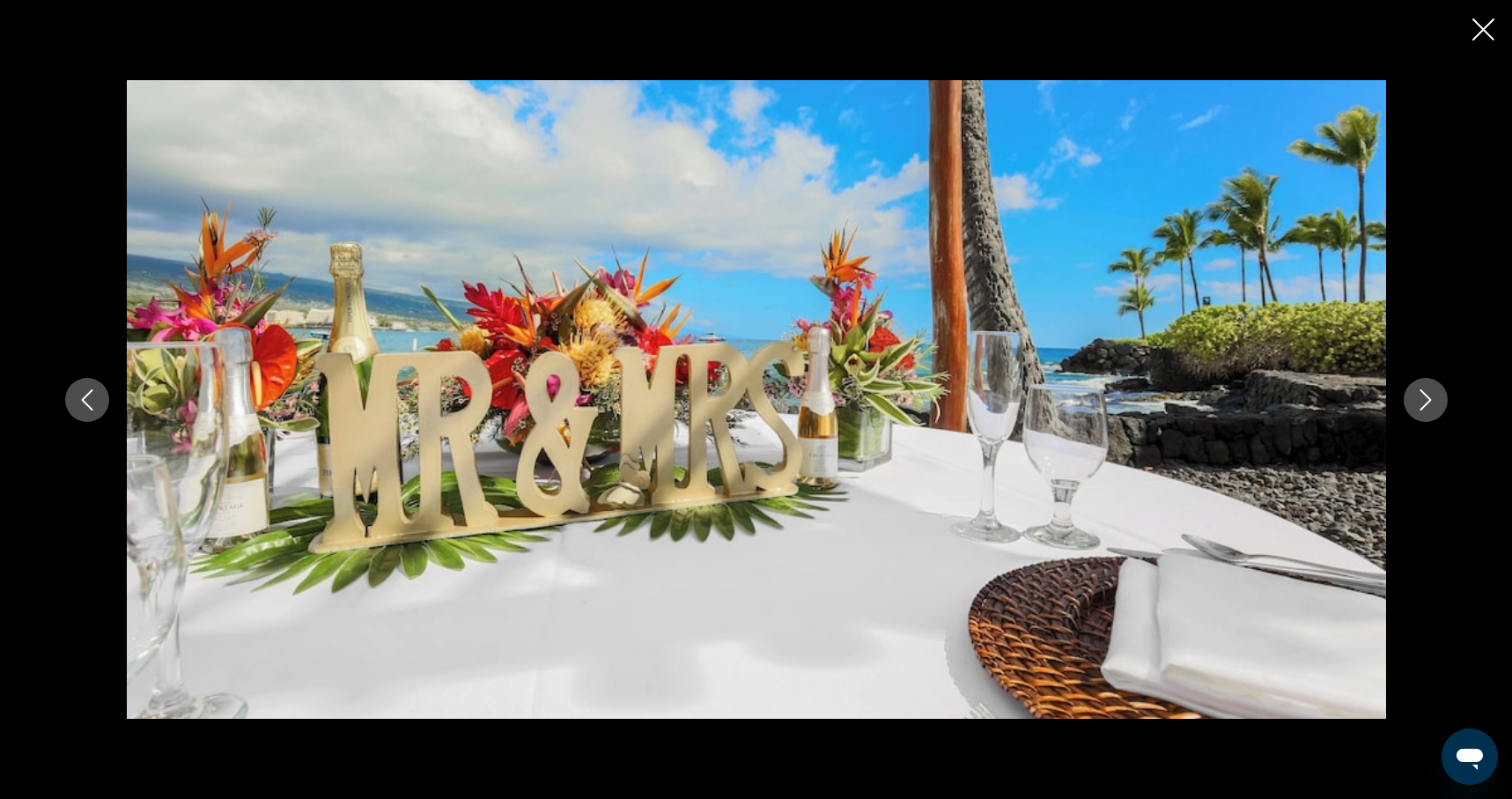
click at [1415, 394] on icon "Next image" at bounding box center [1425, 400] width 21 height 21
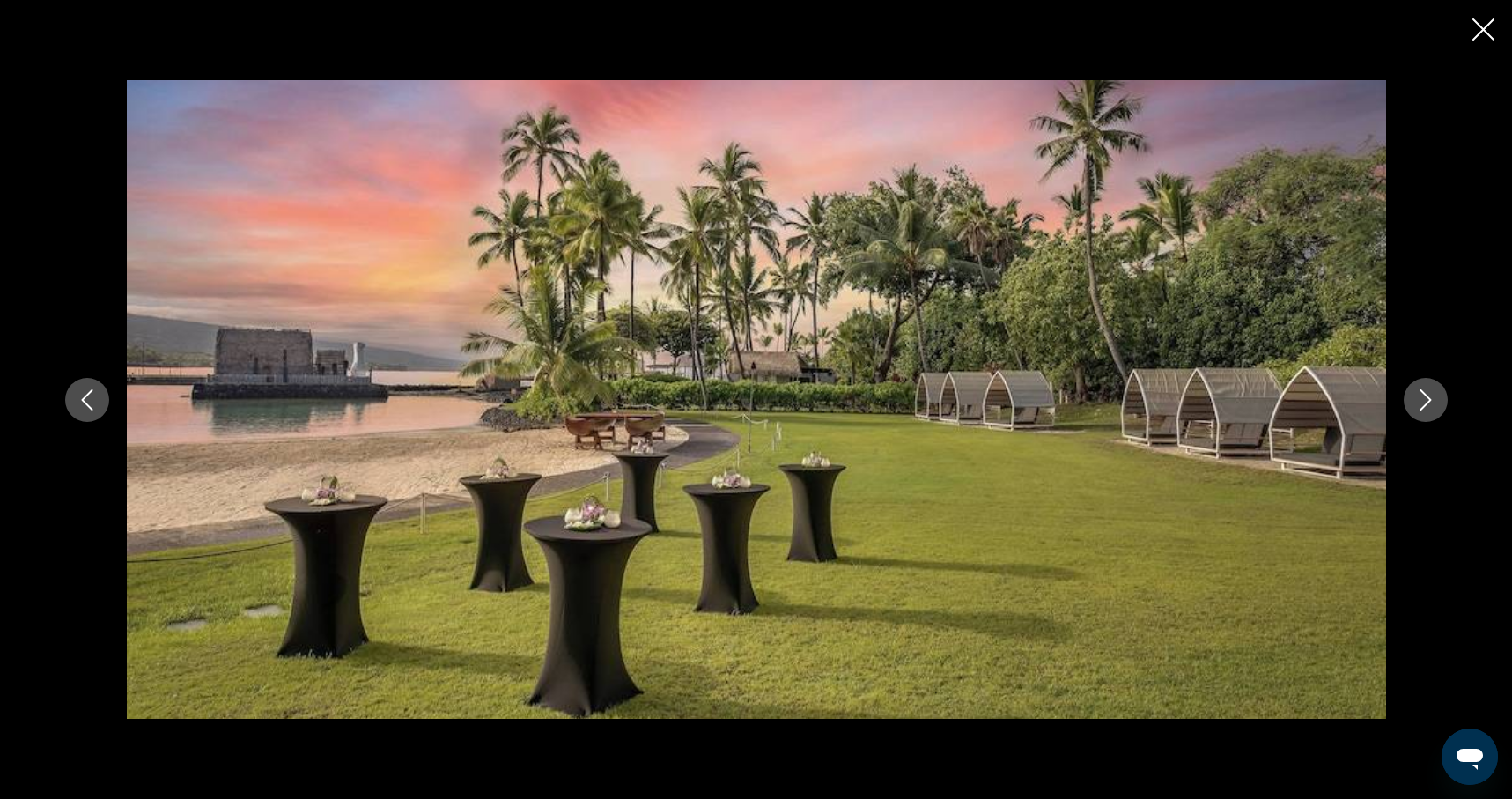
click at [1415, 394] on icon "Next image" at bounding box center [1425, 400] width 21 height 21
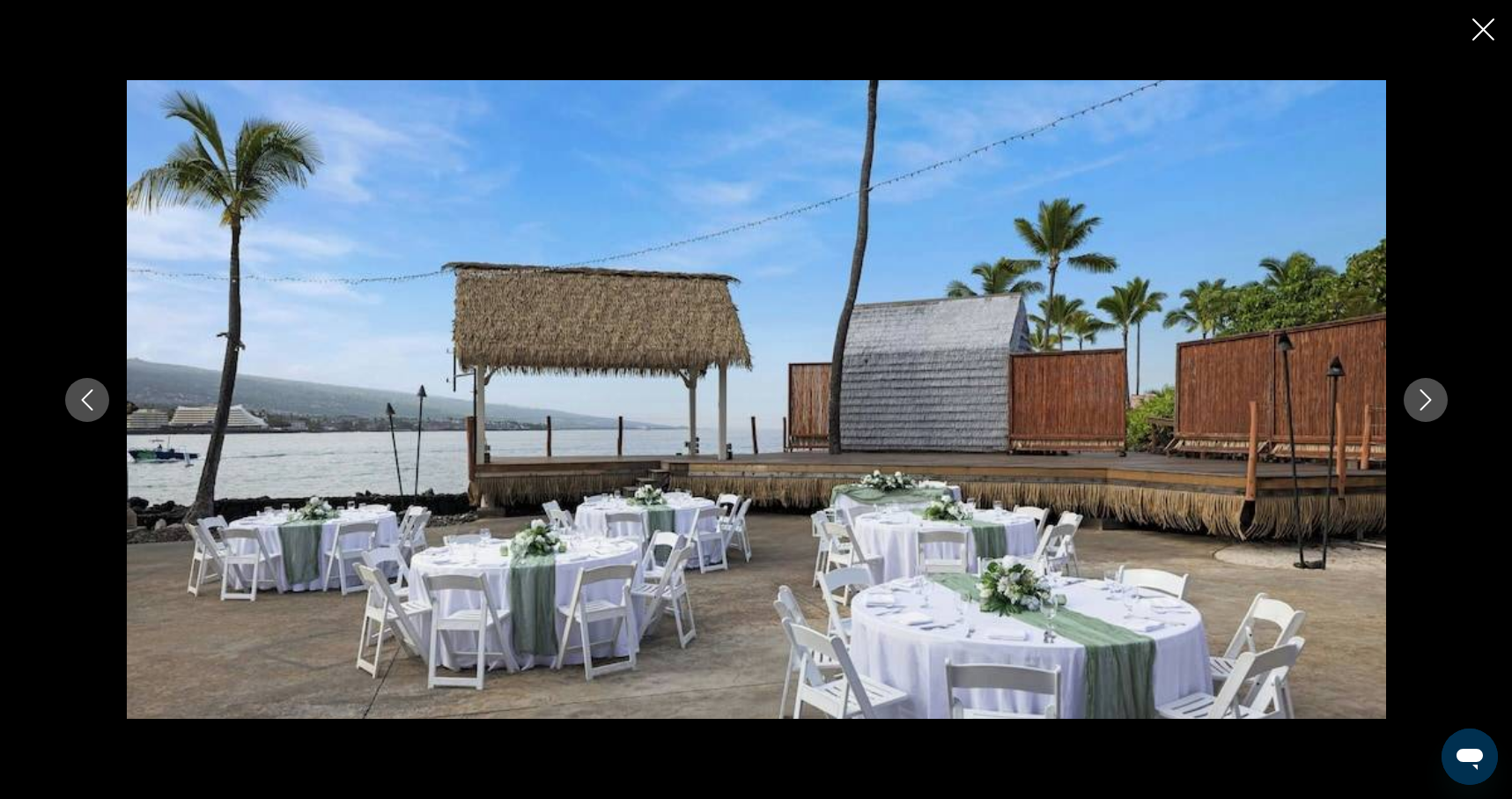
click at [1415, 394] on icon "Next image" at bounding box center [1425, 400] width 21 height 21
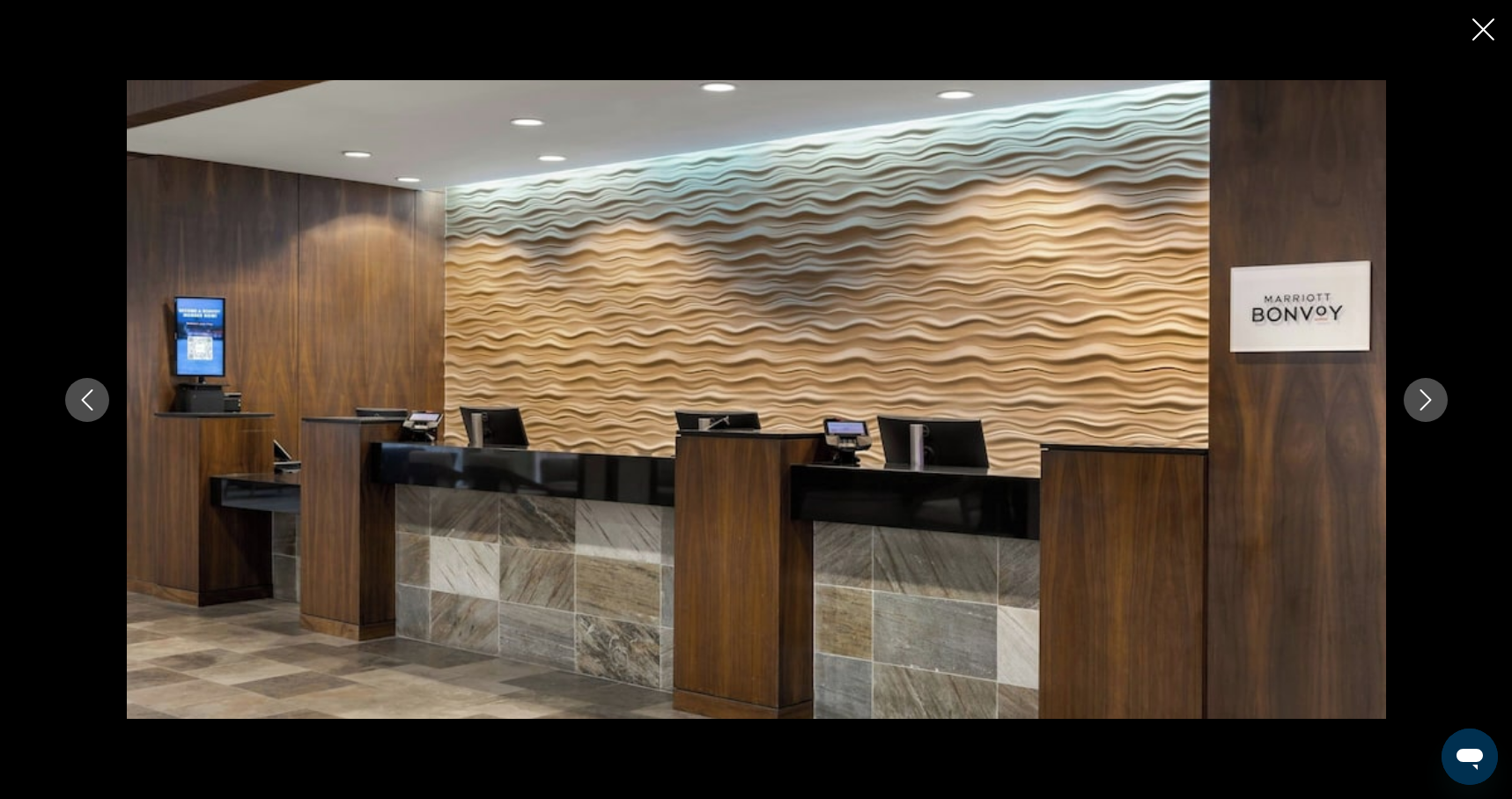
click at [1415, 394] on icon "Next image" at bounding box center [1425, 400] width 21 height 21
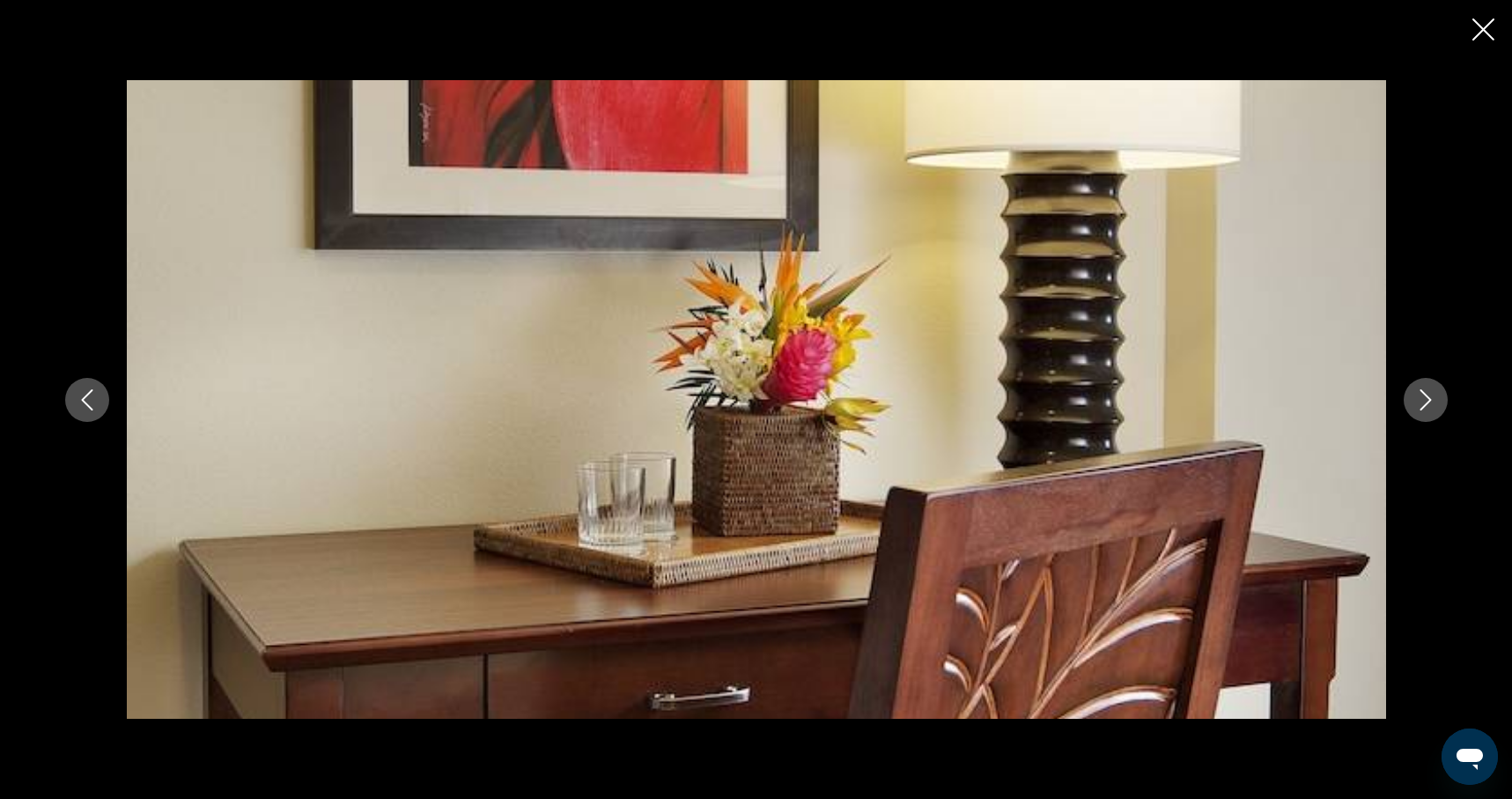
click at [1415, 394] on icon "Next image" at bounding box center [1425, 400] width 21 height 21
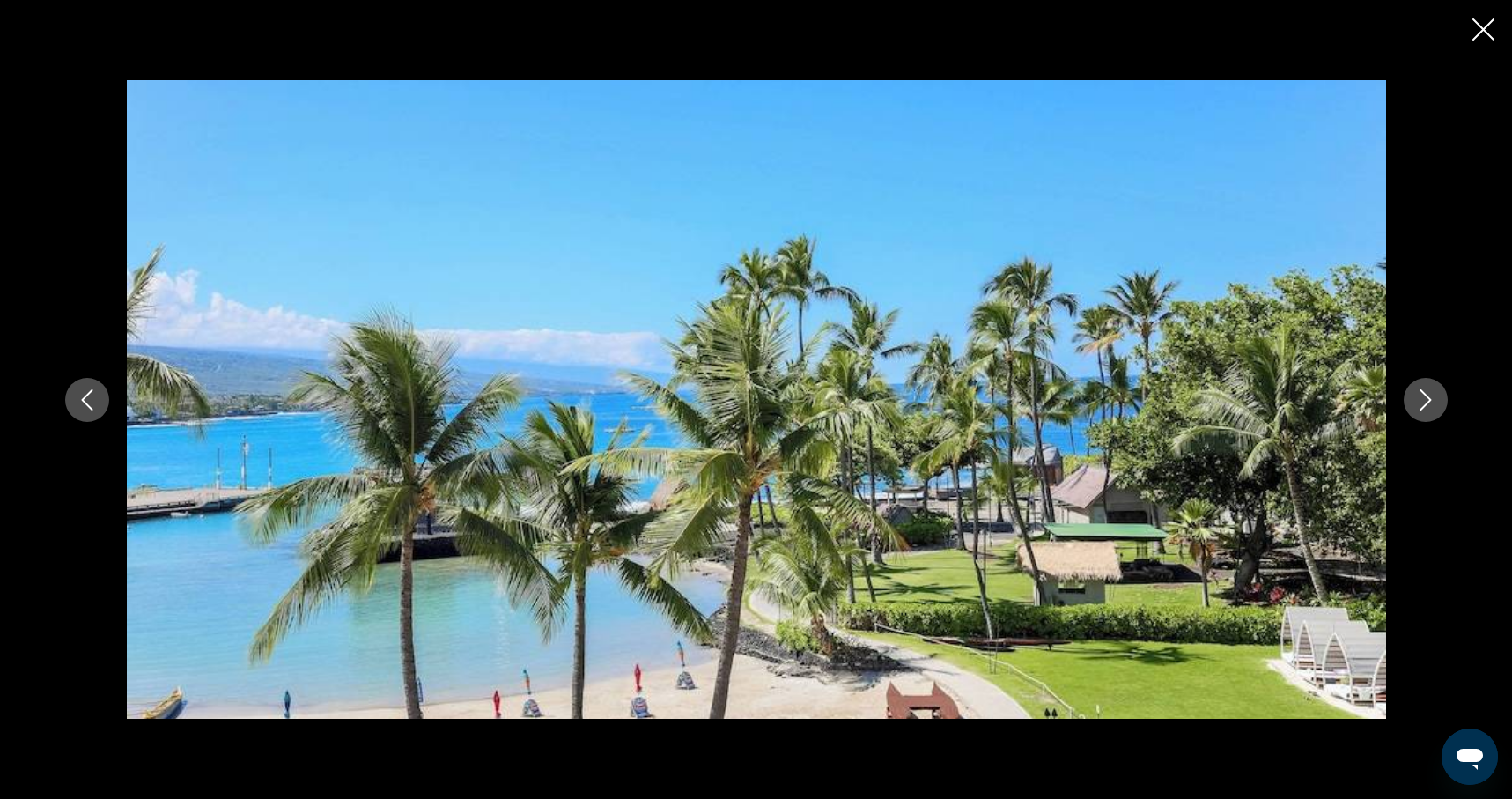
click at [1415, 394] on icon "Next image" at bounding box center [1425, 400] width 21 height 21
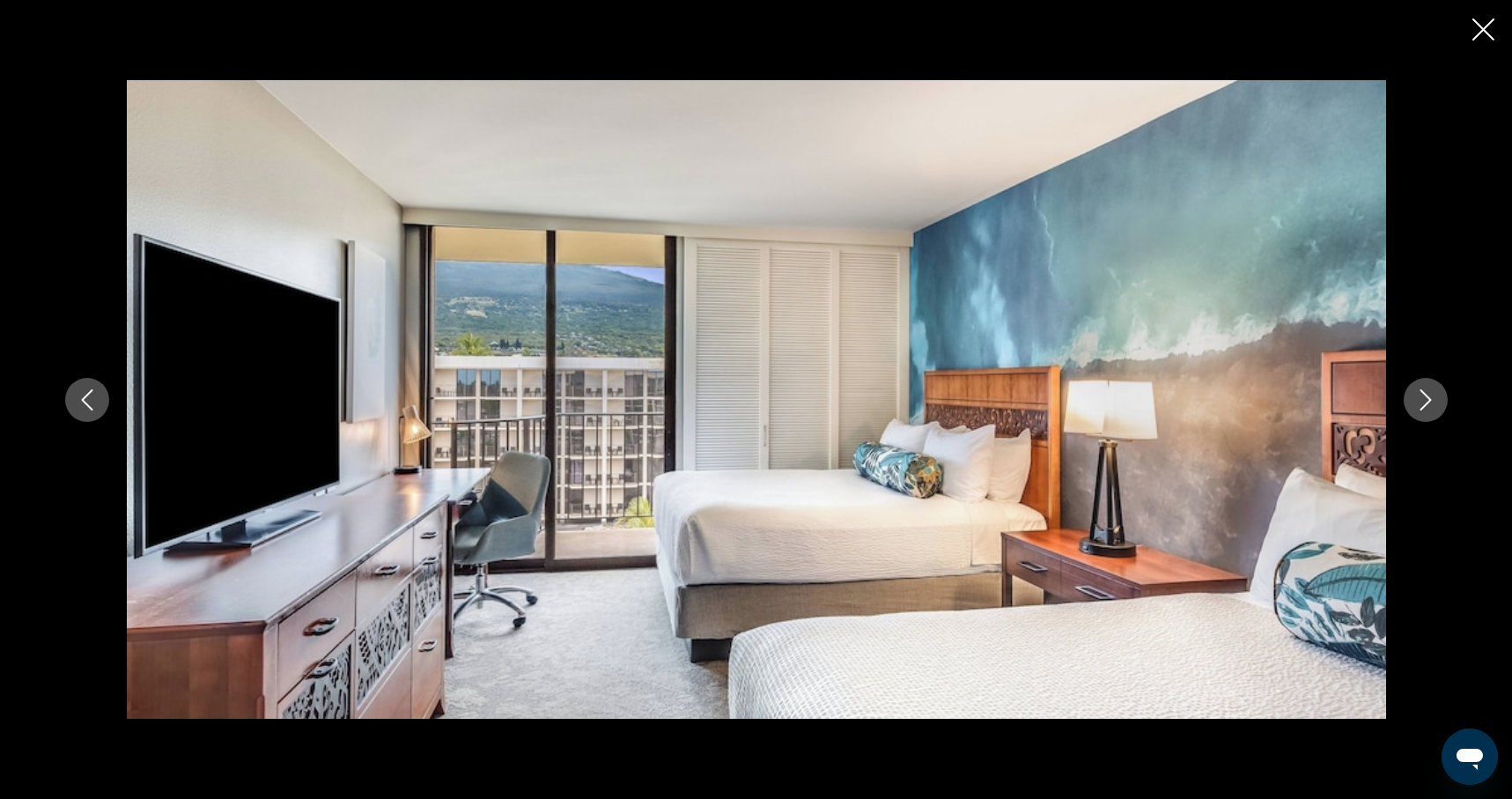
click at [1415, 394] on icon "Next image" at bounding box center [1425, 400] width 21 height 21
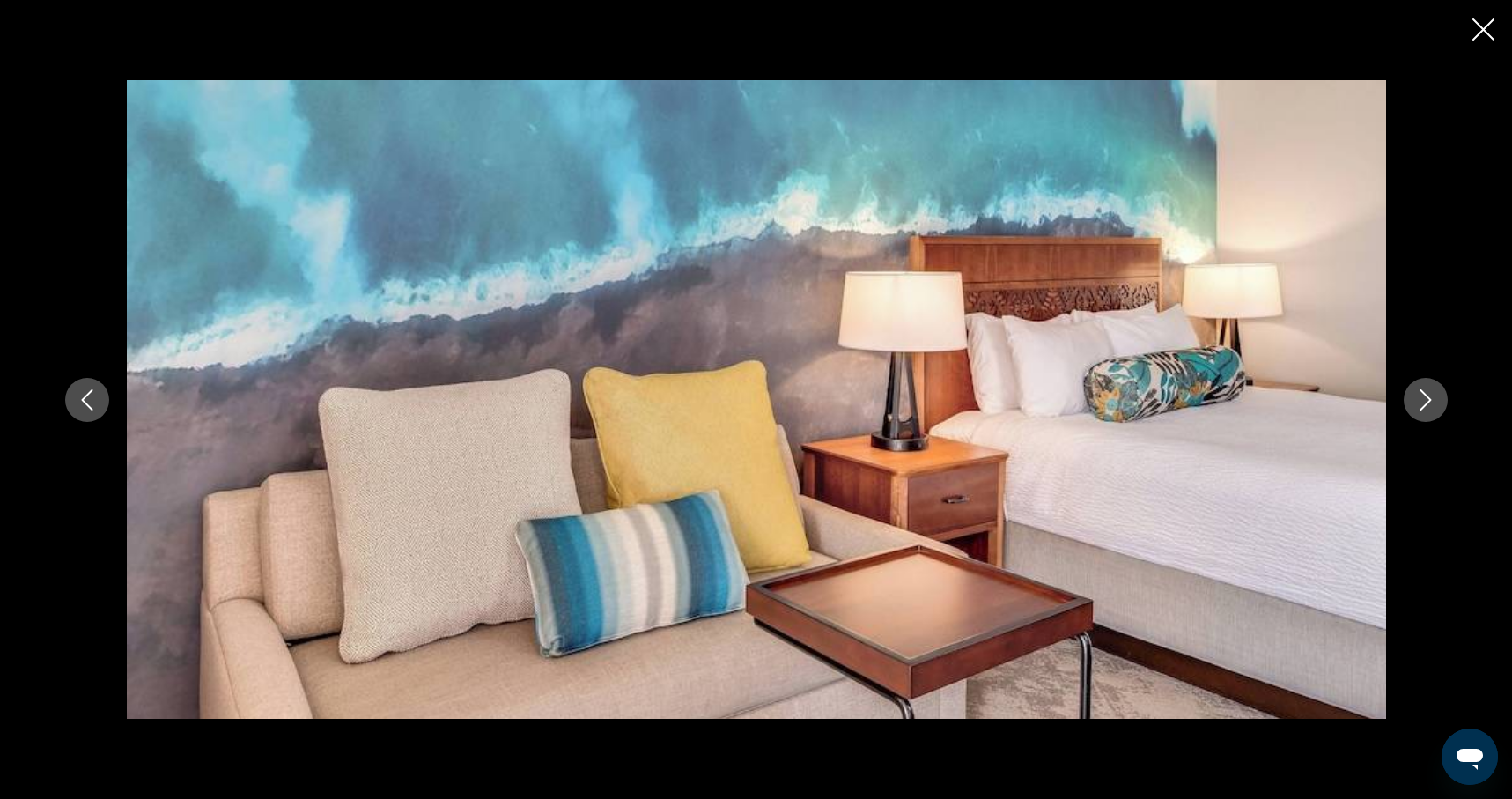
click at [1415, 394] on icon "Next image" at bounding box center [1425, 400] width 21 height 21
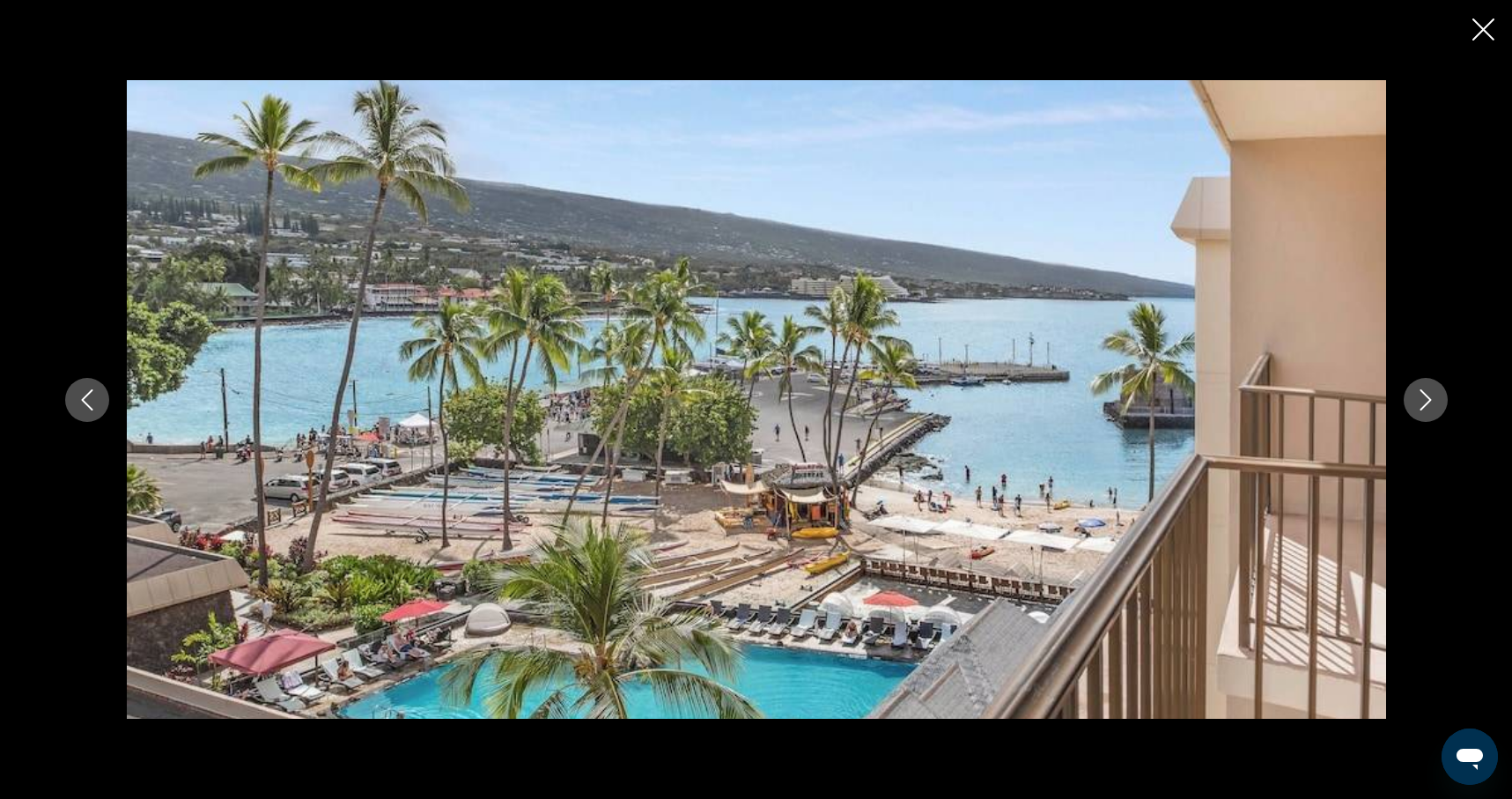
click at [1415, 394] on icon "Next image" at bounding box center [1425, 400] width 21 height 21
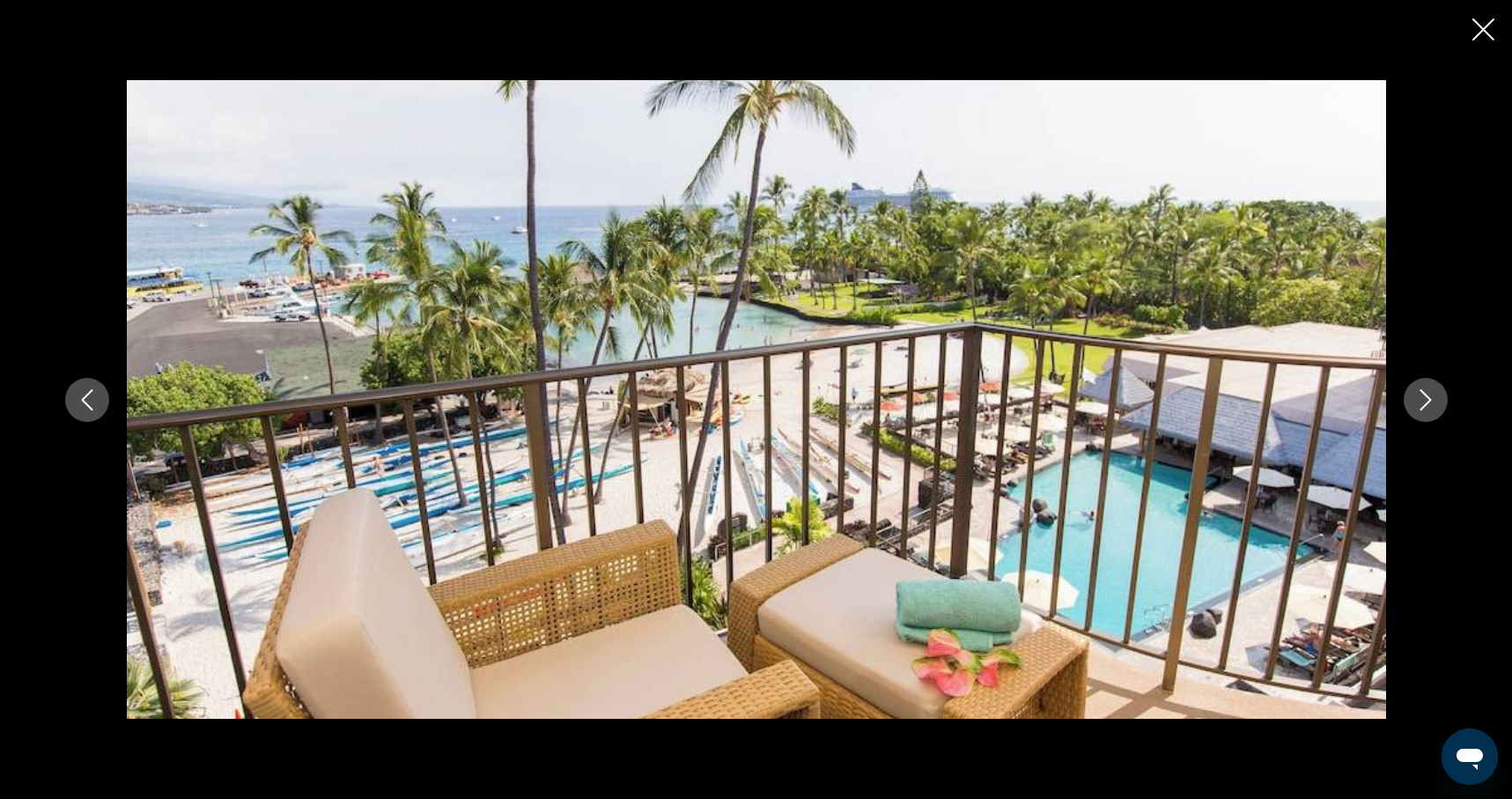
click at [1415, 394] on icon "Next image" at bounding box center [1425, 400] width 21 height 21
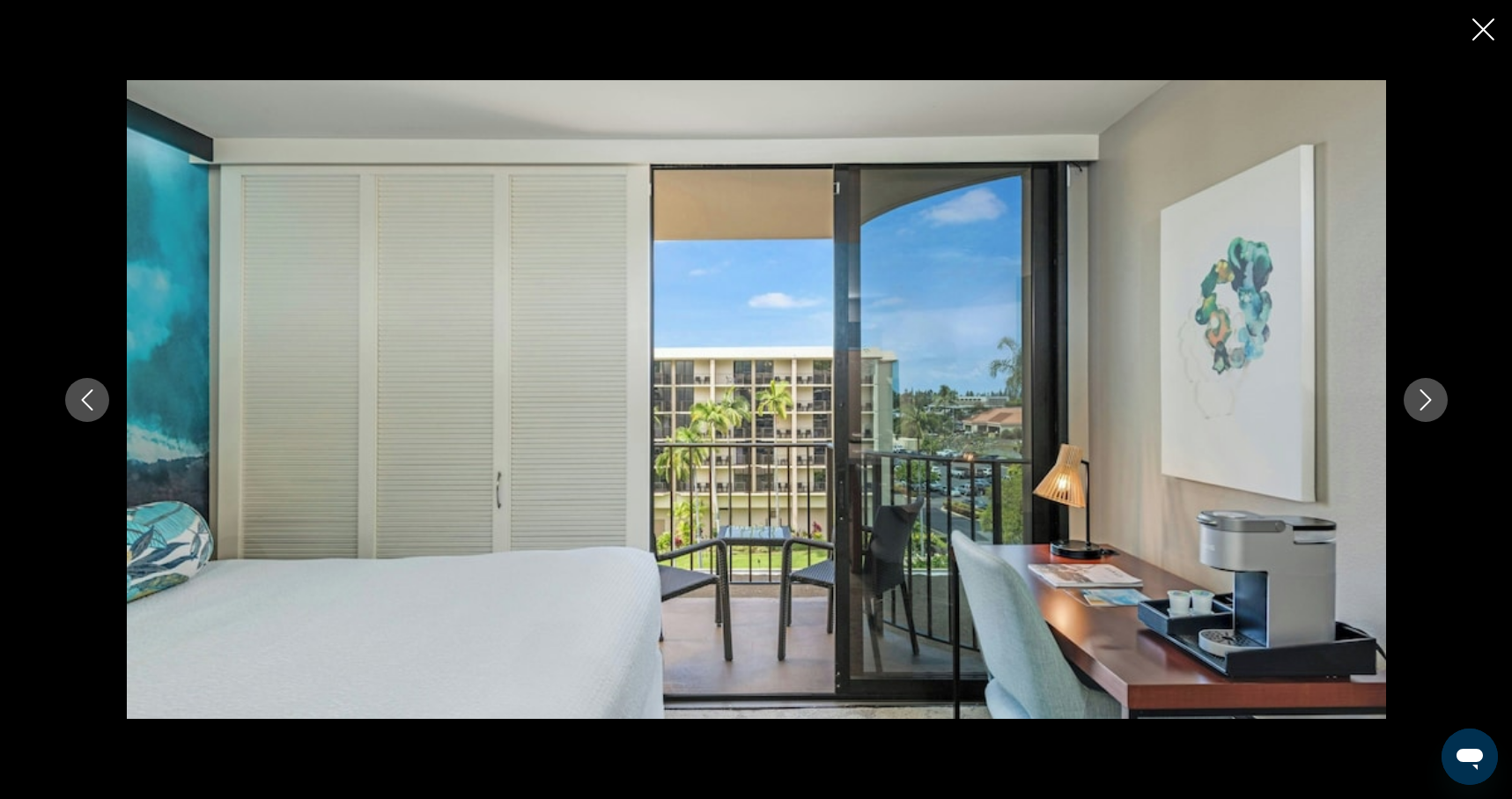
click at [1415, 394] on icon "Next image" at bounding box center [1425, 400] width 21 height 21
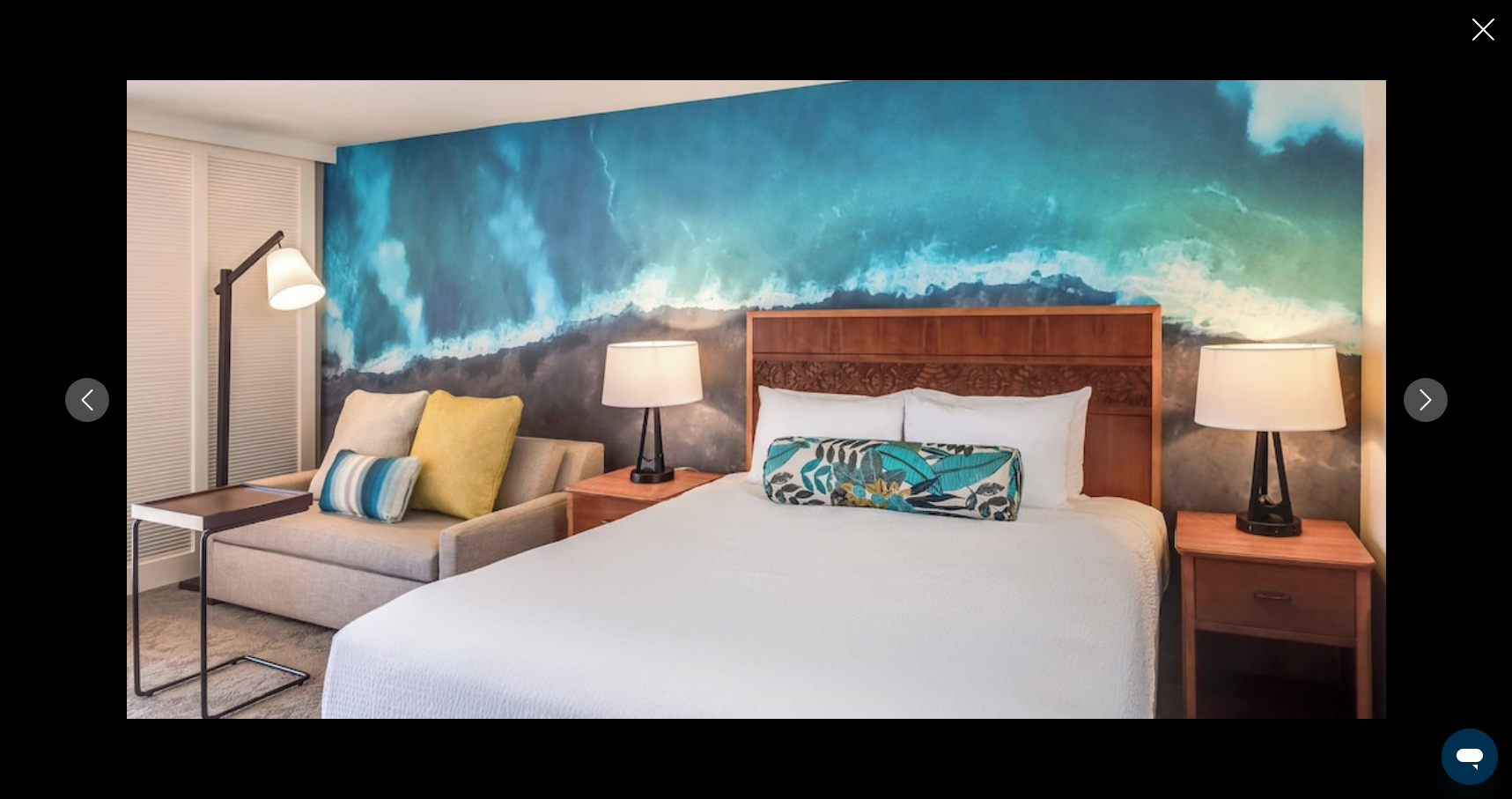
click at [1415, 394] on icon "Next image" at bounding box center [1425, 400] width 21 height 21
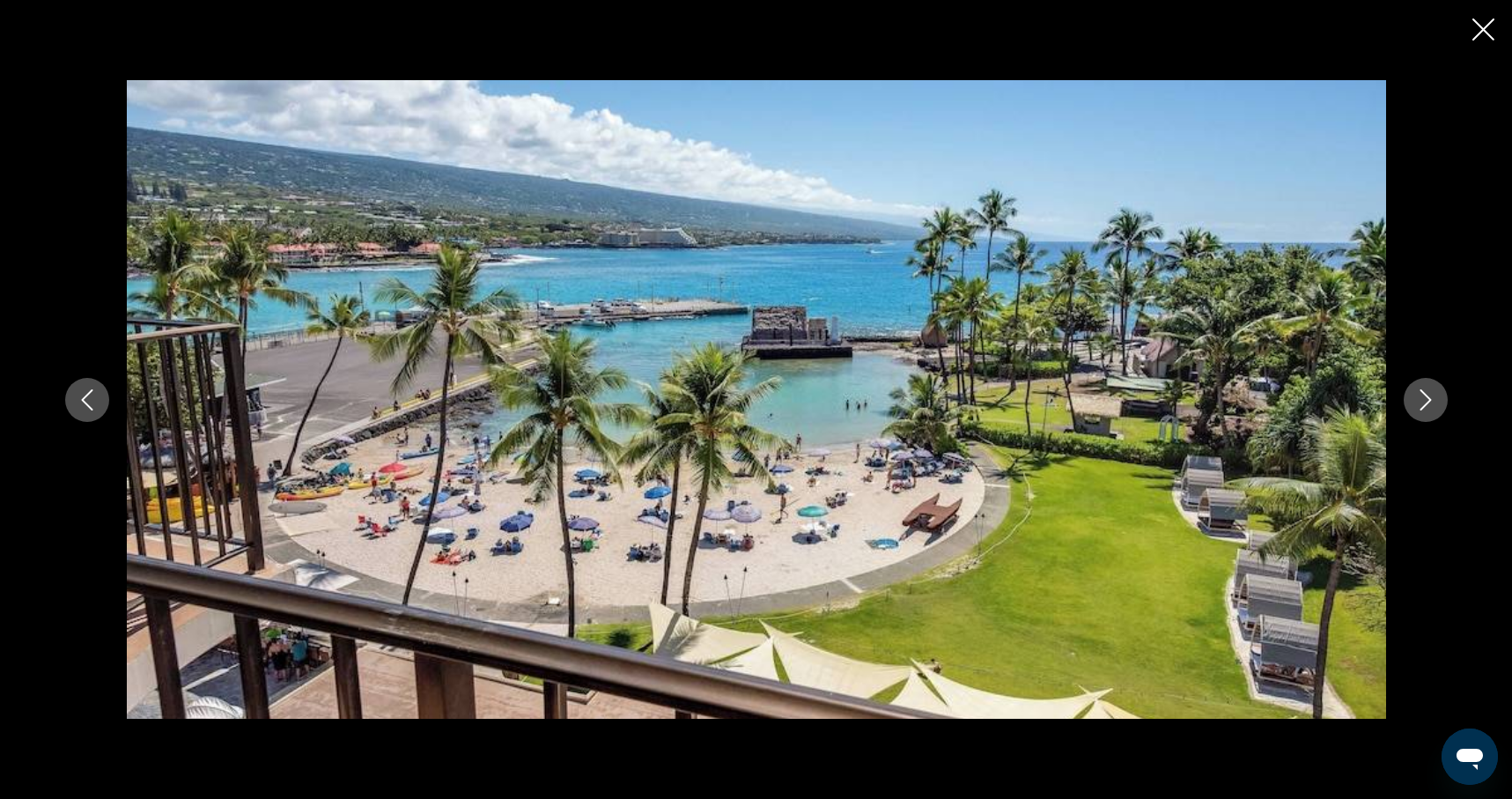
click at [1415, 394] on icon "Next image" at bounding box center [1425, 400] width 21 height 21
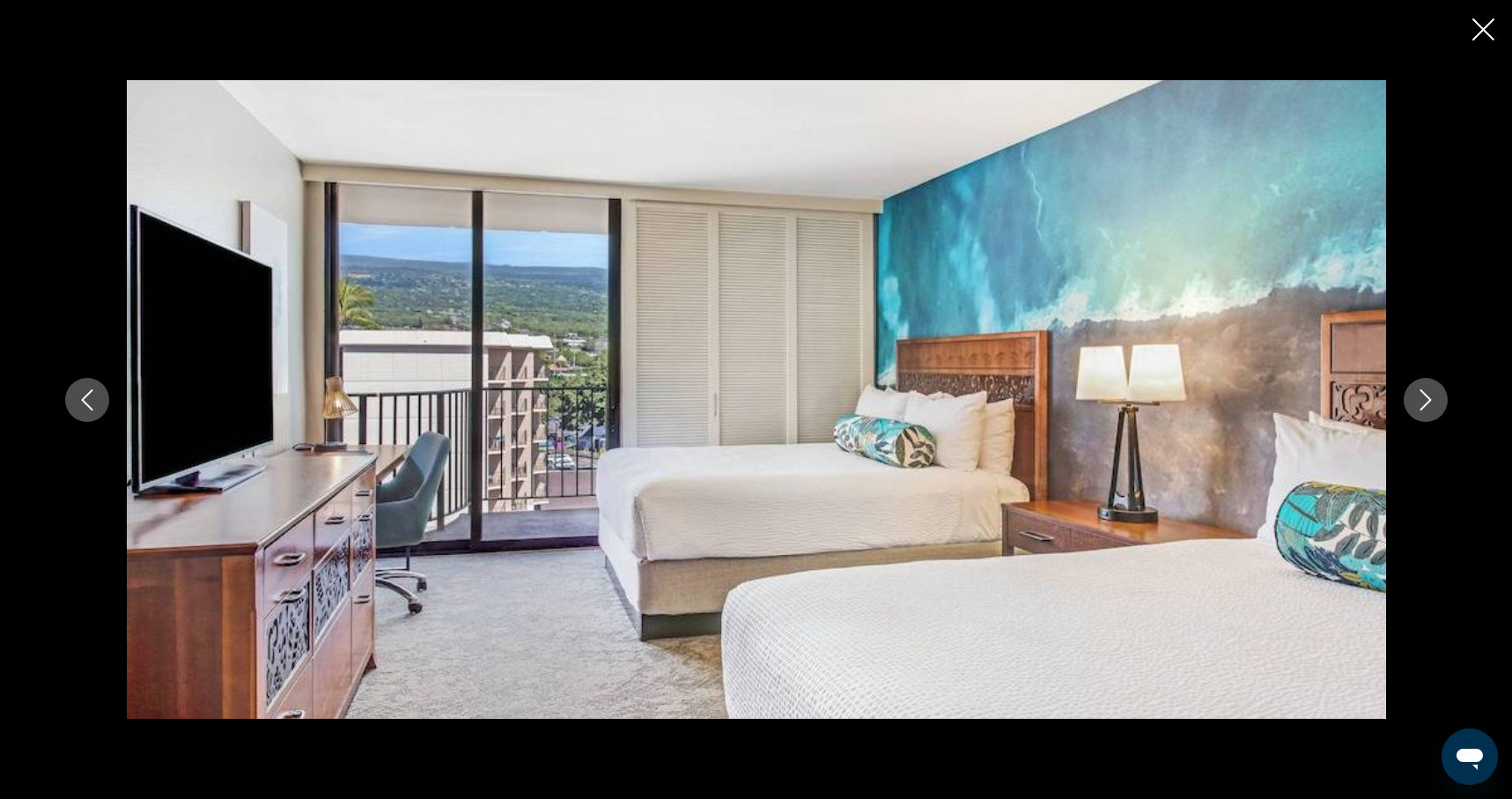
click at [1415, 394] on icon "Next image" at bounding box center [1425, 400] width 21 height 21
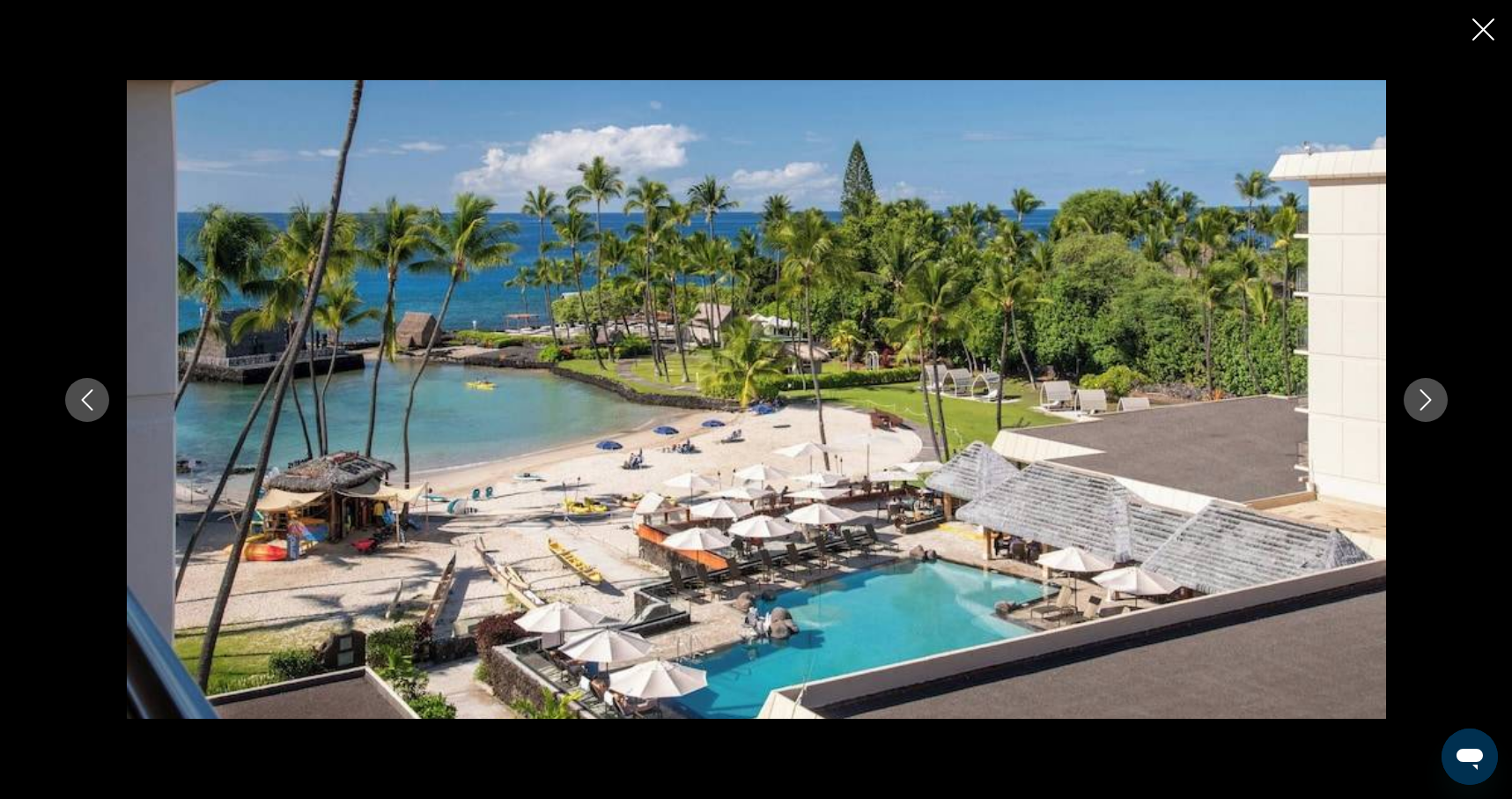
click at [1415, 394] on icon "Next image" at bounding box center [1425, 400] width 21 height 21
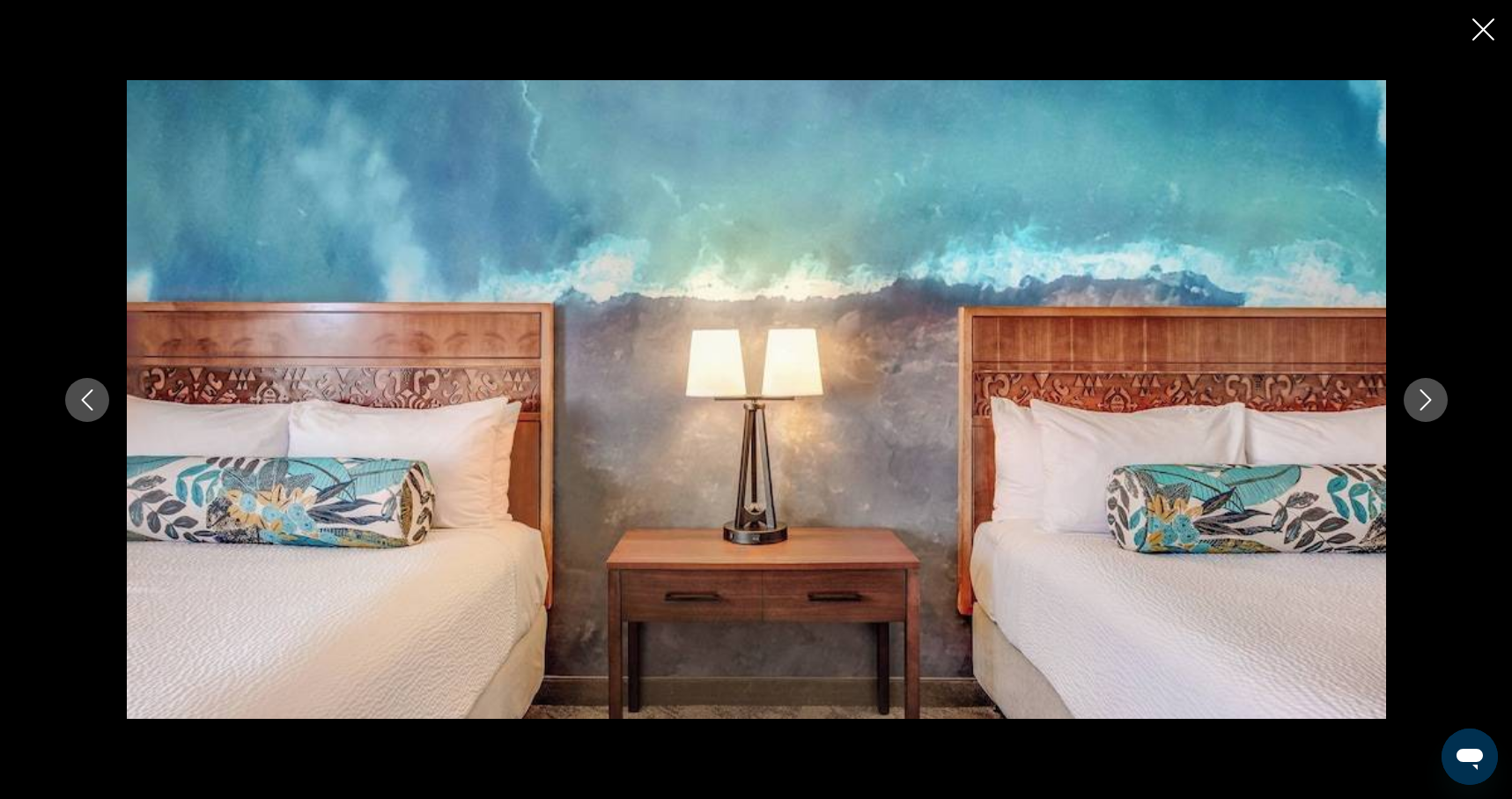
click at [1415, 394] on icon "Next image" at bounding box center [1425, 400] width 21 height 21
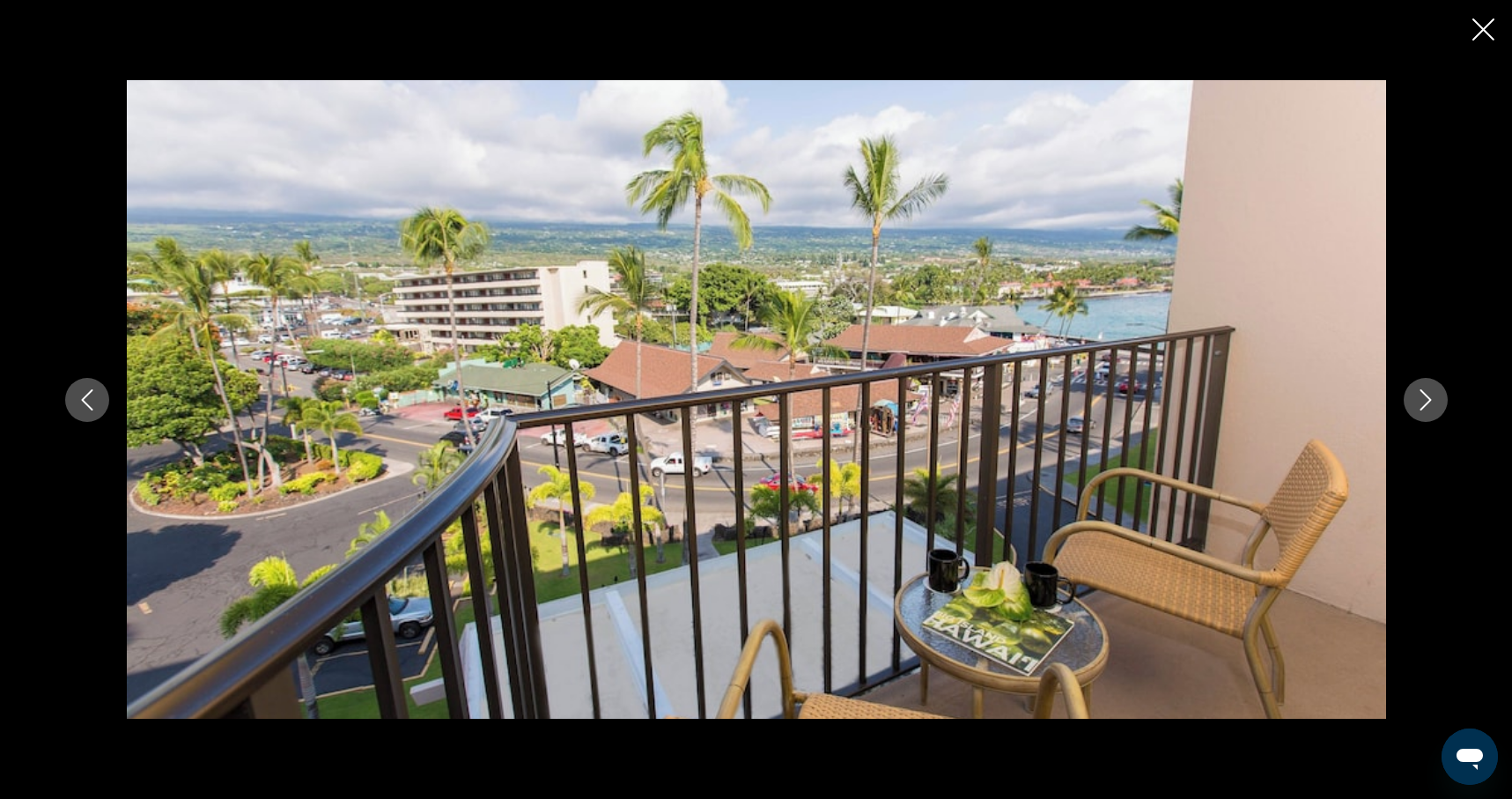
click at [1415, 394] on icon "Next image" at bounding box center [1425, 400] width 21 height 21
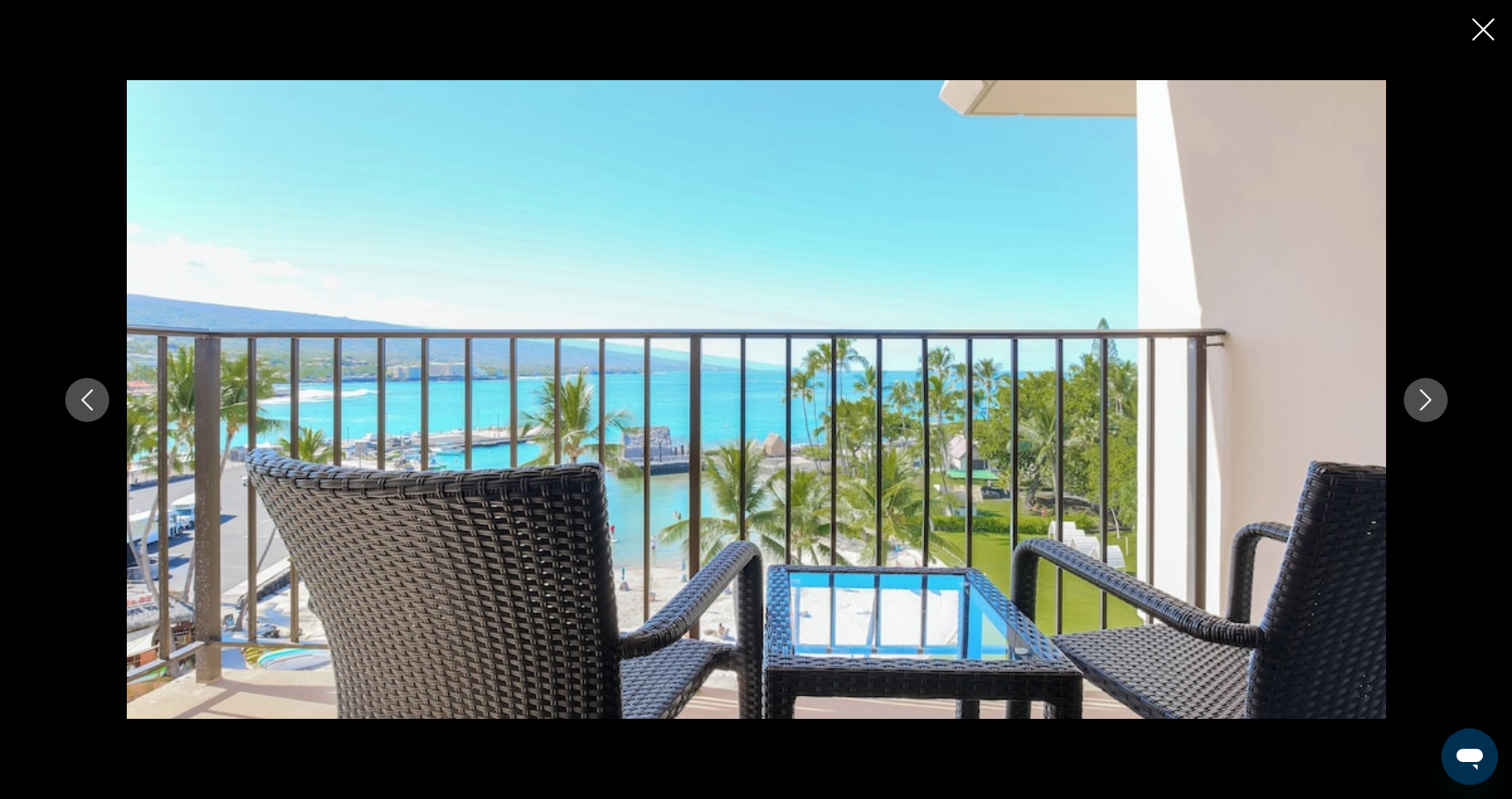
click at [1415, 394] on icon "Next image" at bounding box center [1425, 400] width 21 height 21
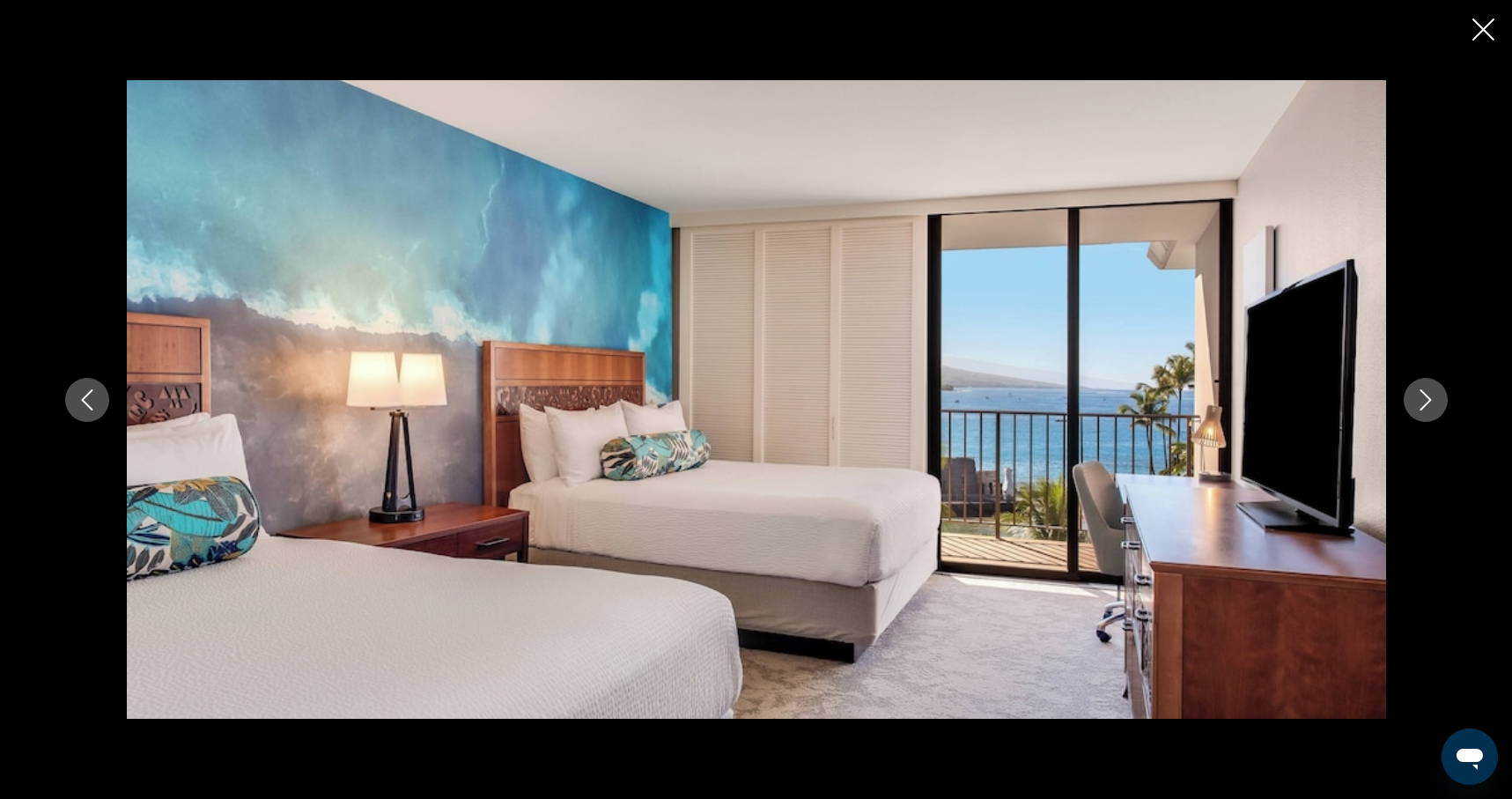
click at [1415, 394] on icon "Next image" at bounding box center [1425, 400] width 21 height 21
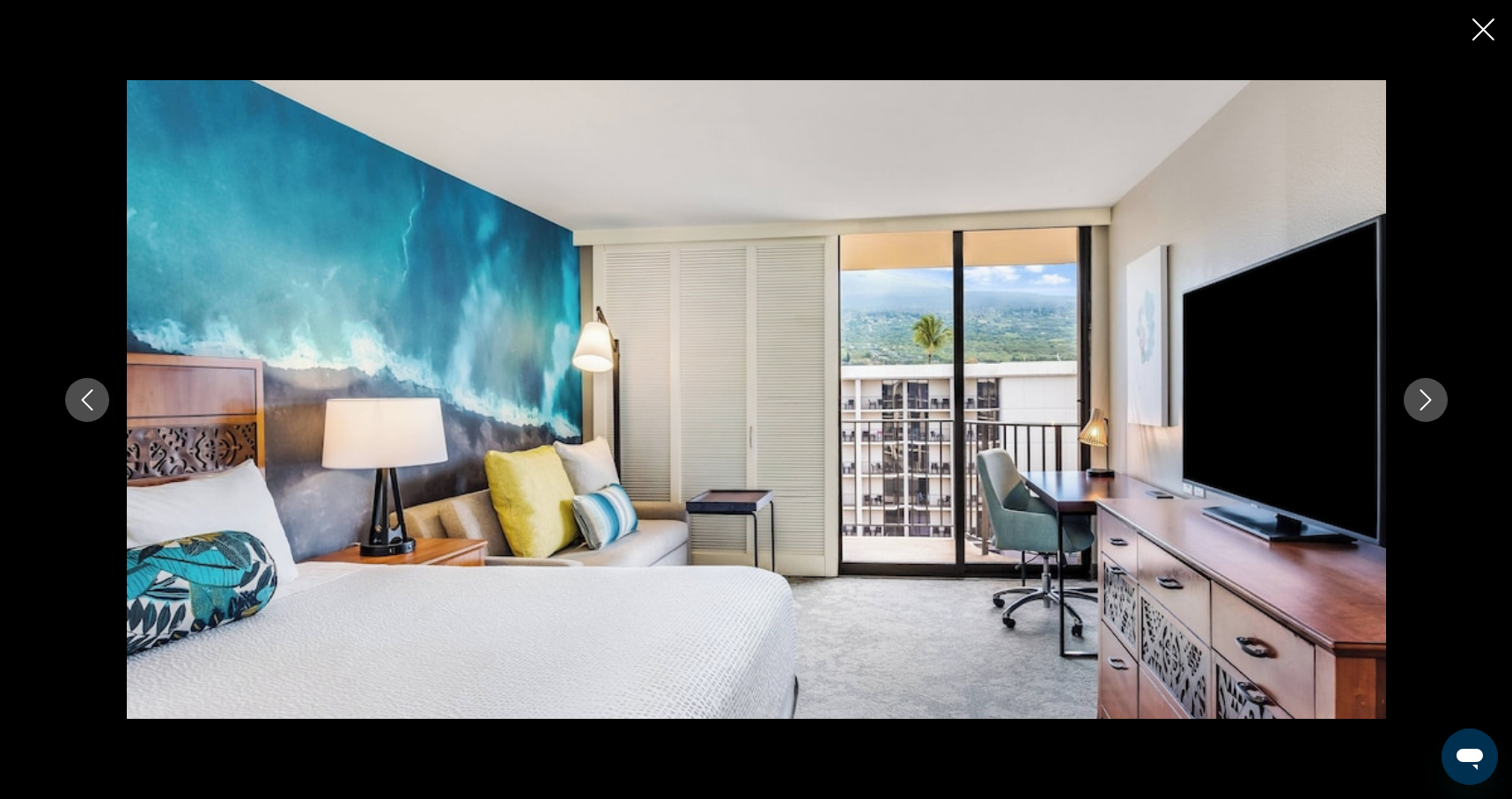
click at [1415, 394] on icon "Next image" at bounding box center [1425, 400] width 21 height 21
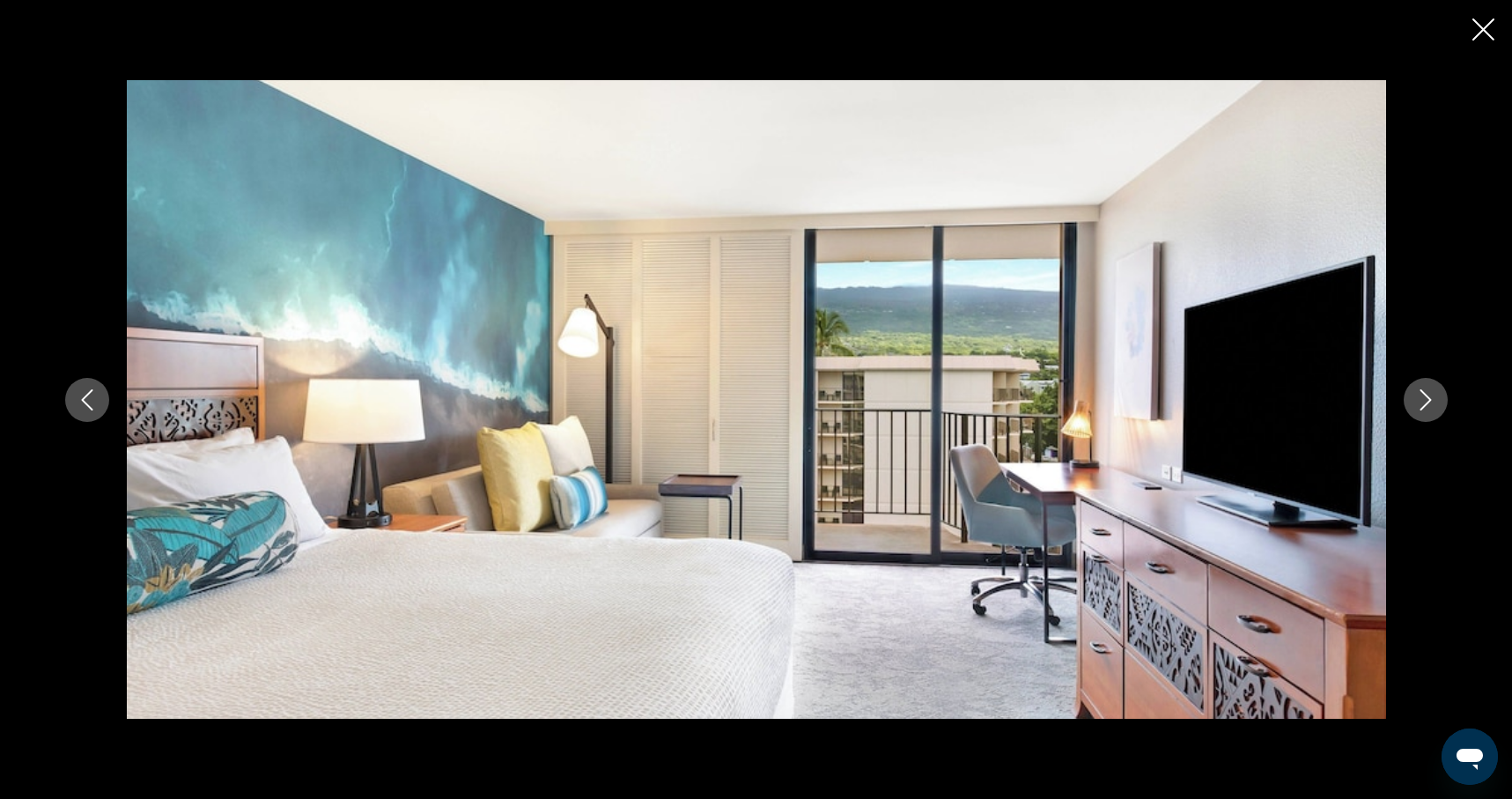
click at [1415, 394] on icon "Next image" at bounding box center [1425, 400] width 21 height 21
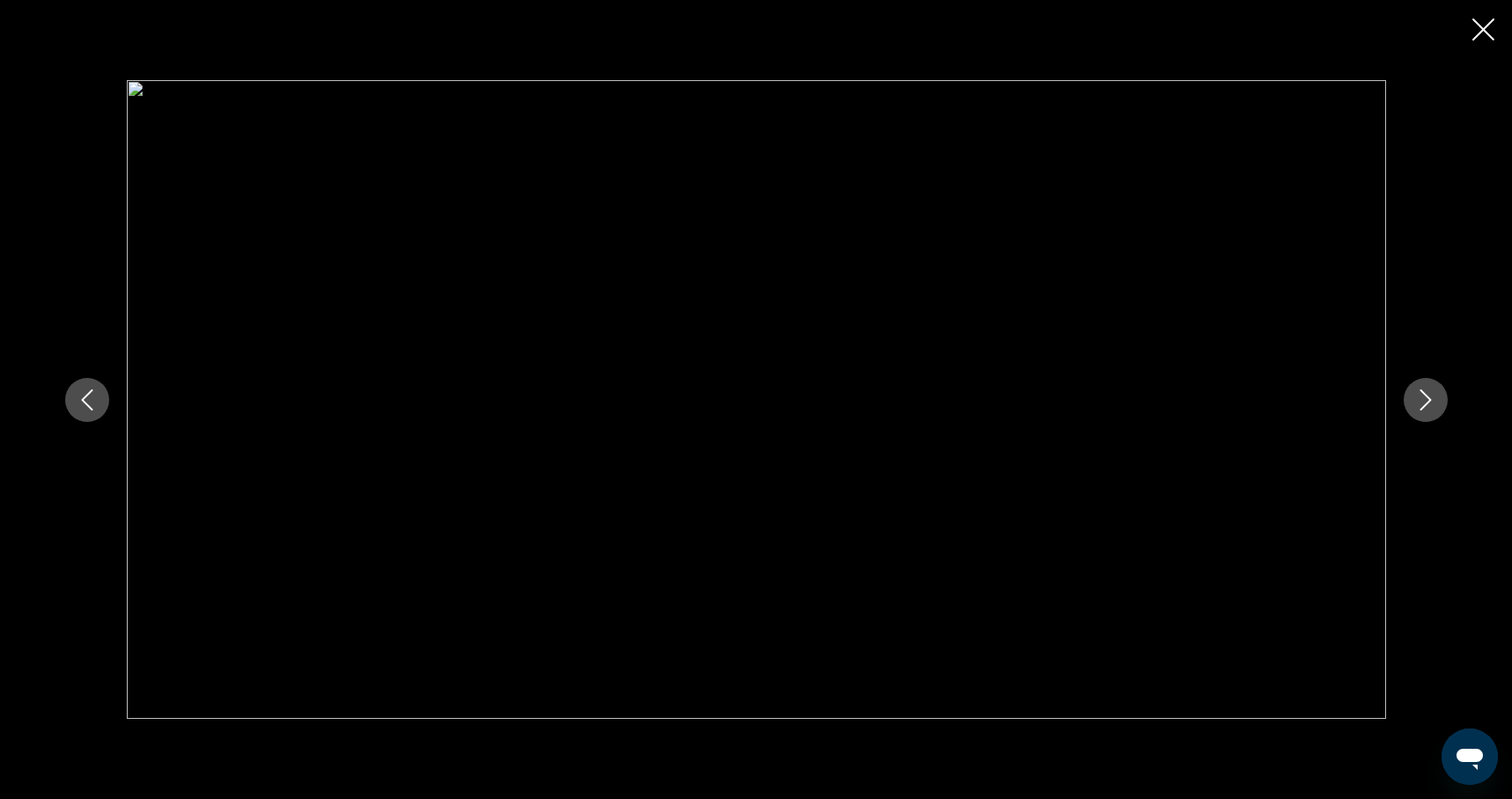
click at [1415, 394] on icon "Next image" at bounding box center [1425, 400] width 21 height 21
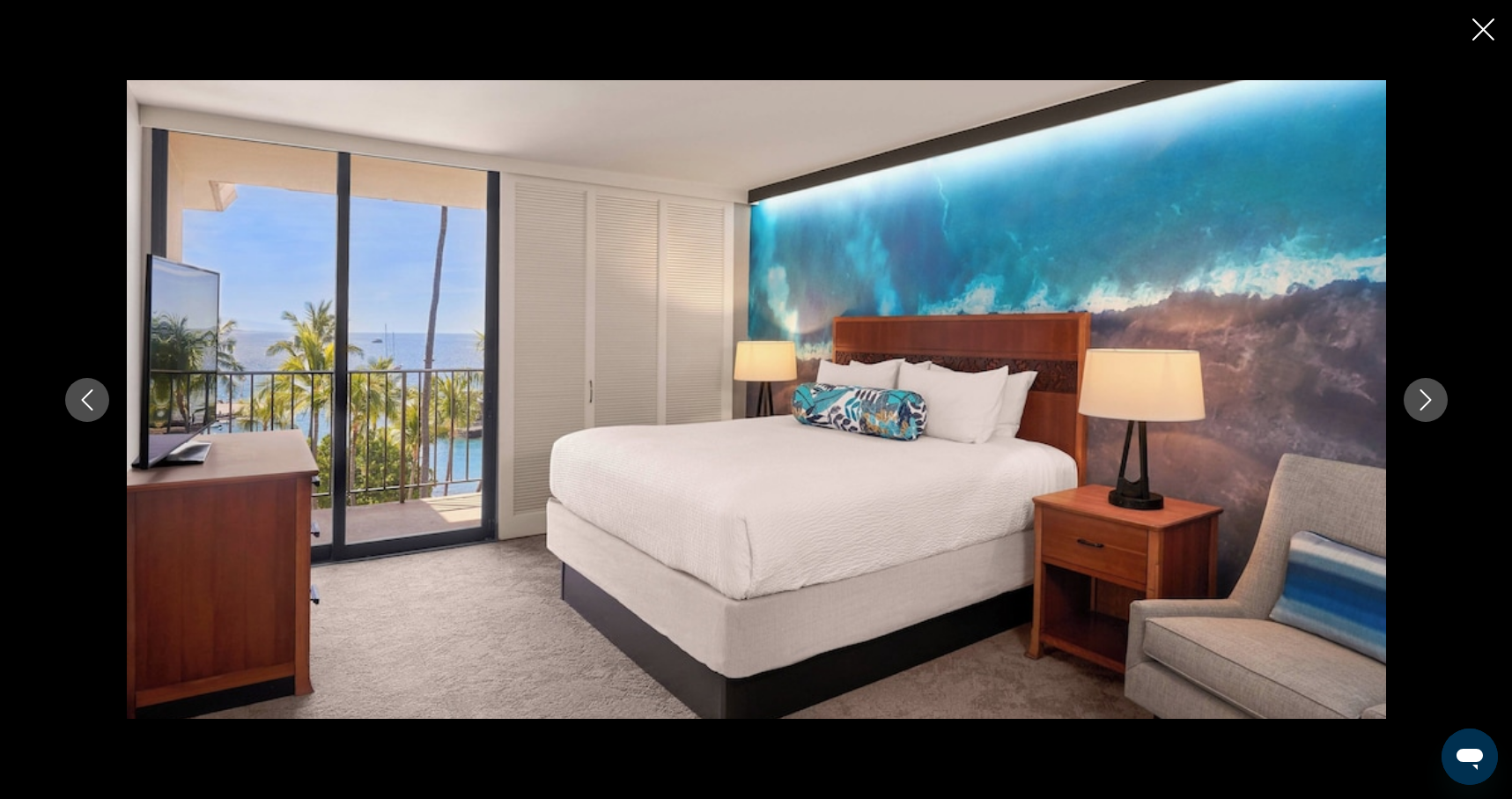
click at [1415, 394] on icon "Next image" at bounding box center [1425, 400] width 21 height 21
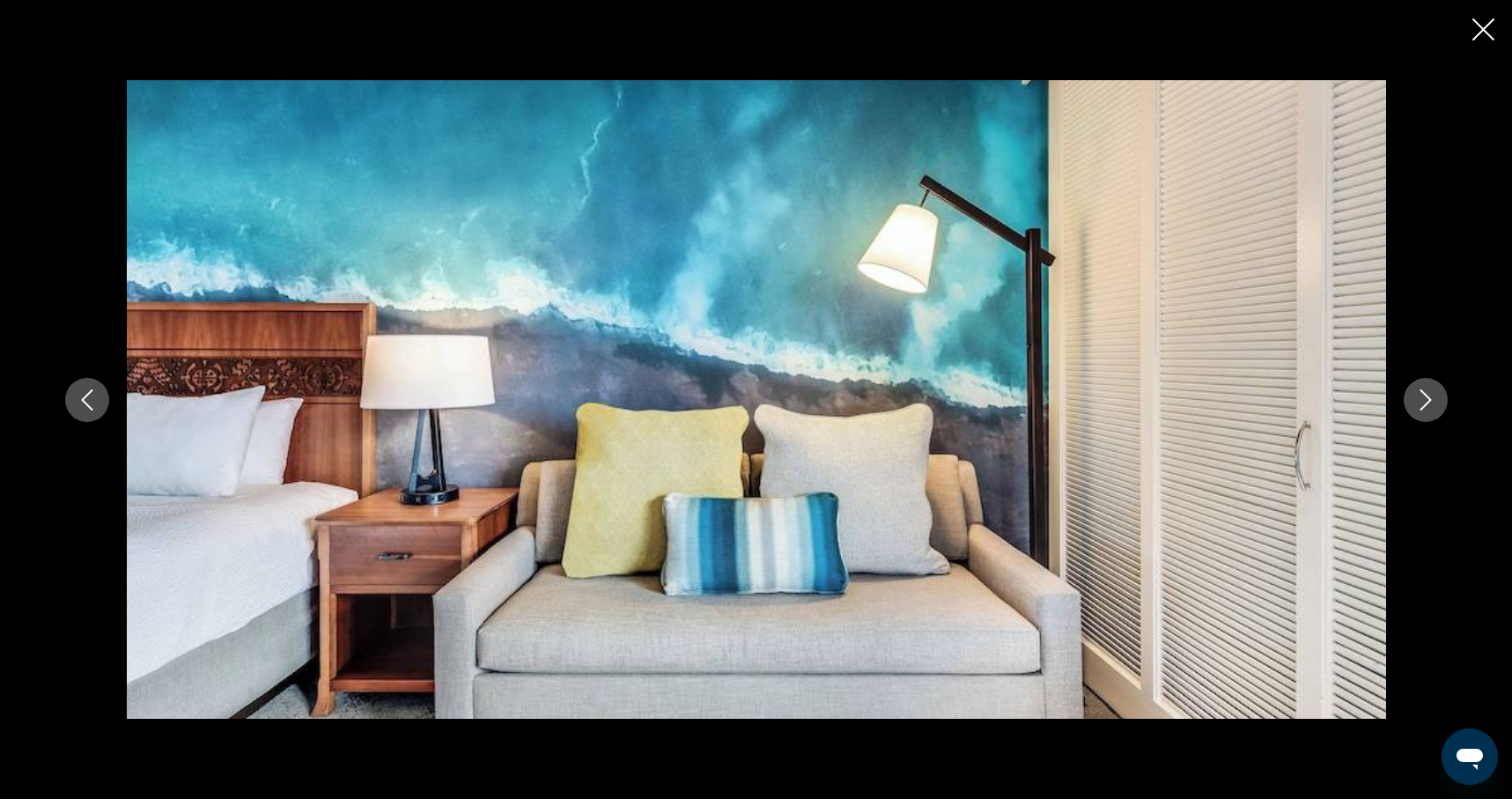
click at [1415, 394] on icon "Next image" at bounding box center [1425, 400] width 21 height 21
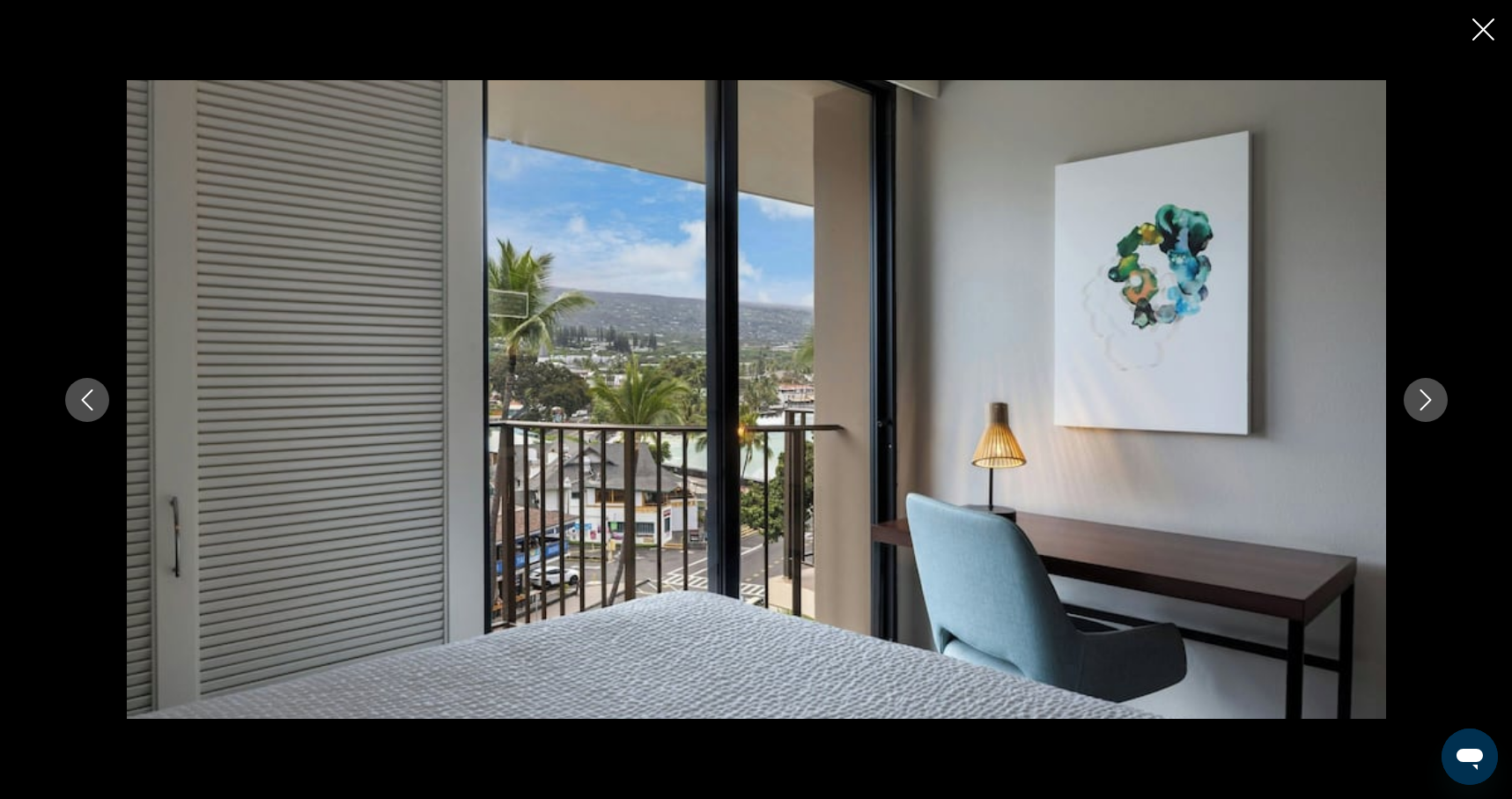
click at [1415, 394] on icon "Next image" at bounding box center [1425, 400] width 21 height 21
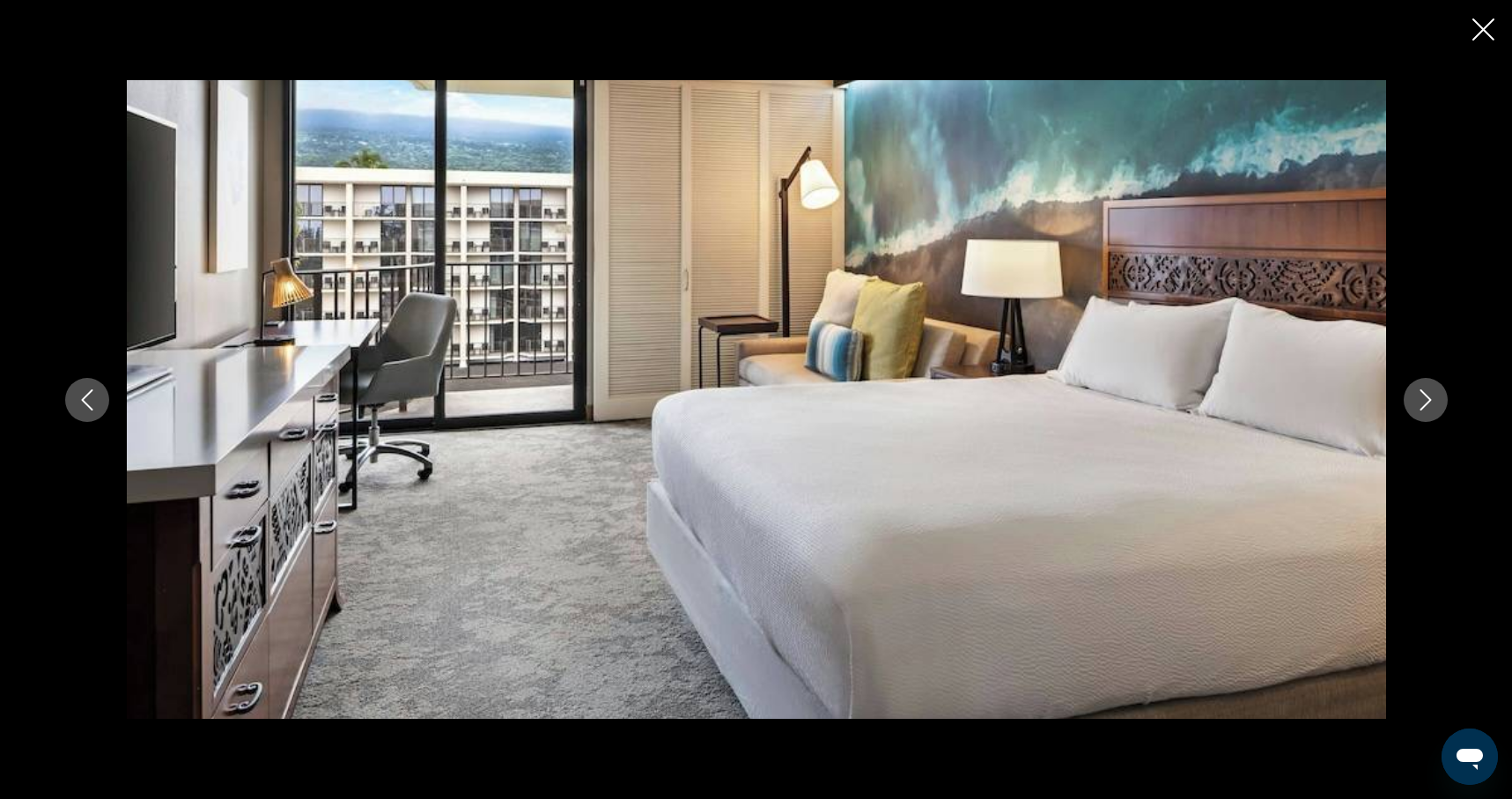
click at [1415, 394] on icon "Next image" at bounding box center [1425, 400] width 21 height 21
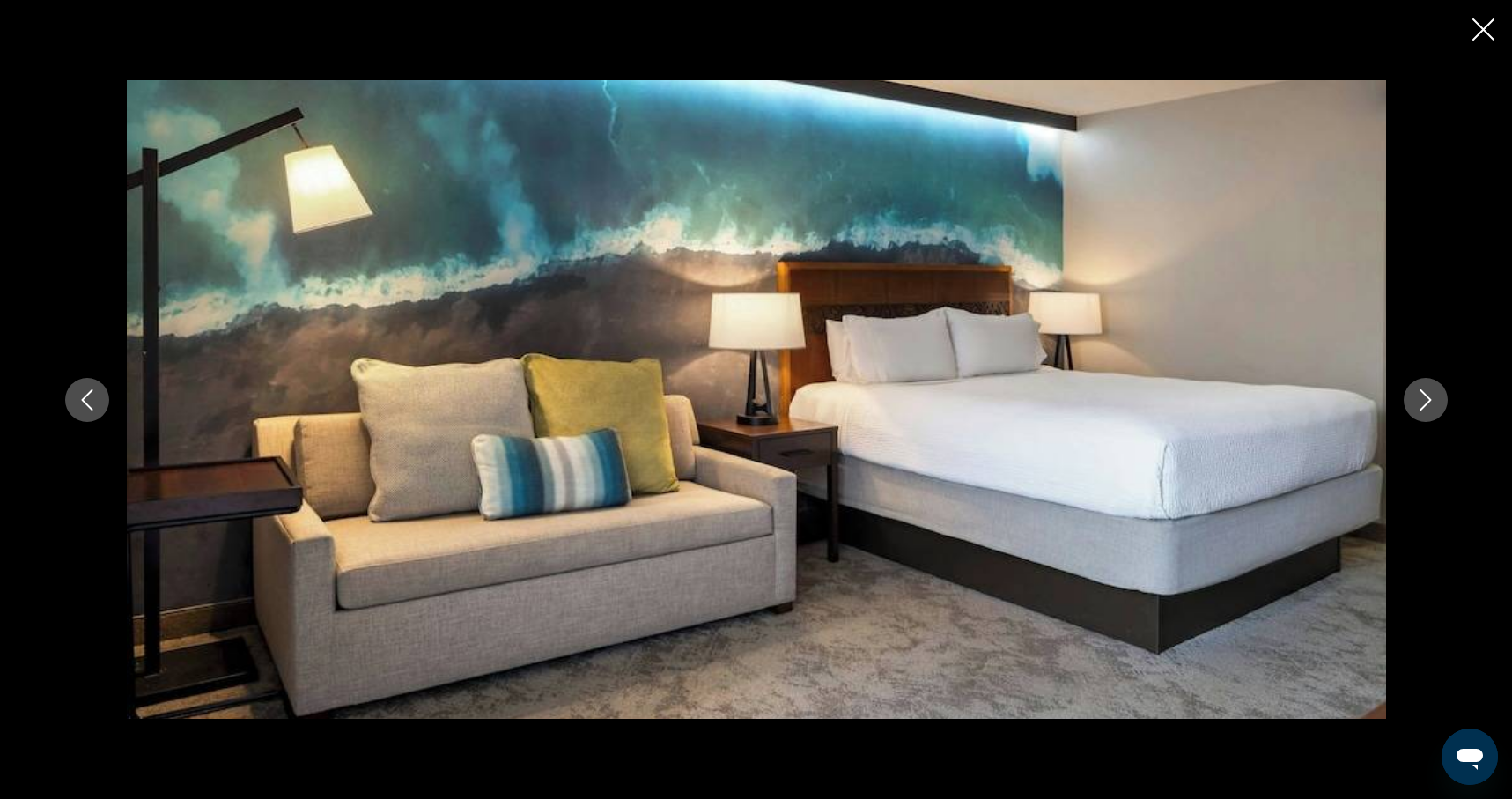
click at [1415, 394] on icon "Next image" at bounding box center [1425, 400] width 21 height 21
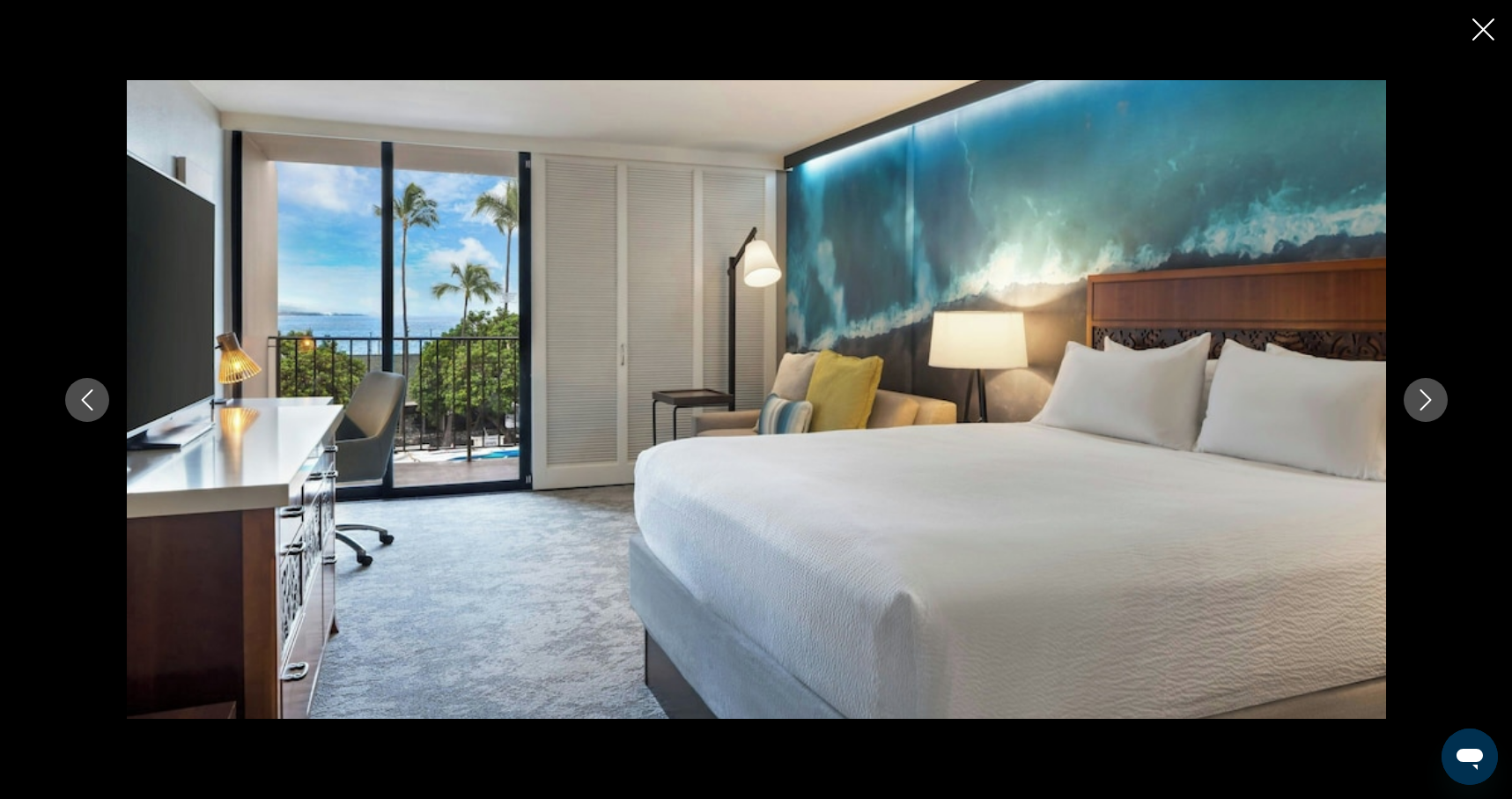
click at [1415, 394] on icon "Next image" at bounding box center [1425, 400] width 21 height 21
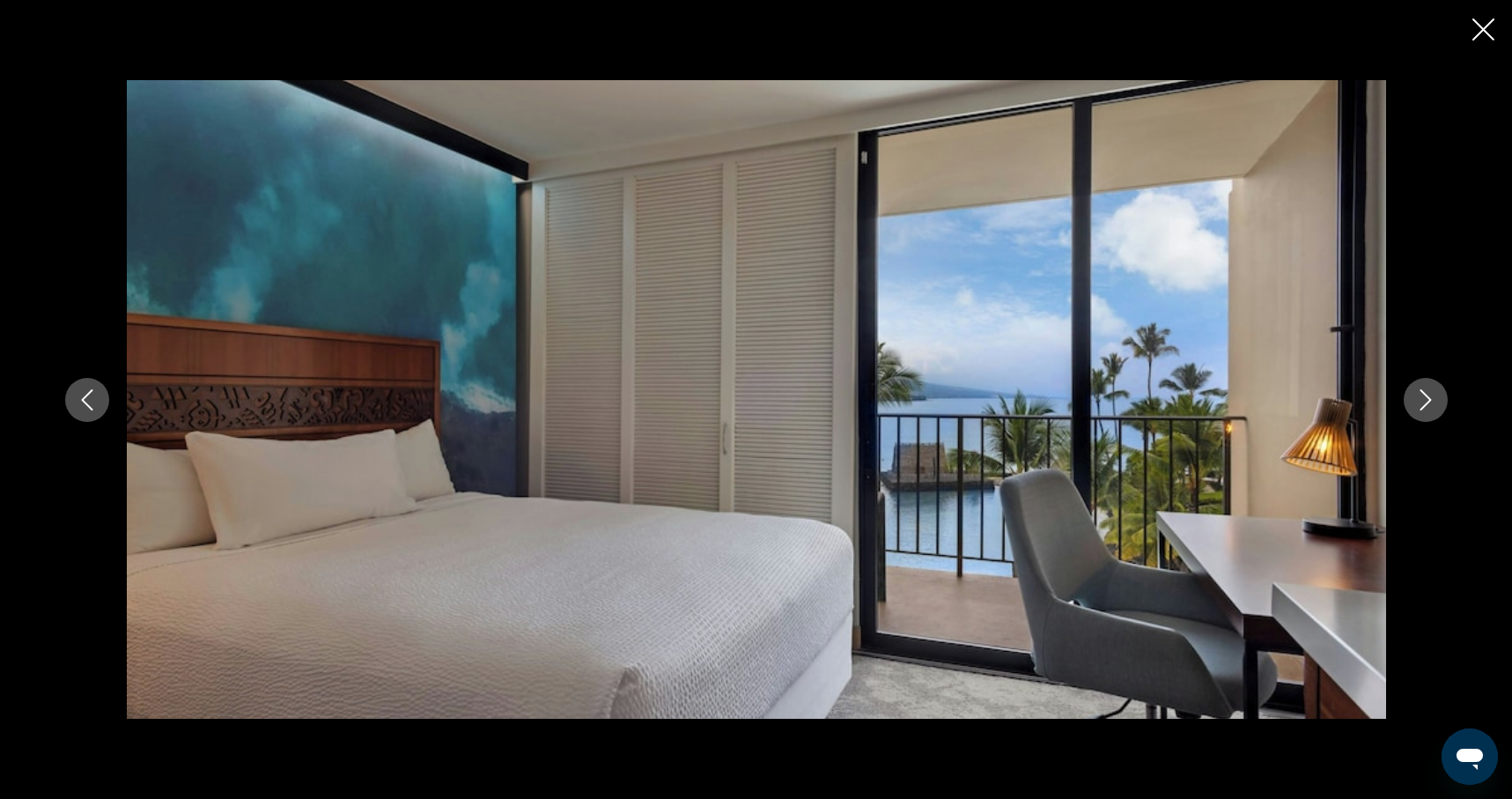
click at [1478, 30] on icon "Close slideshow" at bounding box center [1483, 29] width 22 height 22
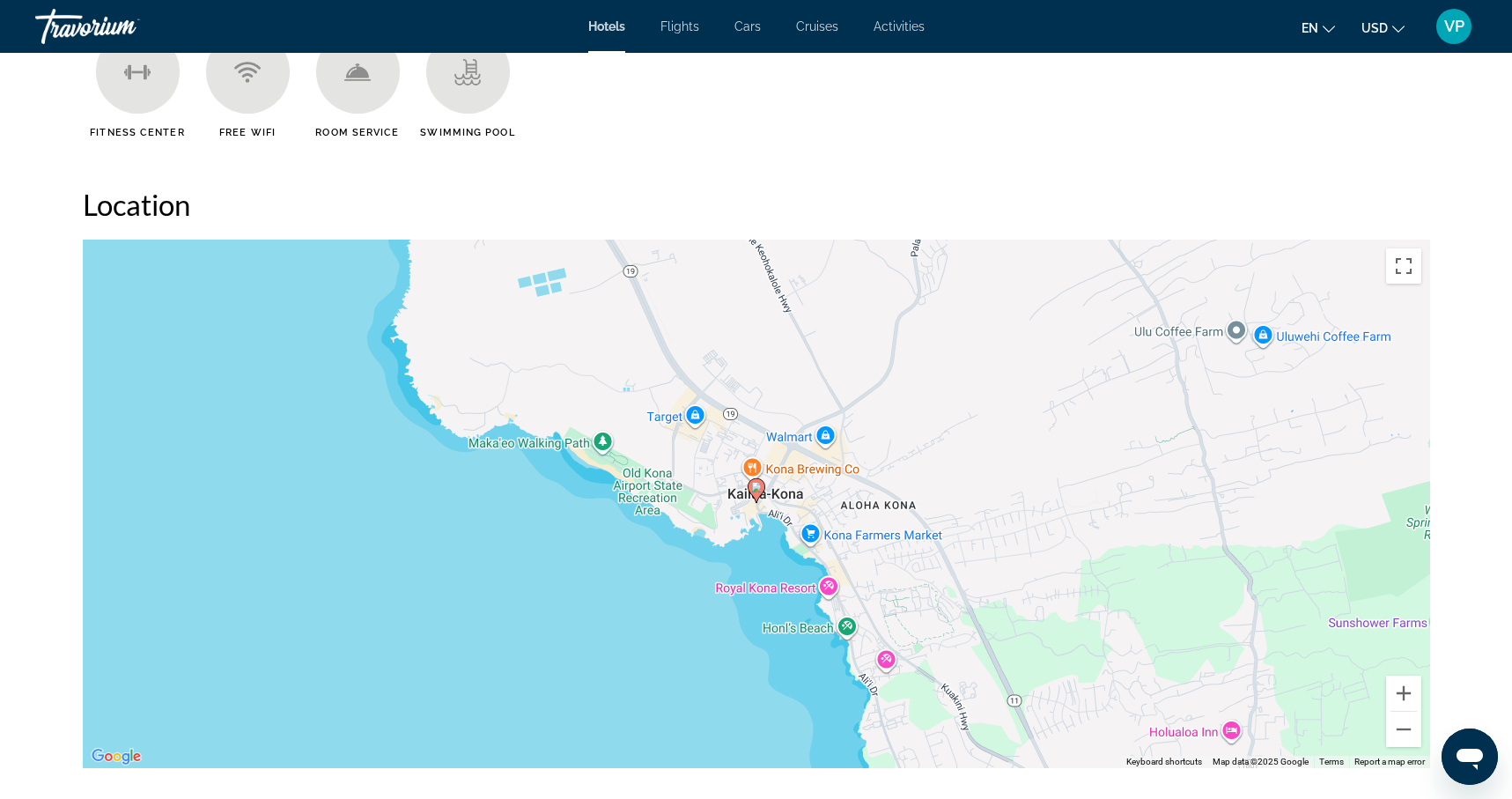
scroll to position [1549, 0]
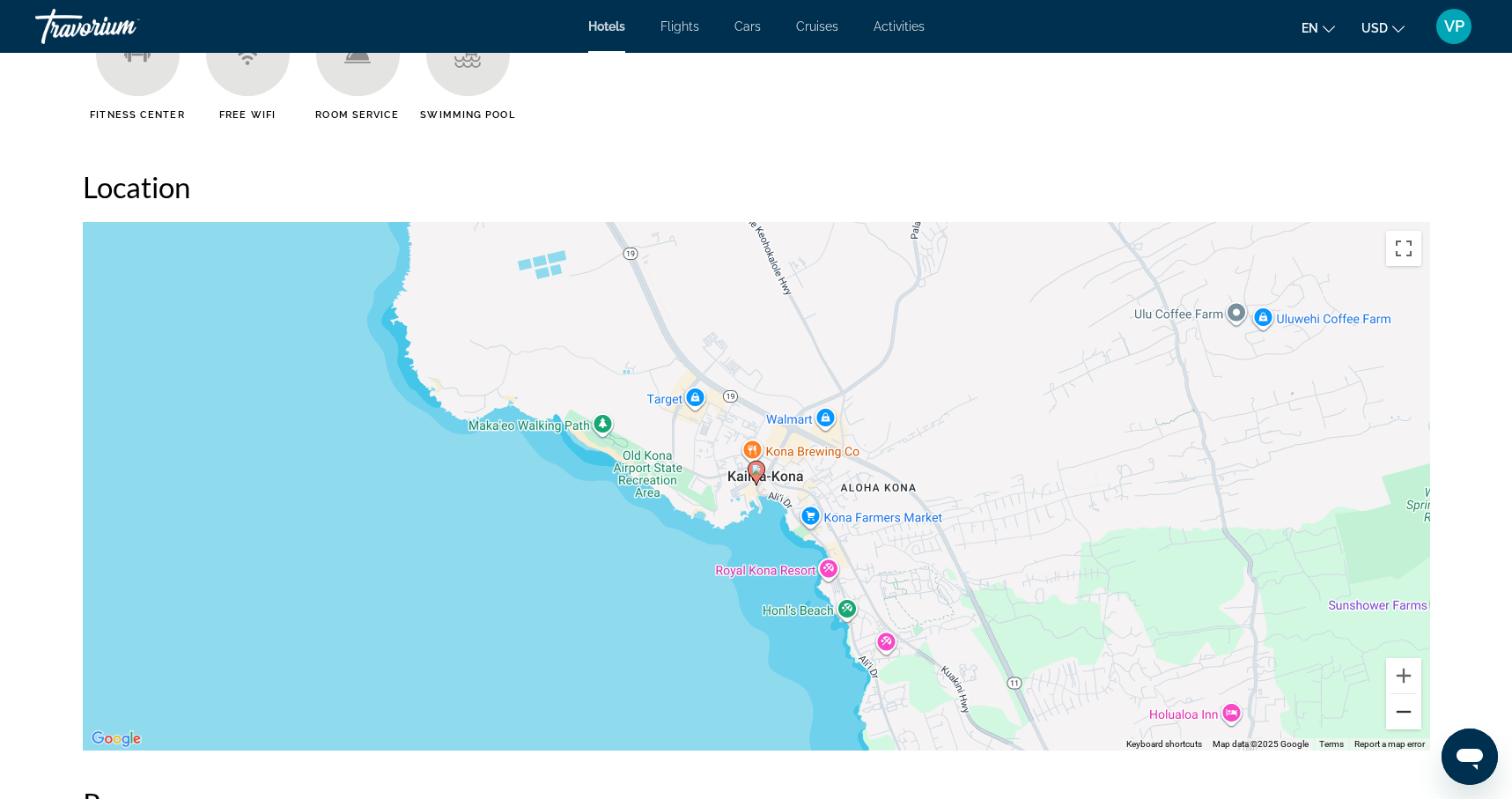
click at [1405, 710] on button "Zoom out" at bounding box center [1404, 711] width 35 height 35
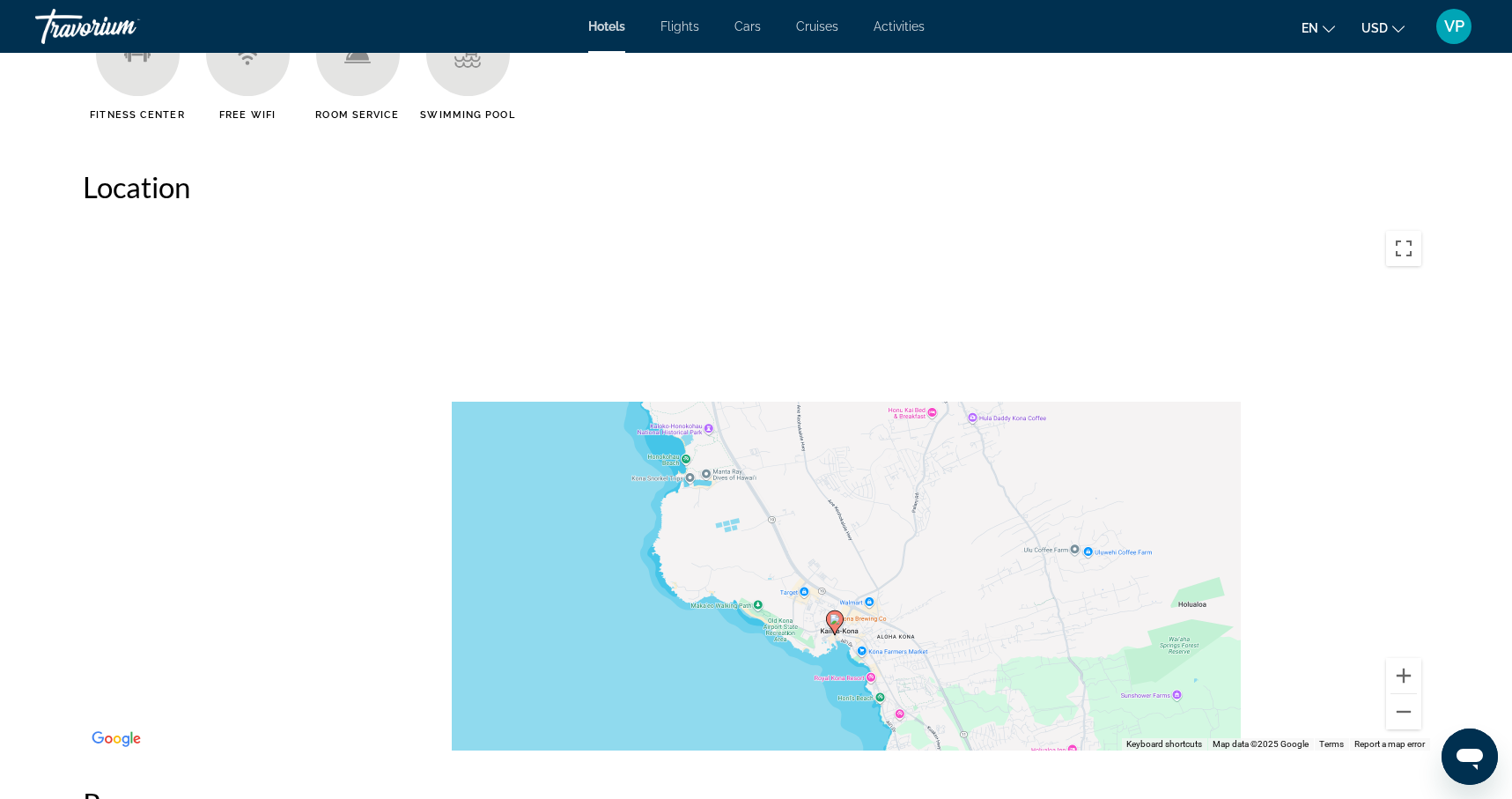
drag, startPoint x: 963, startPoint y: 482, endPoint x: 1038, endPoint y: 631, distance: 166.8
click at [1038, 631] on div "To activate drag with keyboard, press Alt + Enter. Once in keyboard drag state,…" at bounding box center [756, 486] width 1348 height 529
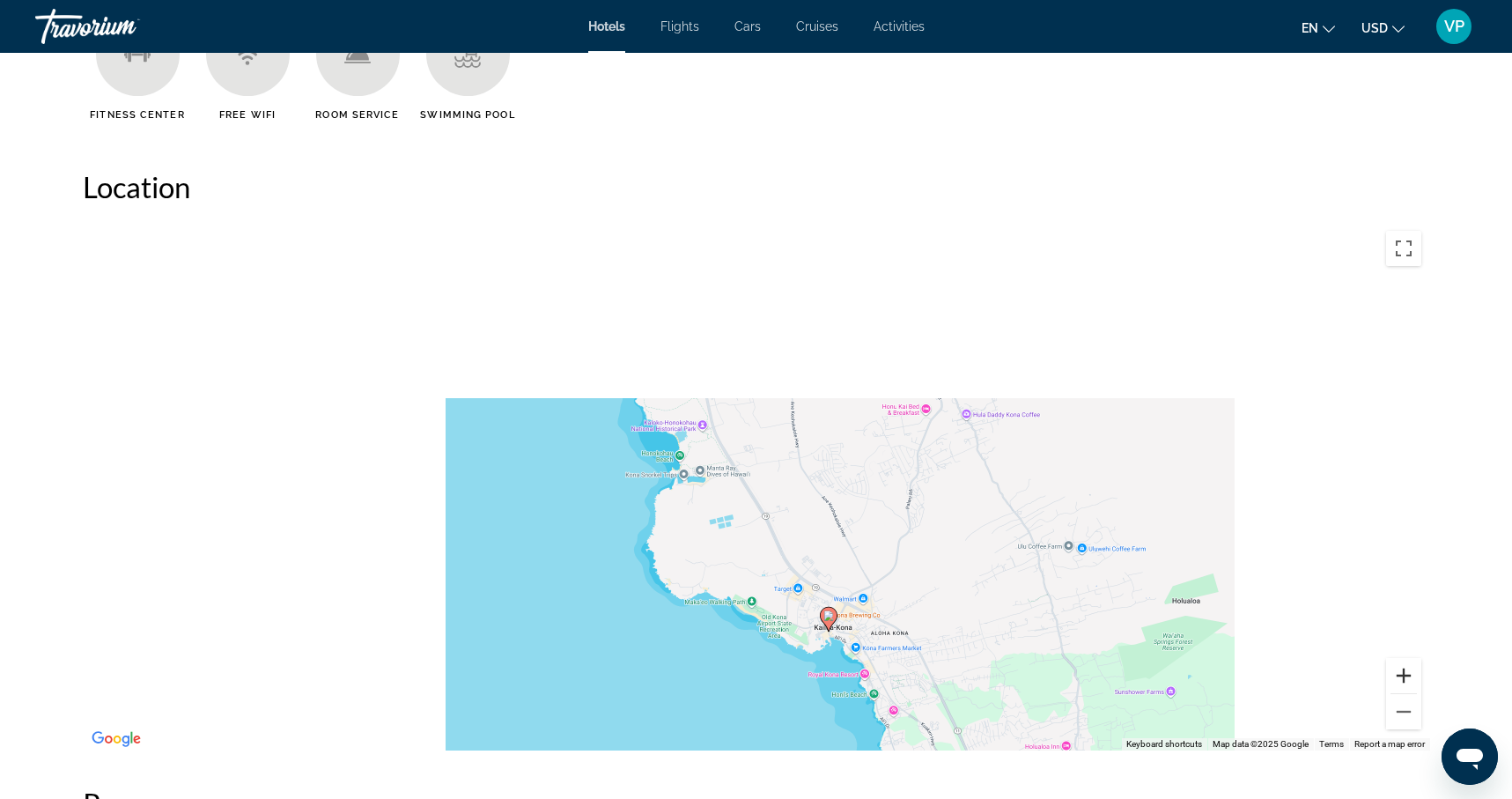
click at [1404, 681] on button "Zoom in" at bounding box center [1404, 675] width 35 height 35
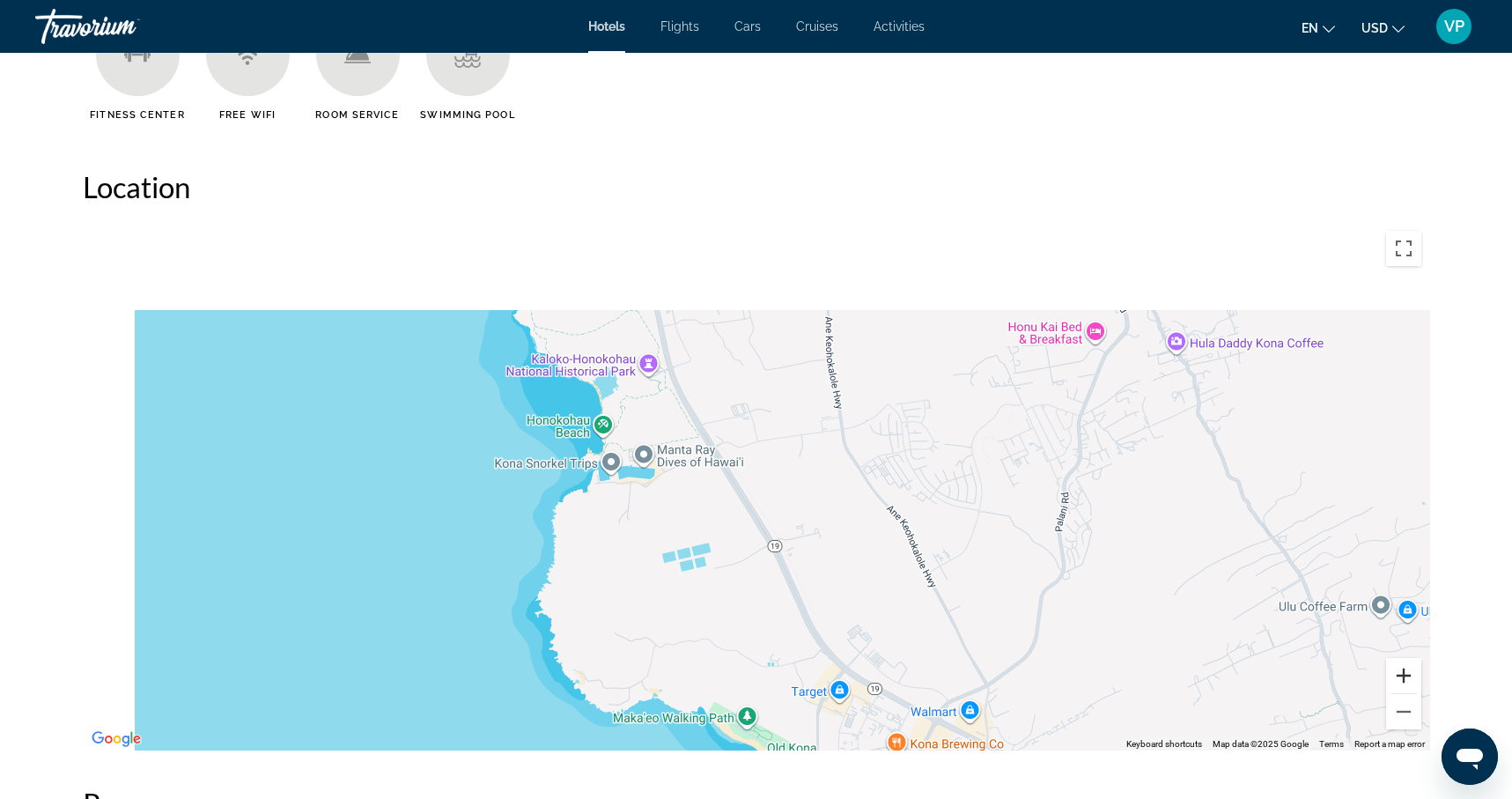
click at [1404, 681] on button "Zoom in" at bounding box center [1404, 675] width 35 height 35
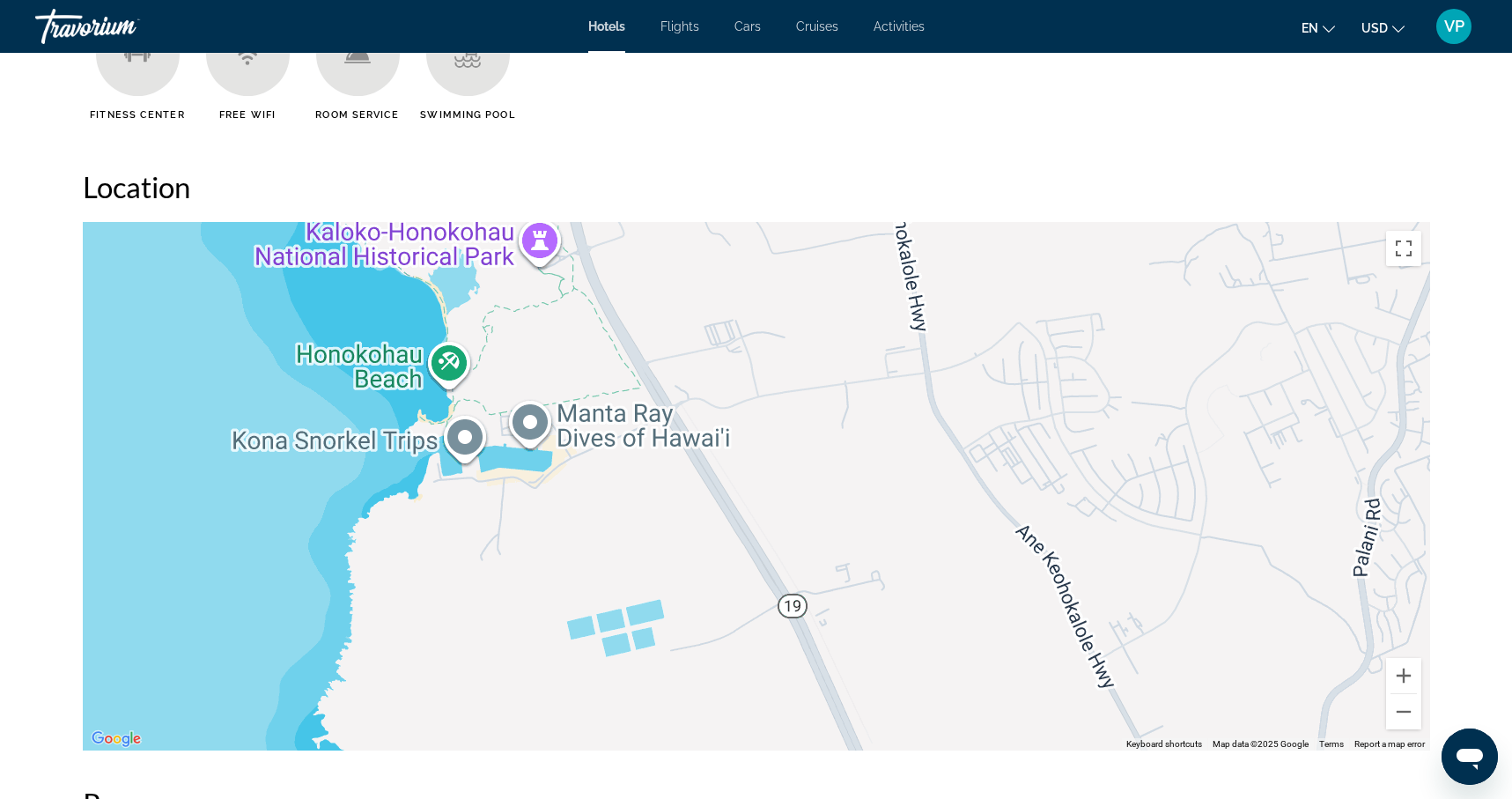
click at [1010, 550] on div "Main content" at bounding box center [756, 486] width 1348 height 529
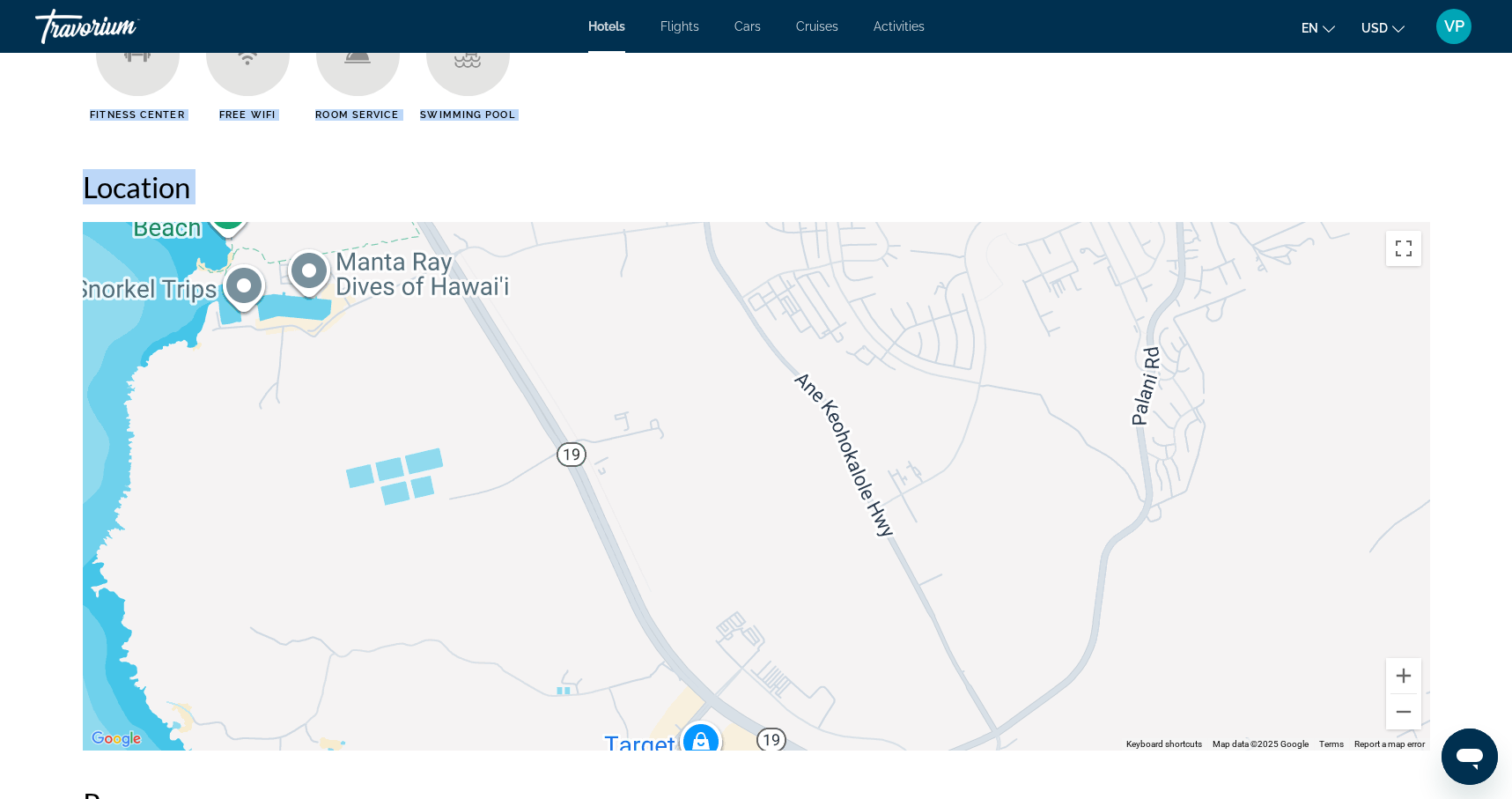
drag, startPoint x: 1010, startPoint y: 550, endPoint x: 779, endPoint y: 395, distance: 278.2
click at [779, 395] on div "Main content" at bounding box center [756, 486] width 1348 height 529
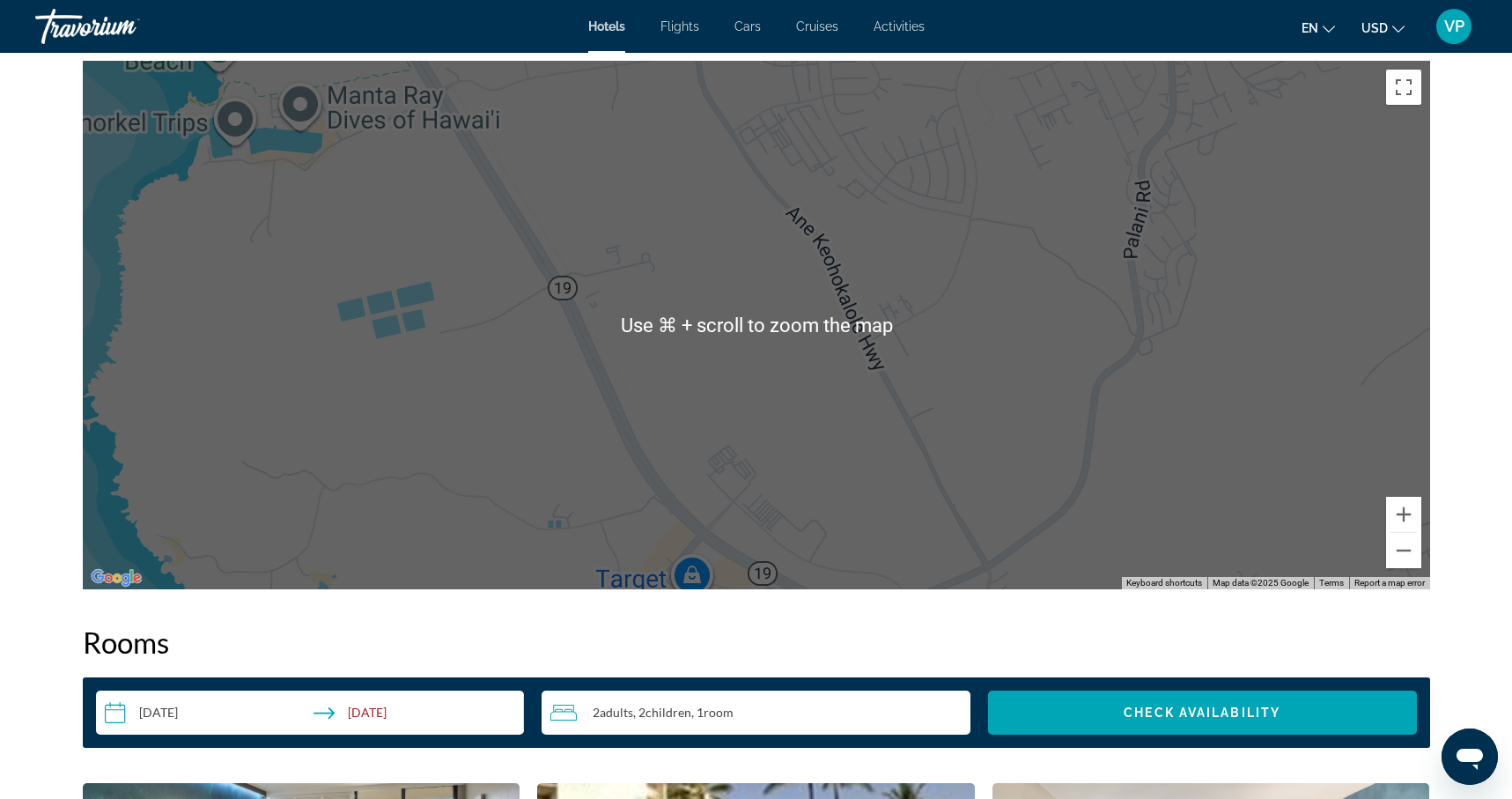
scroll to position [1711, 0]
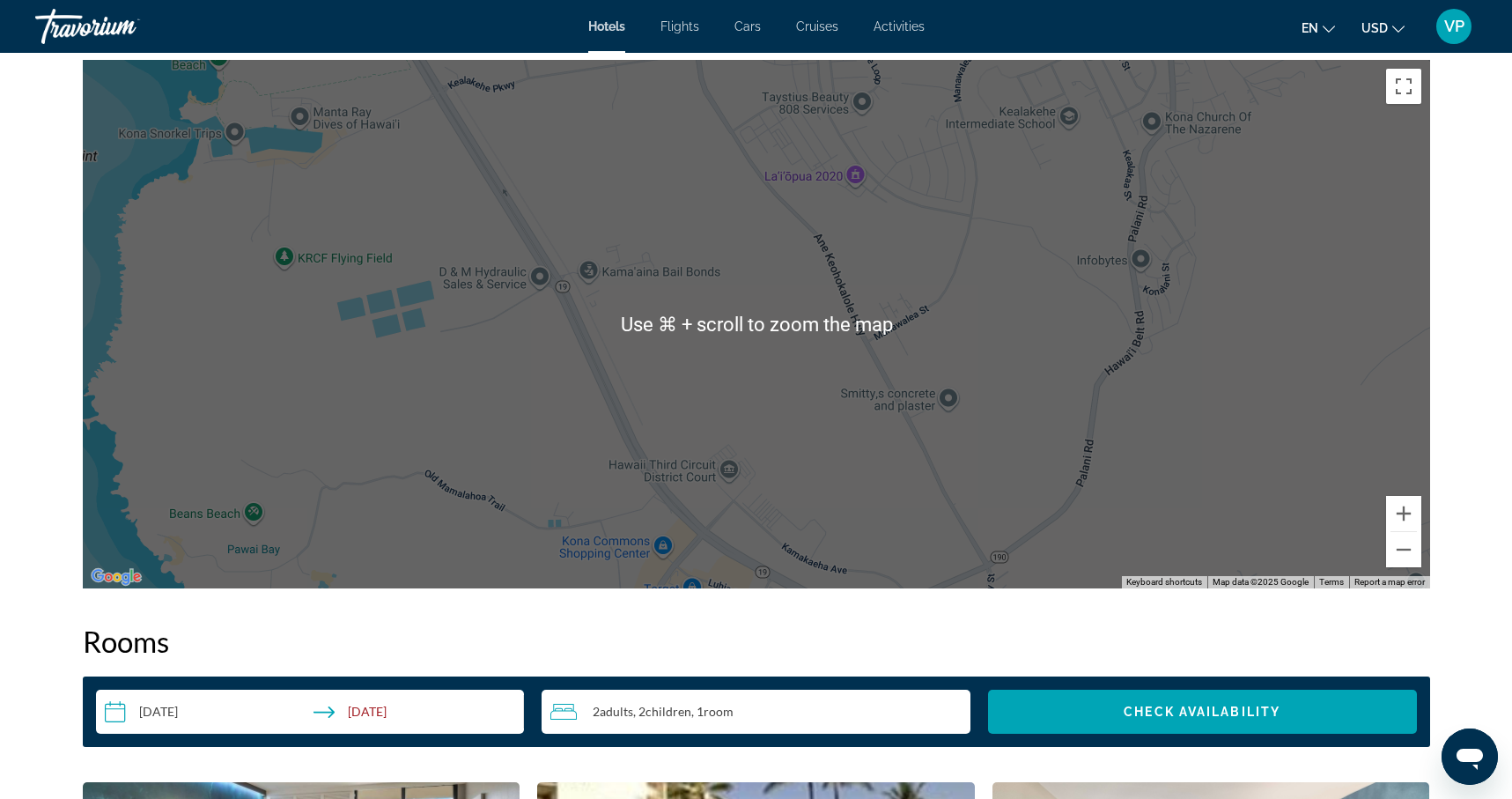
click at [875, 429] on div "Main content" at bounding box center [756, 324] width 1348 height 529
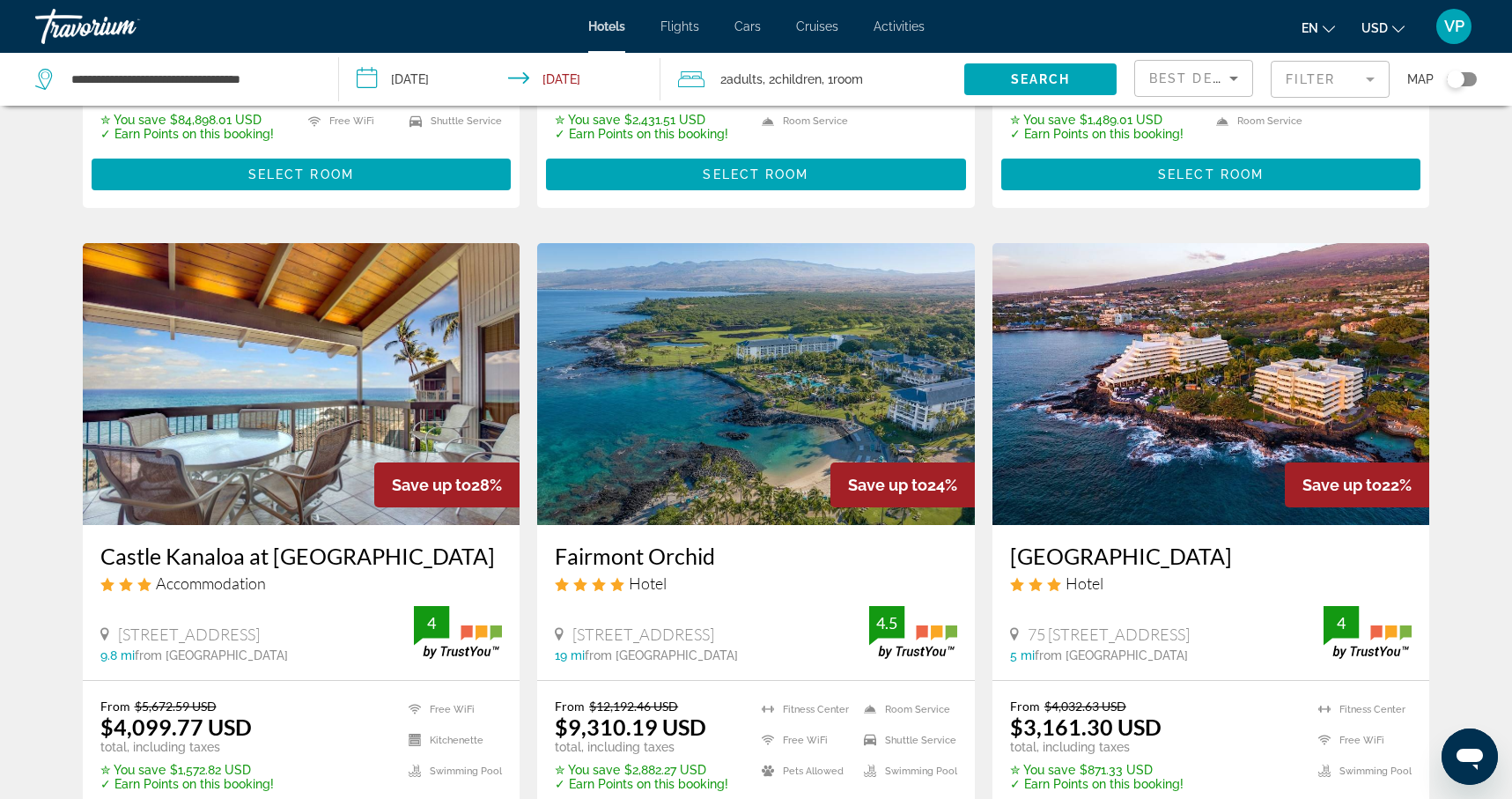
scroll to position [627, 0]
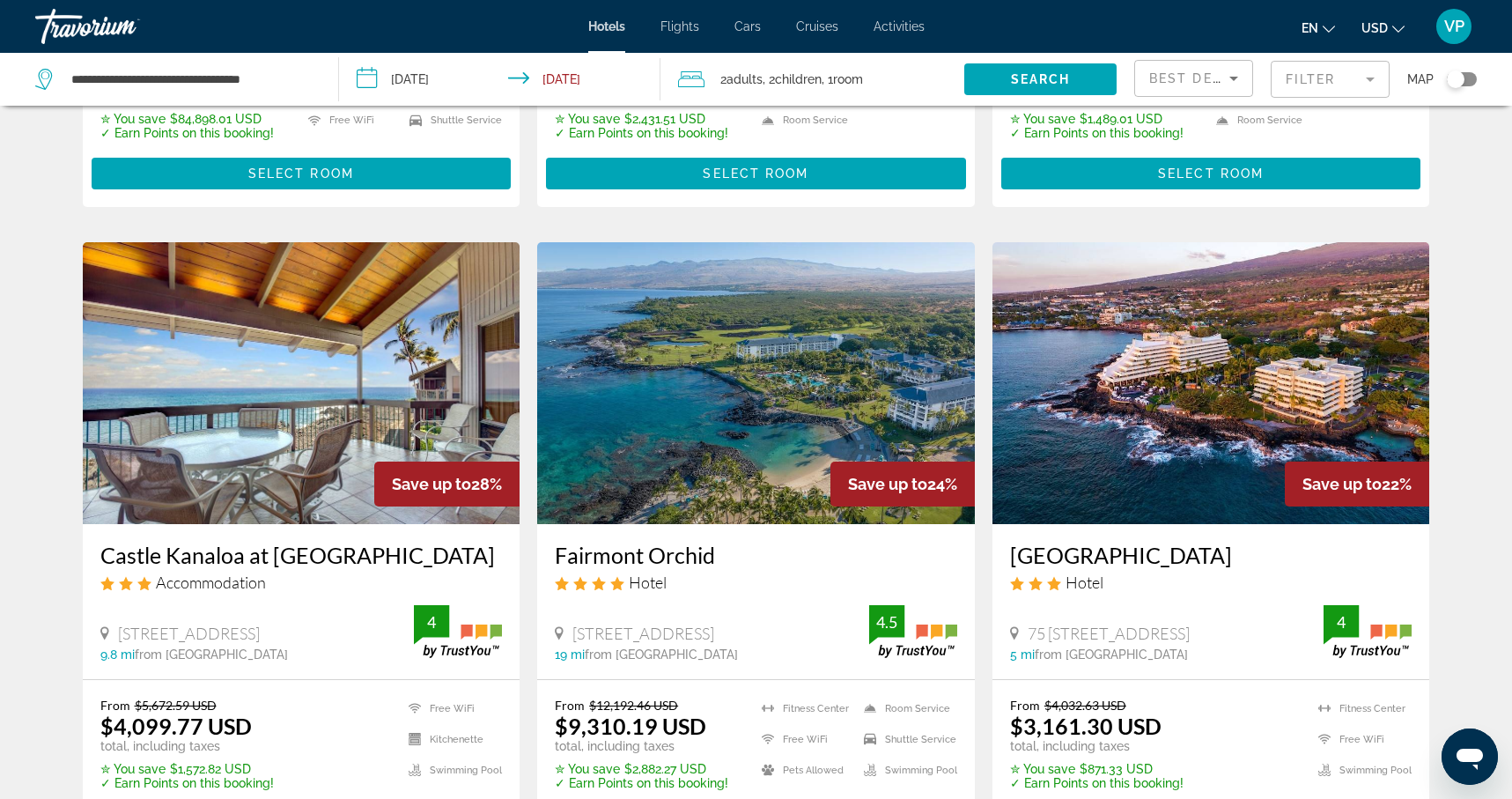
click at [308, 398] on img "Main content" at bounding box center [302, 383] width 437 height 282
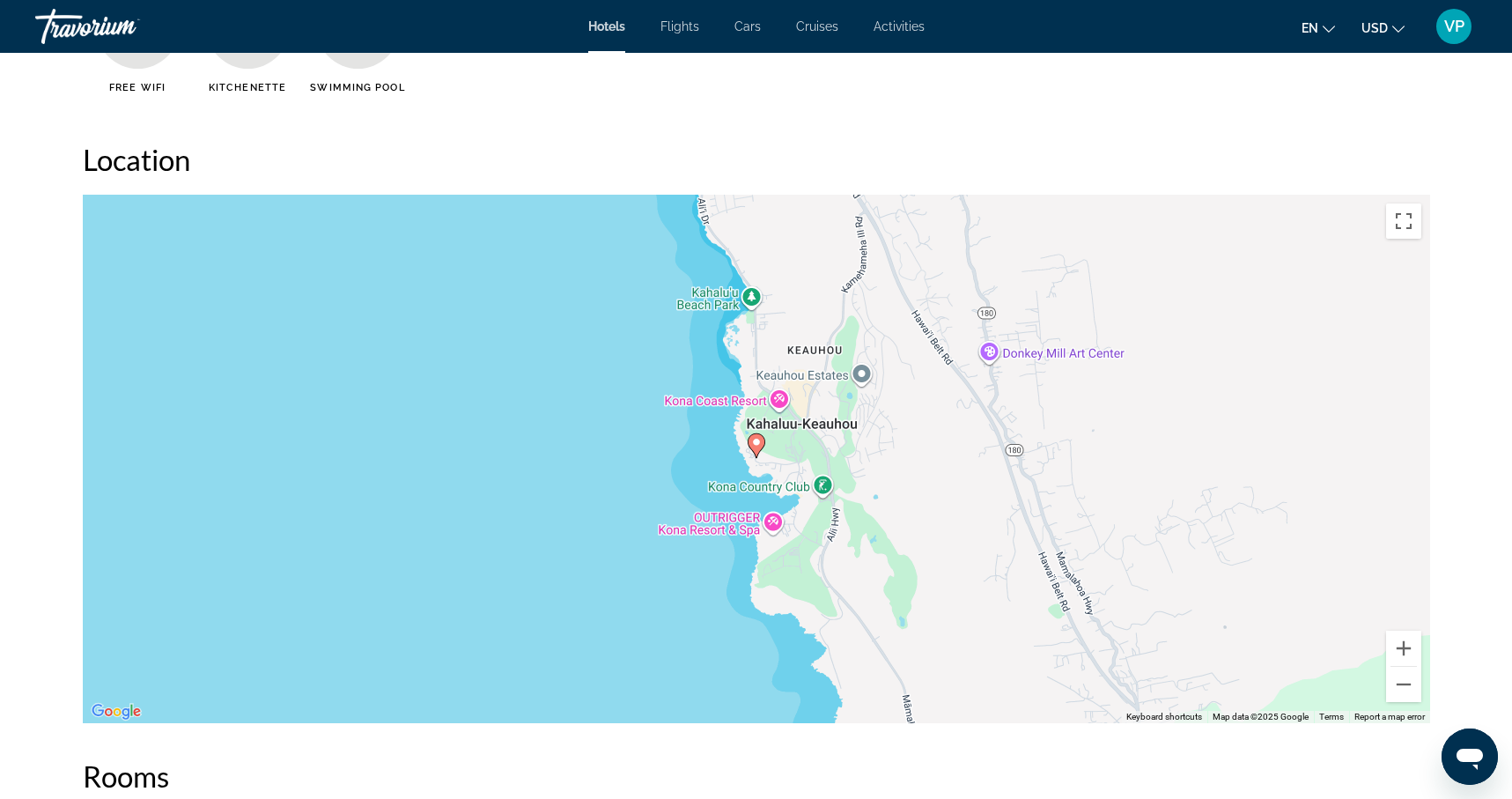
scroll to position [1546, 0]
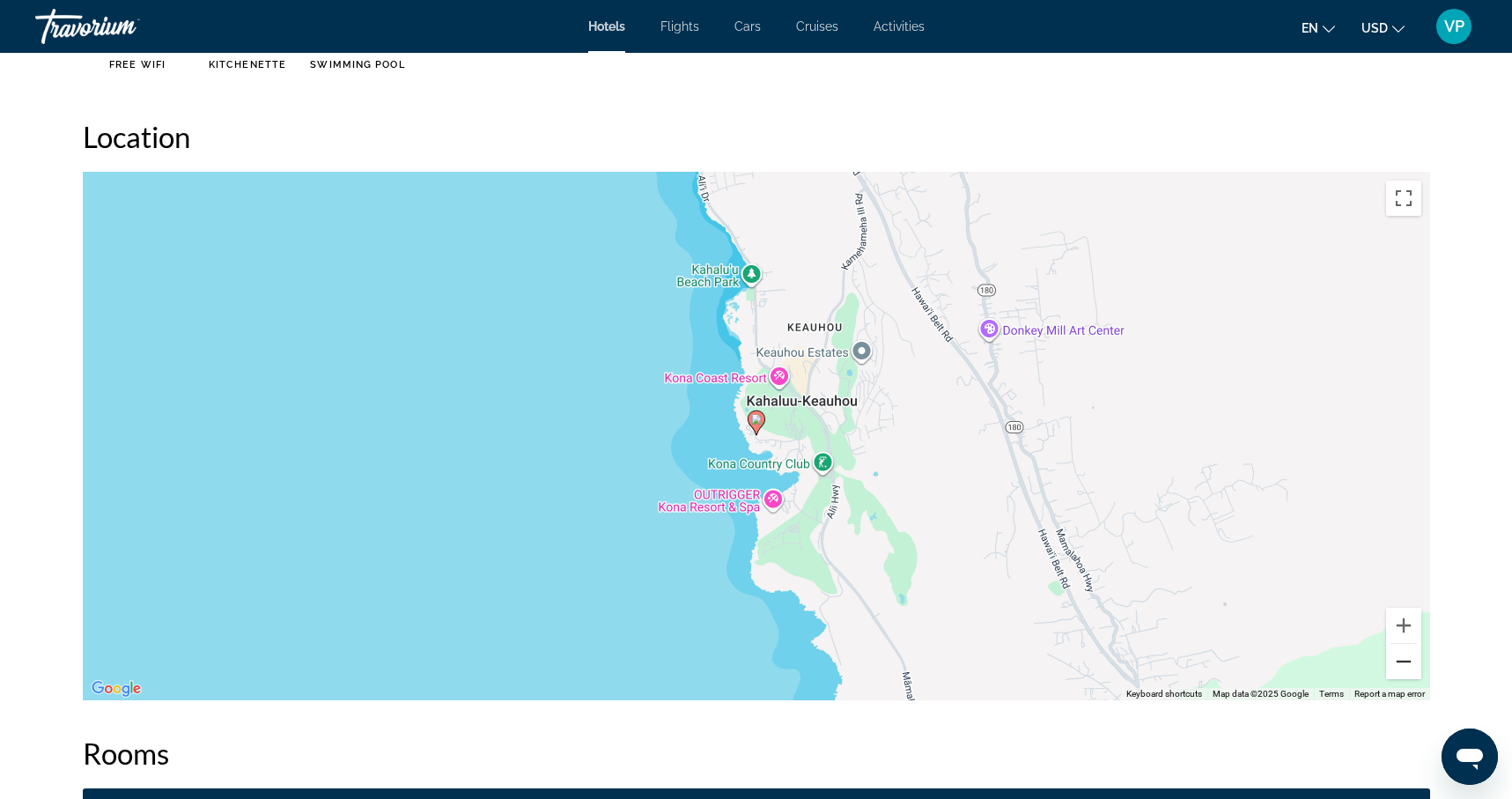
click at [1404, 660] on button "Zoom out" at bounding box center [1404, 661] width 35 height 35
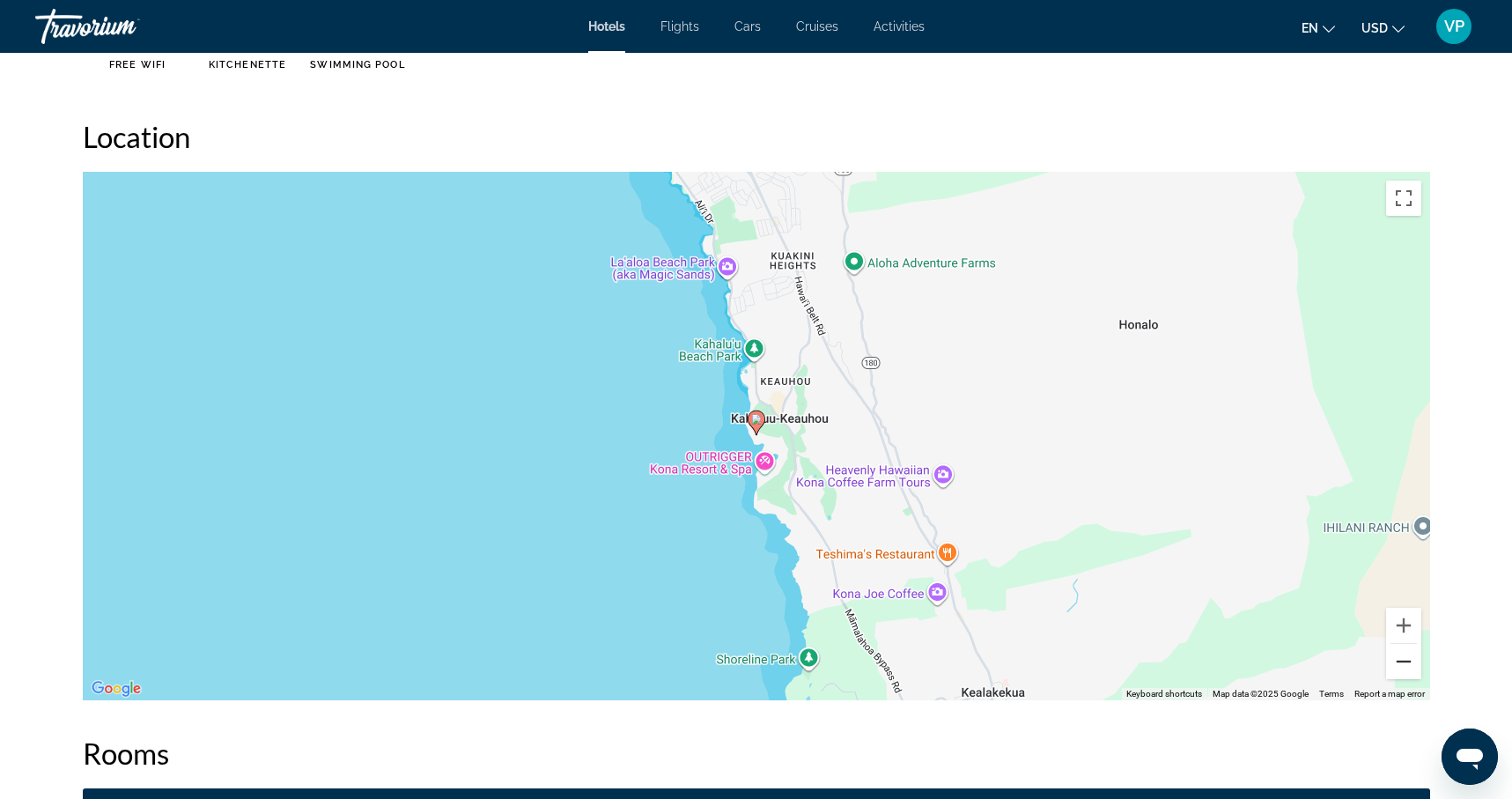
click at [1404, 660] on button "Zoom out" at bounding box center [1404, 661] width 35 height 35
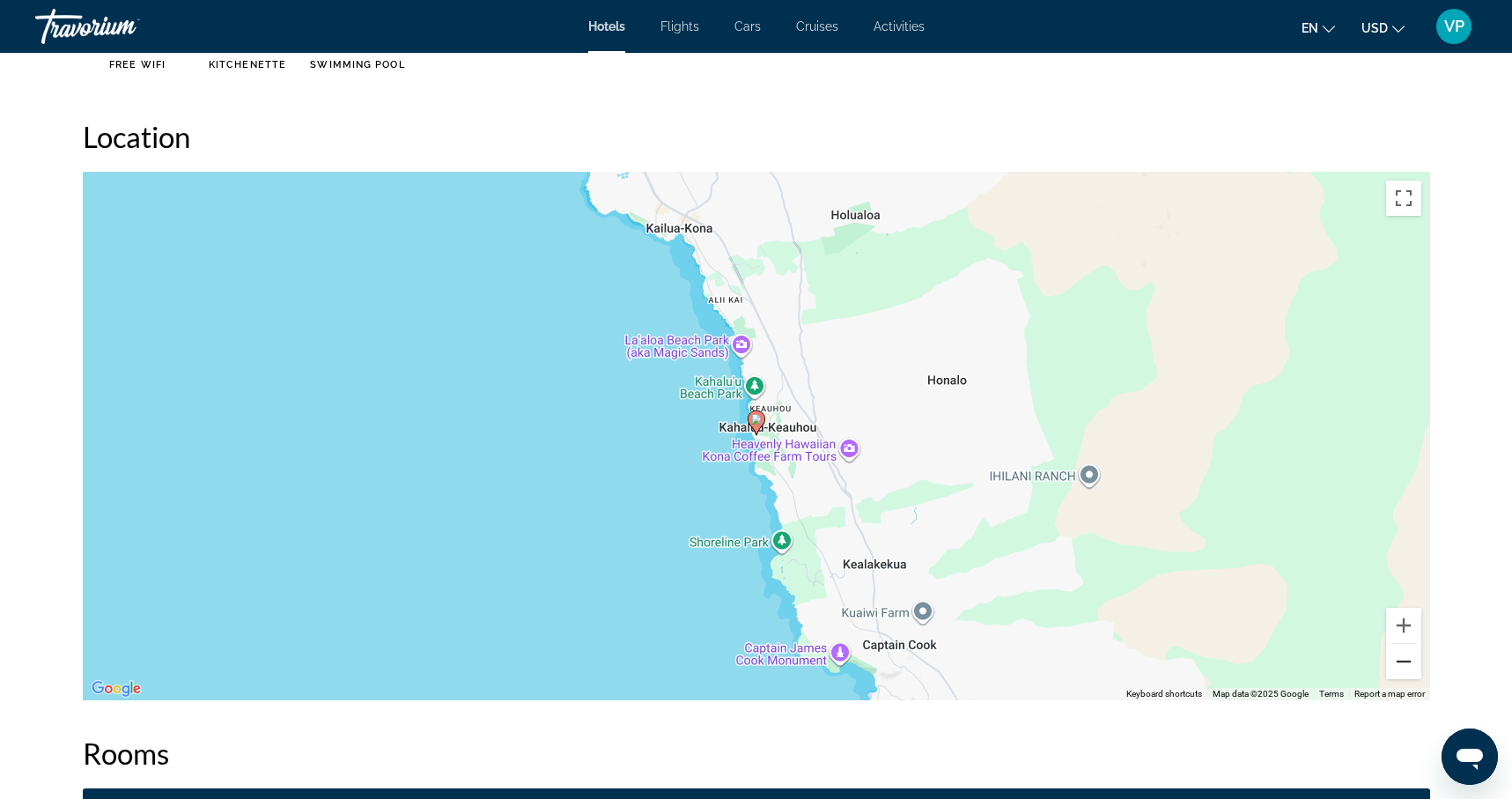
click at [1404, 660] on button "Zoom out" at bounding box center [1404, 661] width 35 height 35
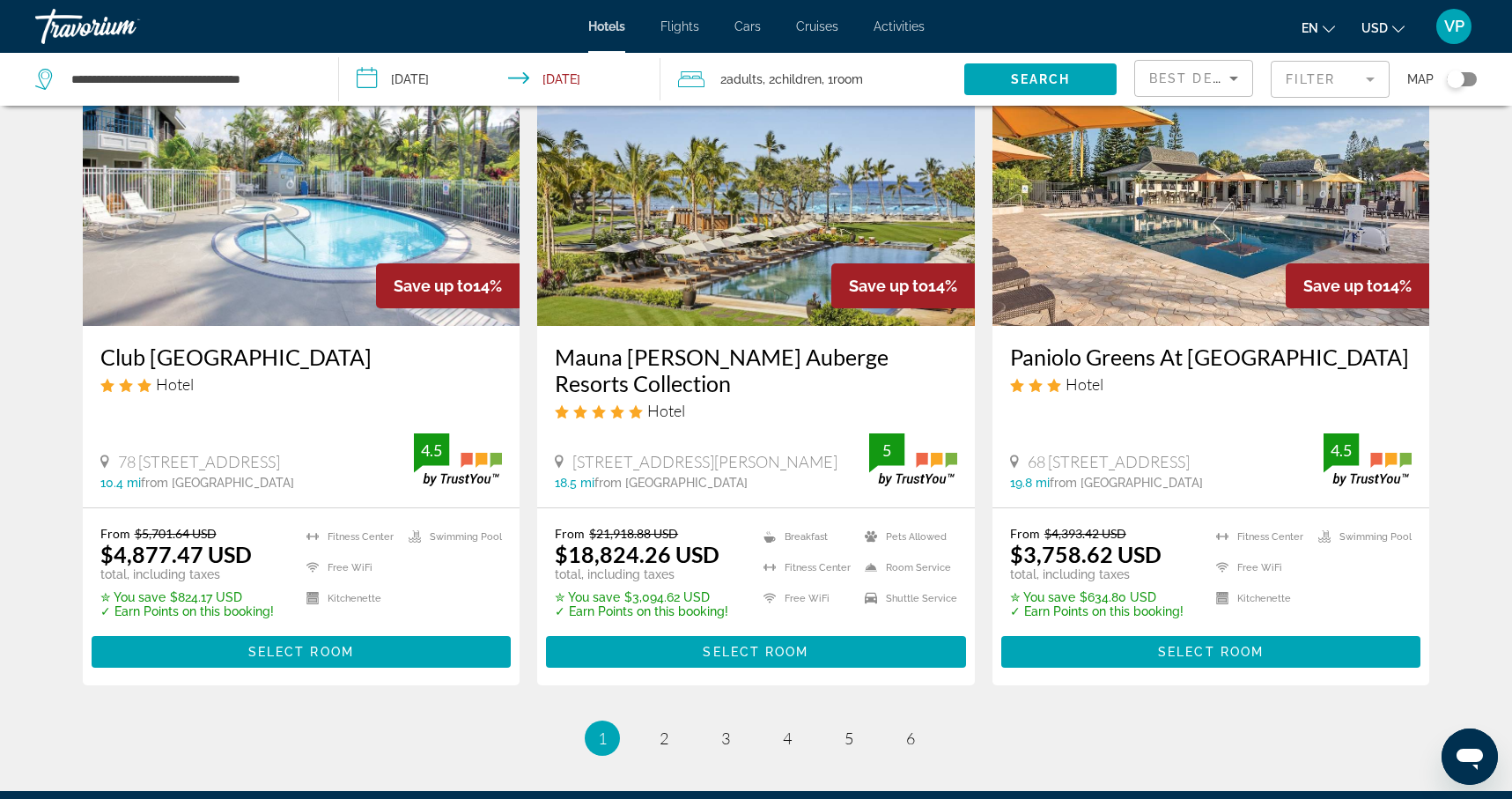
scroll to position [2279, 0]
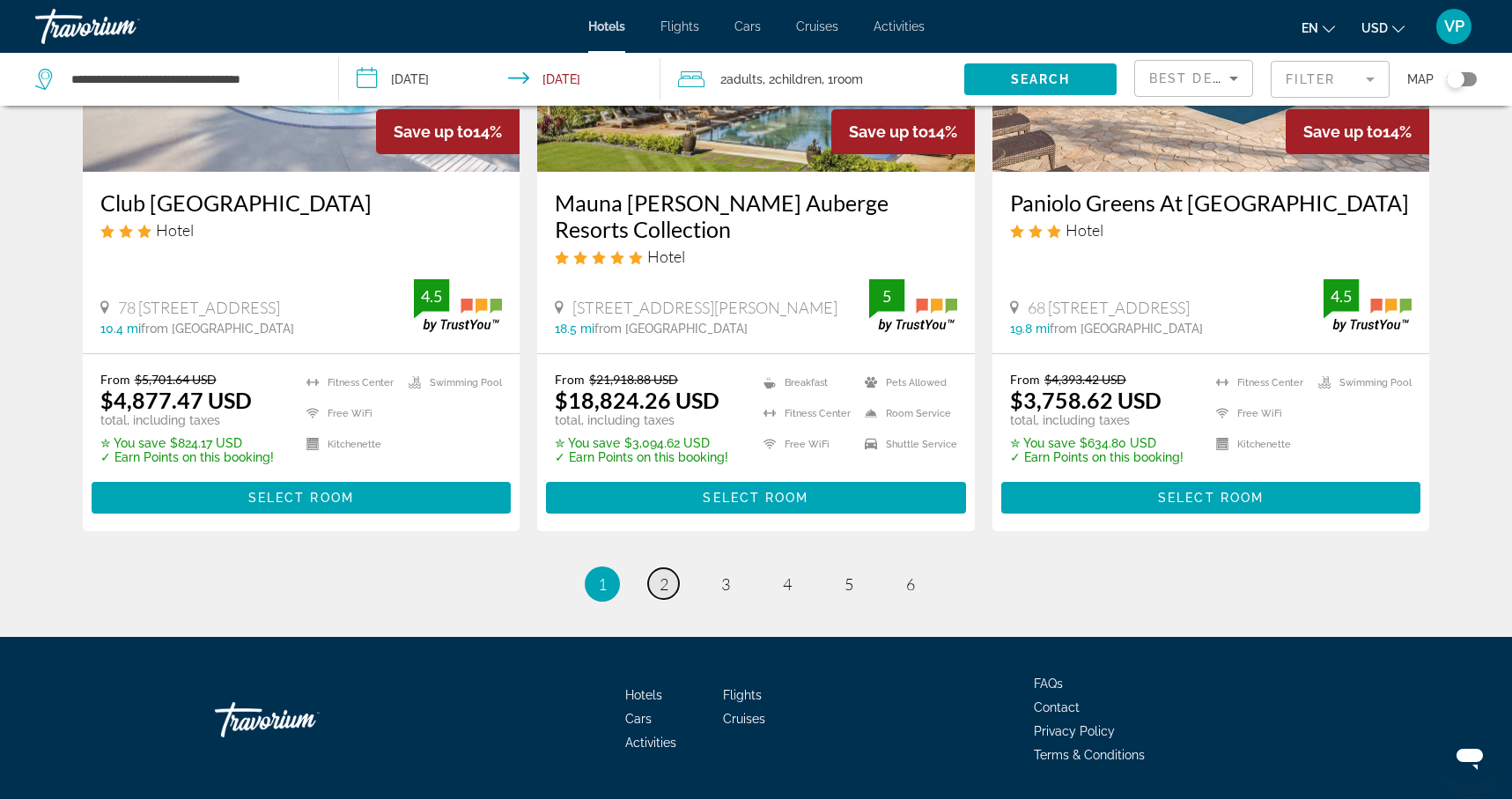
click at [668, 569] on link "page 2" at bounding box center [663, 584] width 31 height 31
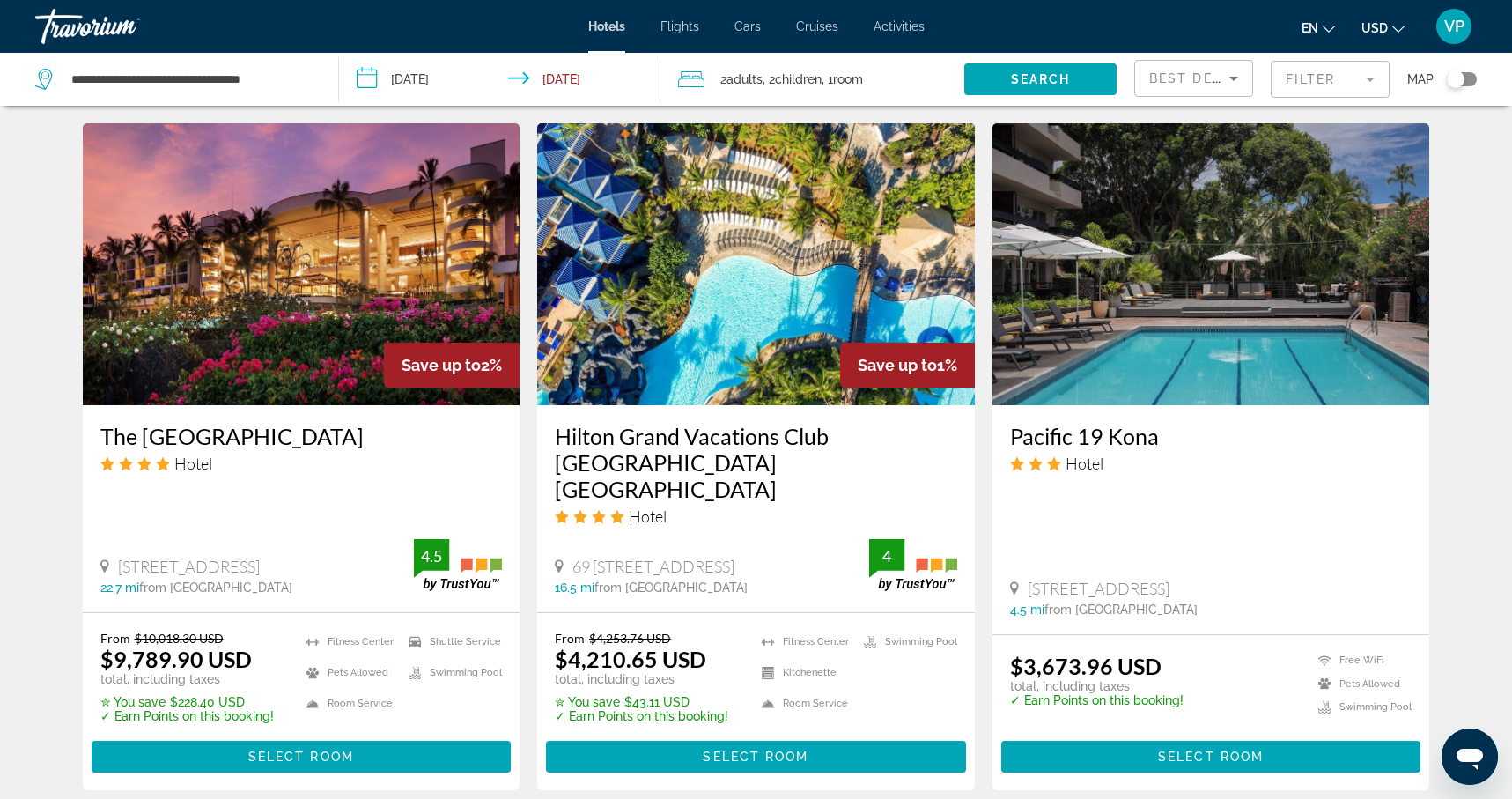
scroll to position [2305, 0]
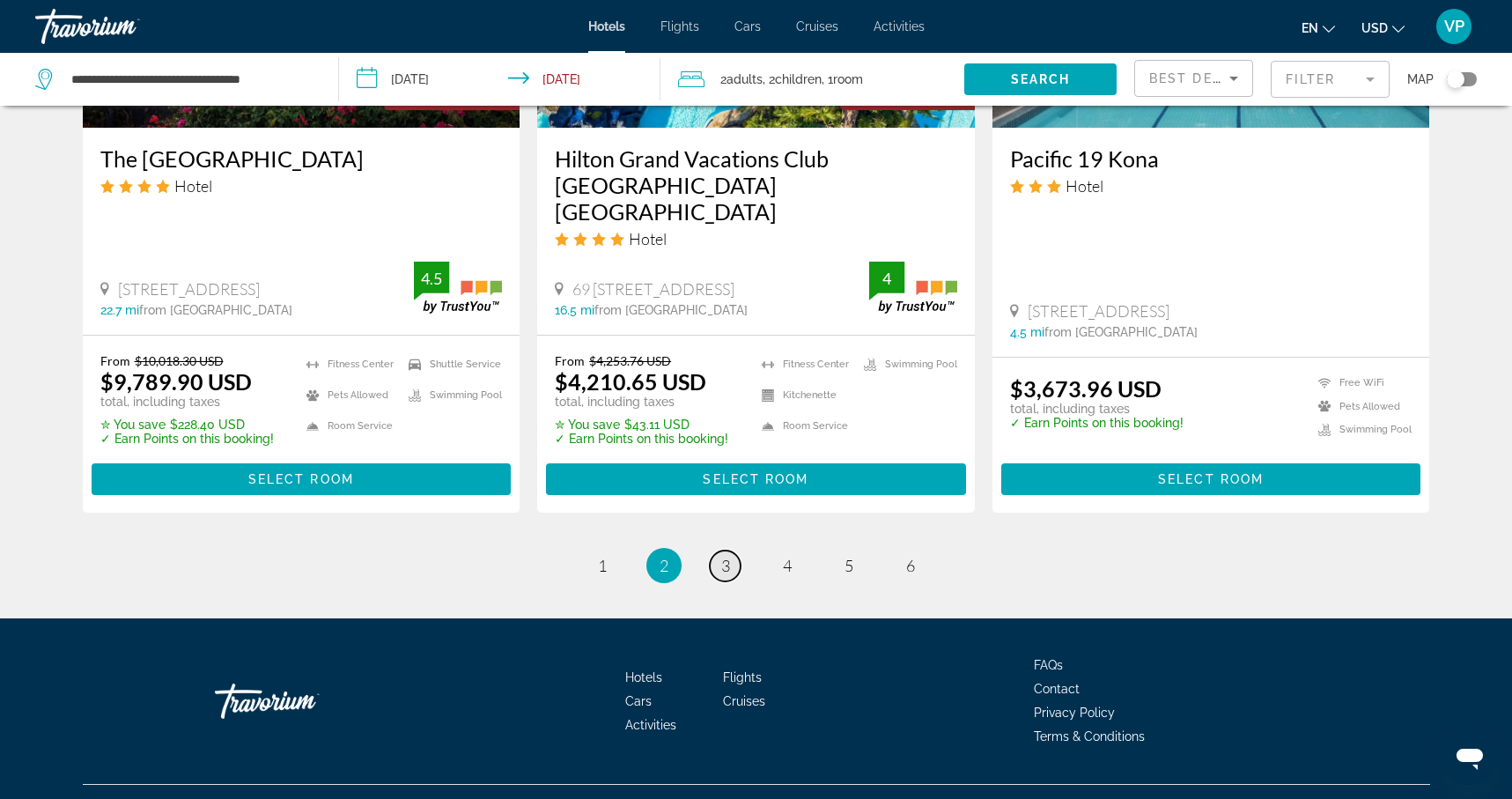
click at [726, 556] on span "3" at bounding box center [726, 565] width 9 height 19
